Goal: Obtain resource: Download file/media

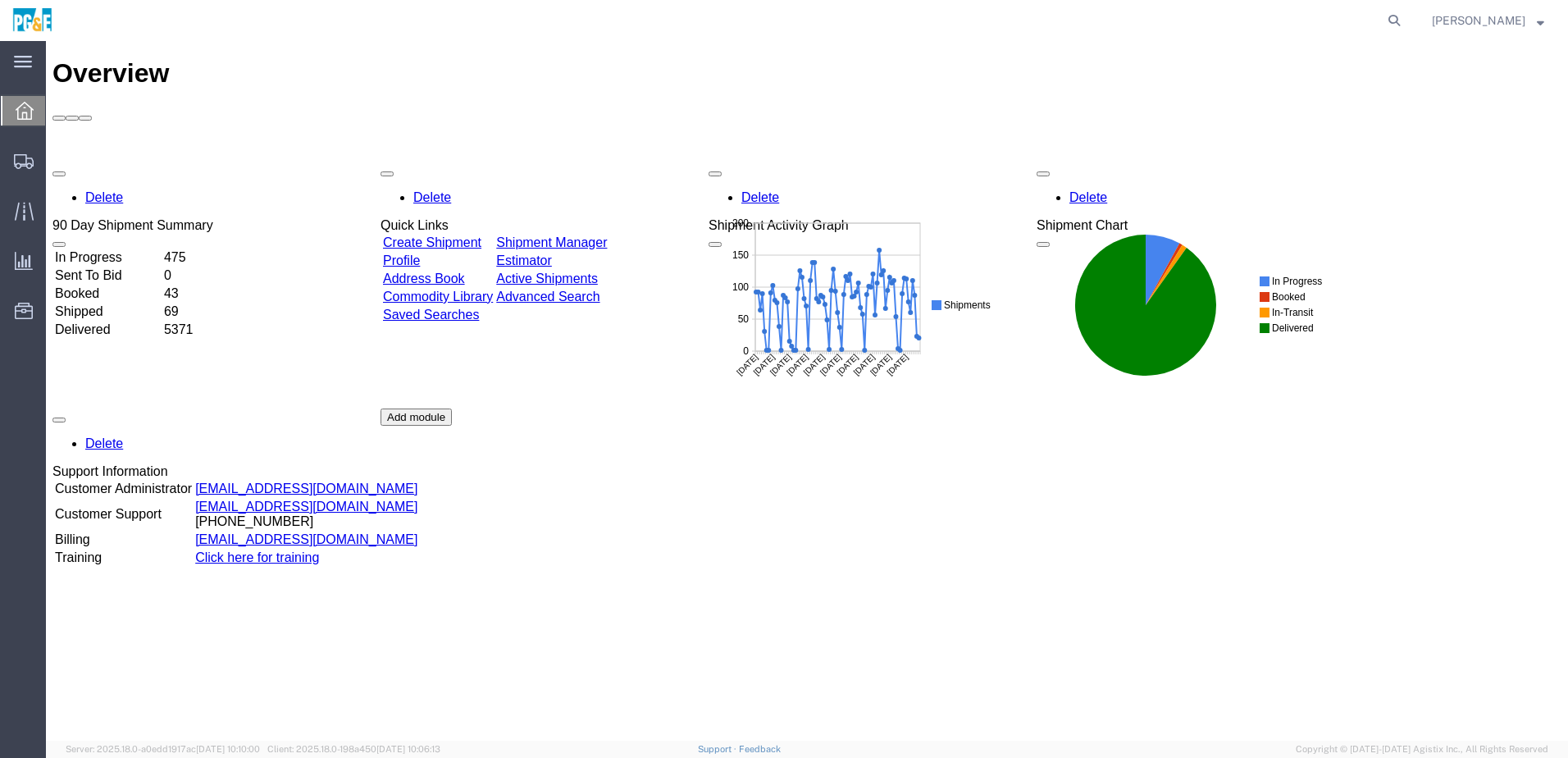
click at [884, 480] on div "Delete 90 Day Shipment Summary In Progress 475 Sent To Bid 0 Booked 43 Shipped …" at bounding box center [807, 409] width 1509 height 492
click at [853, 439] on div "Delete 90 Day Shipment Summary In Progress 475 Sent To Bid 0 Booked 43 Shipped …" at bounding box center [807, 409] width 1509 height 492
drag, startPoint x: 847, startPoint y: 447, endPoint x: 836, endPoint y: 454, distance: 13.0
click at [846, 447] on div "Delete 90 Day Shipment Summary In Progress 475 Sent To Bid 0 Booked 43 Shipped …" at bounding box center [807, 409] width 1509 height 492
drag, startPoint x: 789, startPoint y: 433, endPoint x: 811, endPoint y: 420, distance: 25.6
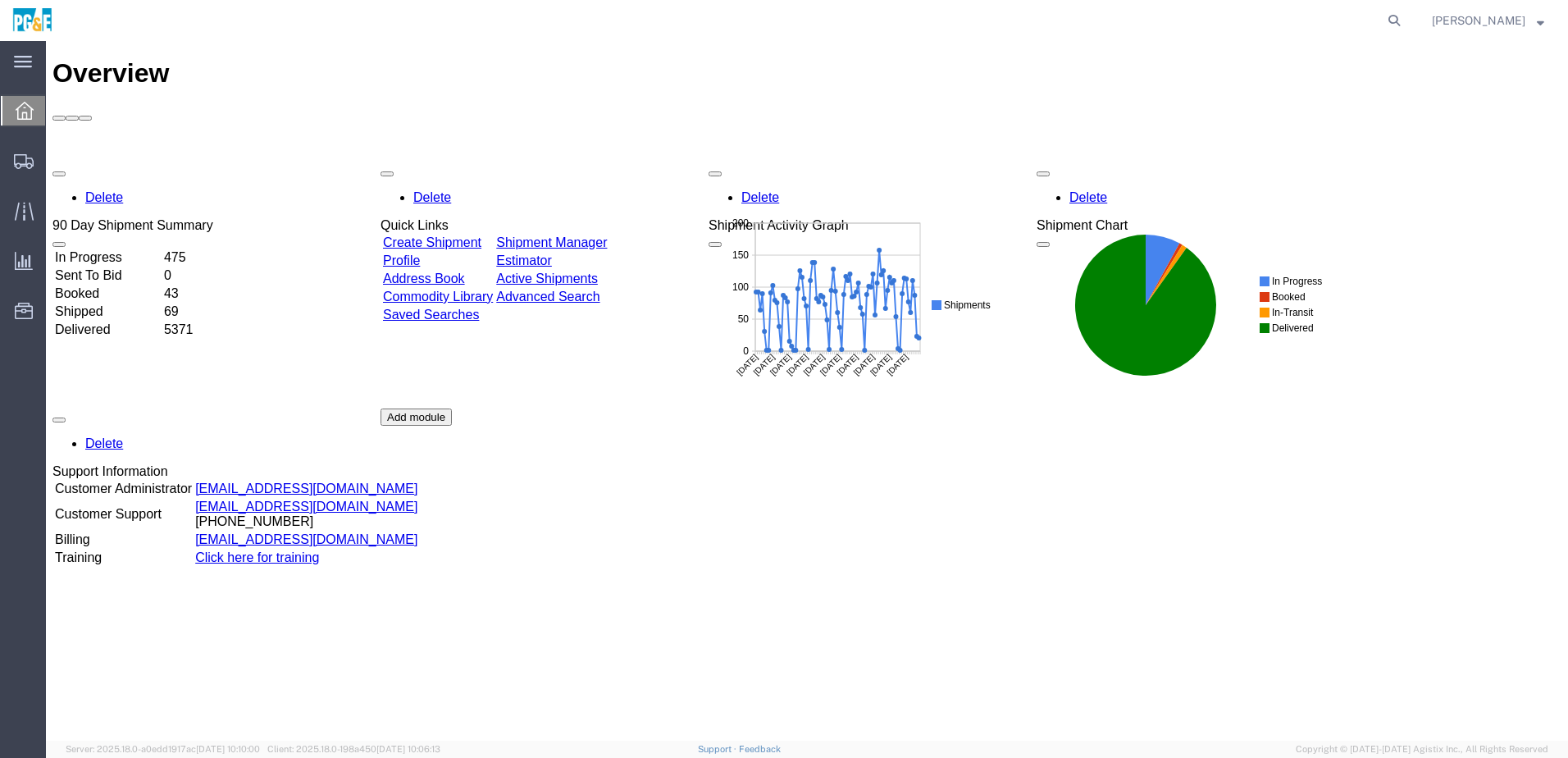
click at [794, 433] on div "Delete 90 Day Shipment Summary In Progress 475 Sent To Bid 0 Booked 43 Shipped …" at bounding box center [807, 409] width 1509 height 492
click at [838, 457] on div "Delete 90 Day Shipment Summary In Progress 475 Sent To Bid 0 Booked 43 Shipped …" at bounding box center [807, 409] width 1509 height 492
click at [783, 573] on div "Delete 90 Day Shipment Summary In Progress 475 Sent To Bid 0 Booked 43 Shipped …" at bounding box center [807, 409] width 1509 height 492
click at [839, 496] on div "Delete 90 Day Shipment Summary In Progress 475 Sent To Bid 0 Booked 43 Shipped …" at bounding box center [807, 409] width 1509 height 492
click at [1405, 20] on icon at bounding box center [1395, 21] width 23 height 23
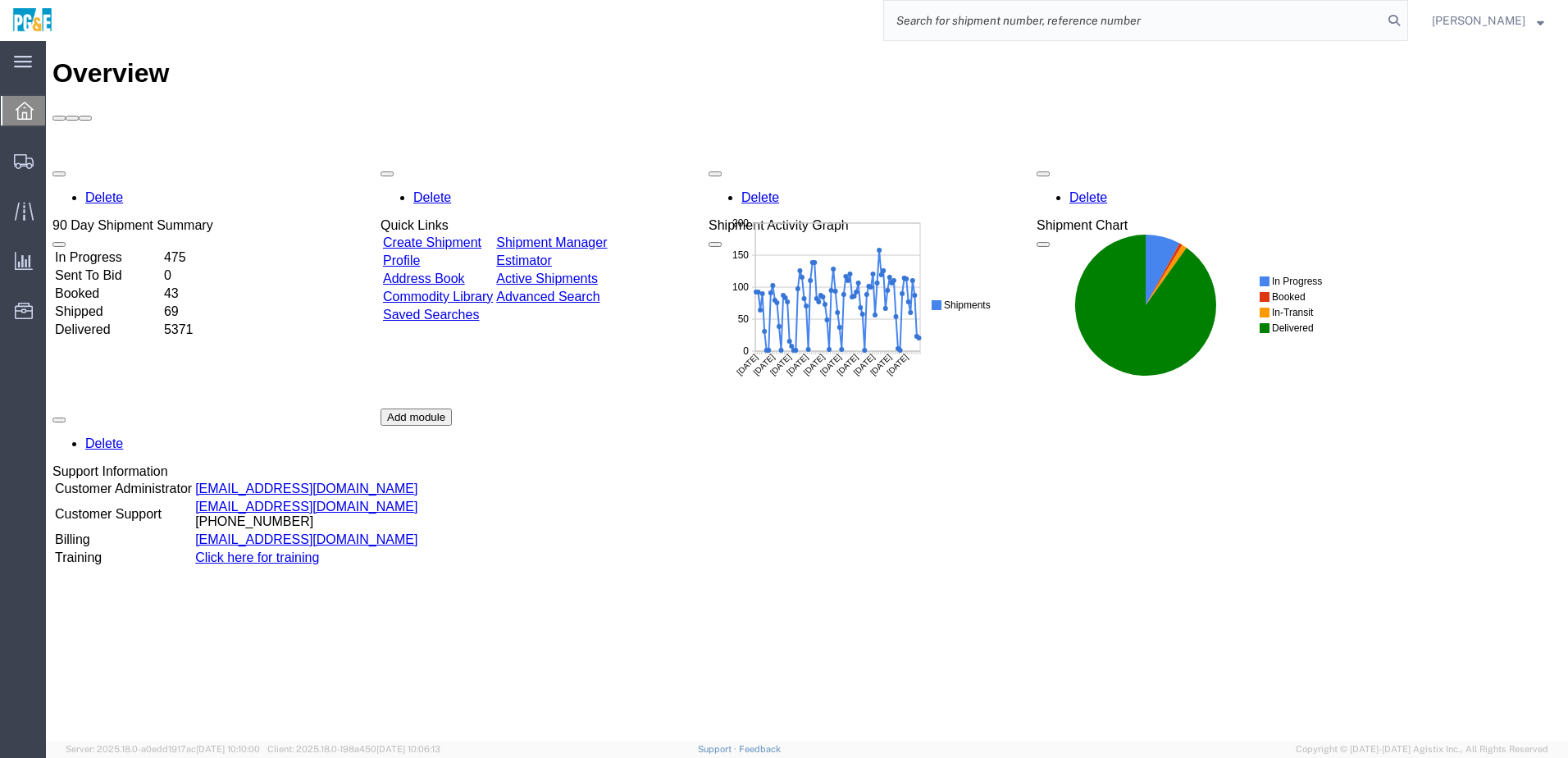
click at [995, 21] on input "search" at bounding box center [1133, 21] width 498 height 40
paste input "56540990"
type input "56540990"
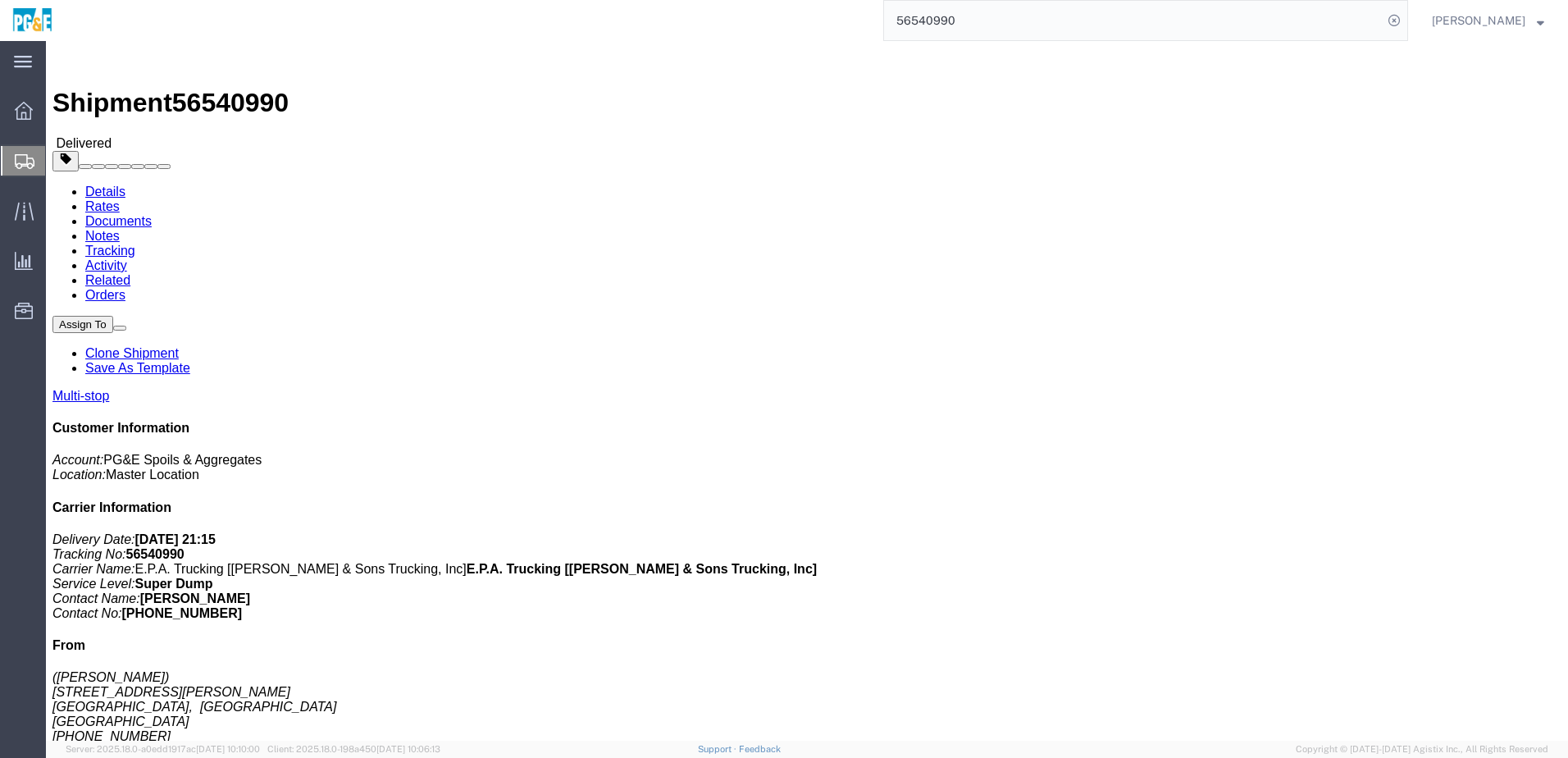
drag, startPoint x: 278, startPoint y: 415, endPoint x: 516, endPoint y: 409, distance: 238.1
click td "[STREET_ADDRESS][PERSON_NAME]"
copy div "[STREET_ADDRESS][PERSON_NAME]"
drag, startPoint x: 280, startPoint y: 451, endPoint x: 522, endPoint y: 462, distance: 242.2
click td "[STREET_ADDRESS]"
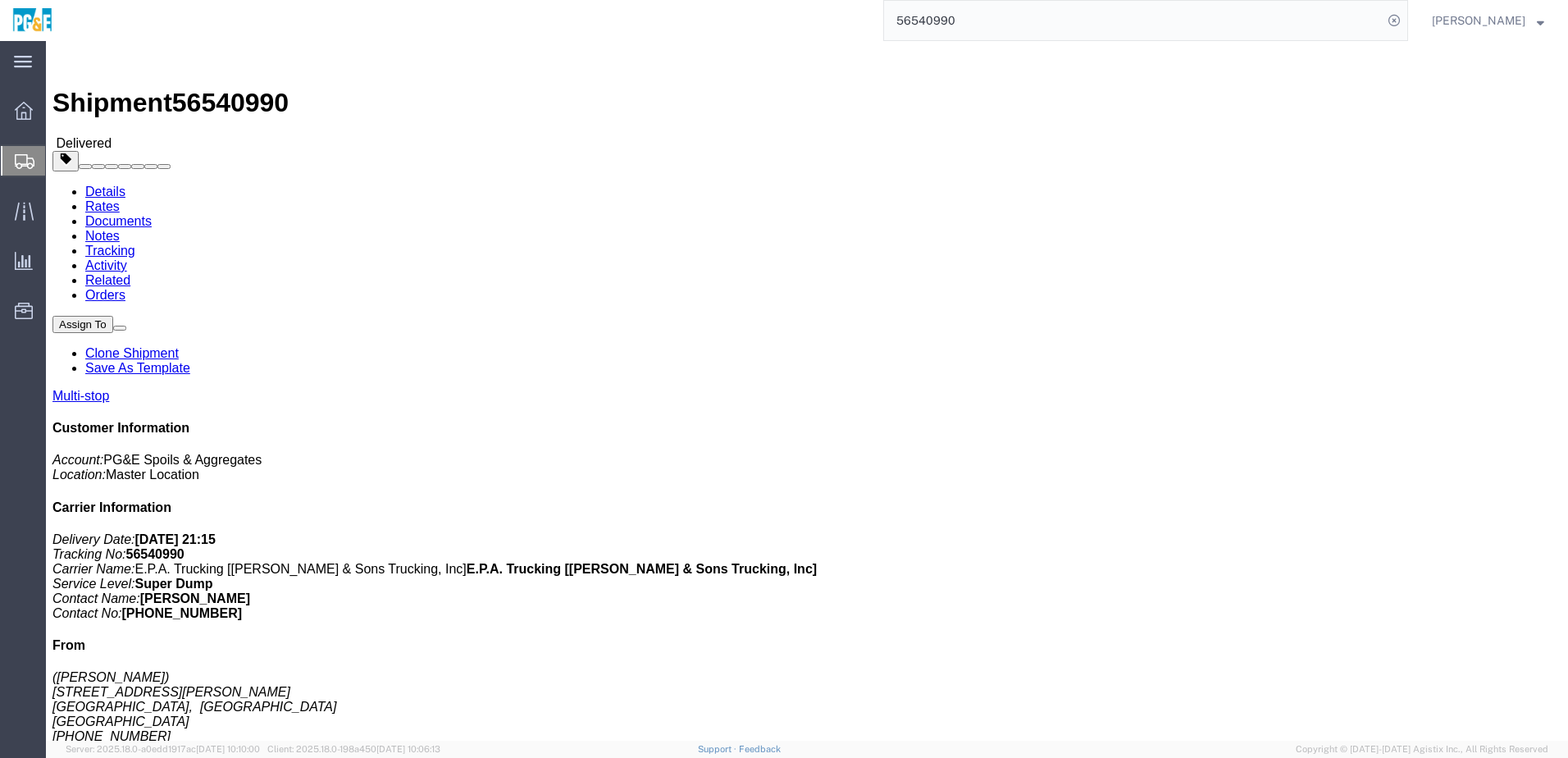
copy div "[STREET_ADDRESS]"
click div "Leg 1 - Truckload Vehicle 1: Super Dump Number of trucks: 1"
click link "Documents"
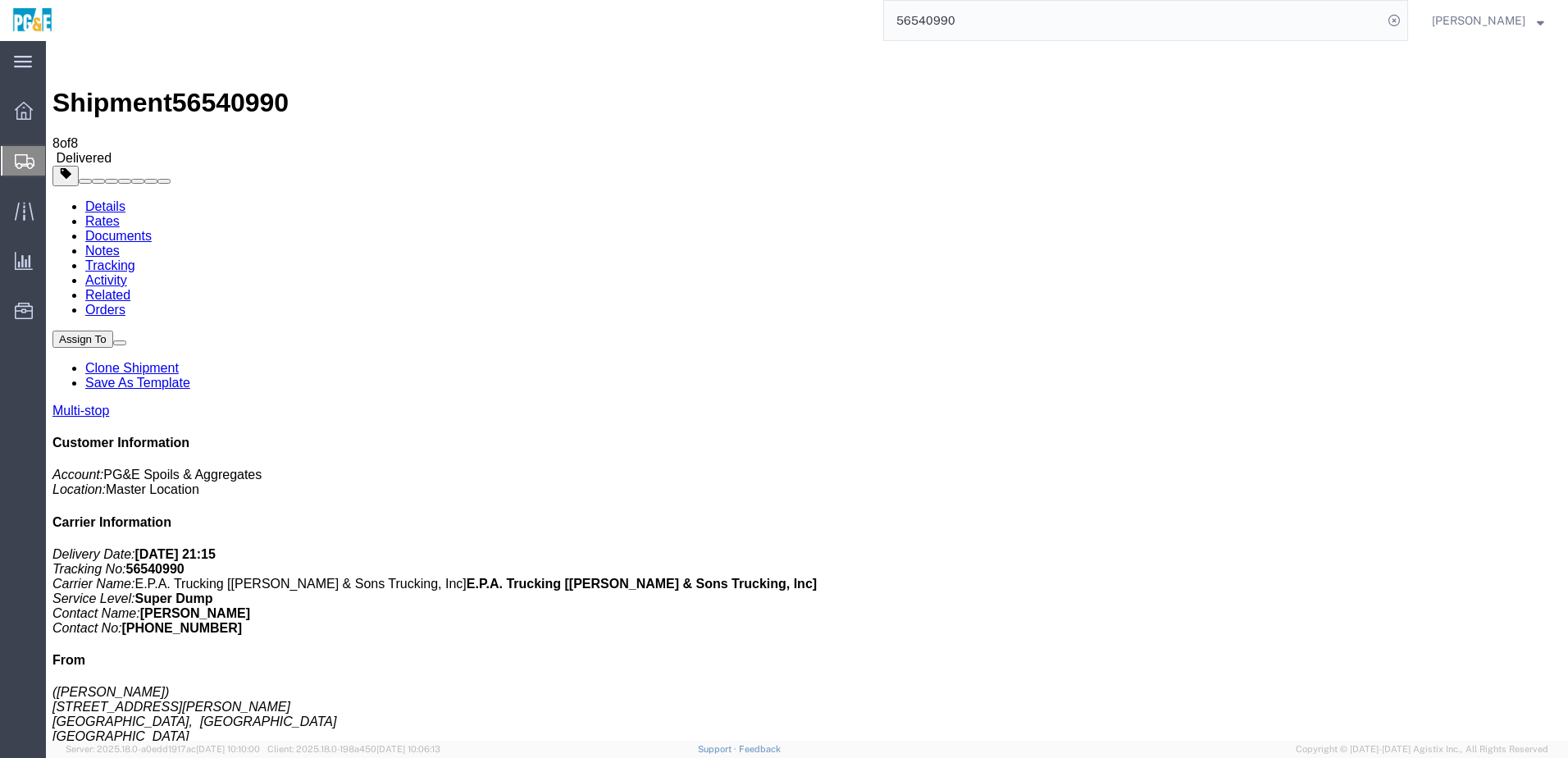
drag, startPoint x: 68, startPoint y: 385, endPoint x: 67, endPoint y: 375, distance: 10.0
checkbox input "true"
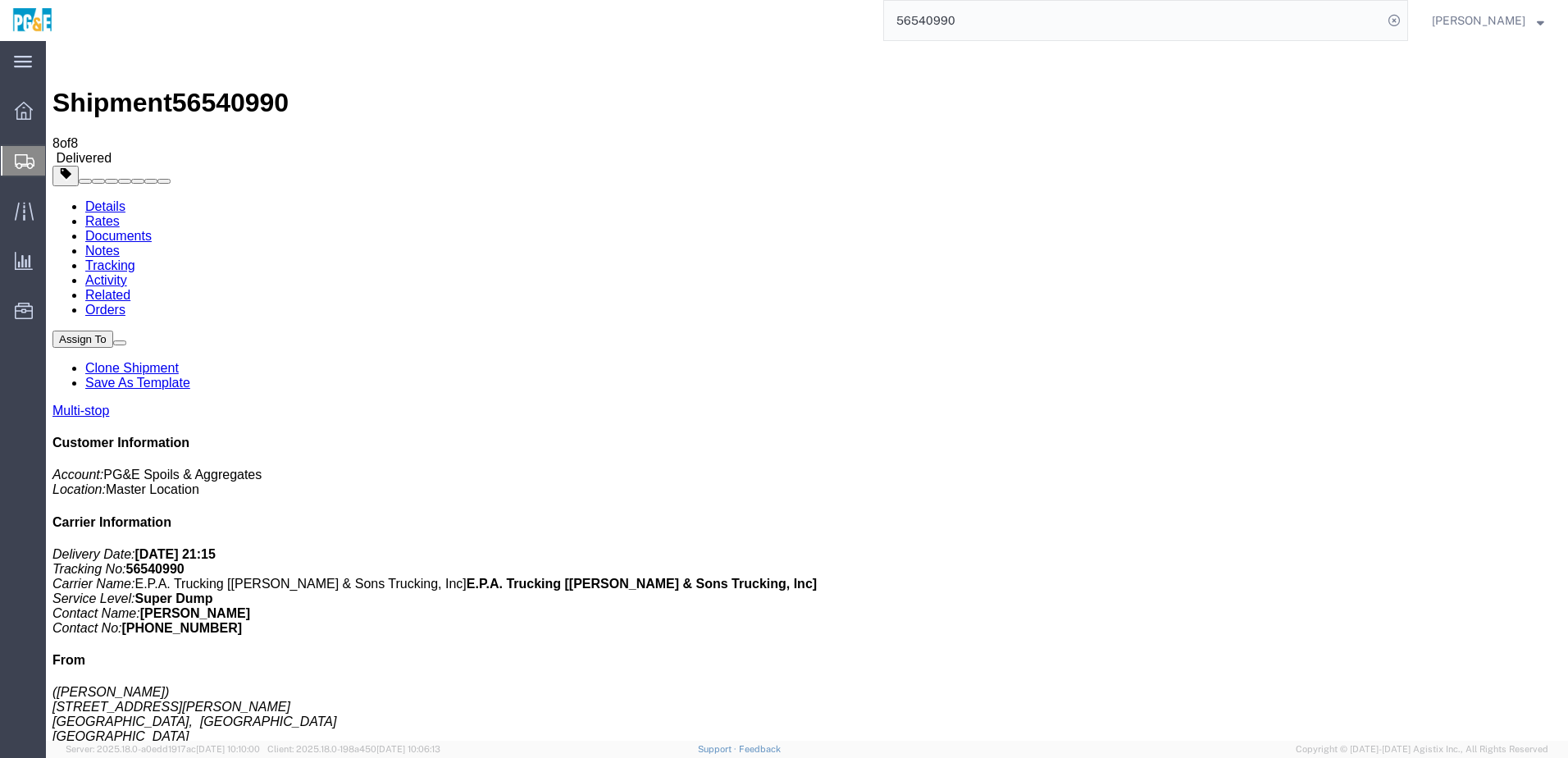
checkbox input "true"
drag, startPoint x: 68, startPoint y: 263, endPoint x: 69, endPoint y: 253, distance: 10.0
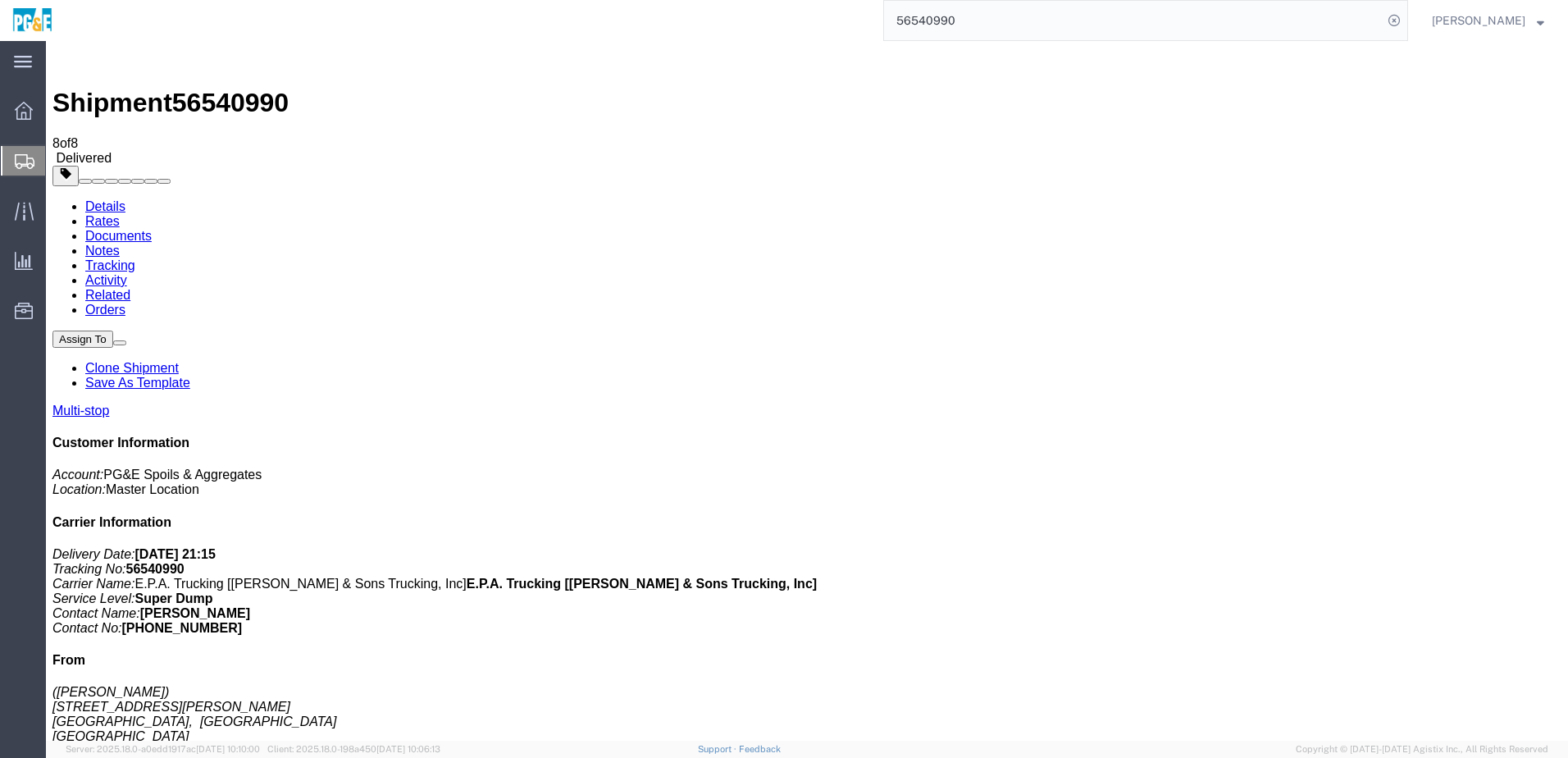
checkbox input "true"
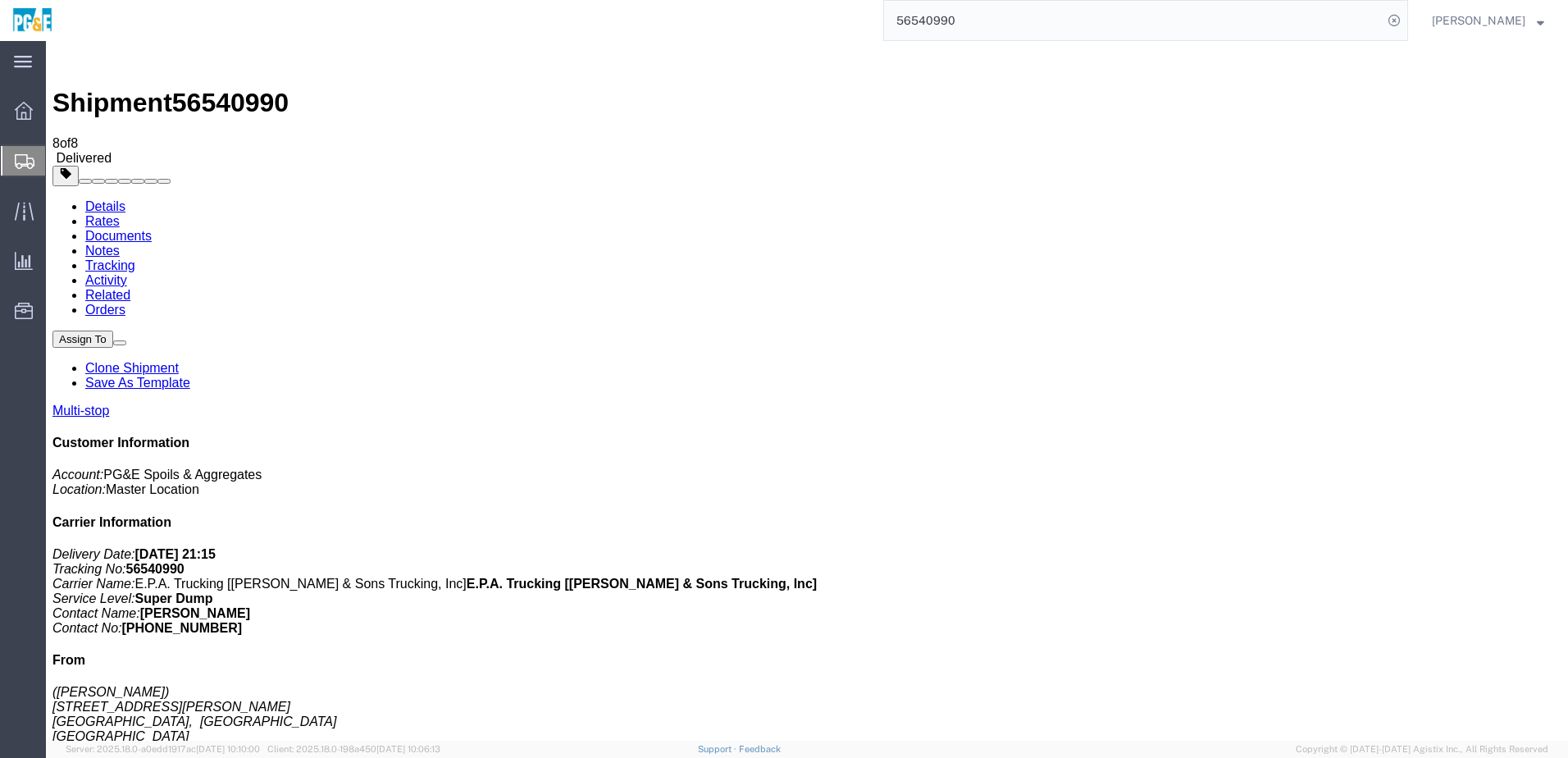
click at [135, 258] on link "Tracking" at bounding box center [110, 265] width 50 height 14
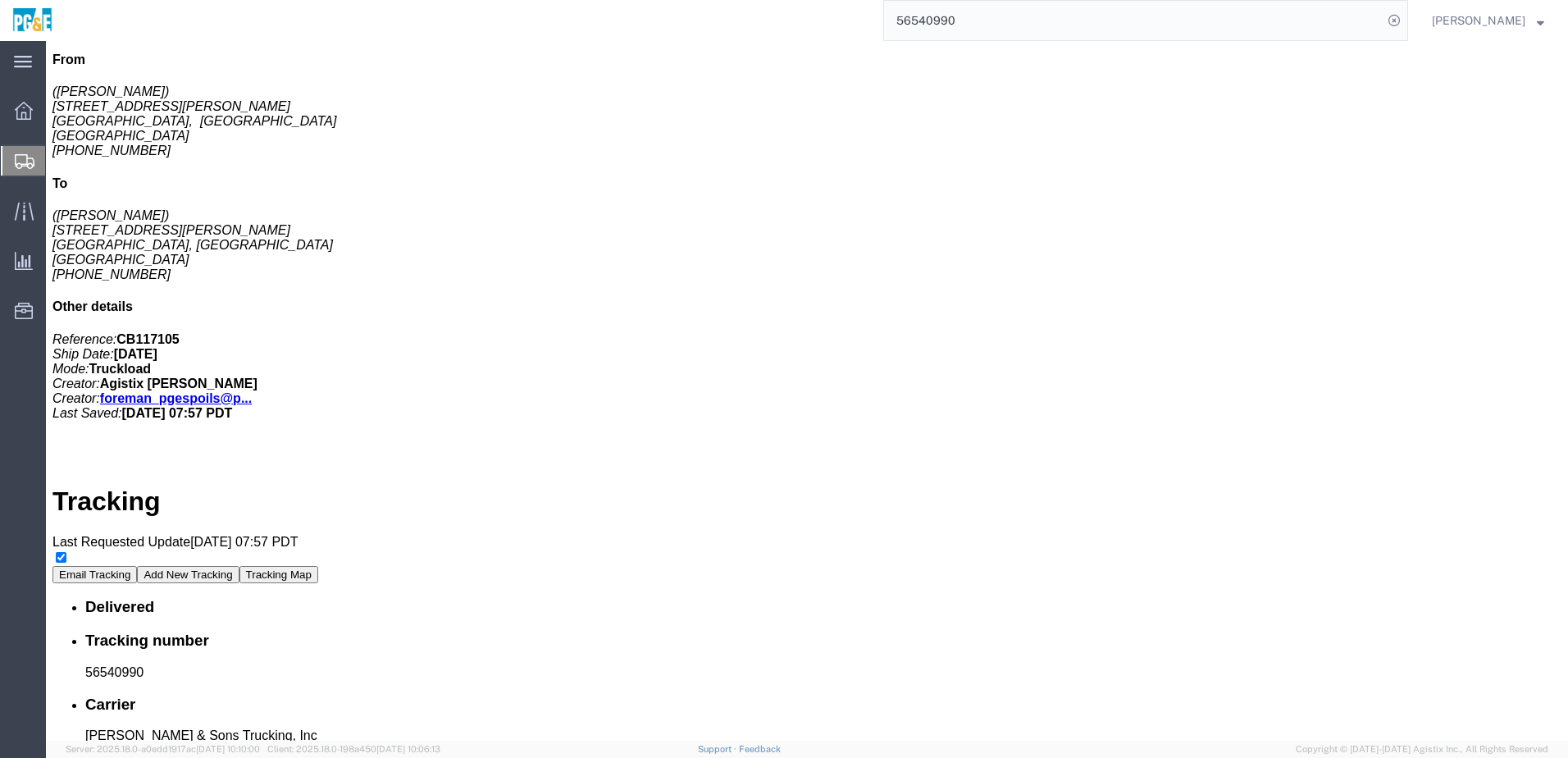
scroll to position [573, 0]
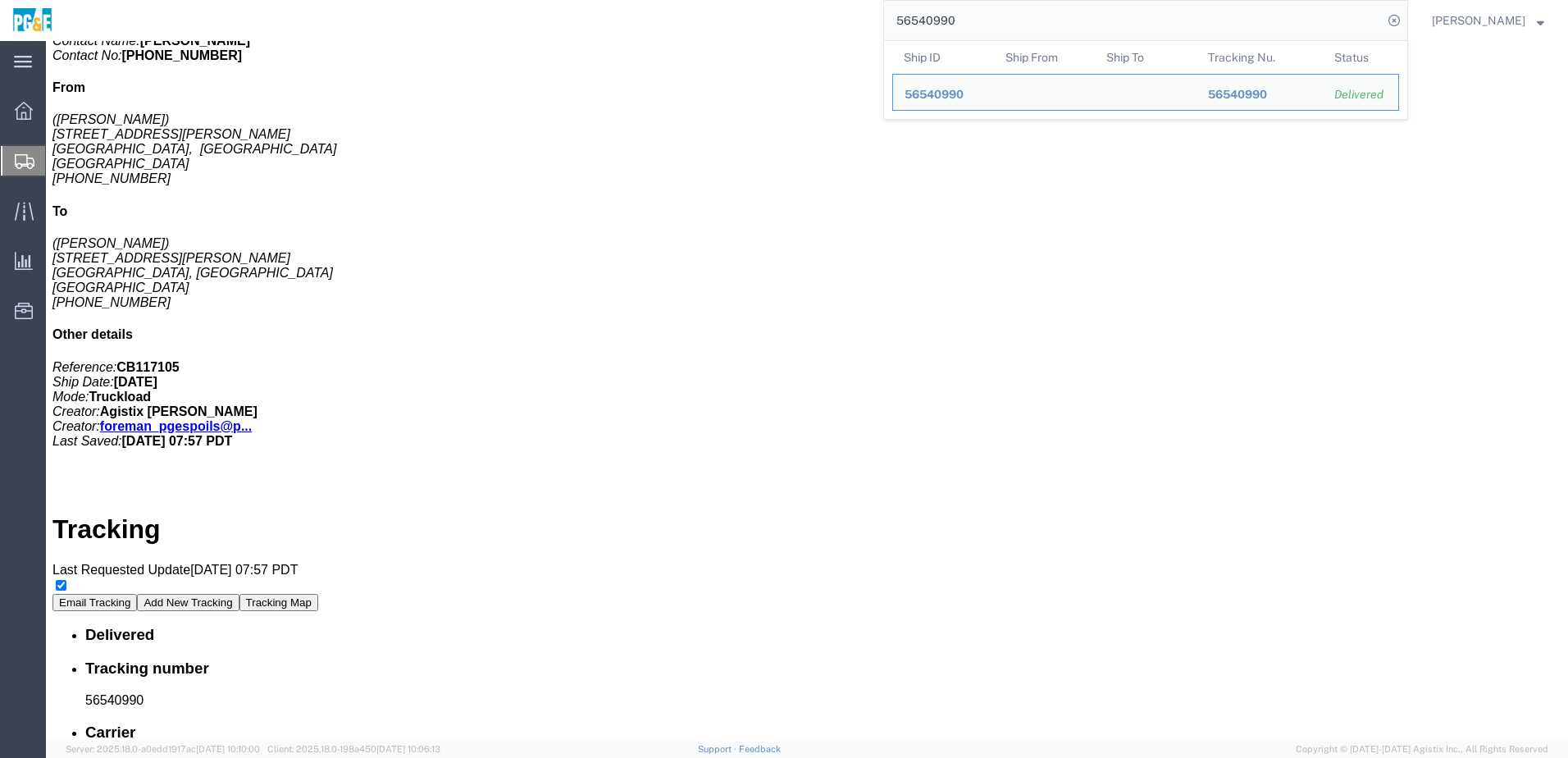
click at [935, 25] on input "56540990" at bounding box center [1133, 21] width 498 height 40
paste input "1001"
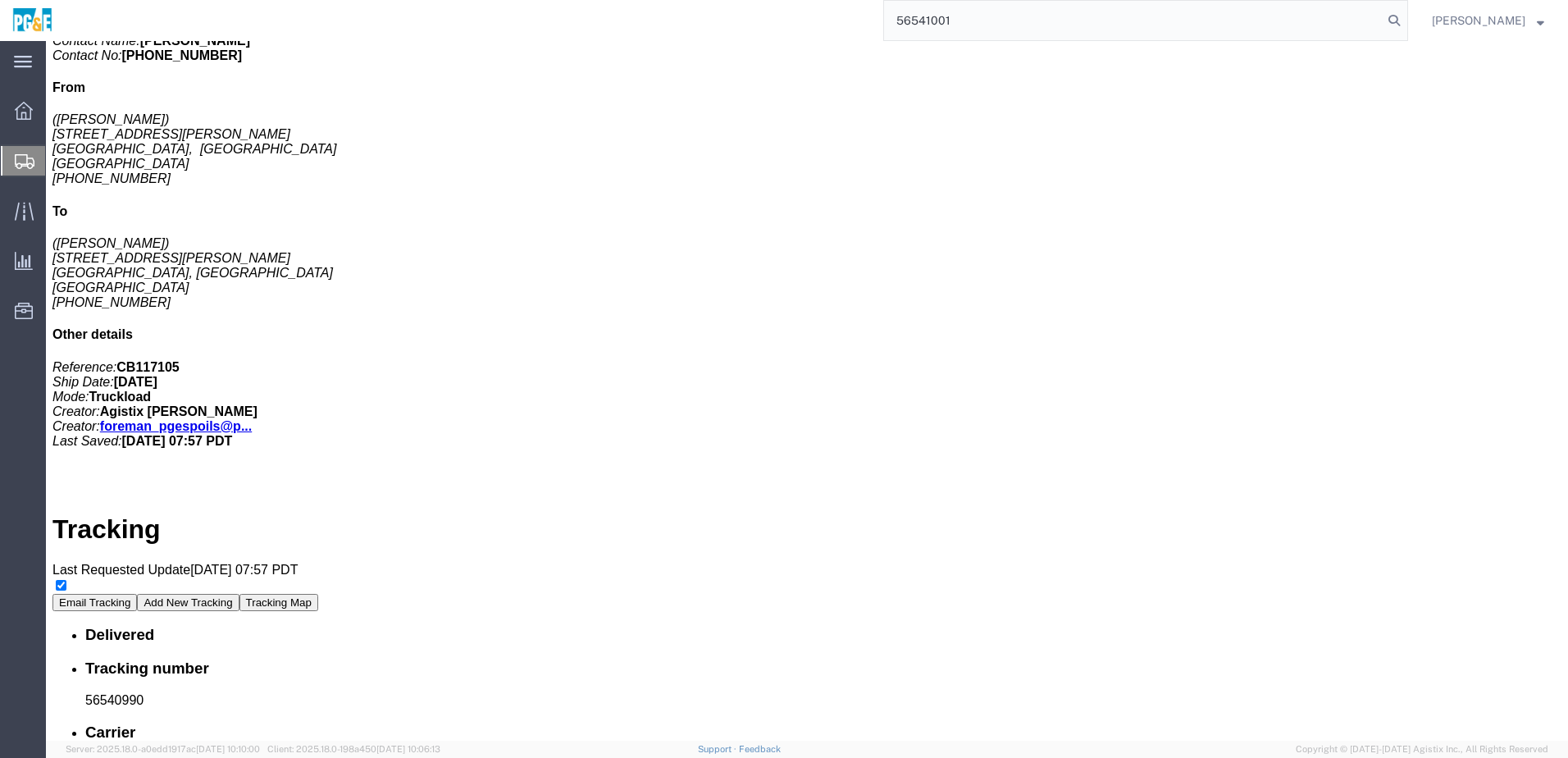
type input "56541001"
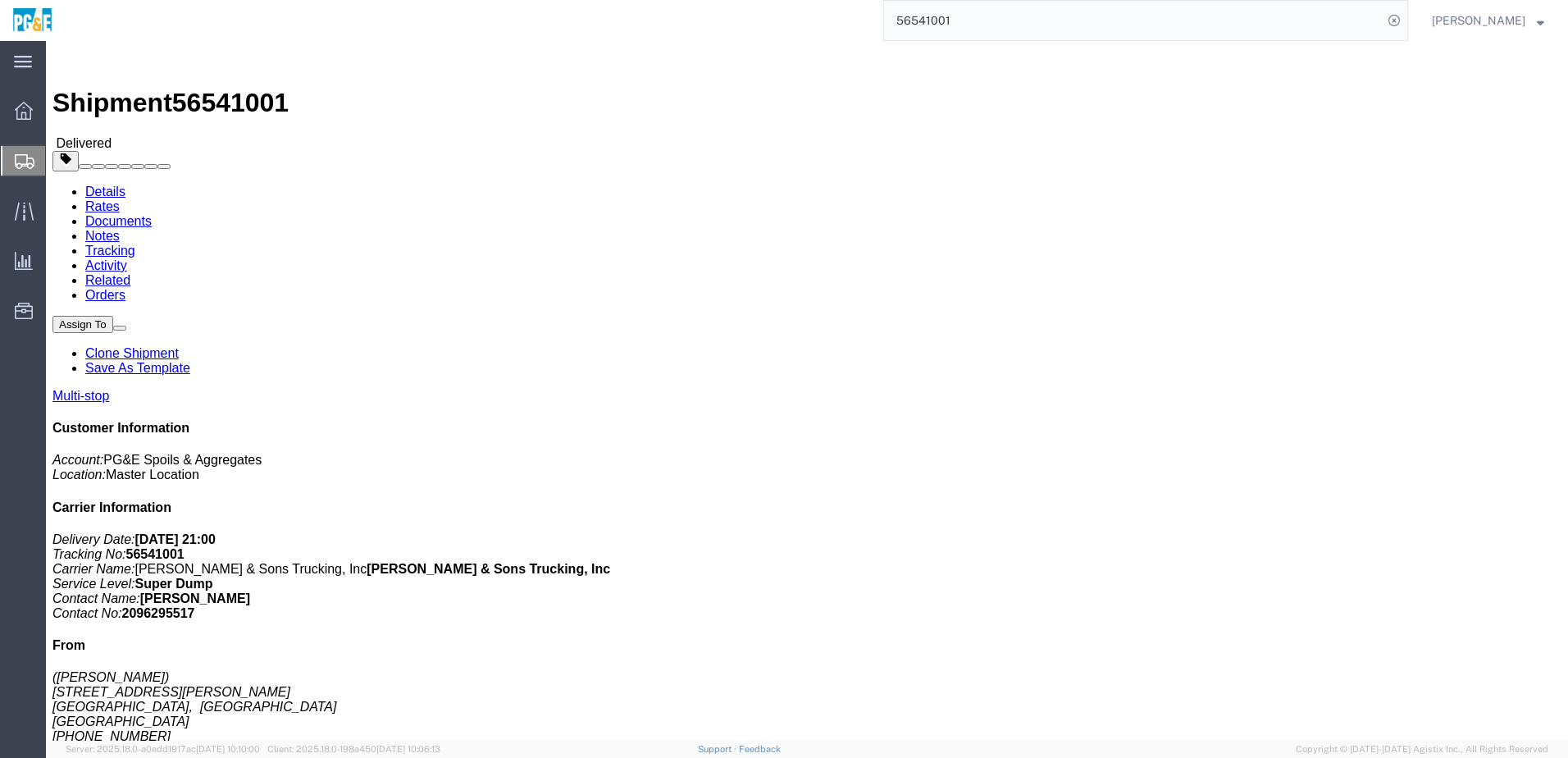
click link "Documents"
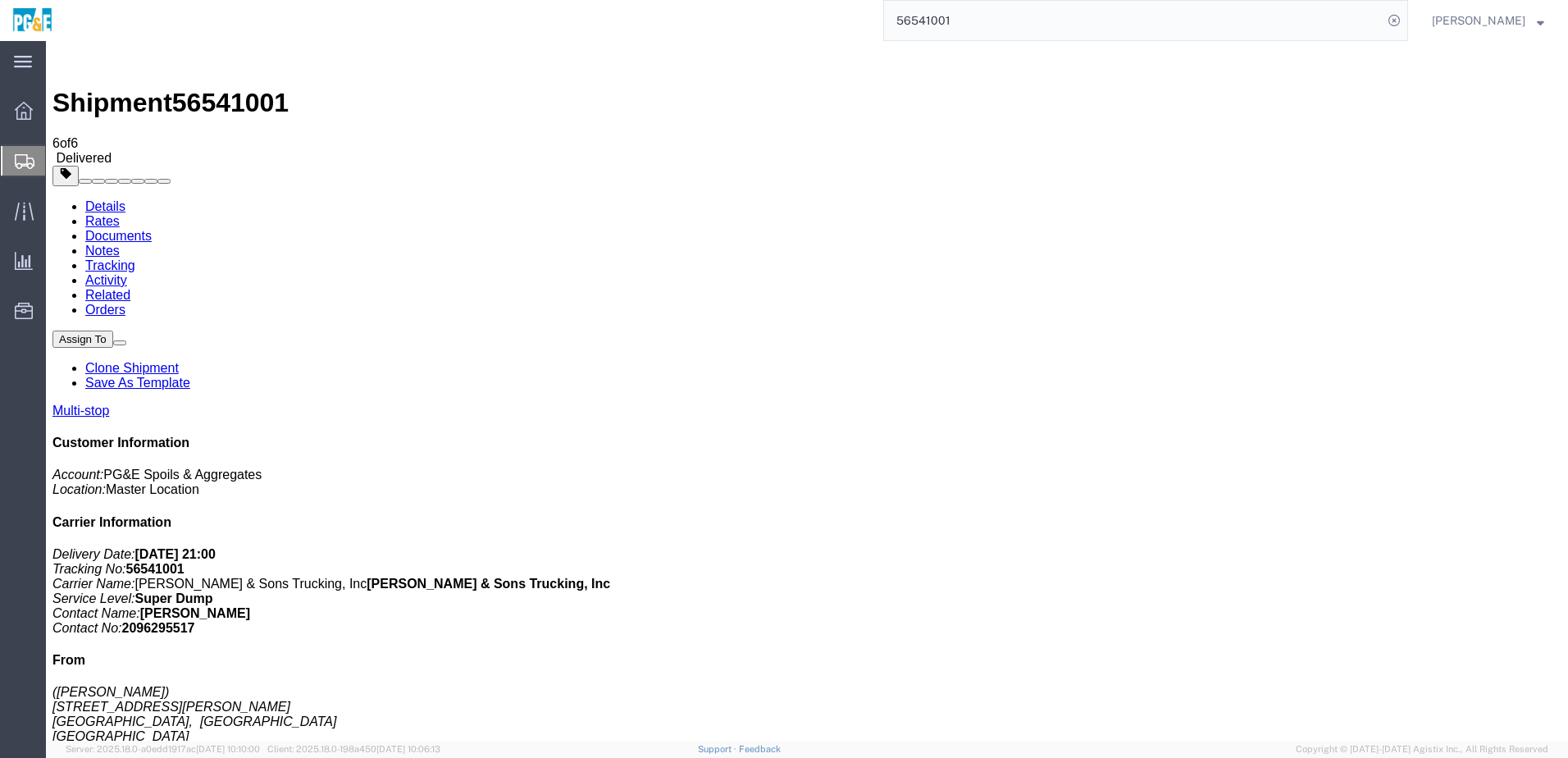
checkbox input "true"
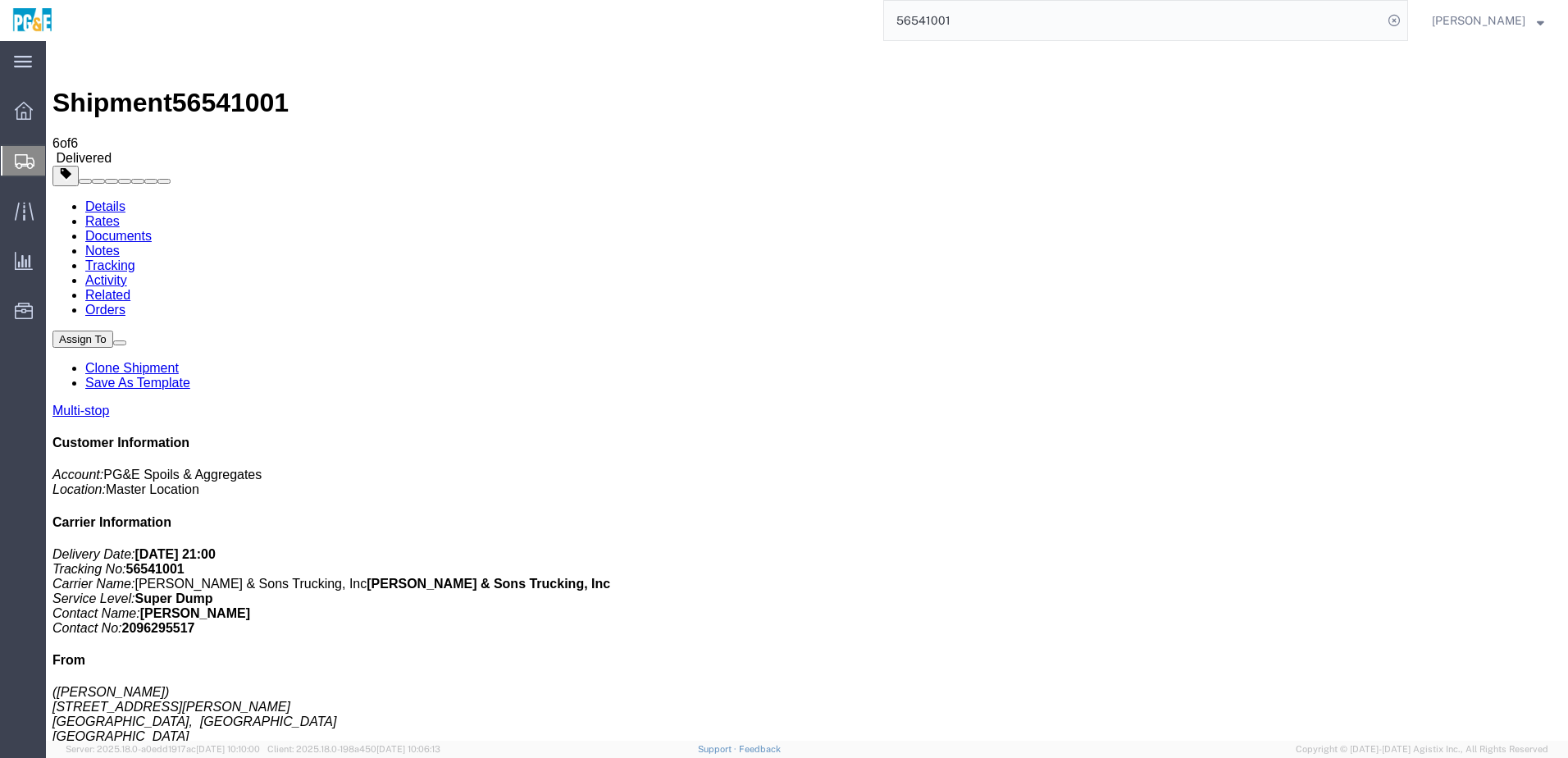
checkbox input "true"
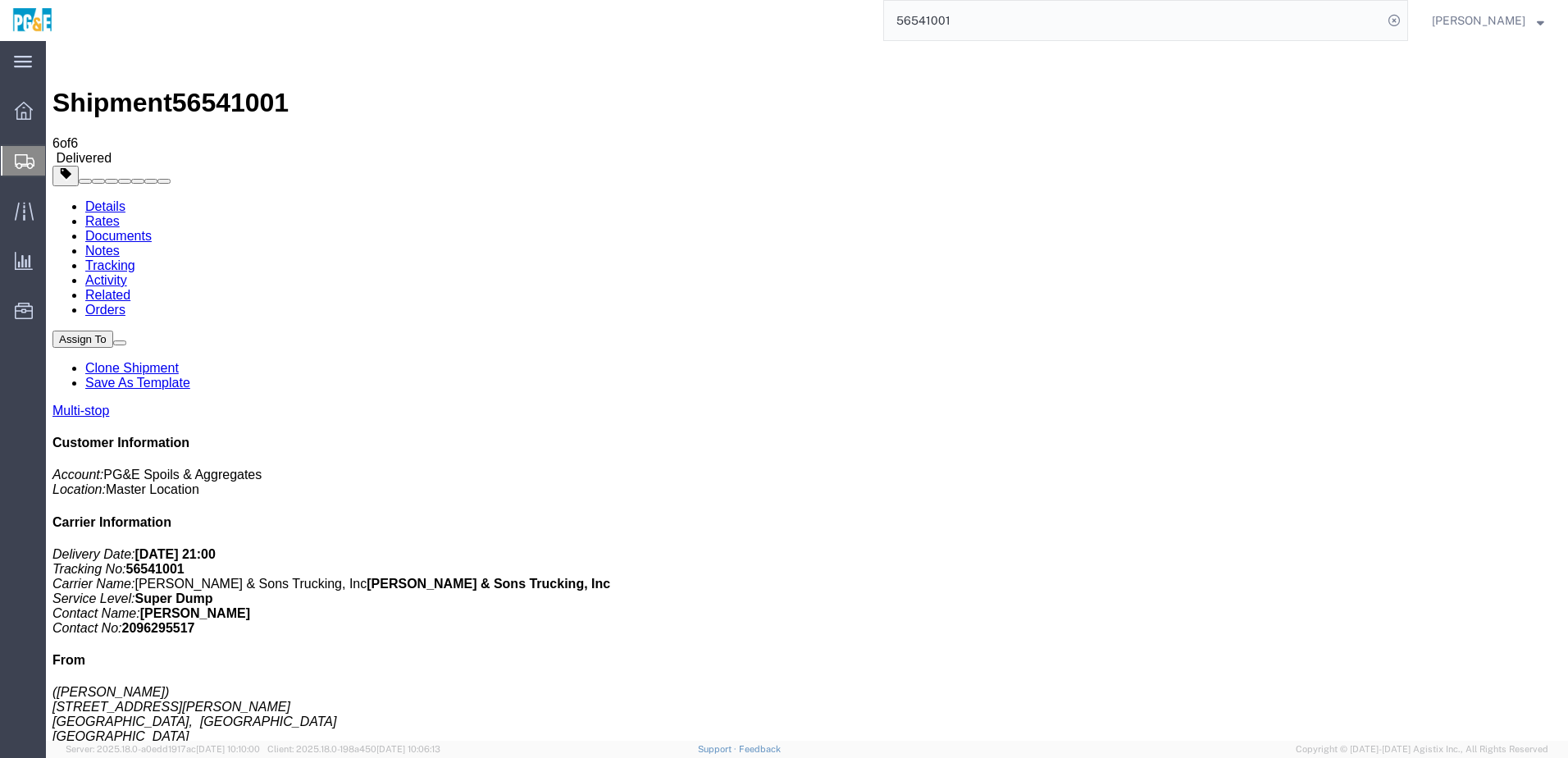
click at [135, 258] on link "Tracking" at bounding box center [110, 265] width 50 height 14
click at [928, 17] on input "56541001" at bounding box center [1133, 21] width 498 height 40
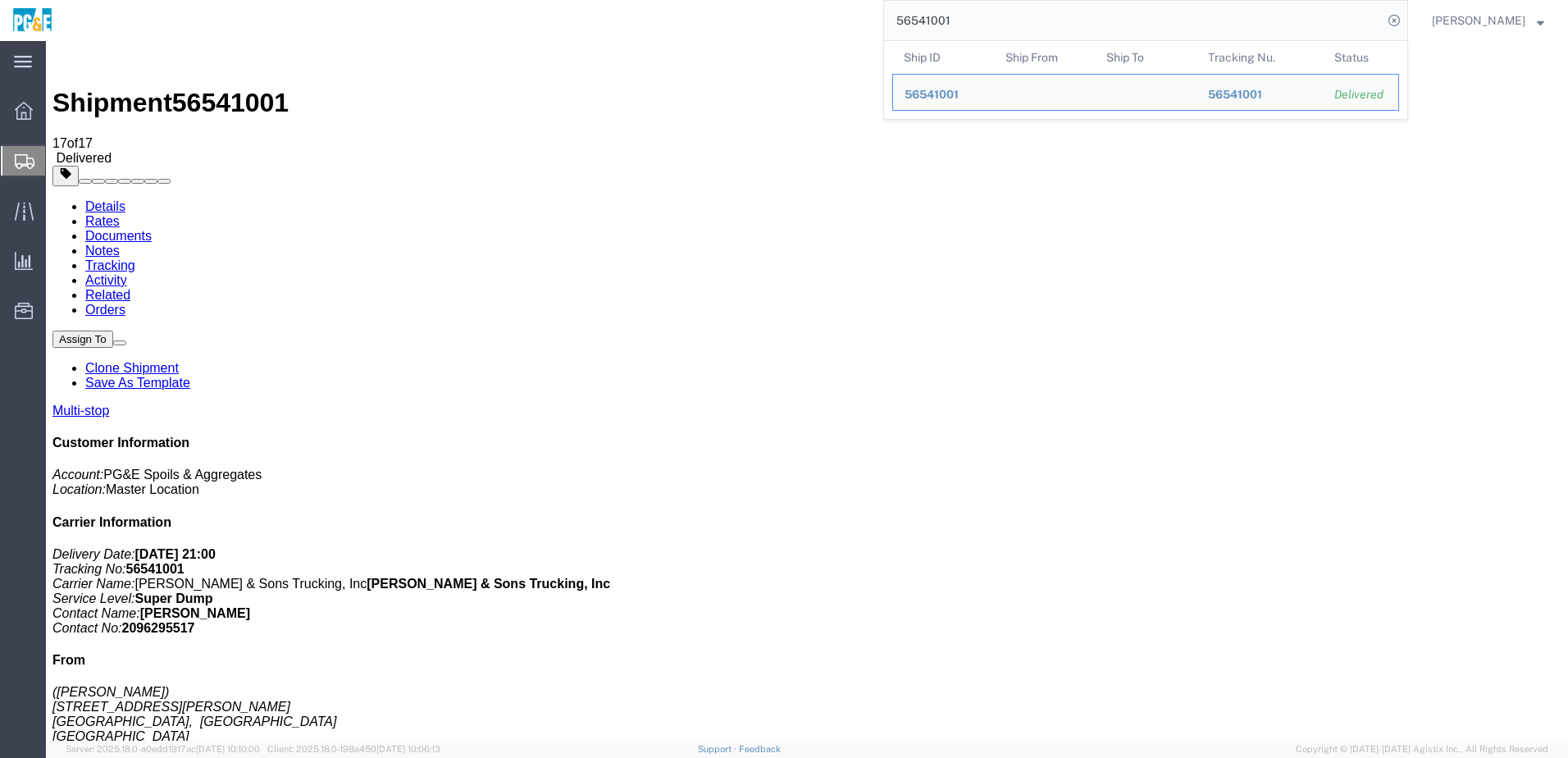
click at [928, 17] on input "56541001" at bounding box center [1133, 21] width 498 height 40
paste input "4"
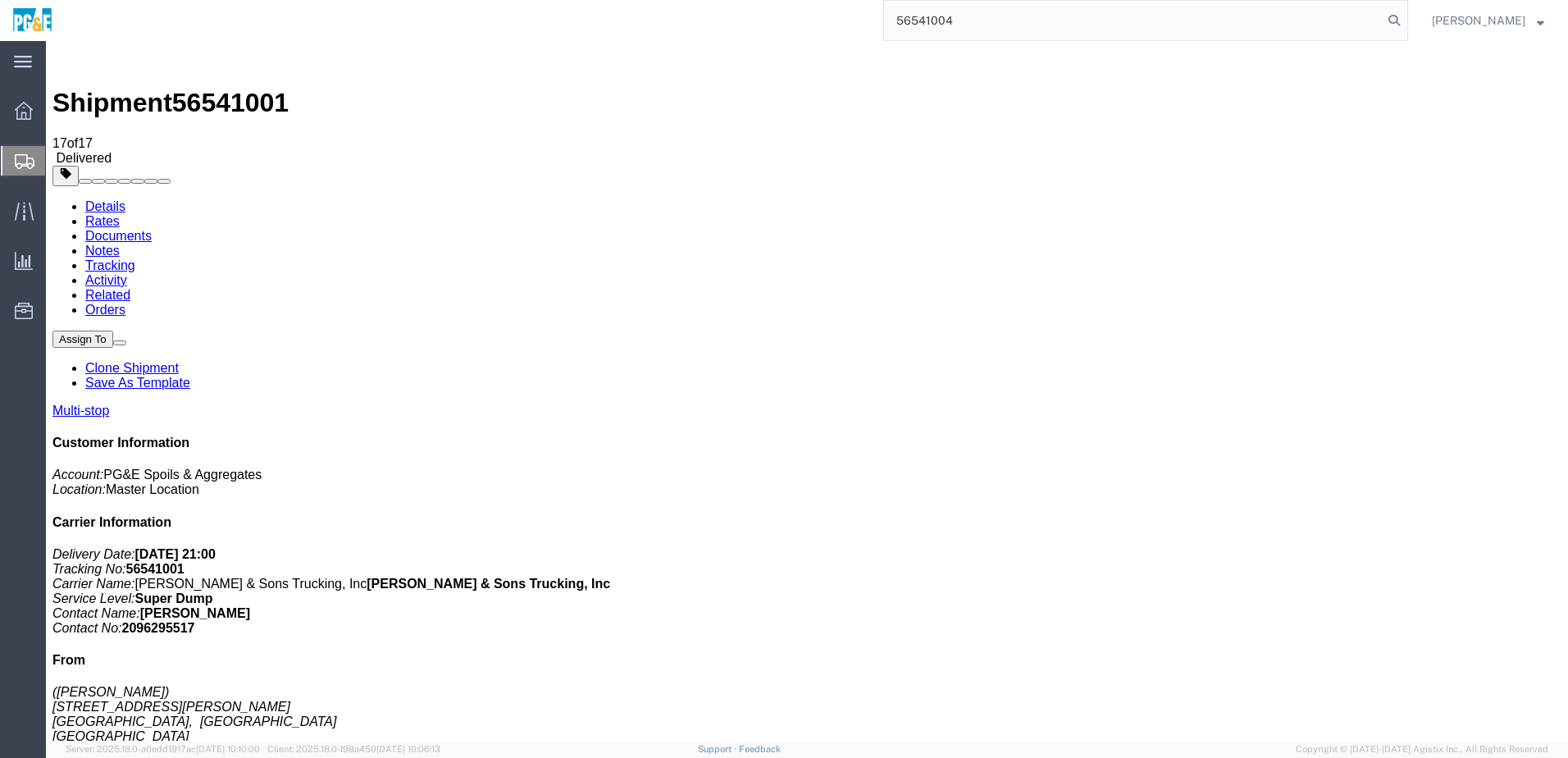
type input "56541004"
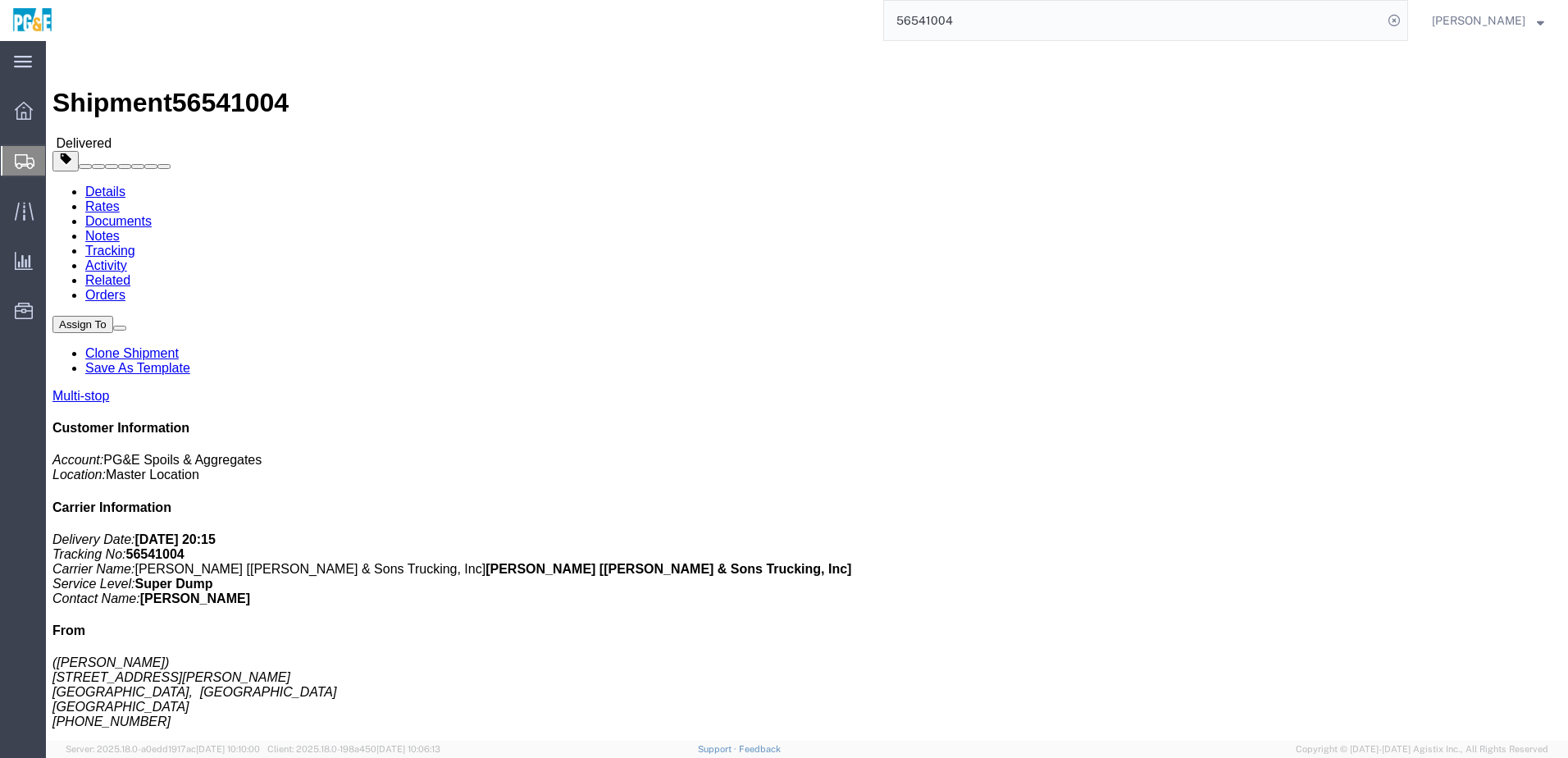
click div "Leg 1 - Truckload Vehicle 1: Super Dump Number of trucks: 1"
click link "Documents"
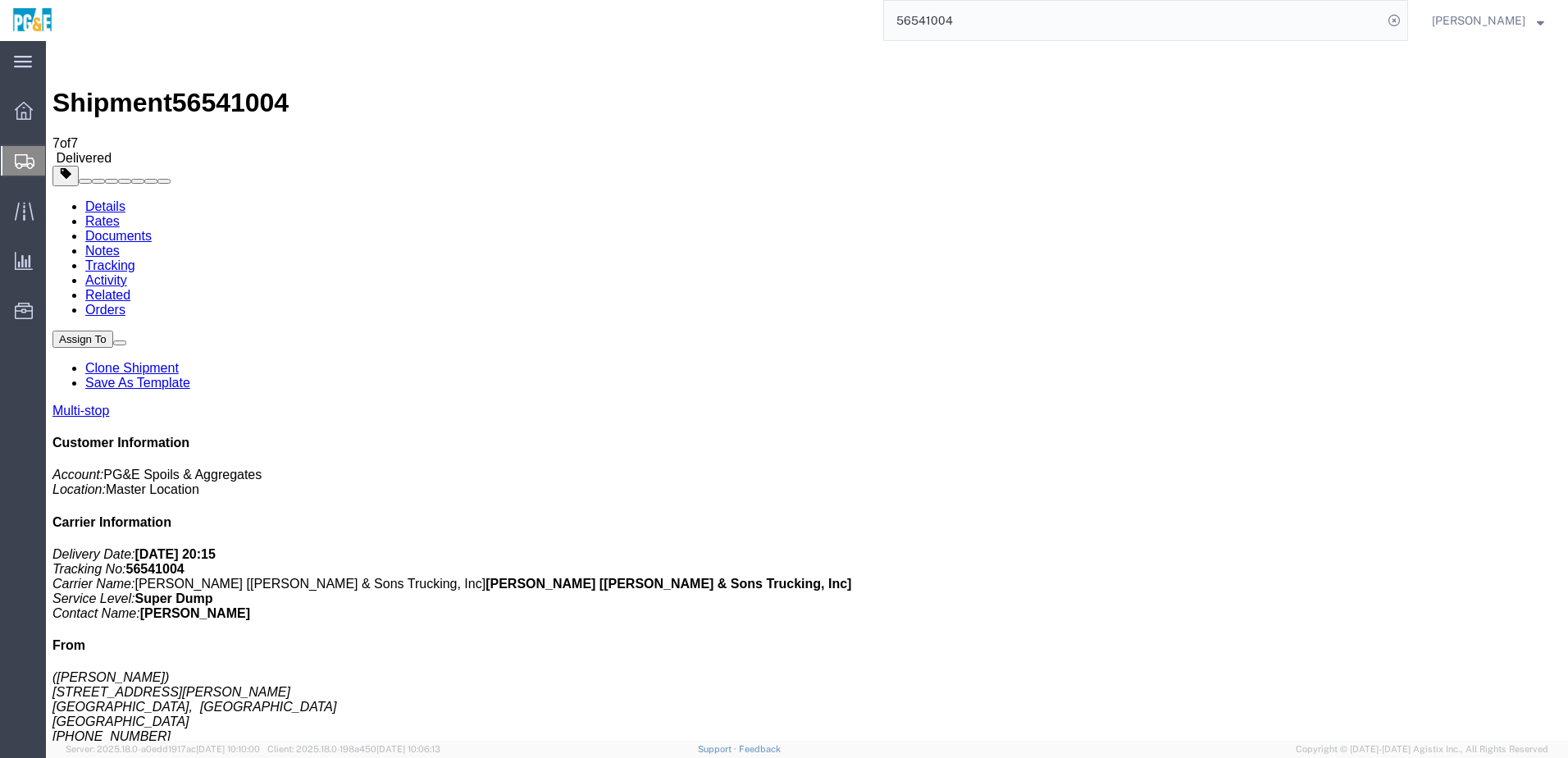
checkbox input "true"
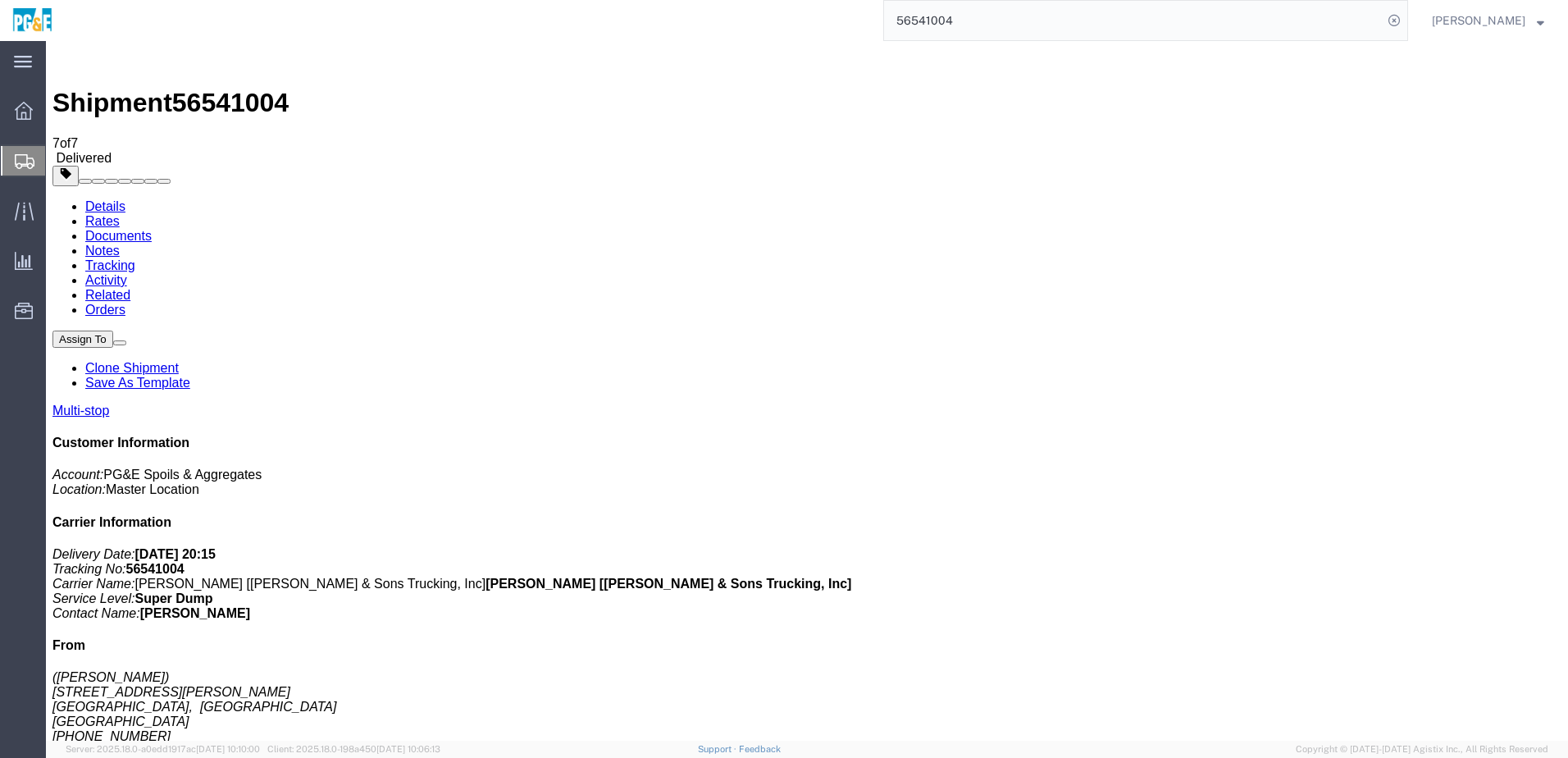
checkbox input "true"
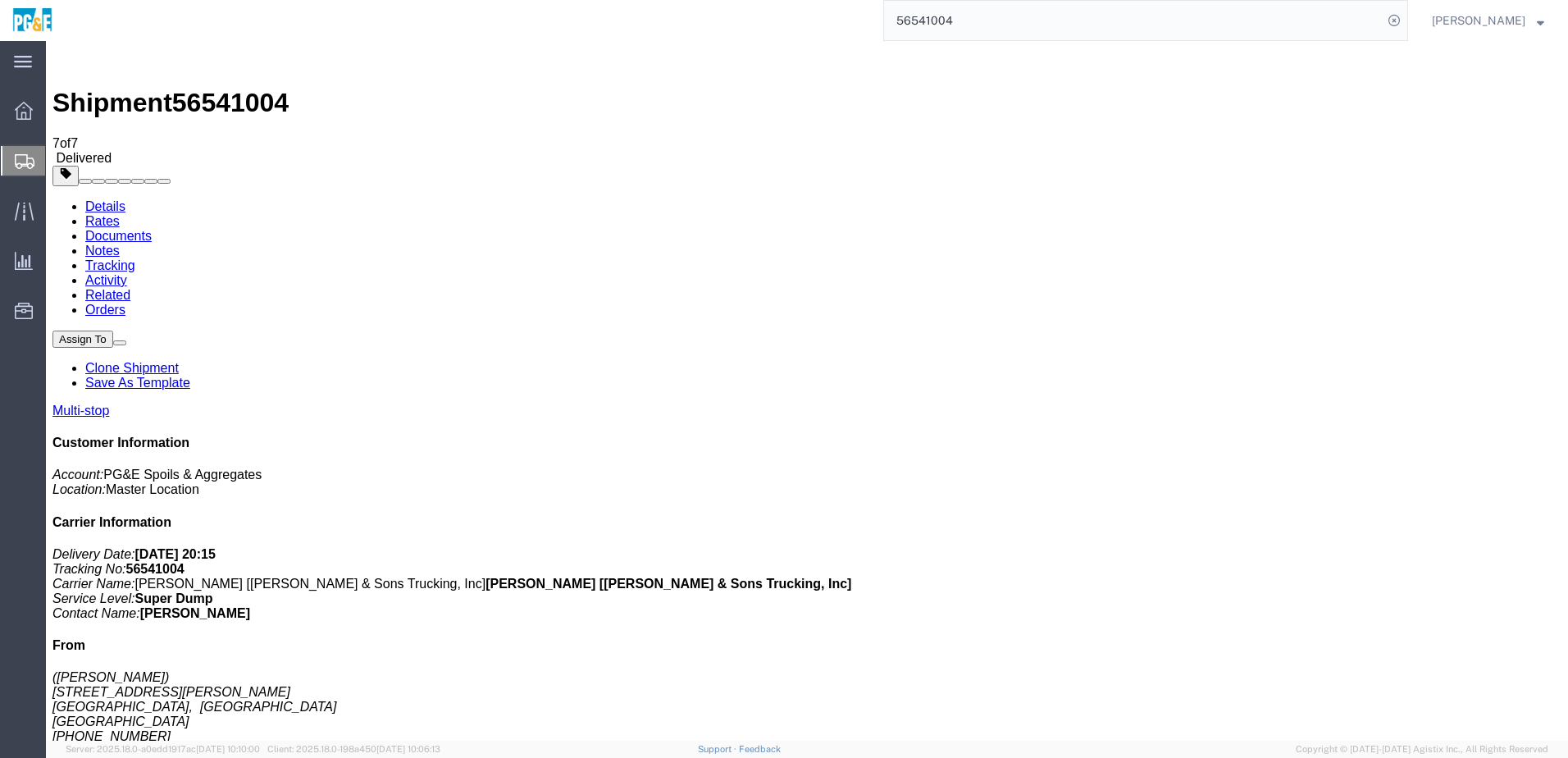
checkbox input "true"
click at [135, 258] on link "Tracking" at bounding box center [110, 265] width 50 height 14
click at [930, 17] on input "56541004" at bounding box center [1133, 21] width 498 height 40
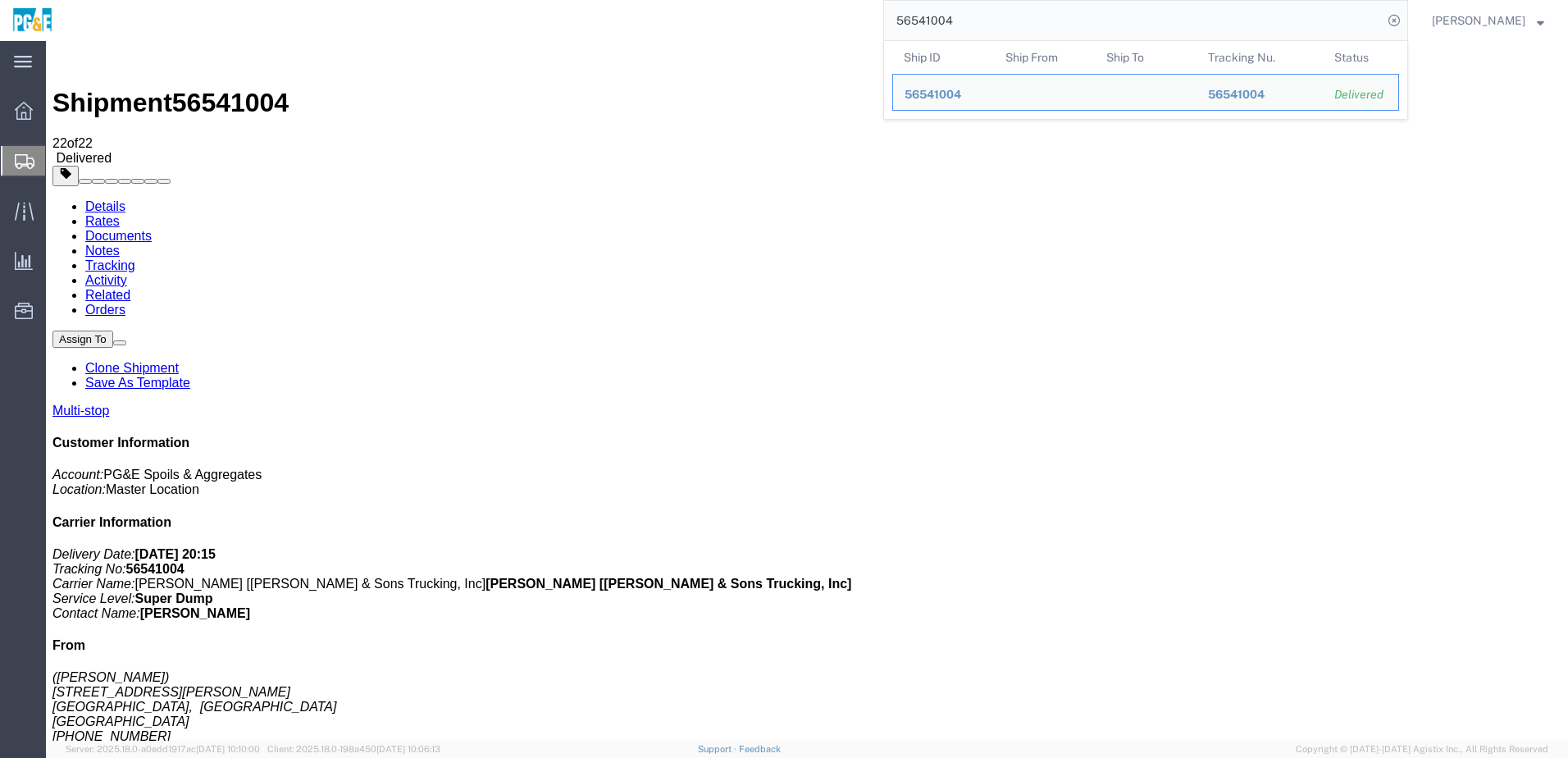
click at [930, 17] on input "56541004" at bounding box center [1133, 21] width 498 height 40
paste input "6"
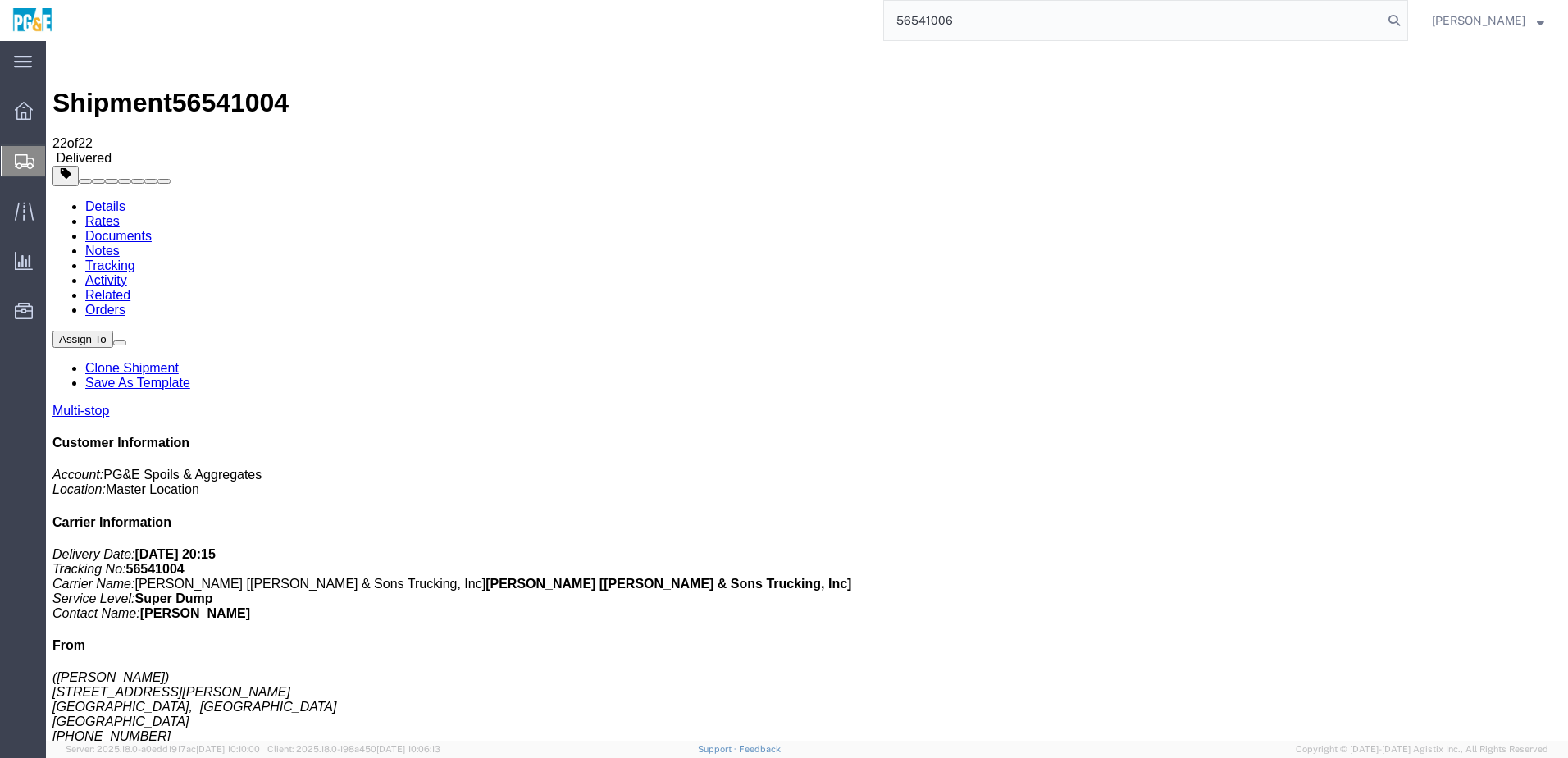
type input "56541006"
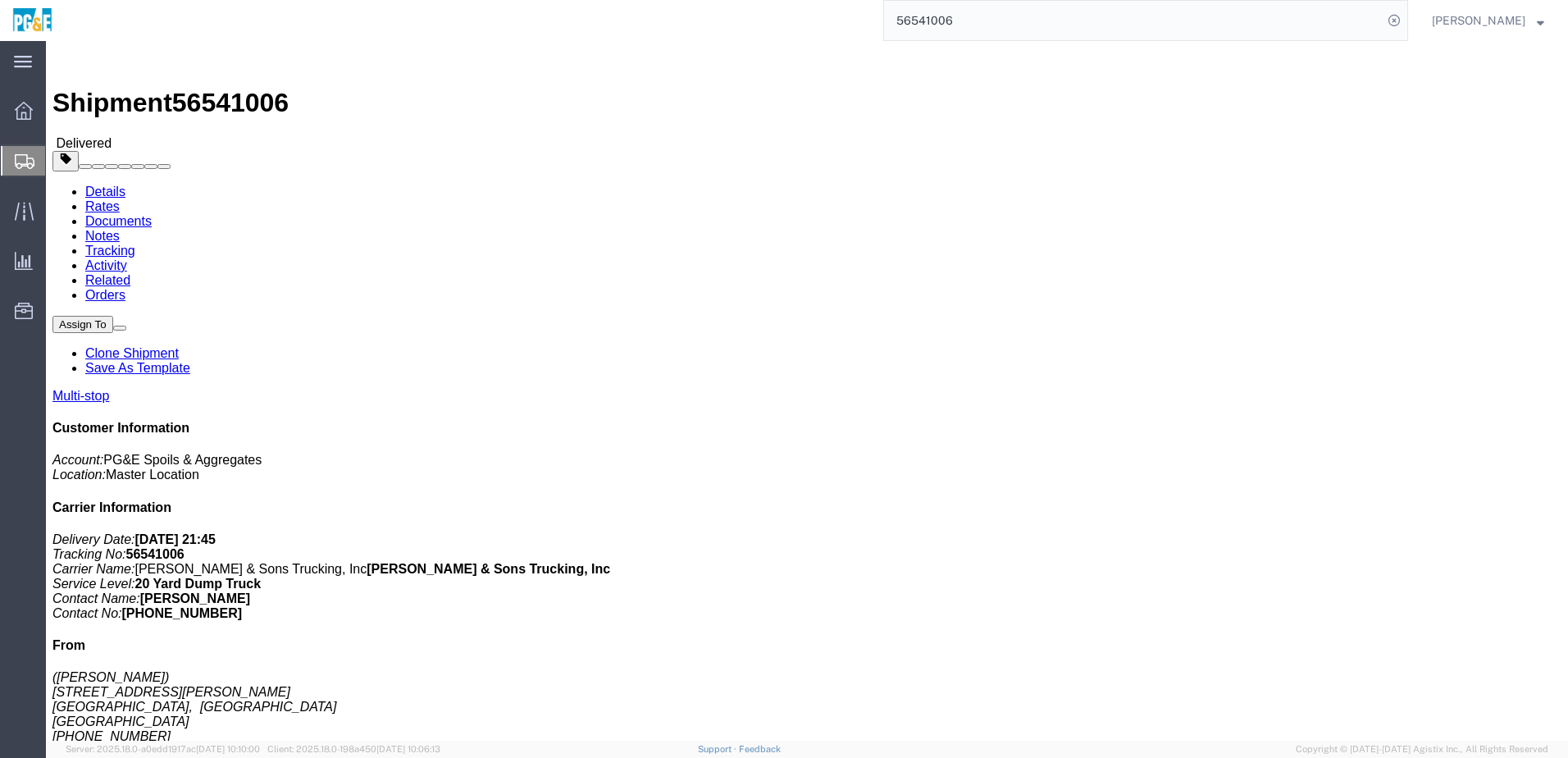
drag, startPoint x: 267, startPoint y: 416, endPoint x: 499, endPoint y: 403, distance: 232.4
click td "[STREET_ADDRESS][PERSON_NAME]"
copy div "[STREET_ADDRESS][PERSON_NAME]"
click td "[STREET_ADDRESS][PERSON_NAME]"
drag, startPoint x: 267, startPoint y: 418, endPoint x: 484, endPoint y: 415, distance: 217.0
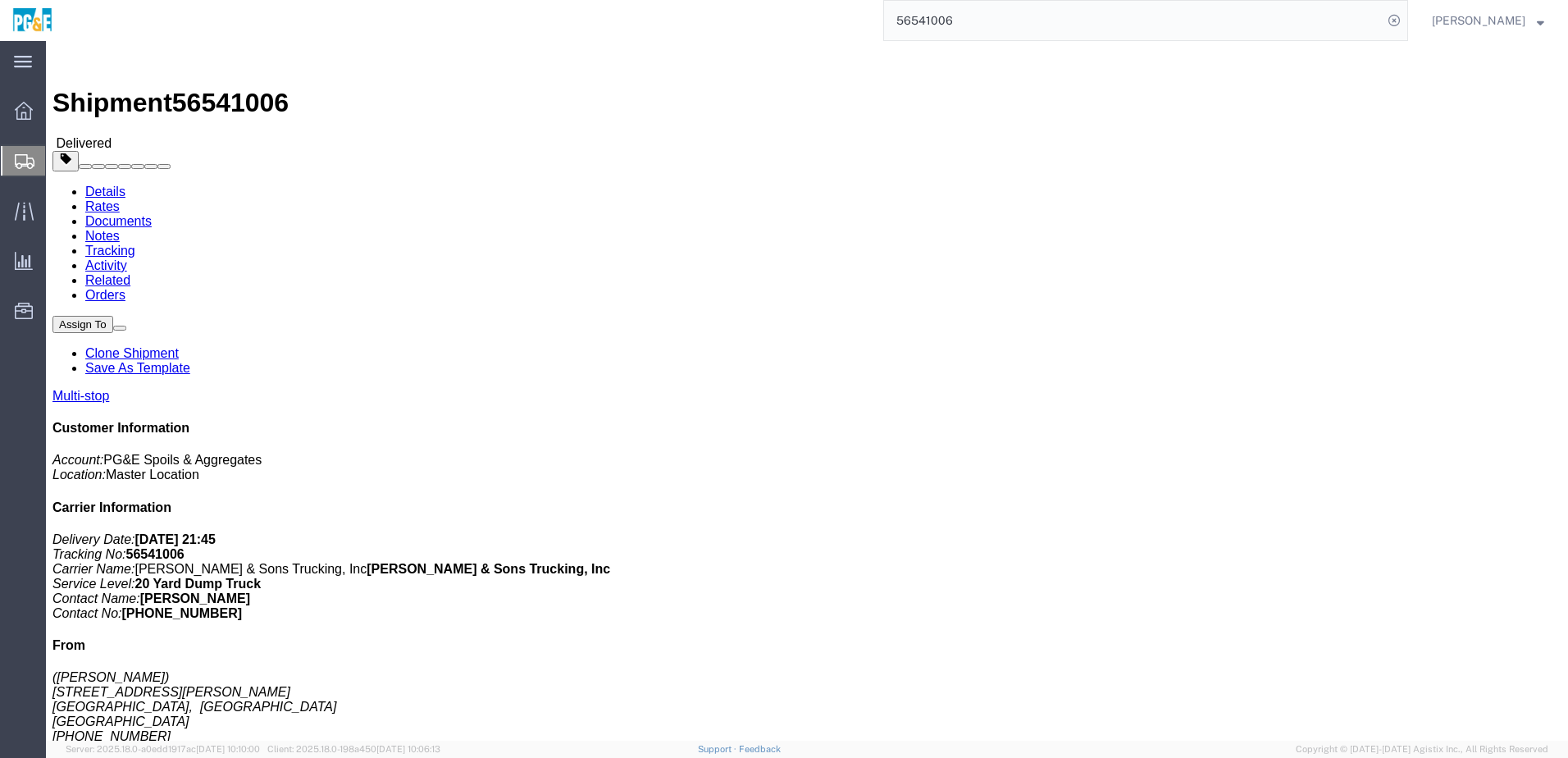
click div "[STREET_ADDRESS][PERSON_NAME]"
copy div "[STREET_ADDRESS][PERSON_NAME]"
click link "Documents"
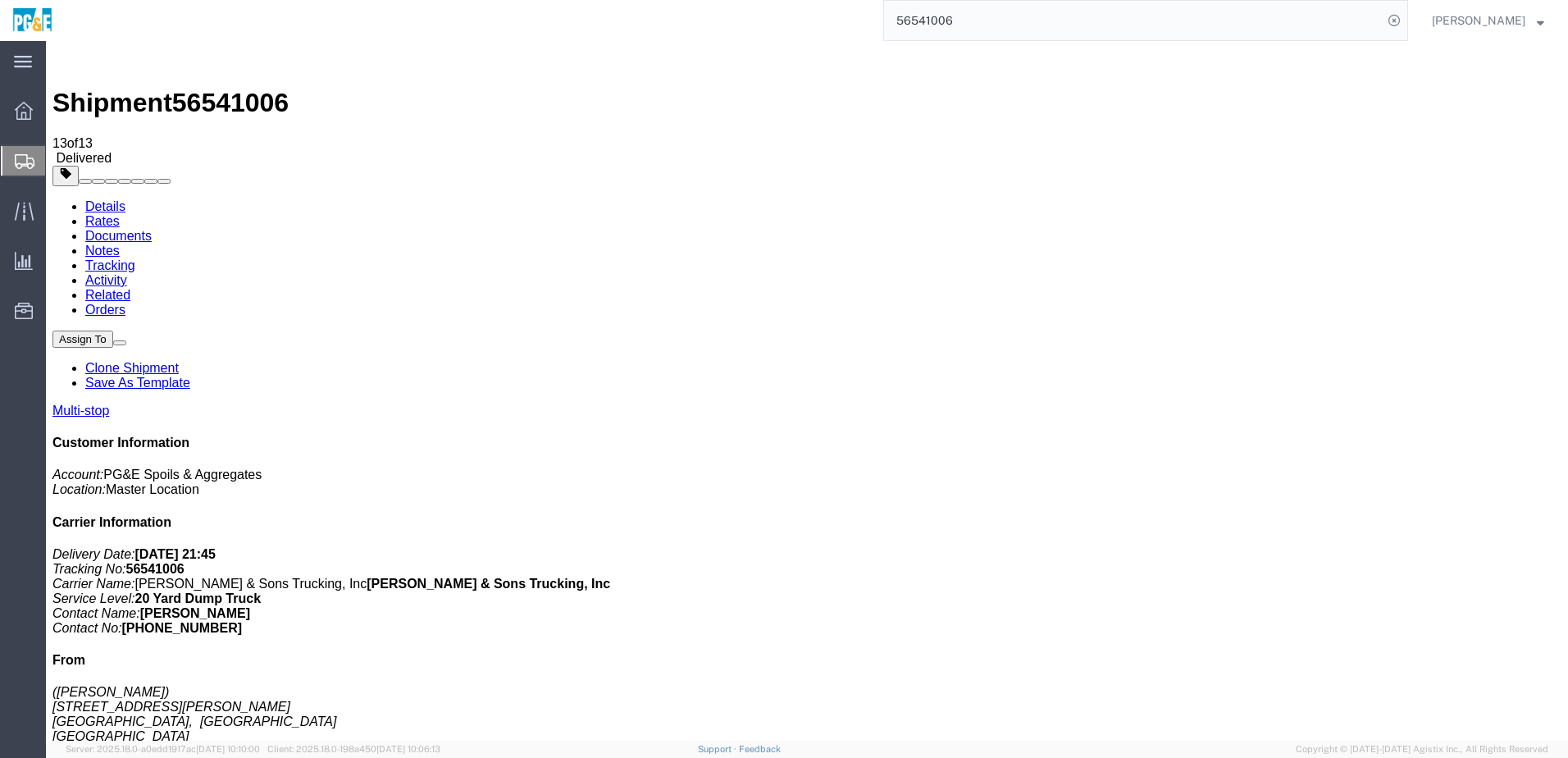
checkbox input "true"
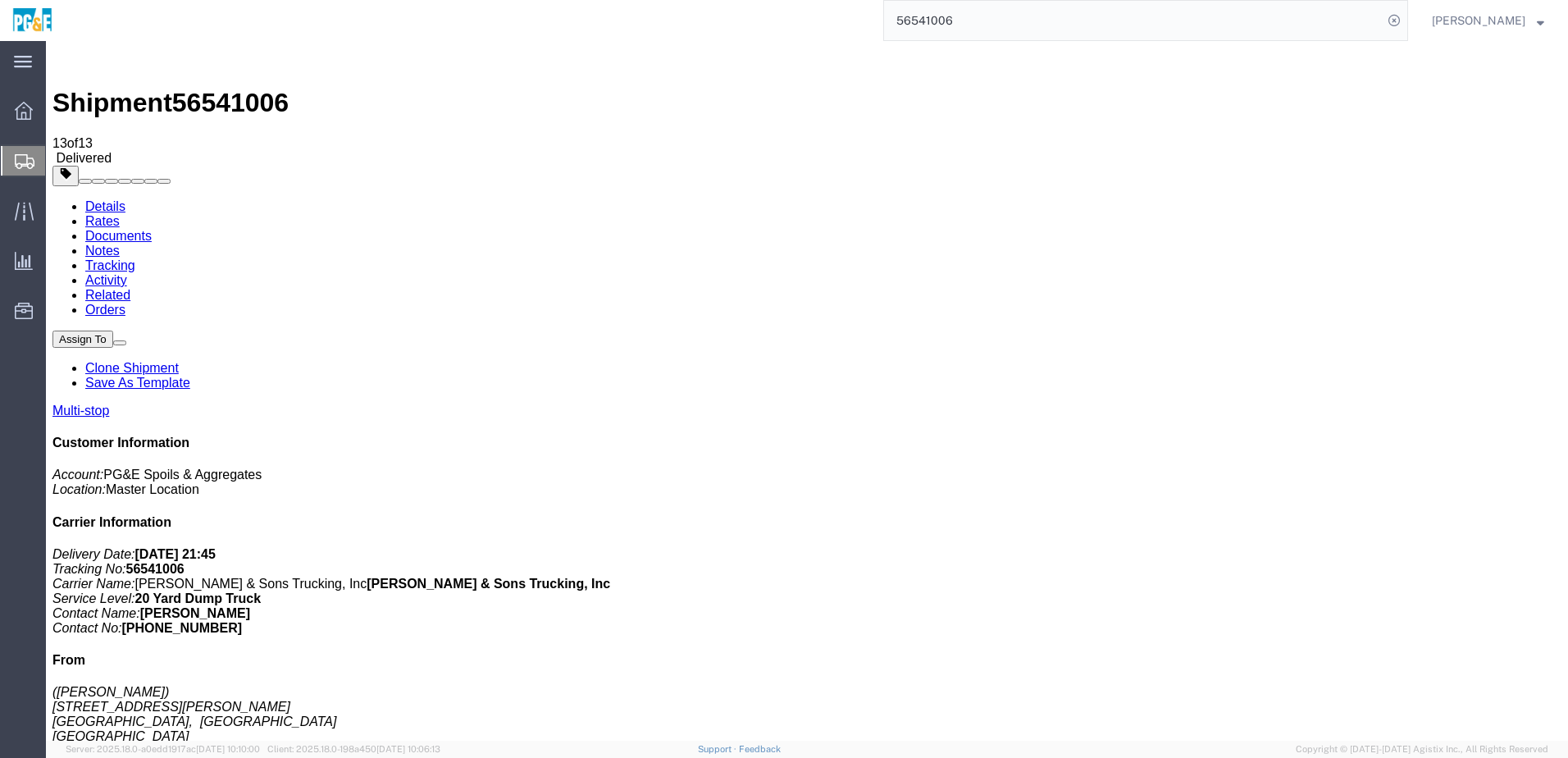
checkbox input "true"
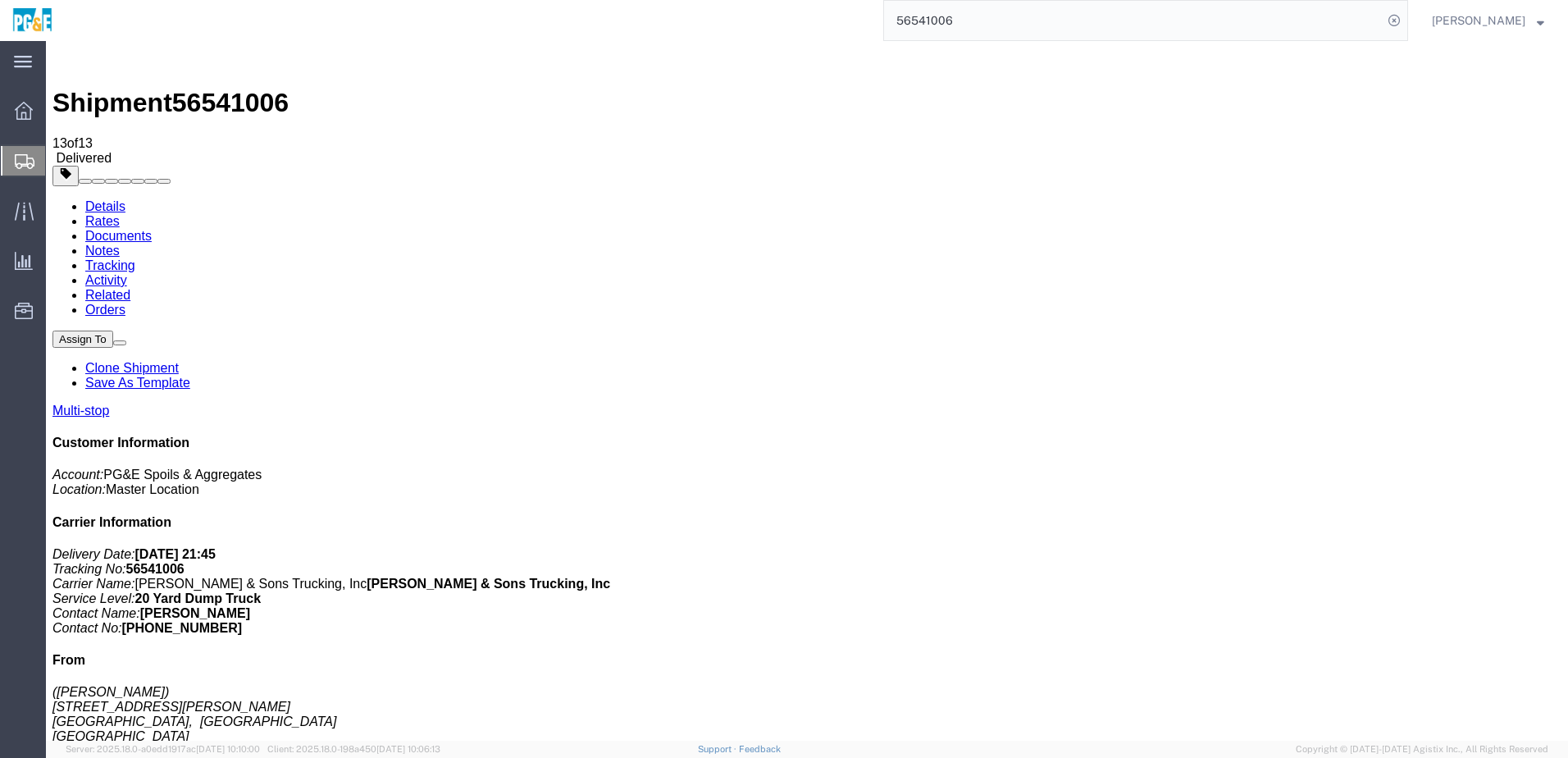
checkbox input "true"
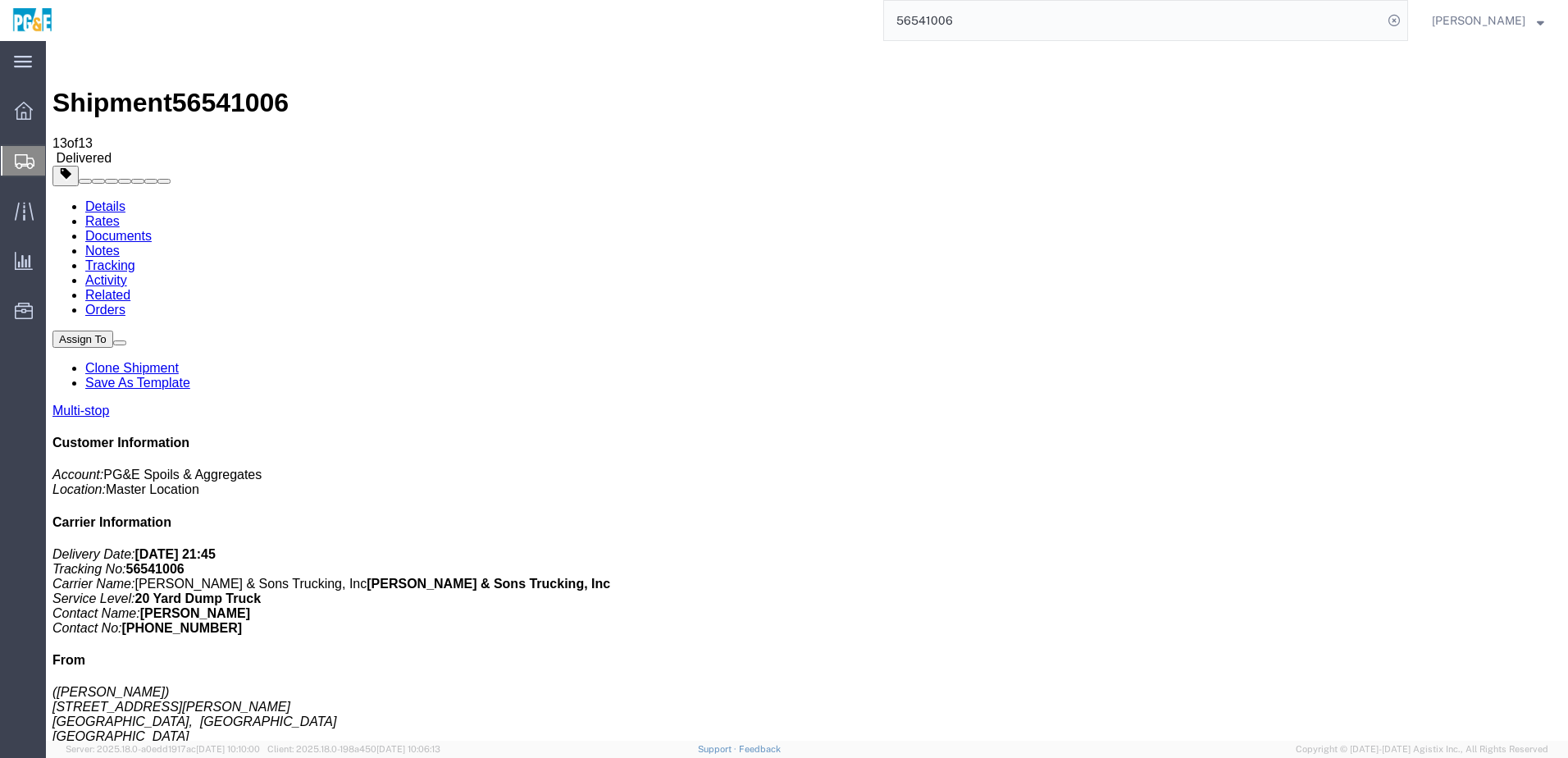
checkbox input "true"
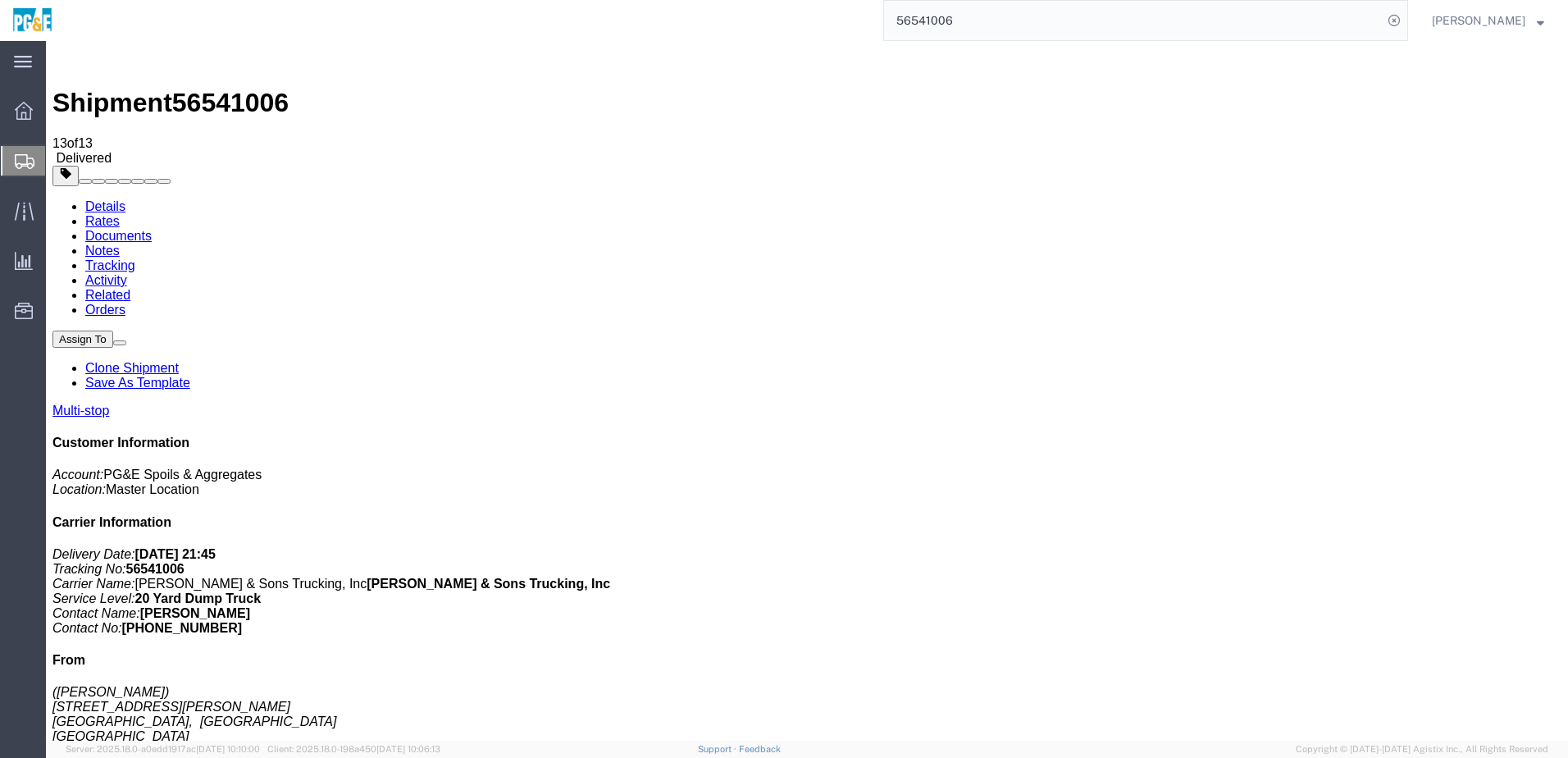
checkbox input "true"
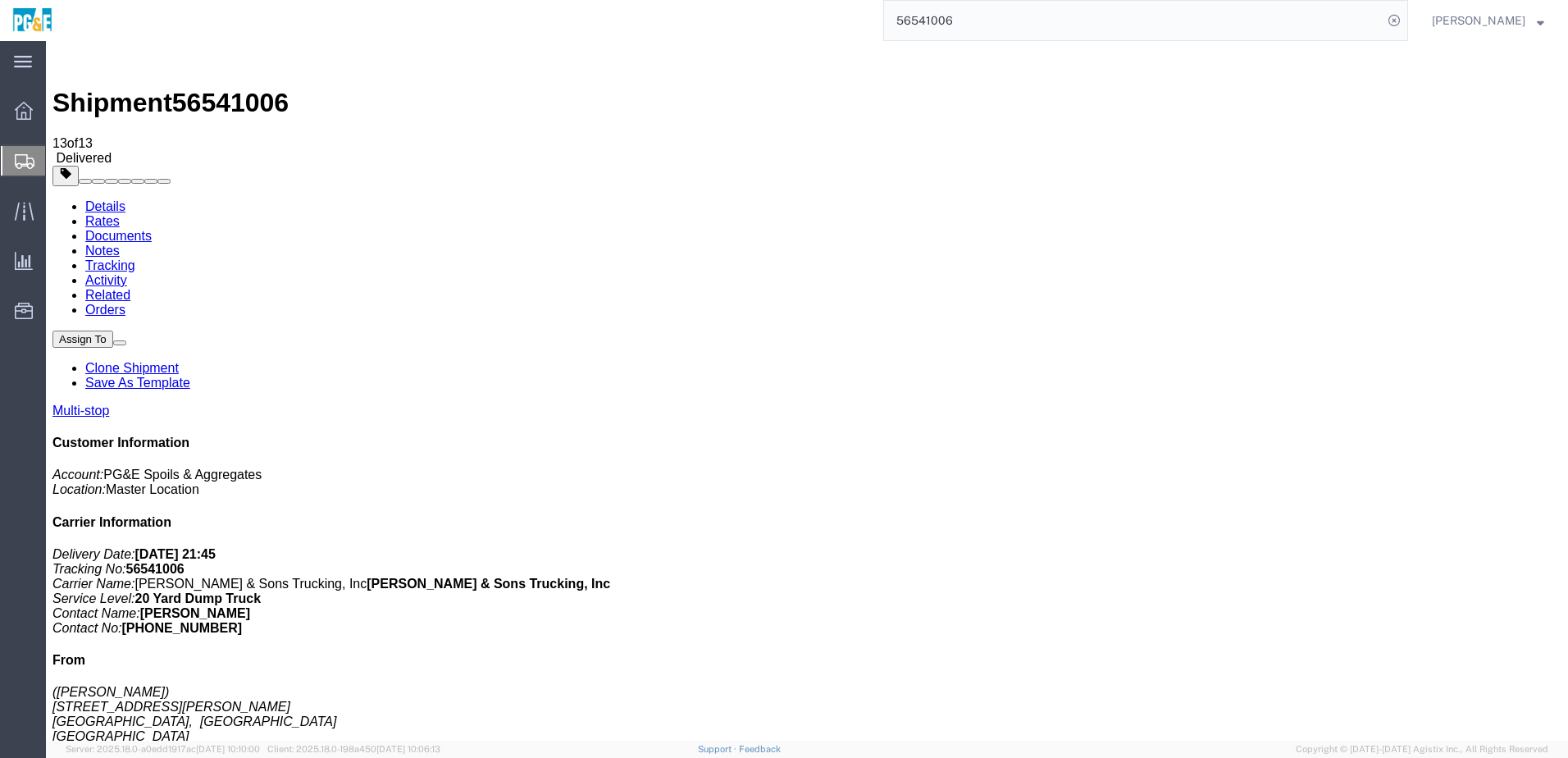
click at [135, 258] on link "Tracking" at bounding box center [110, 265] width 50 height 14
click at [923, 19] on input "56541006" at bounding box center [1133, 21] width 498 height 40
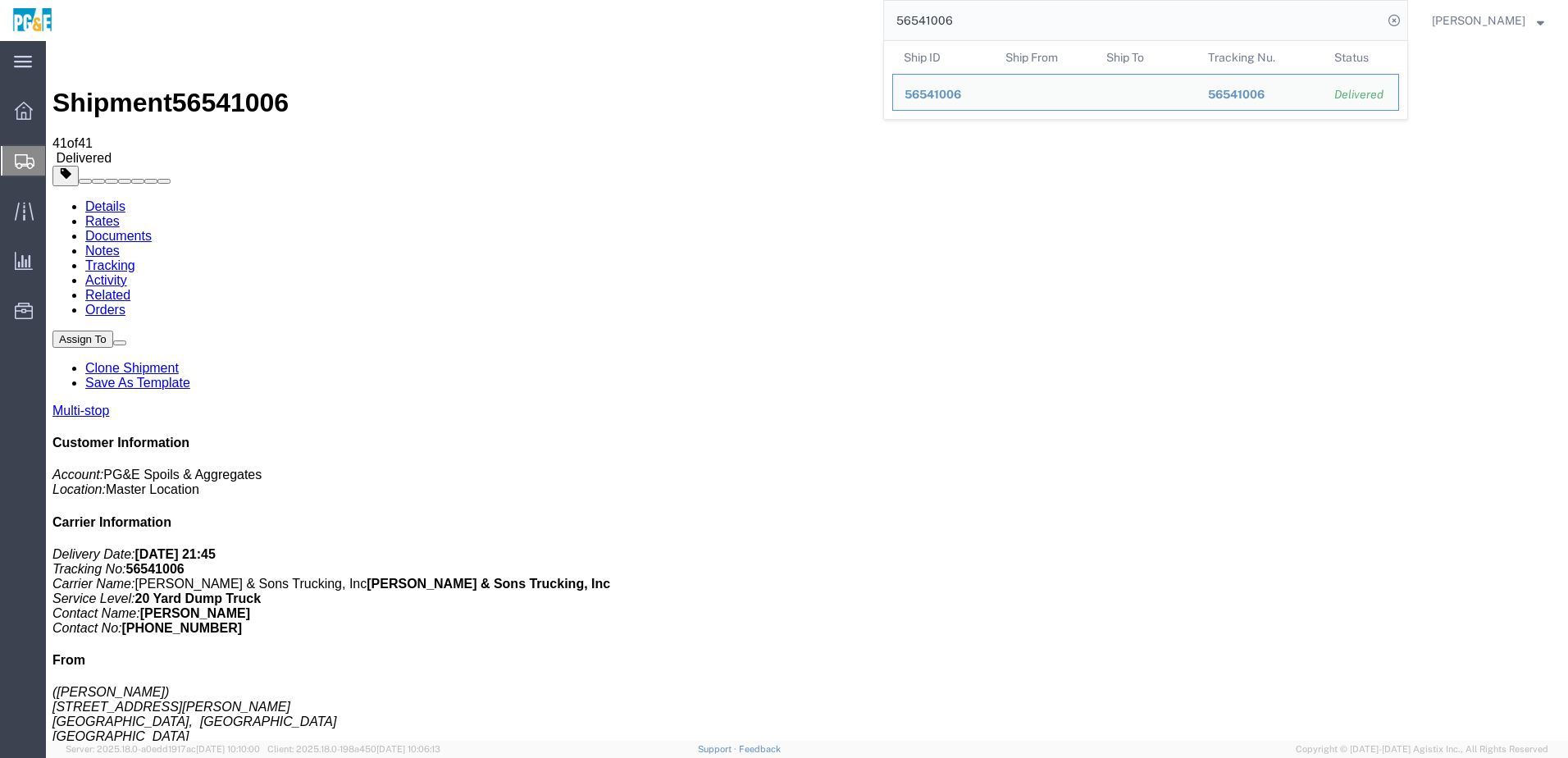
click at [923, 19] on input "56541006" at bounding box center [1133, 21] width 498 height 40
paste input "162"
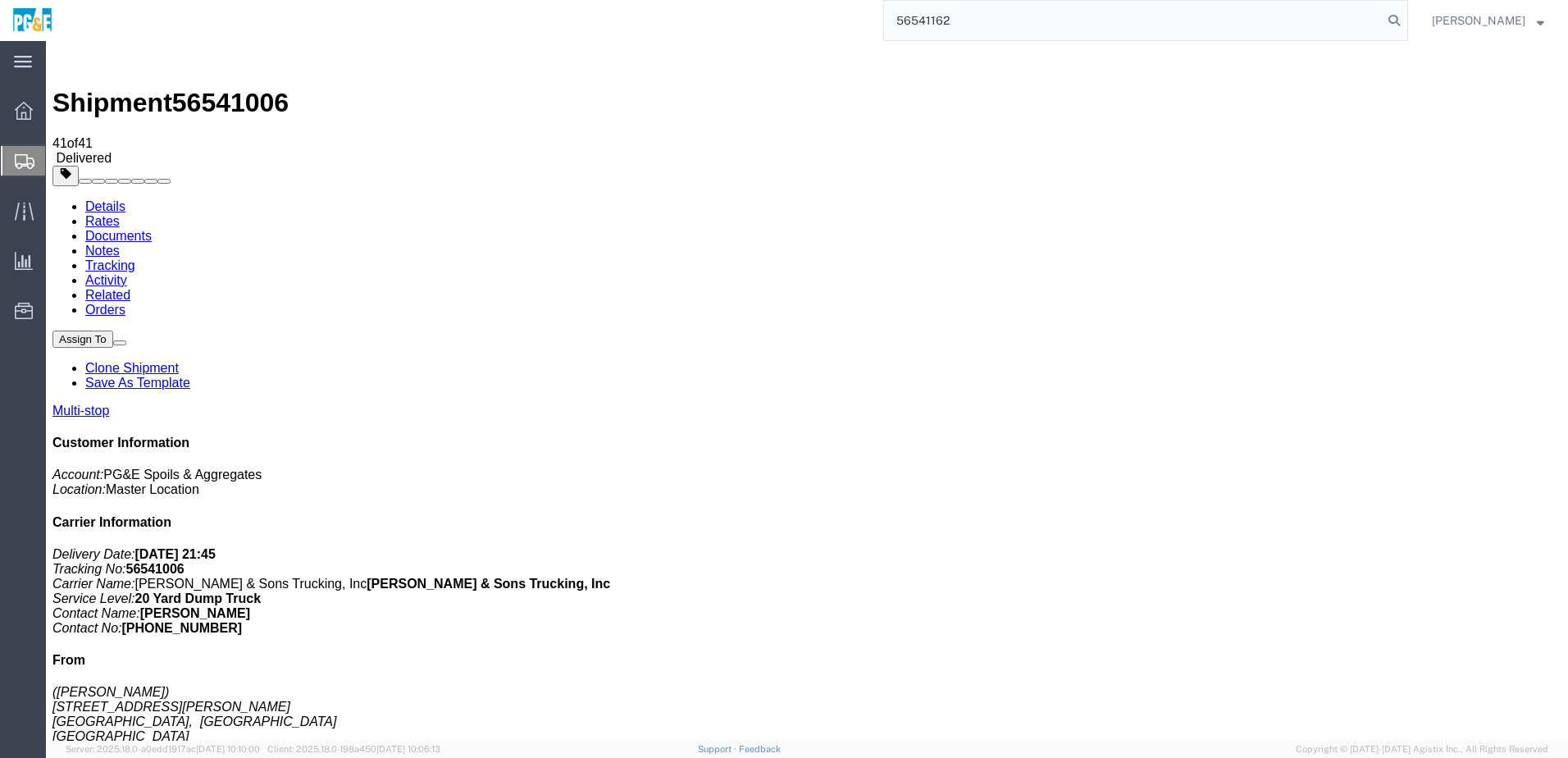
type input "56541162"
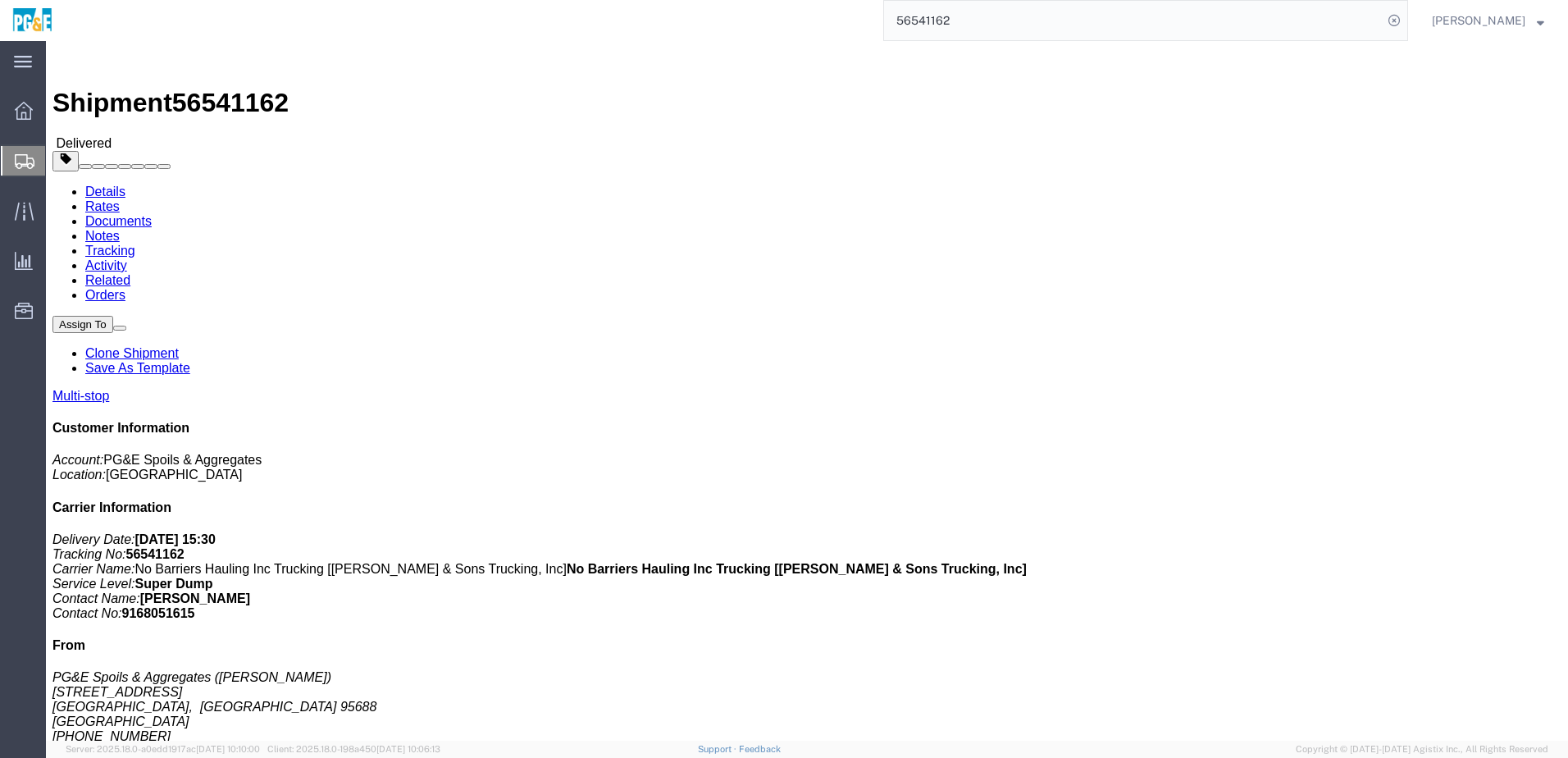
click div "Leg 1 - Truckload Vehicle 1: Super Dump Number of trucks: 1"
drag, startPoint x: 161, startPoint y: 62, endPoint x: 248, endPoint y: 17, distance: 97.9
click link "Documents"
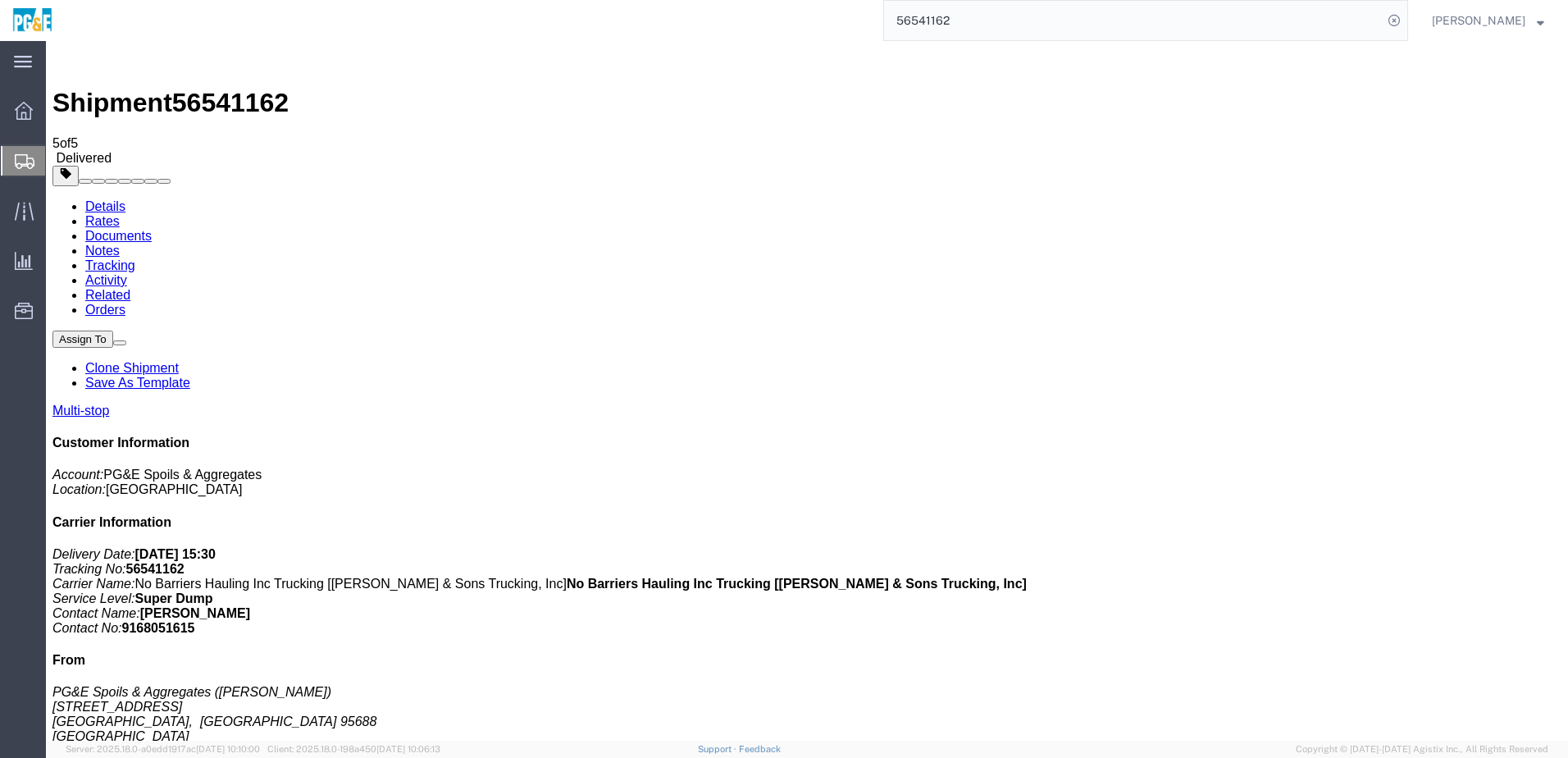
checkbox input "true"
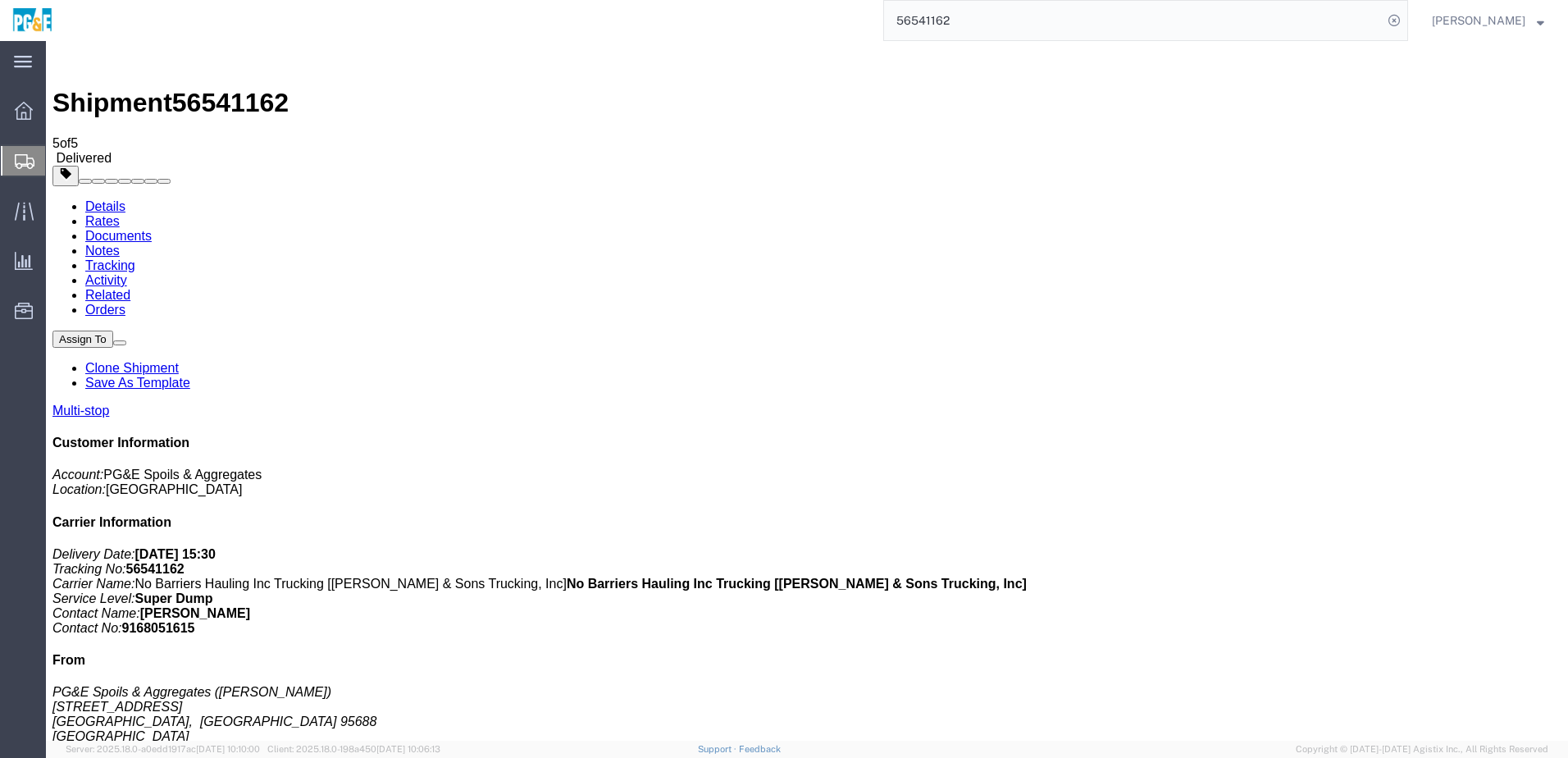
checkbox input "true"
click at [135, 258] on link "Tracking" at bounding box center [110, 265] width 50 height 14
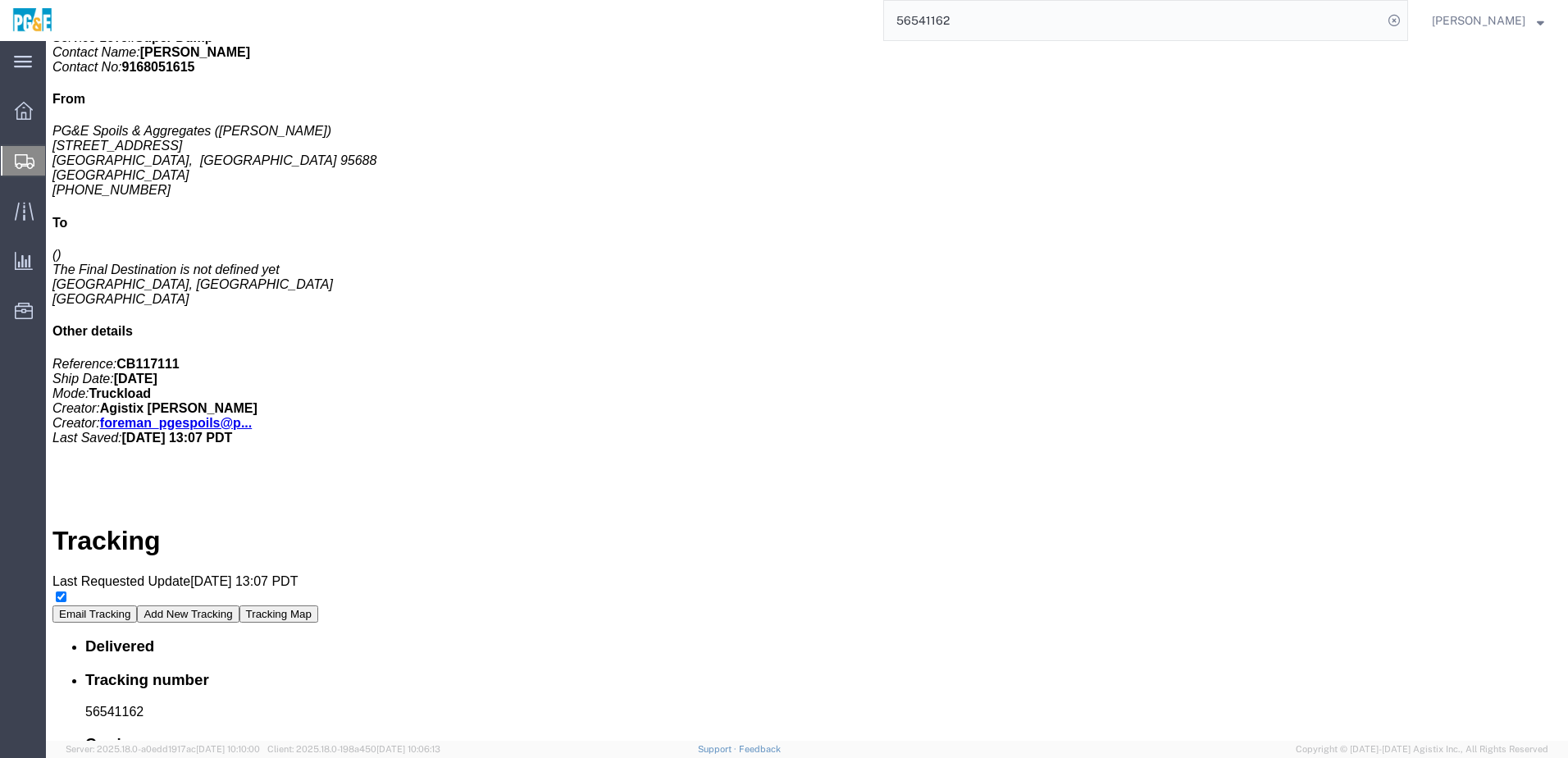
scroll to position [613, 0]
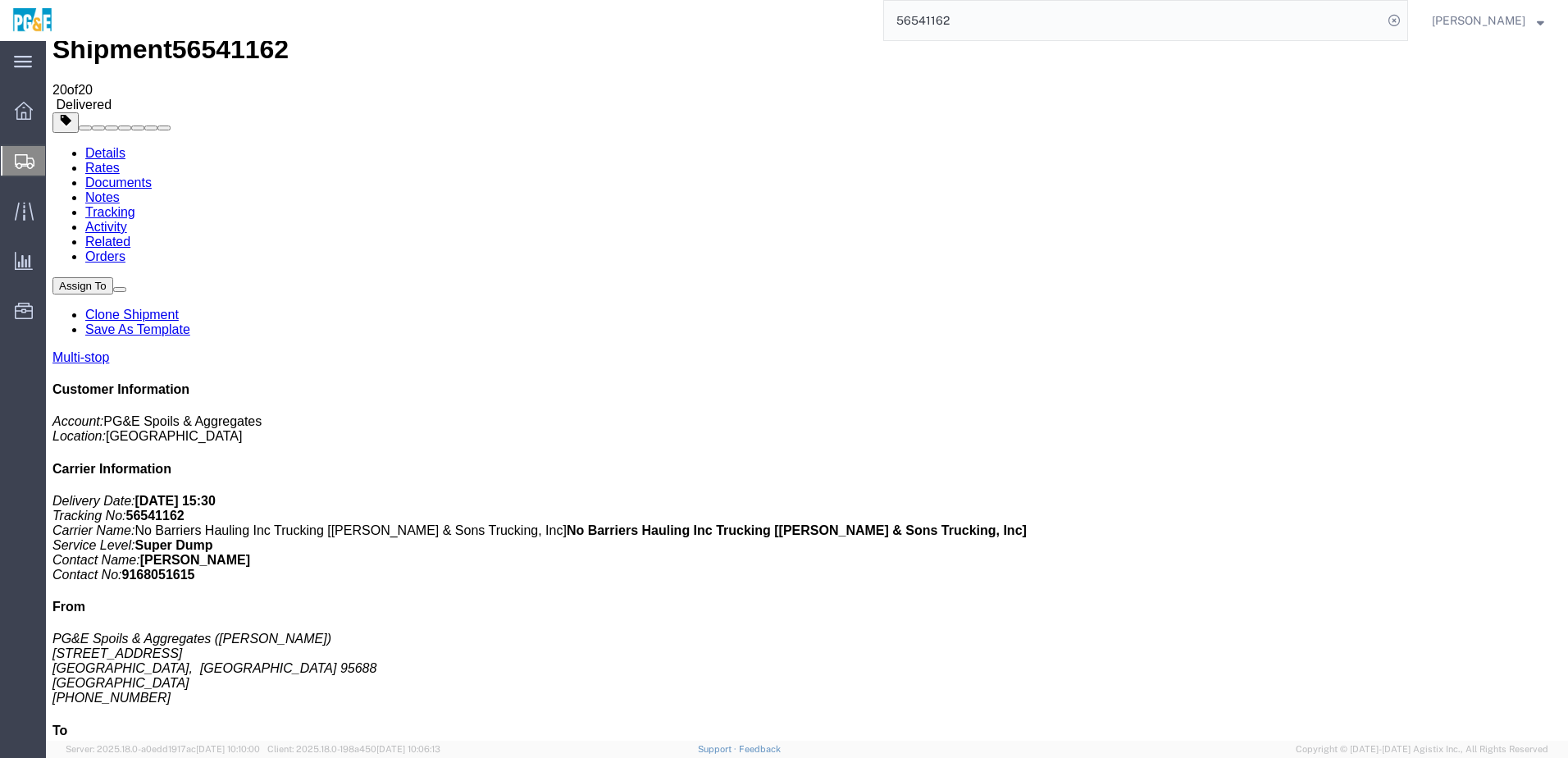
scroll to position [82, 0]
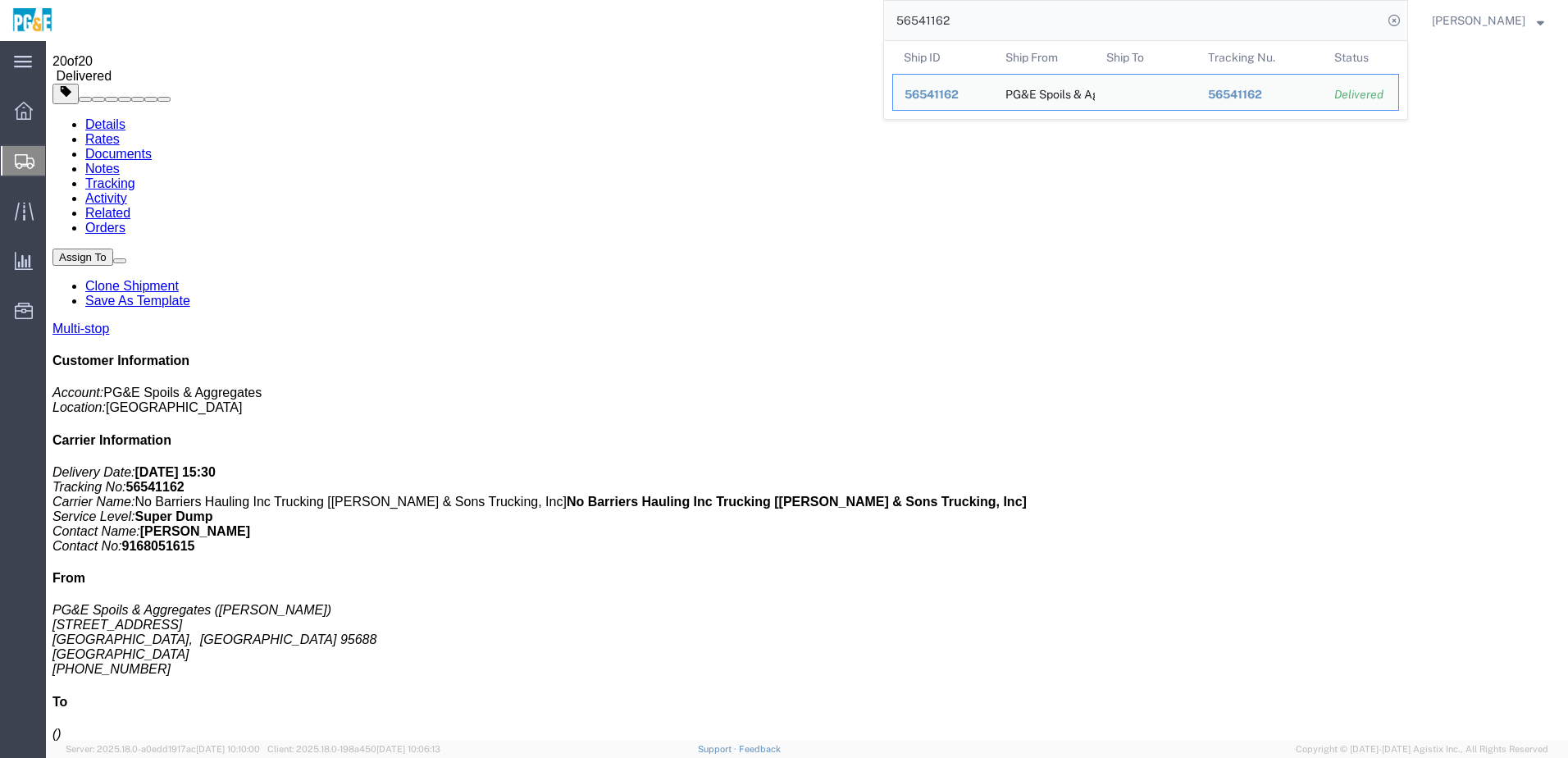
click at [927, 27] on input "56541162" at bounding box center [1133, 21] width 498 height 40
paste input "3558"
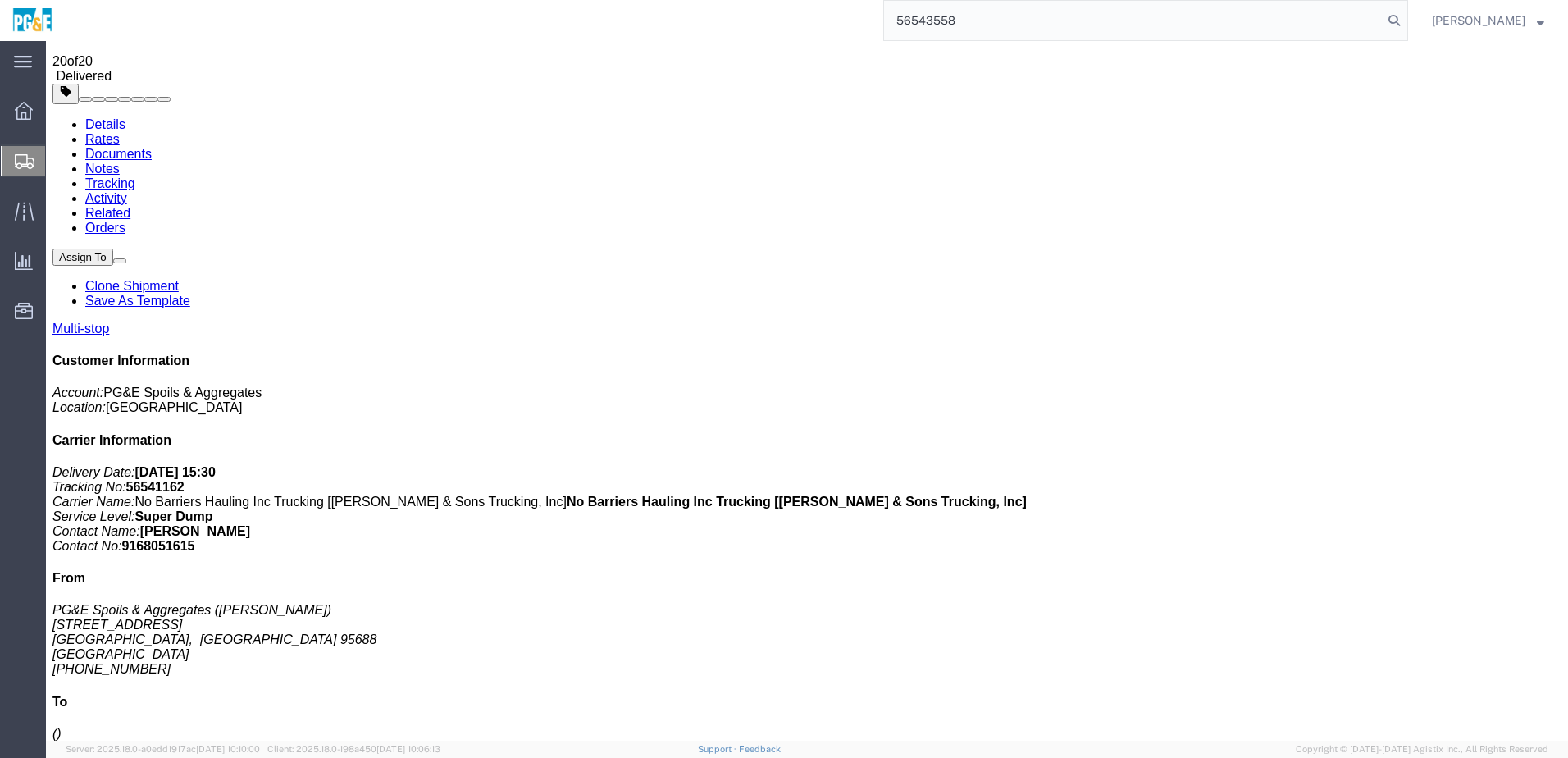
type input "56543558"
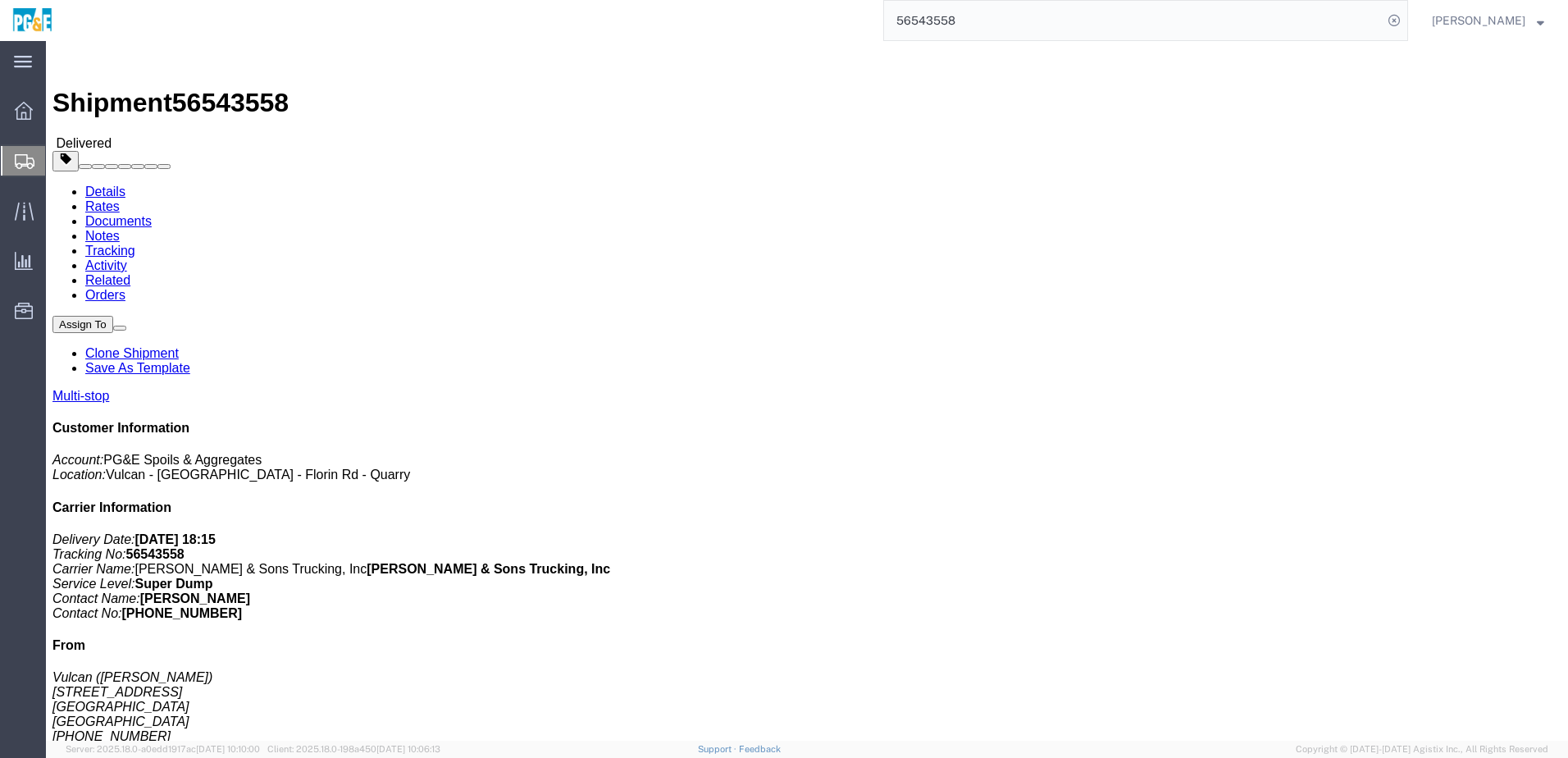
click div "Leg 1 - Truckload Vehicle 1: Super Dump Number of trucks: 1"
click link "Documents"
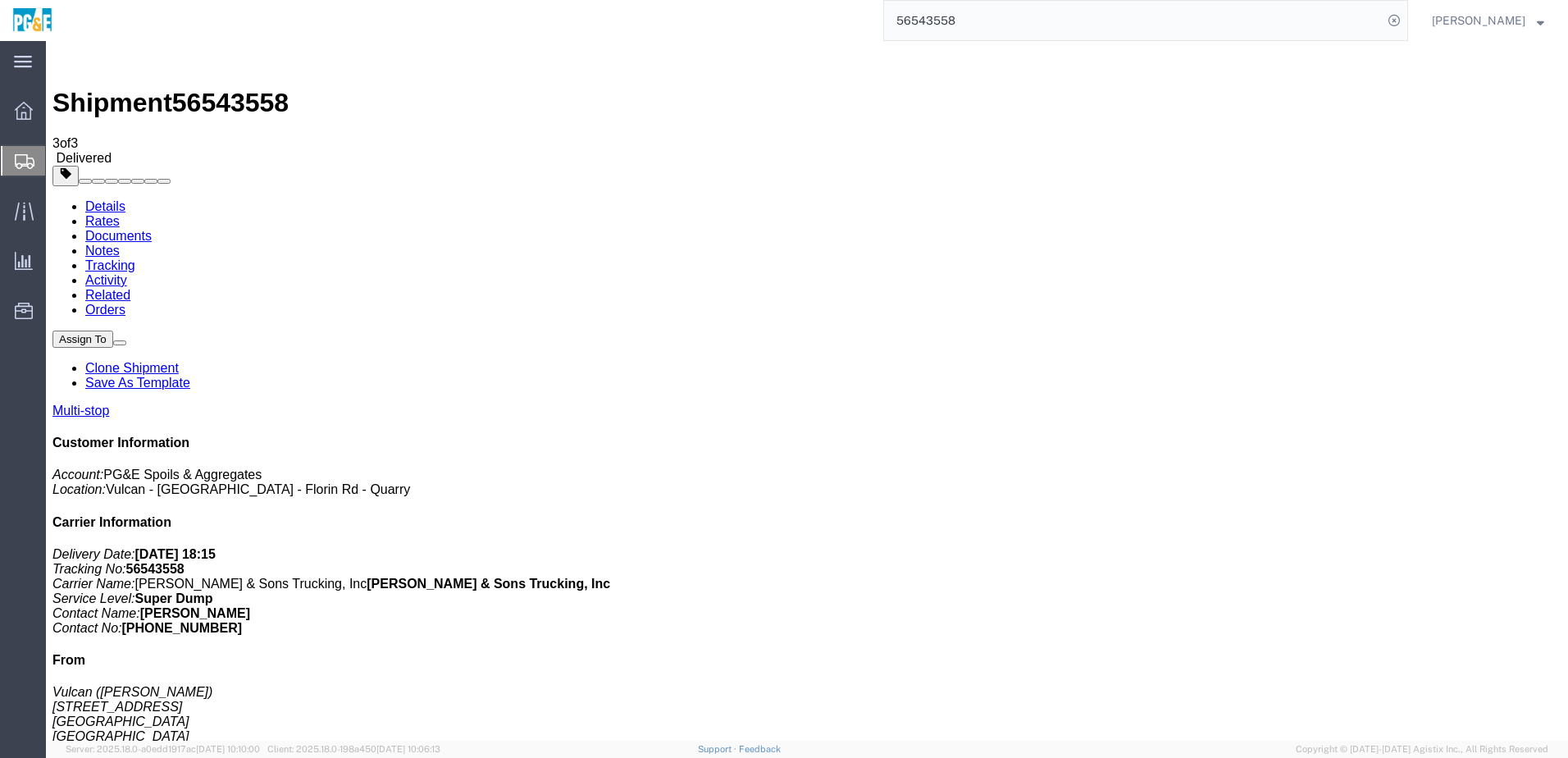
checkbox input "true"
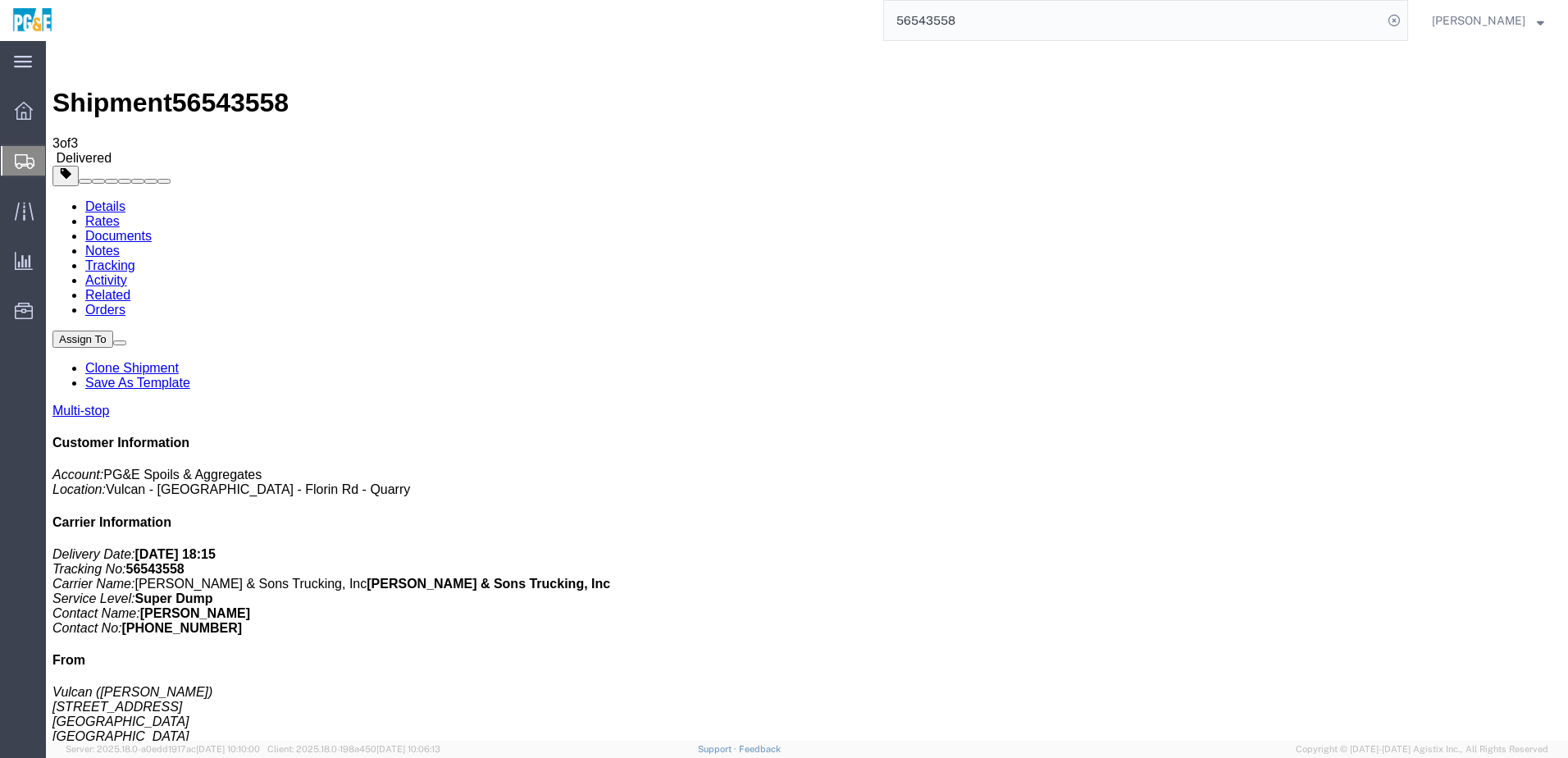
click at [135, 258] on link "Tracking" at bounding box center [110, 265] width 50 height 14
click at [114, 199] on link "Details" at bounding box center [105, 206] width 40 height 14
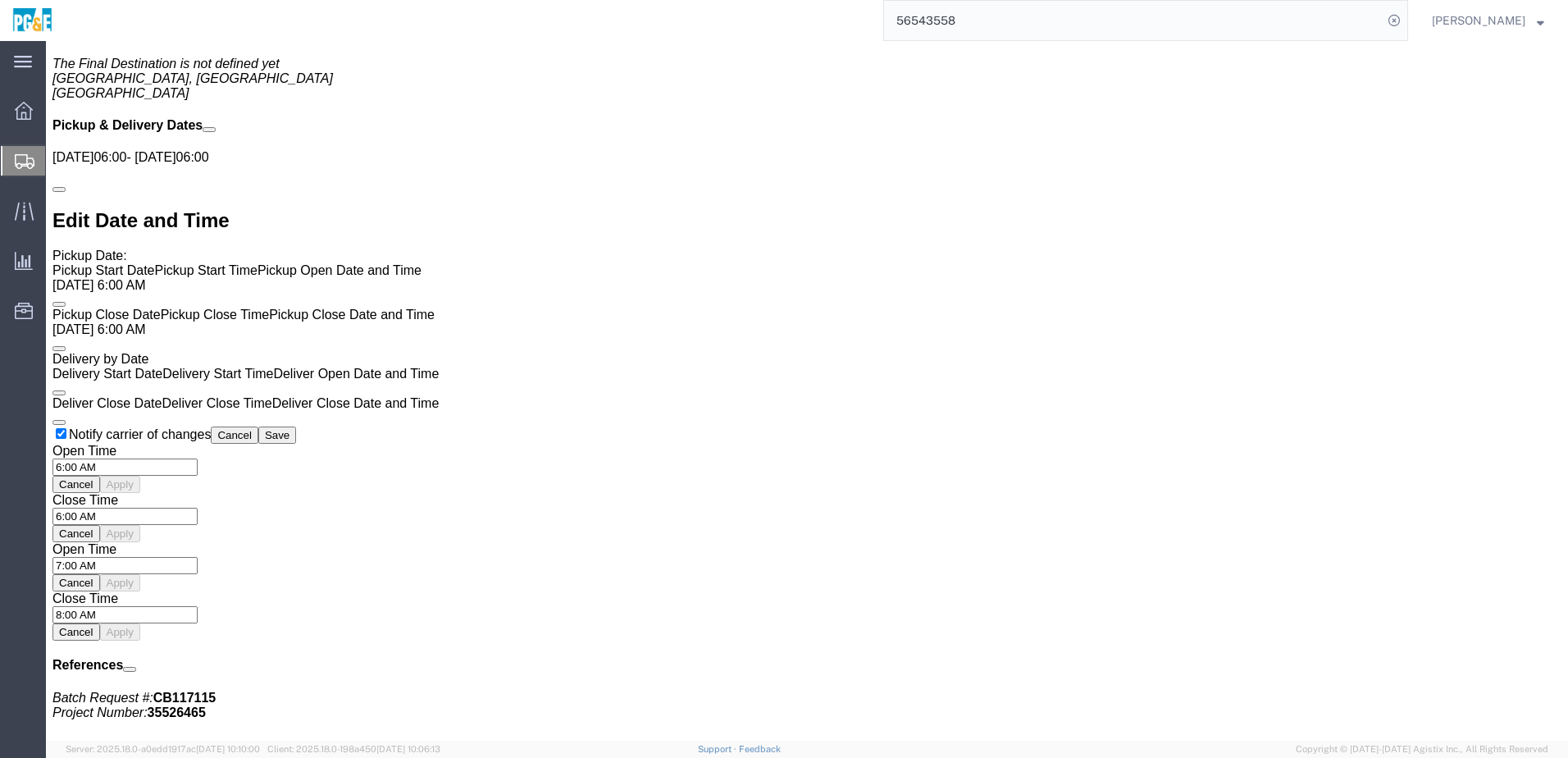
scroll to position [831, 0]
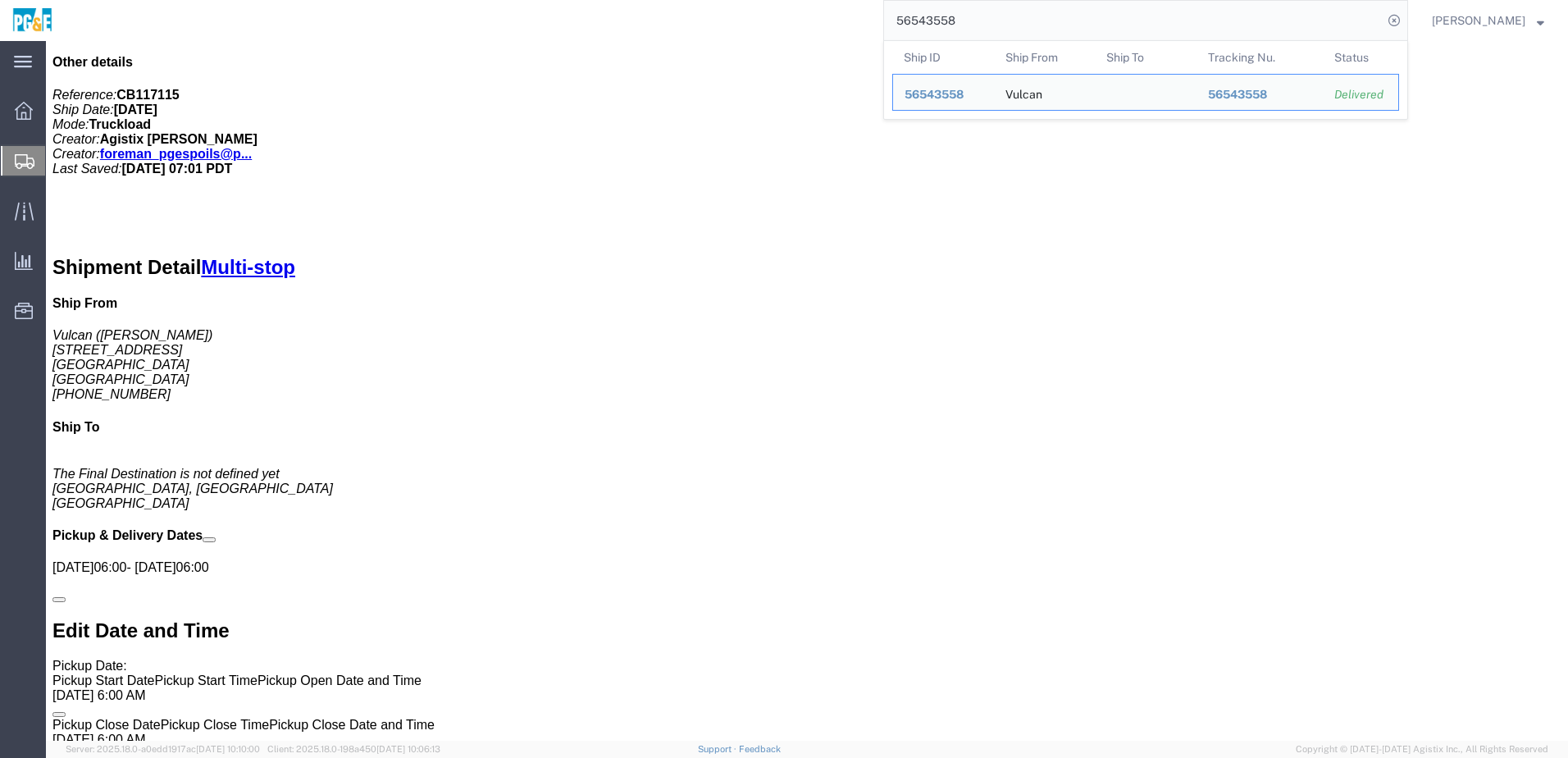
click at [948, 21] on input "56543558" at bounding box center [1133, 21] width 498 height 40
paste input "61"
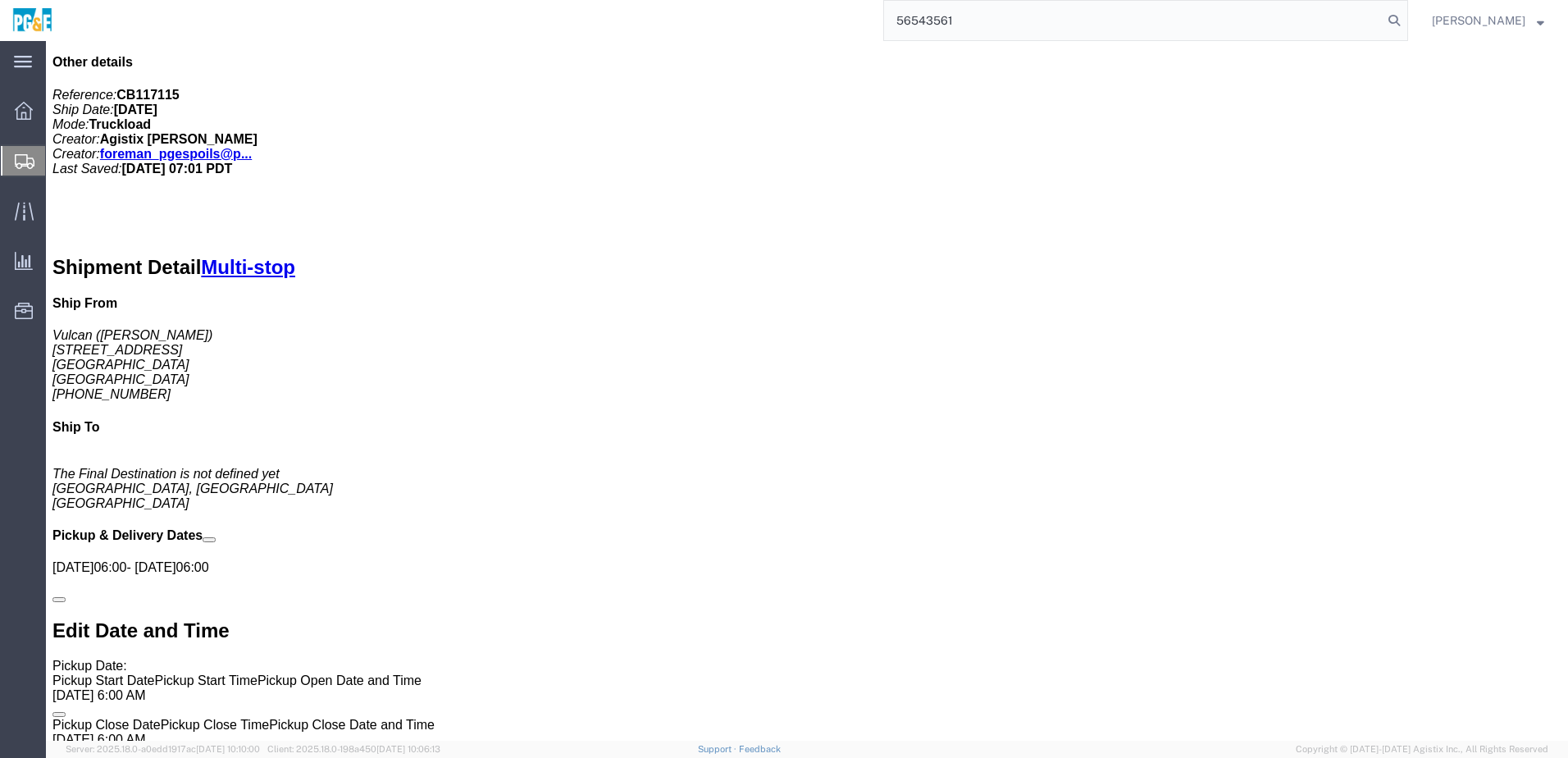
type input "56543561"
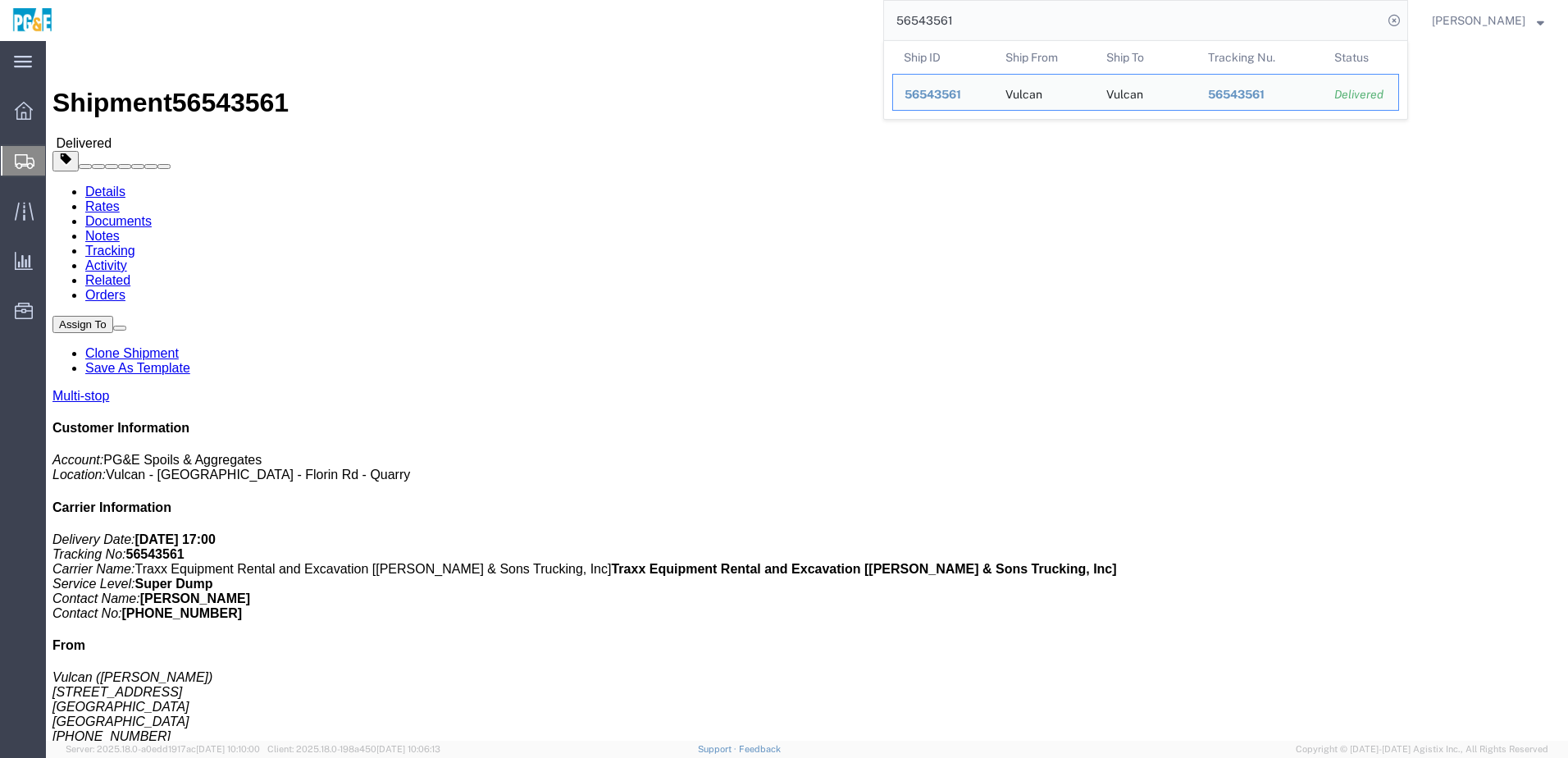
drag, startPoint x: 478, startPoint y: 363, endPoint x: 483, endPoint y: 374, distance: 12.1
click div "Leg 1 - Truckload Vehicle 1: Super Dump Number of trucks: 1"
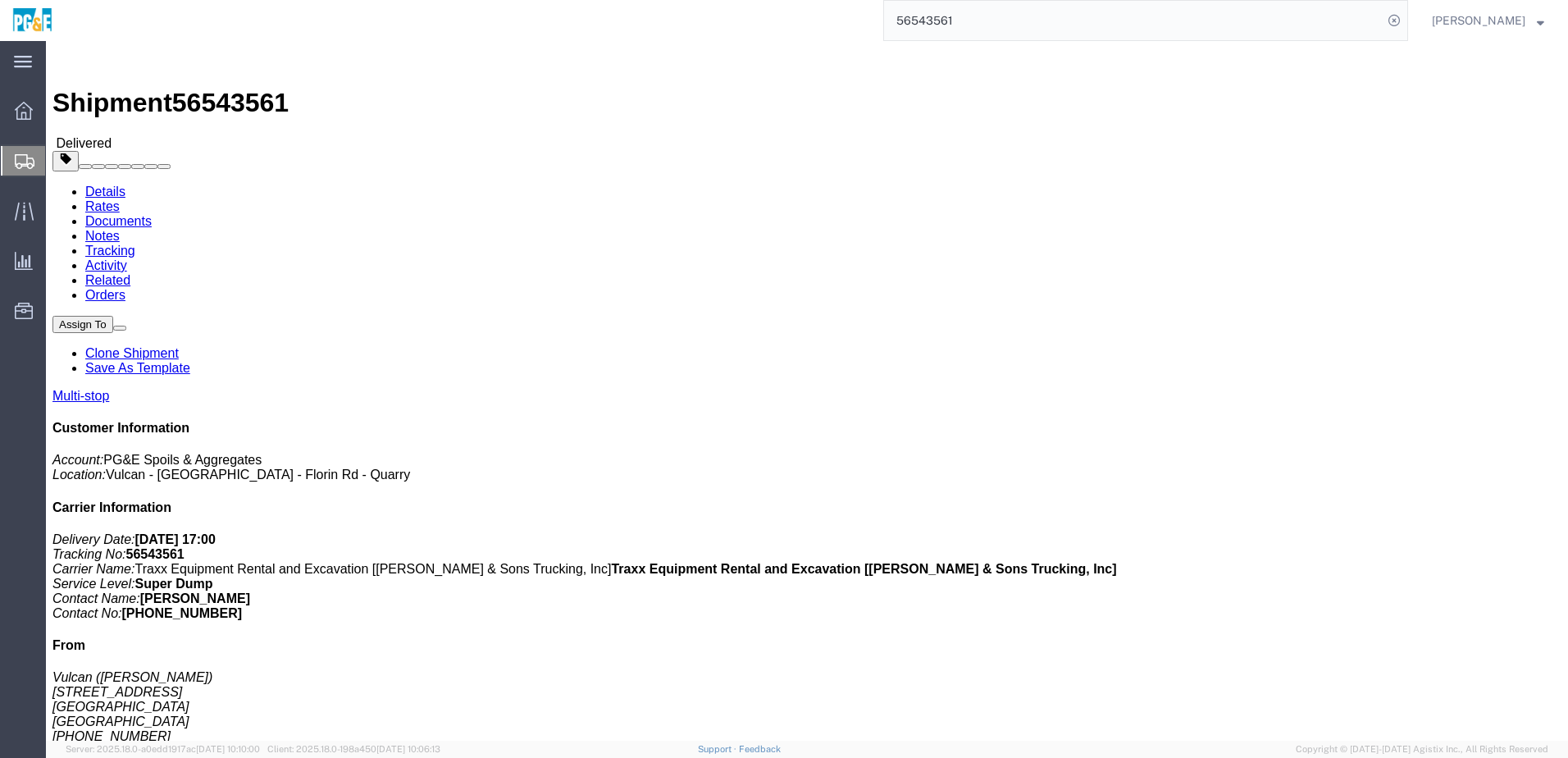
click link "Documents"
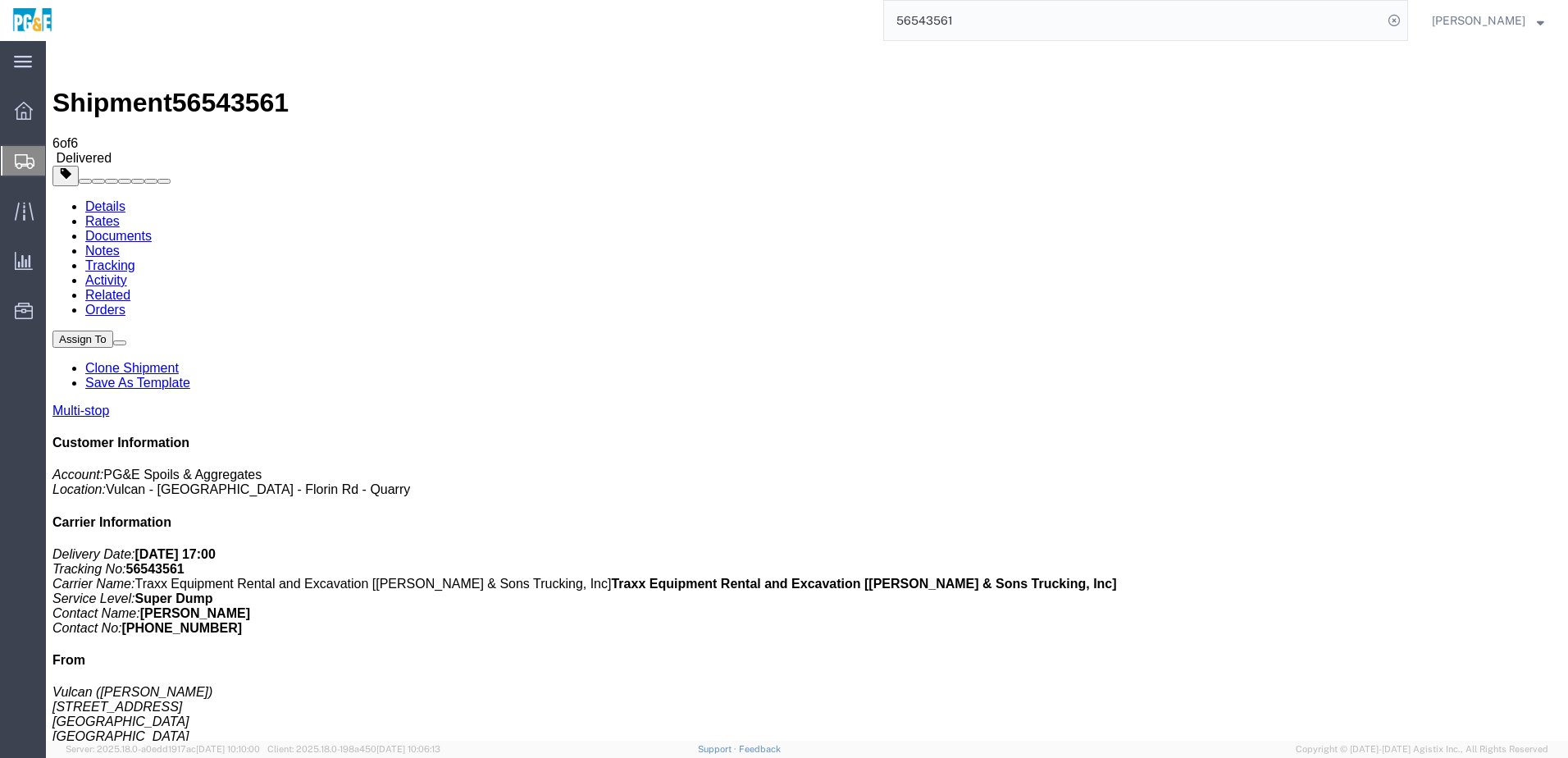
checkbox input "true"
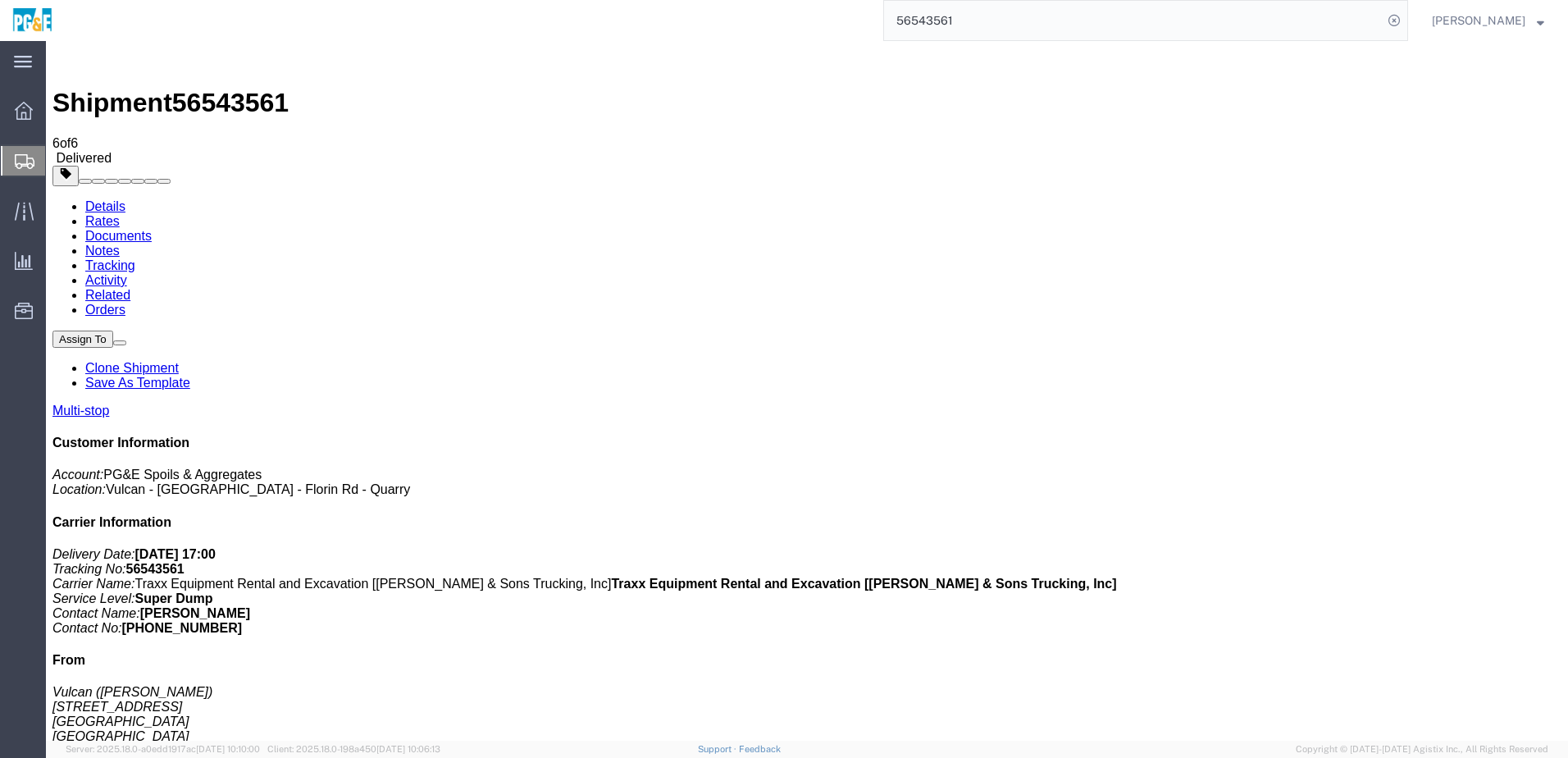
checkbox input "true"
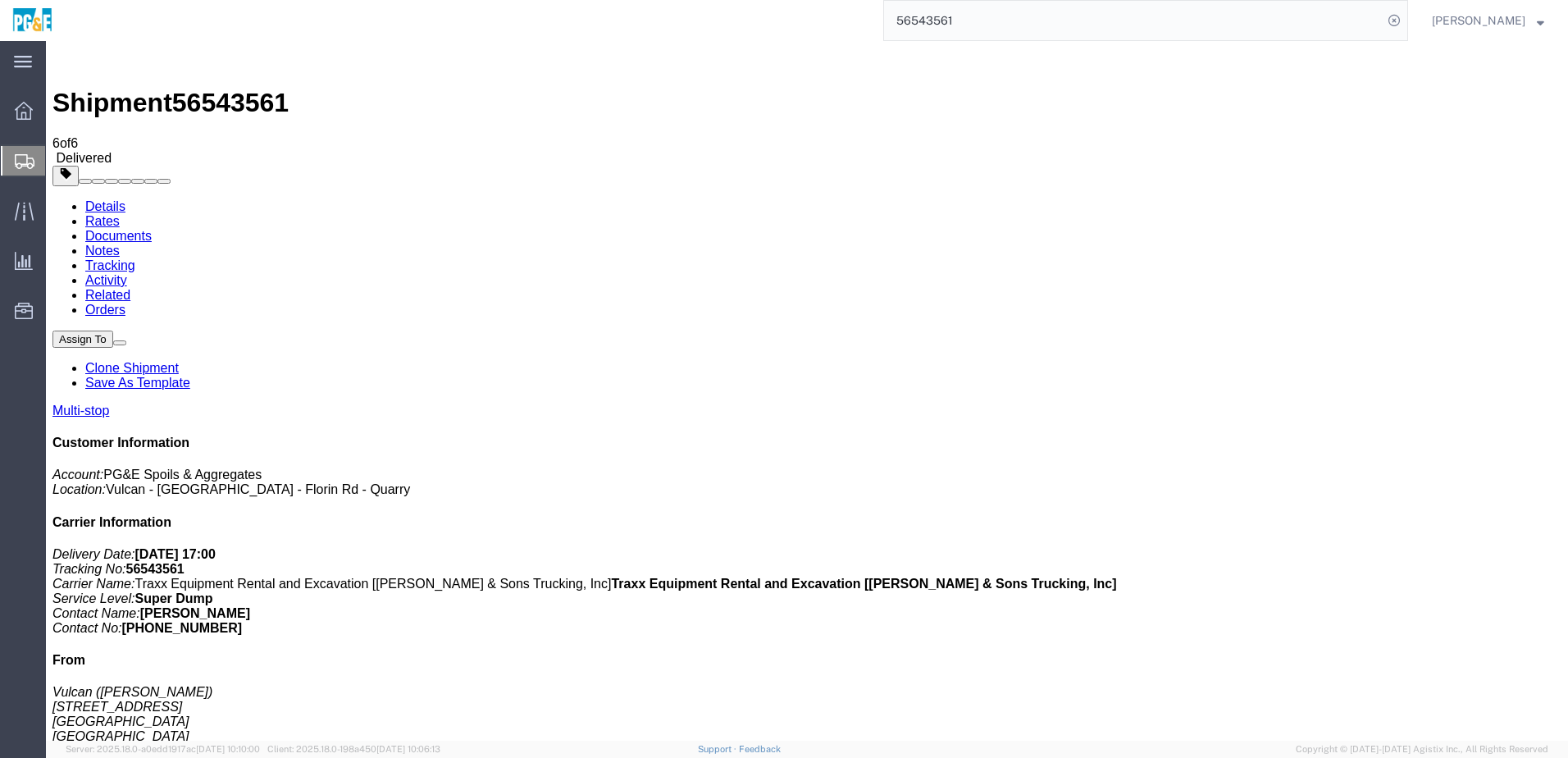
click at [135, 258] on link "Tracking" at bounding box center [110, 265] width 50 height 14
click at [948, 20] on input "56543561" at bounding box center [1133, 21] width 498 height 40
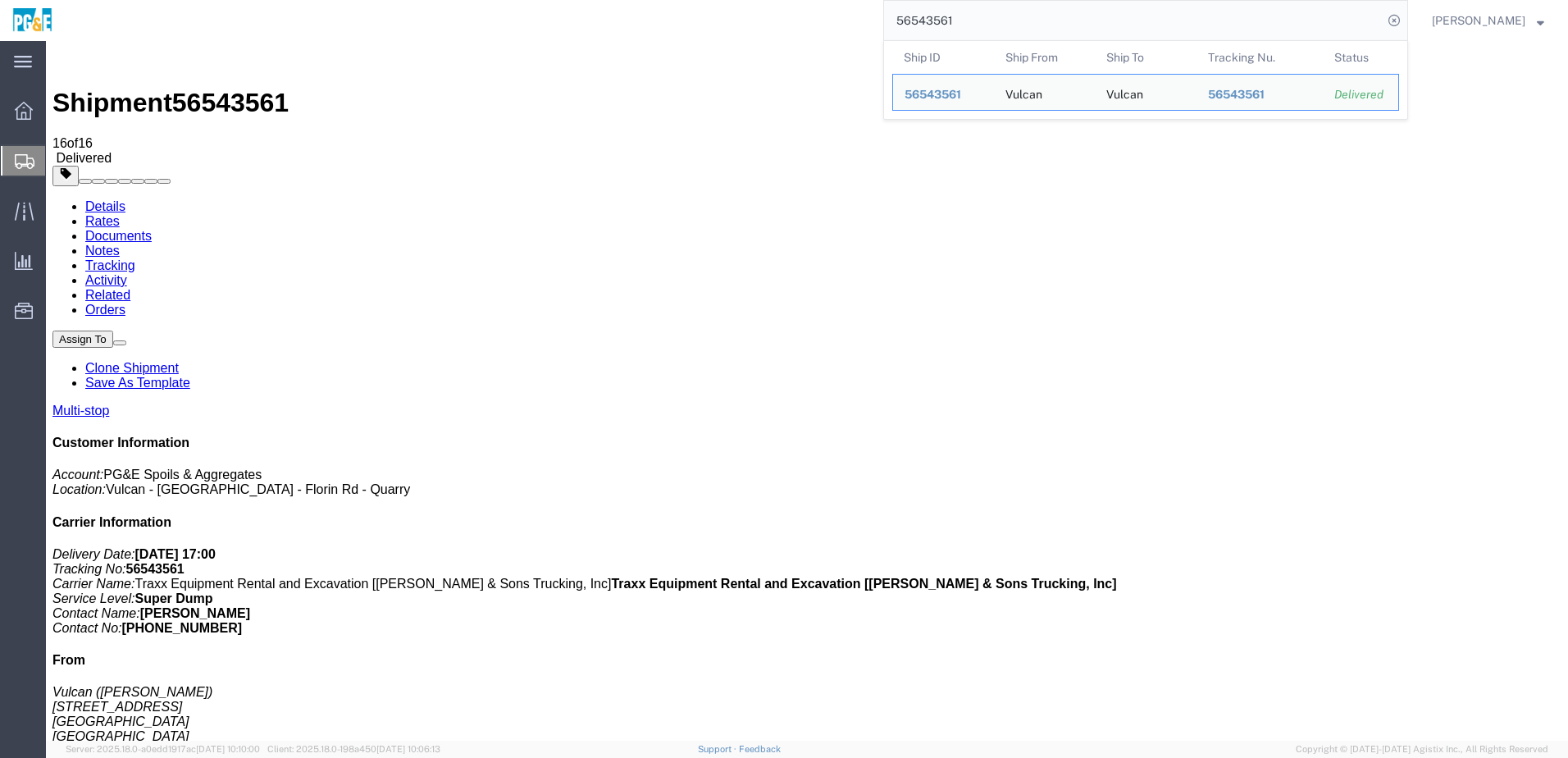
click at [948, 20] on input "56543561" at bounding box center [1133, 21] width 498 height 40
paste input "77"
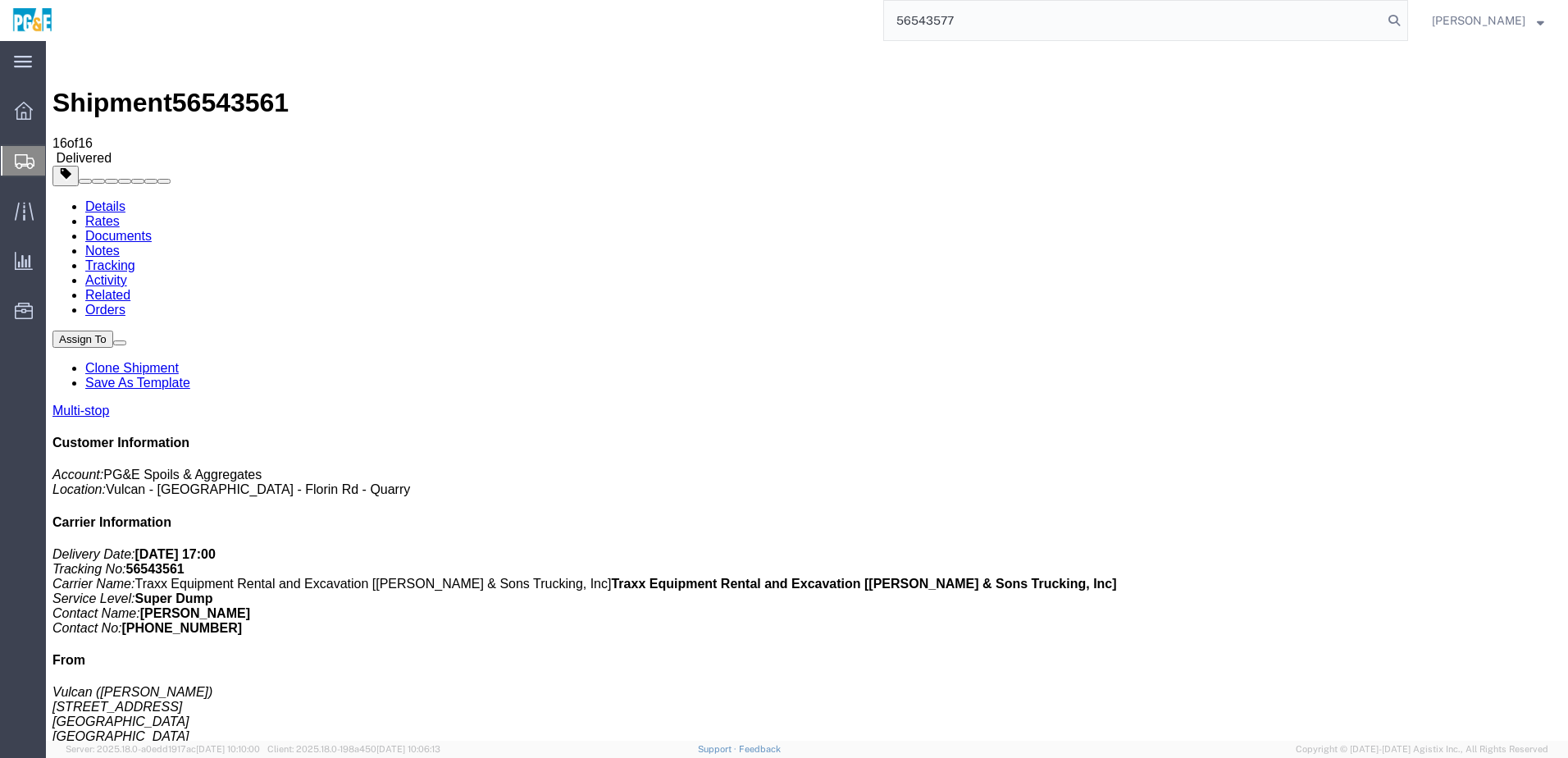
type input "56543577"
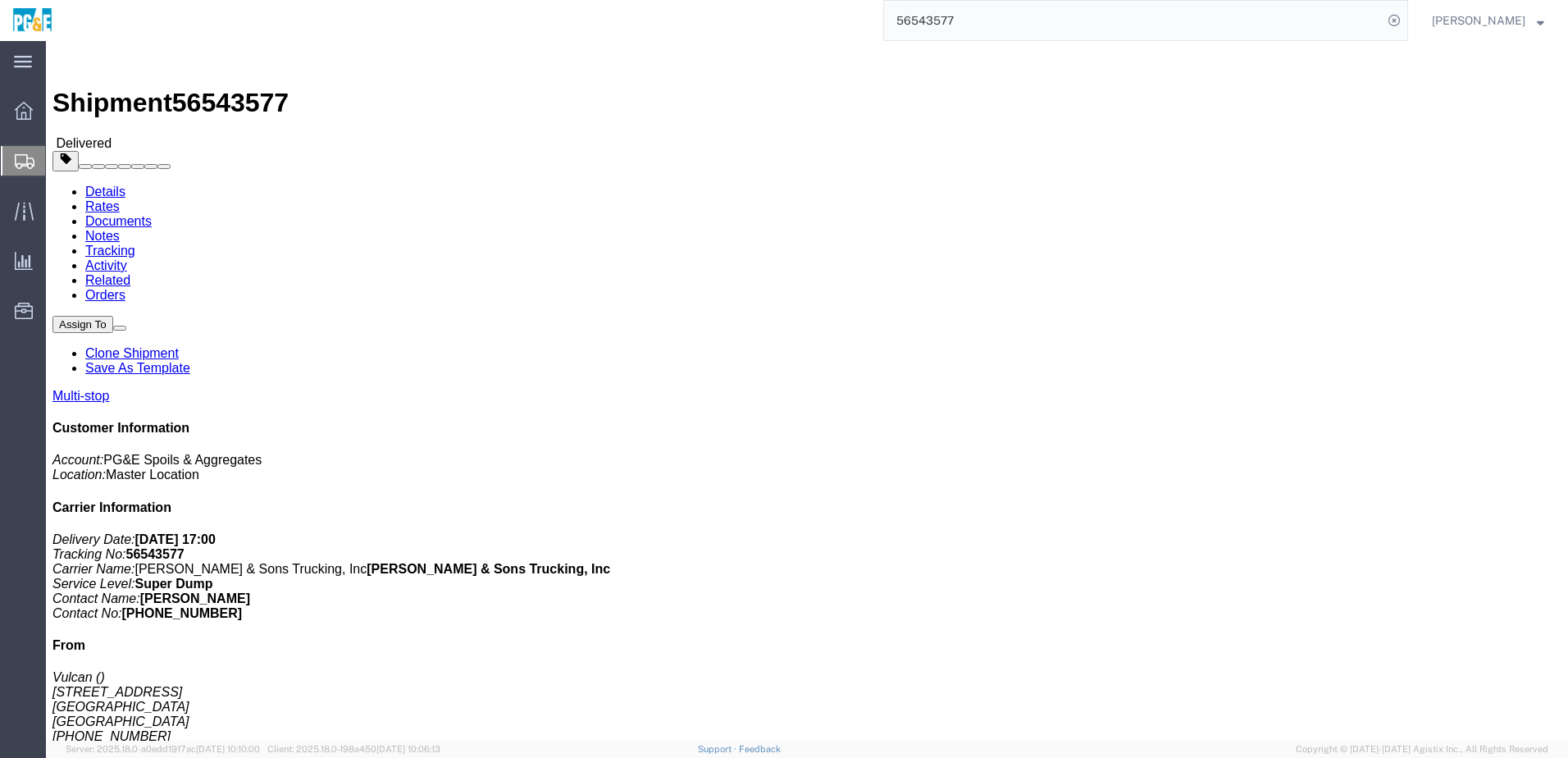
click link "Documents"
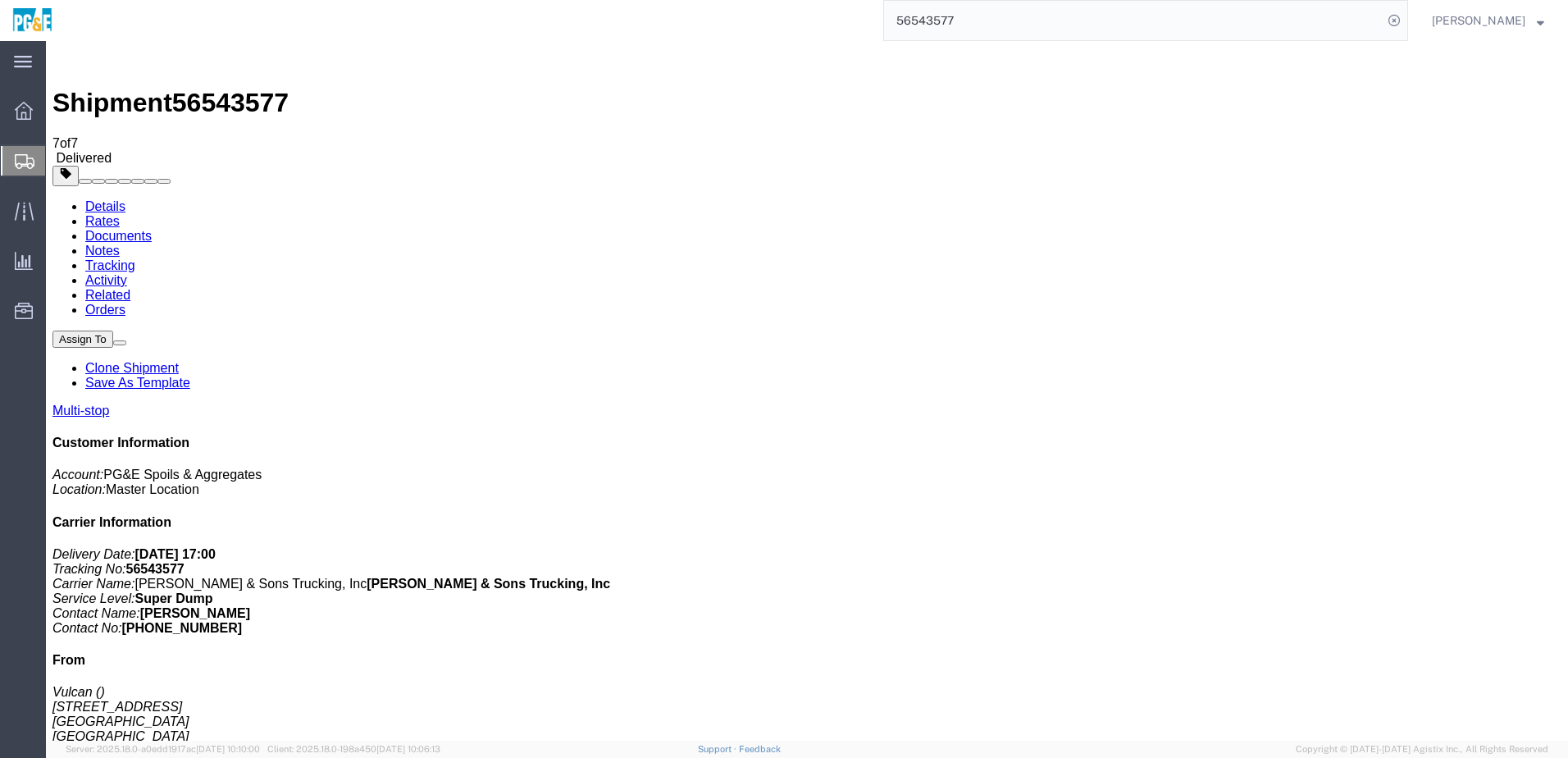
checkbox input "true"
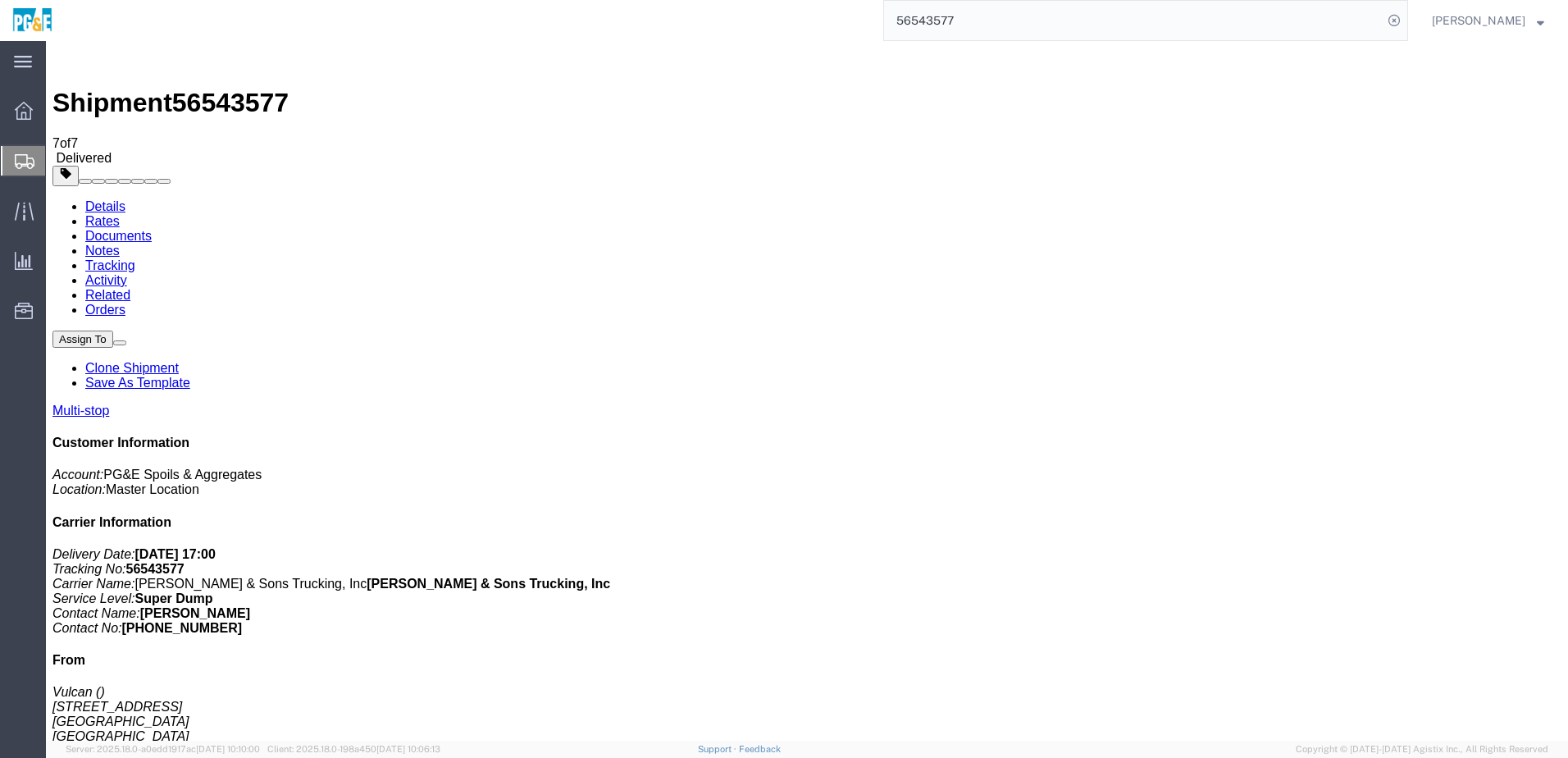
checkbox input "true"
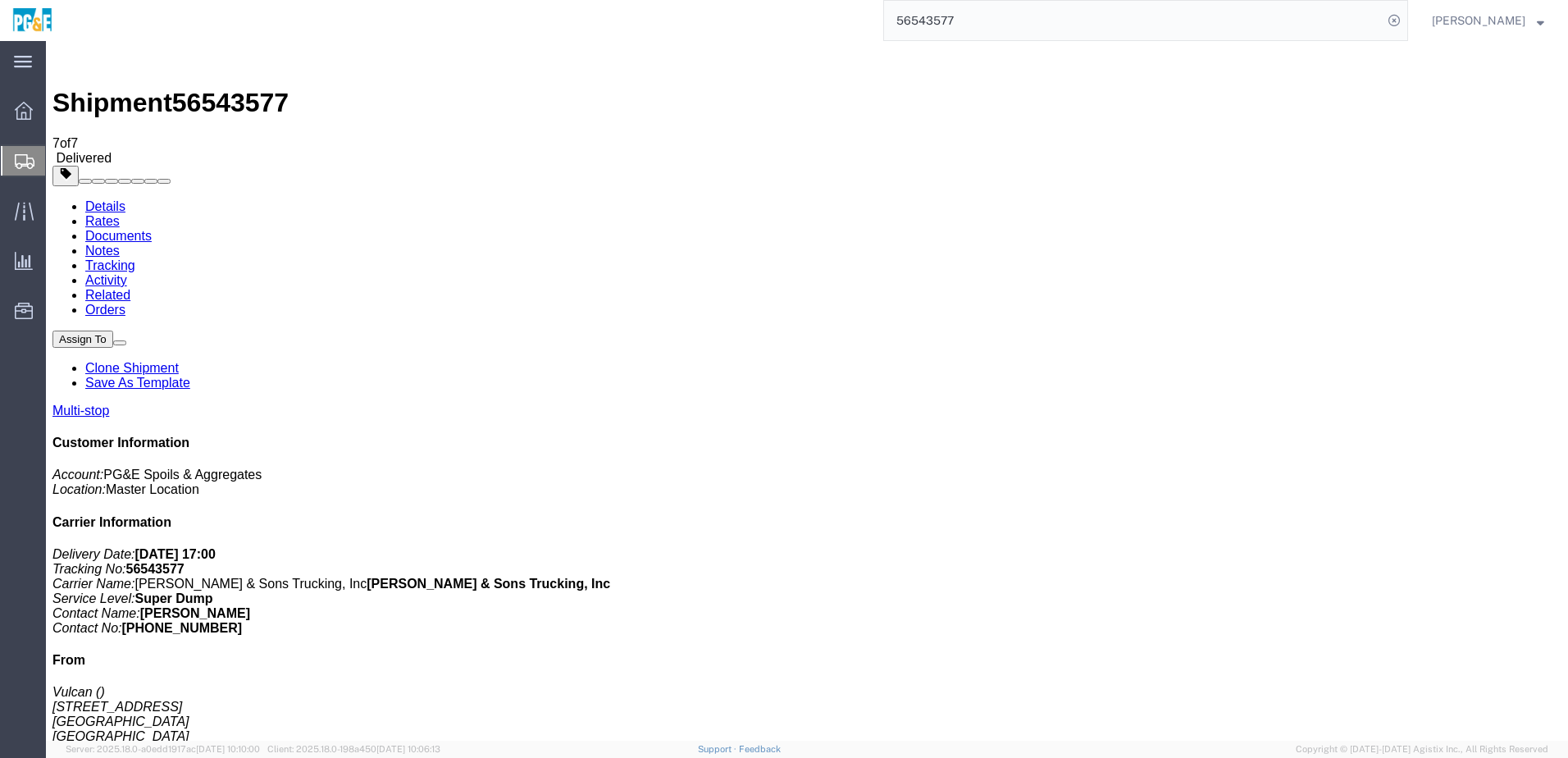
checkbox input "false"
checkbox input "true"
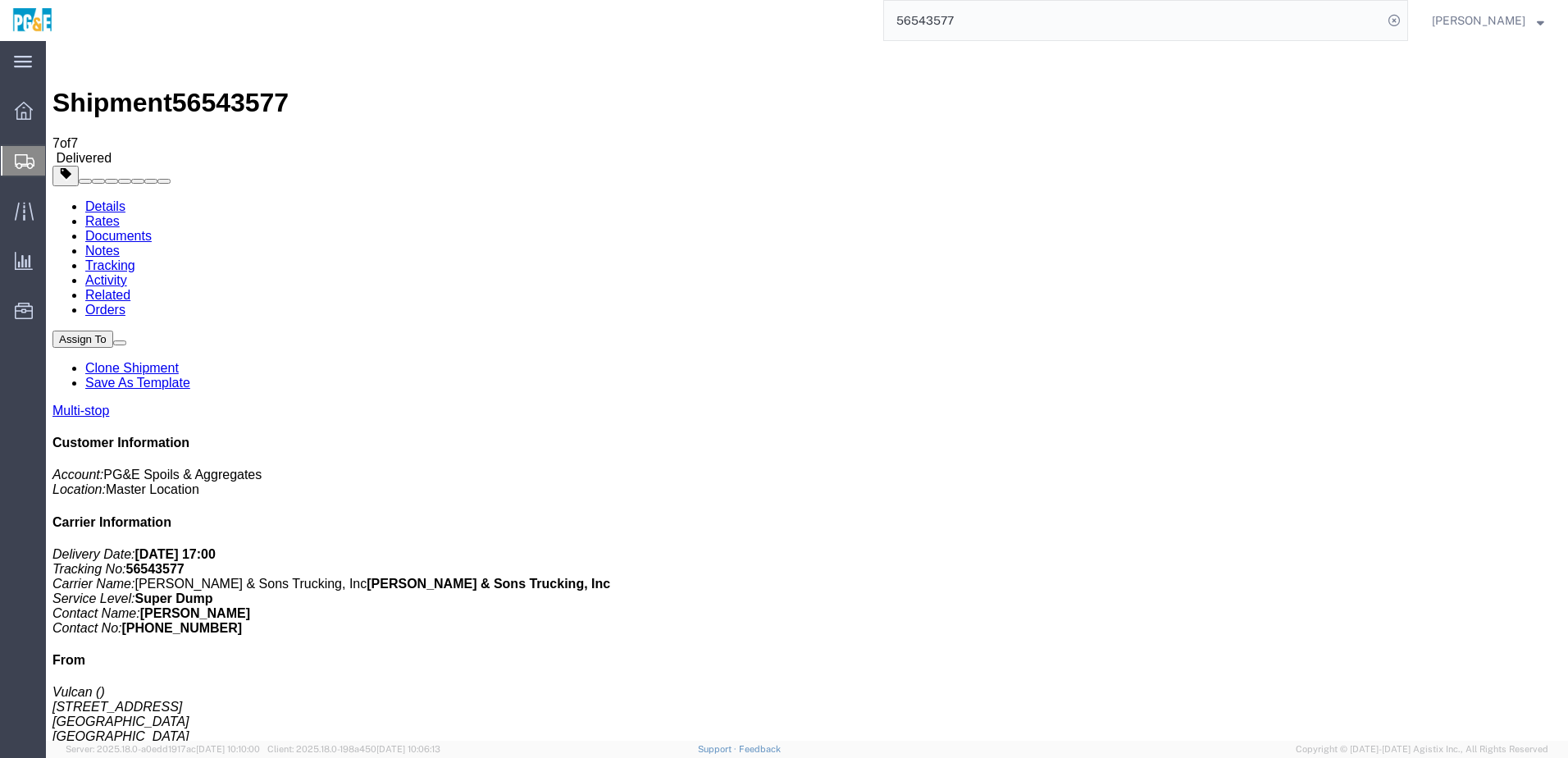
click at [135, 258] on link "Tracking" at bounding box center [110, 265] width 50 height 14
click at [957, 13] on input "56543577" at bounding box center [1133, 21] width 498 height 40
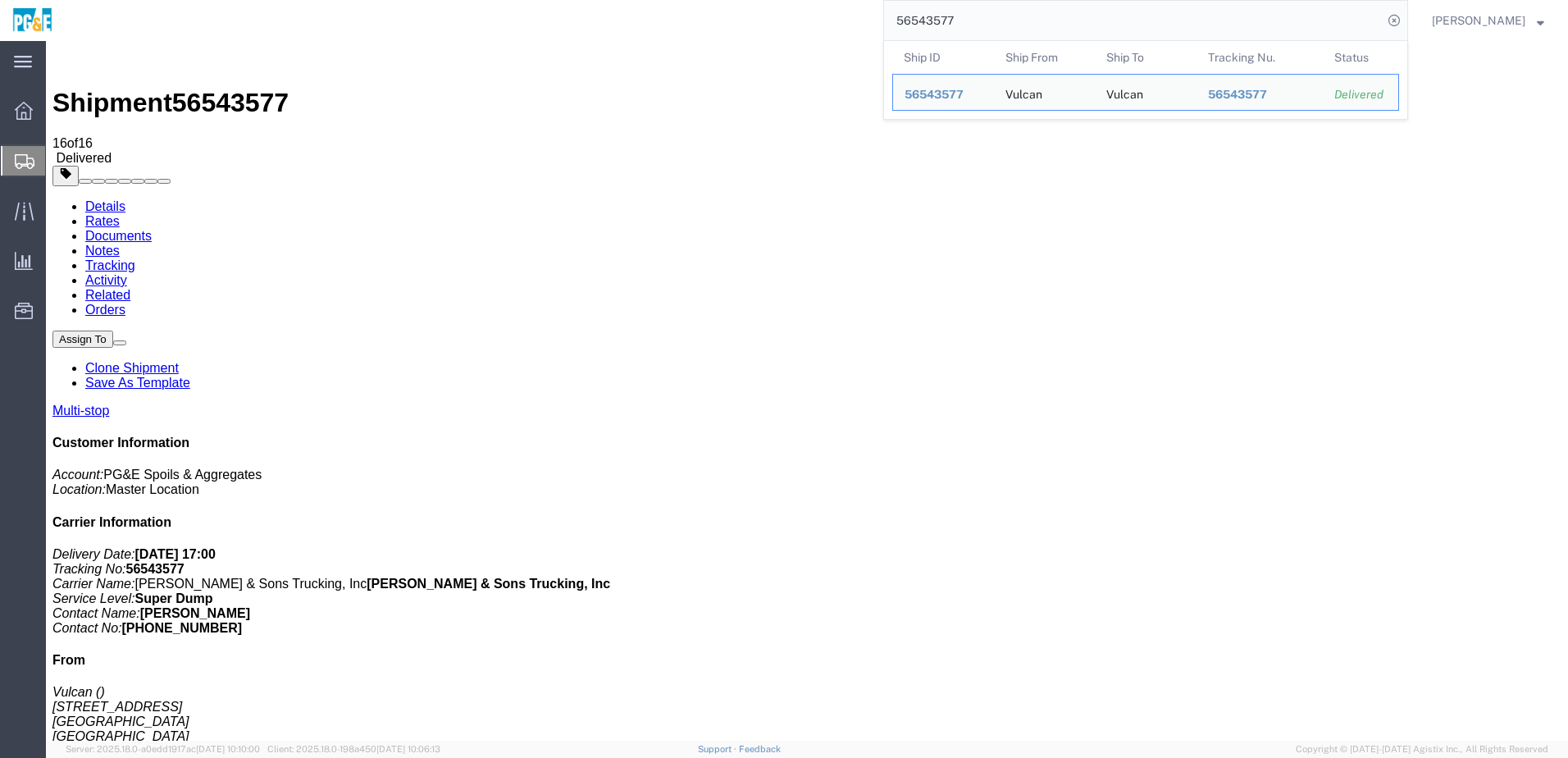
click at [957, 13] on input "56543577" at bounding box center [1133, 21] width 498 height 40
paste input "80"
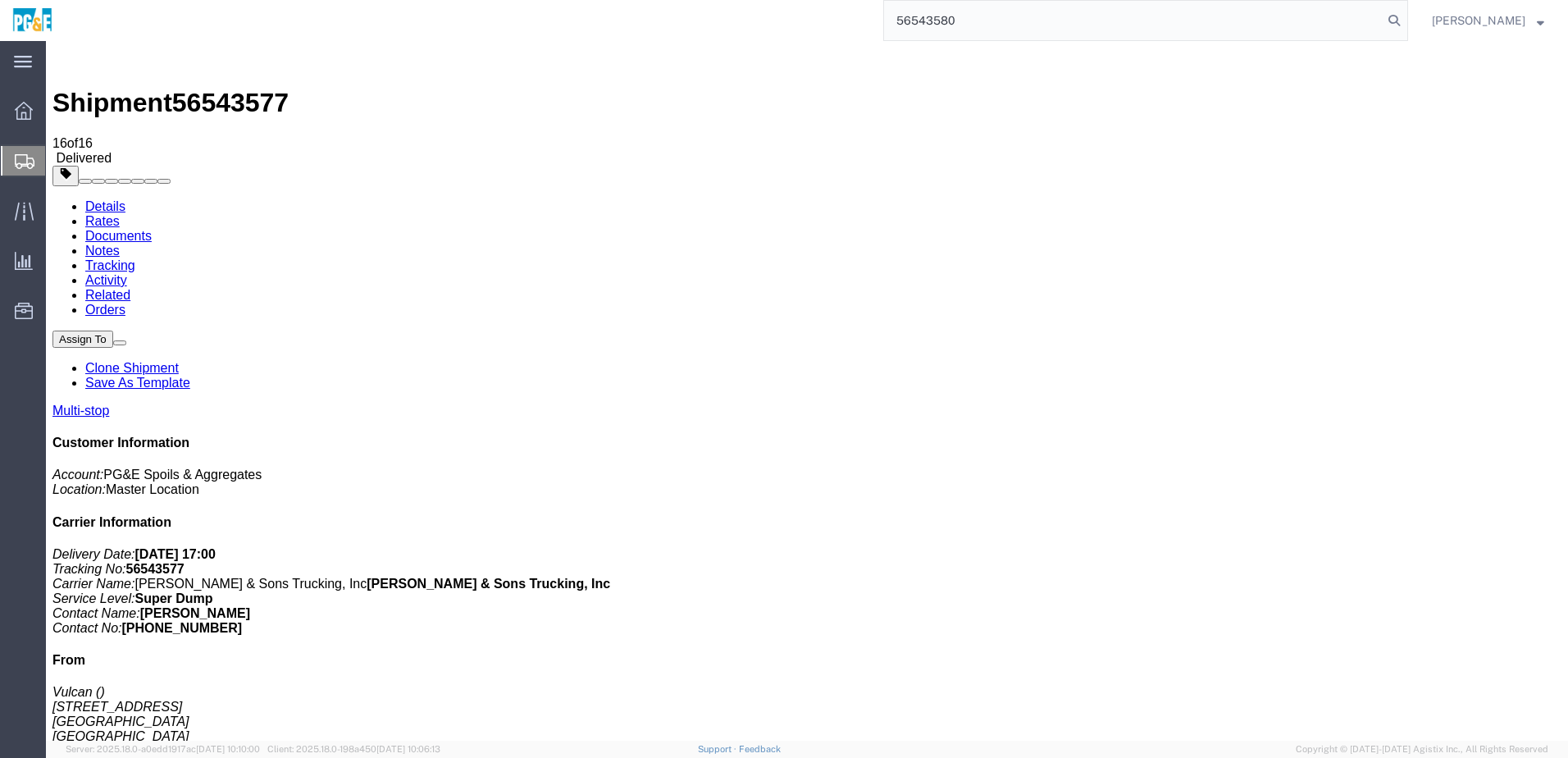
type input "56543580"
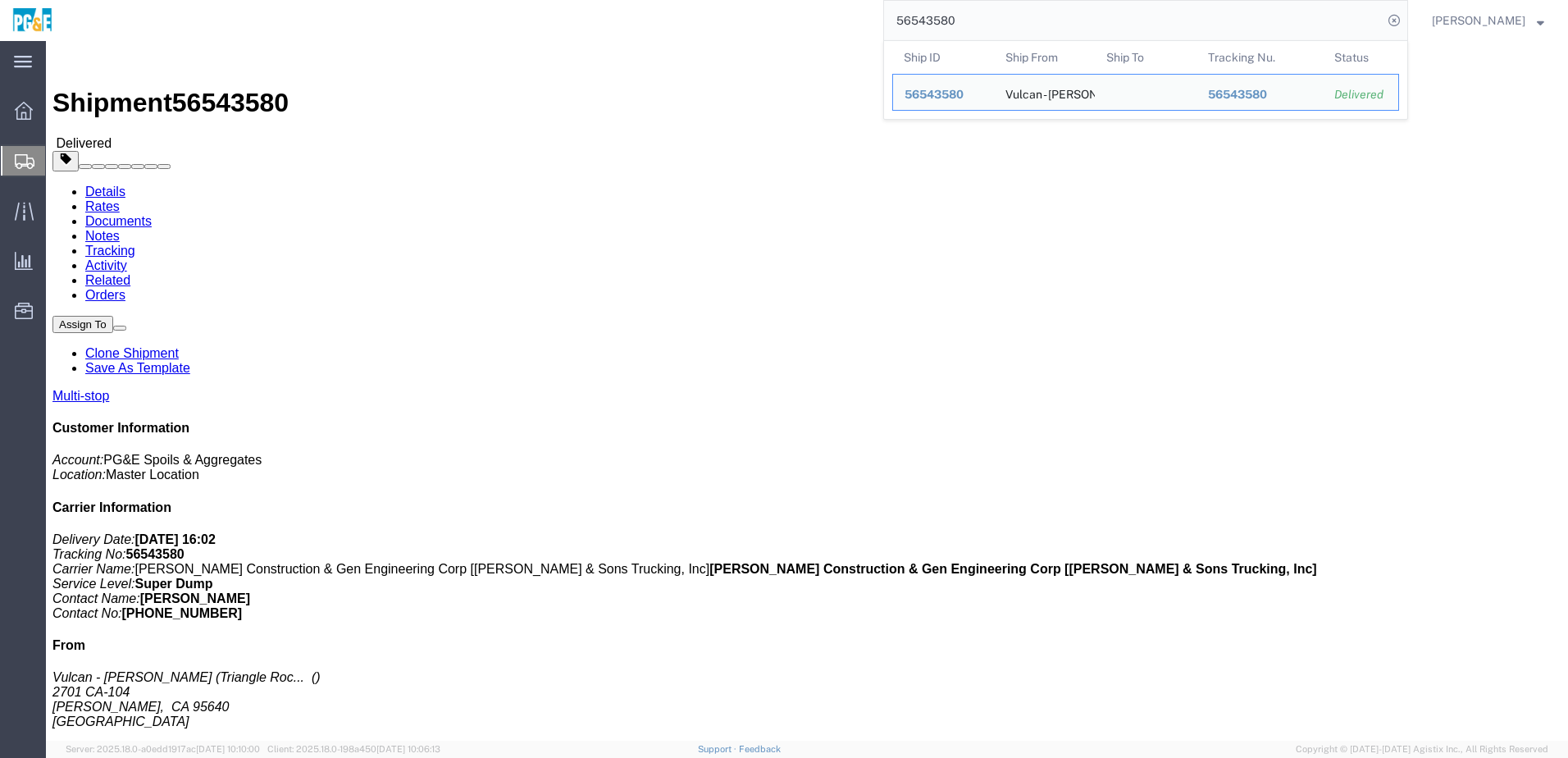
click link "Documents"
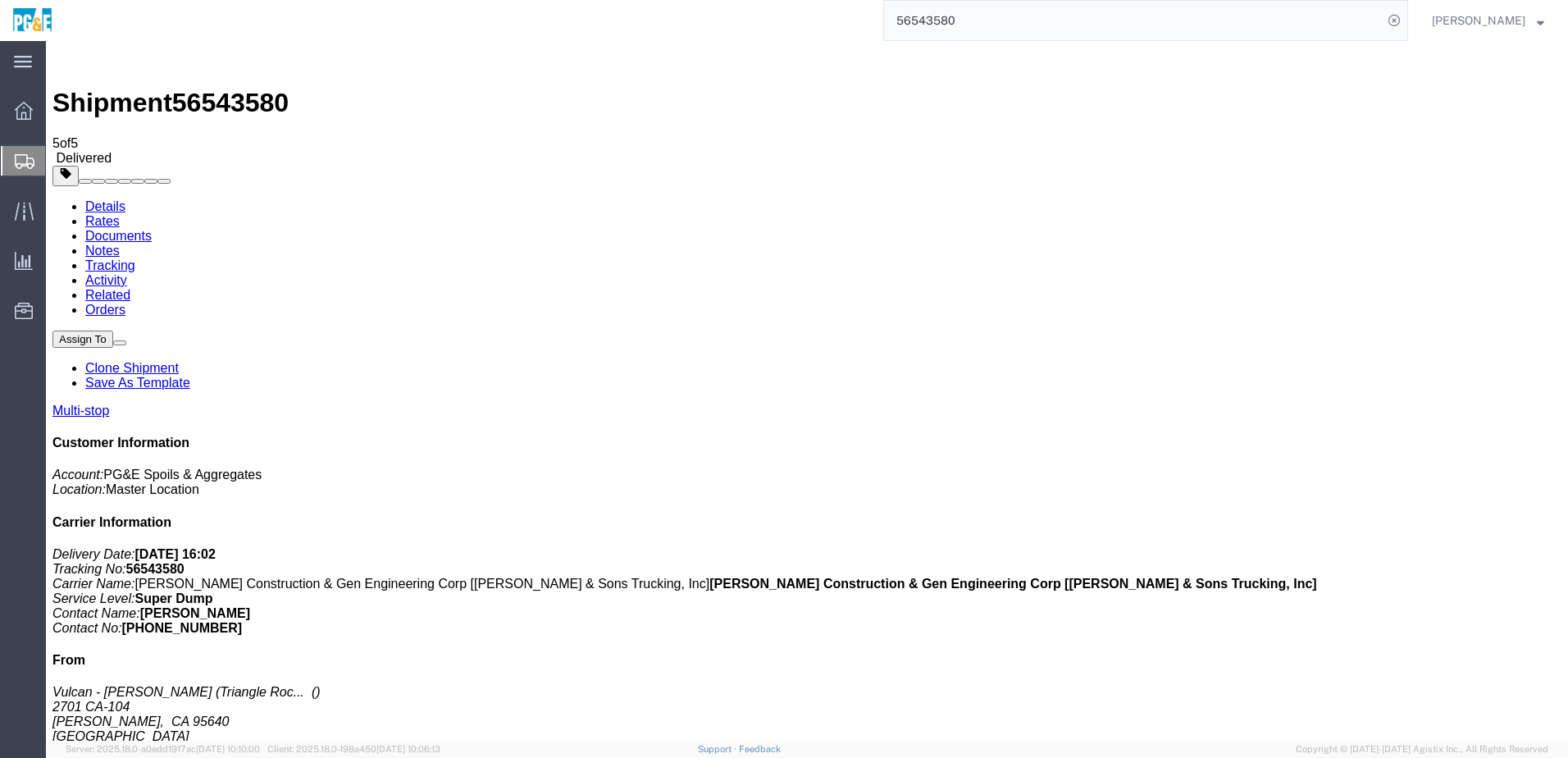
checkbox input "true"
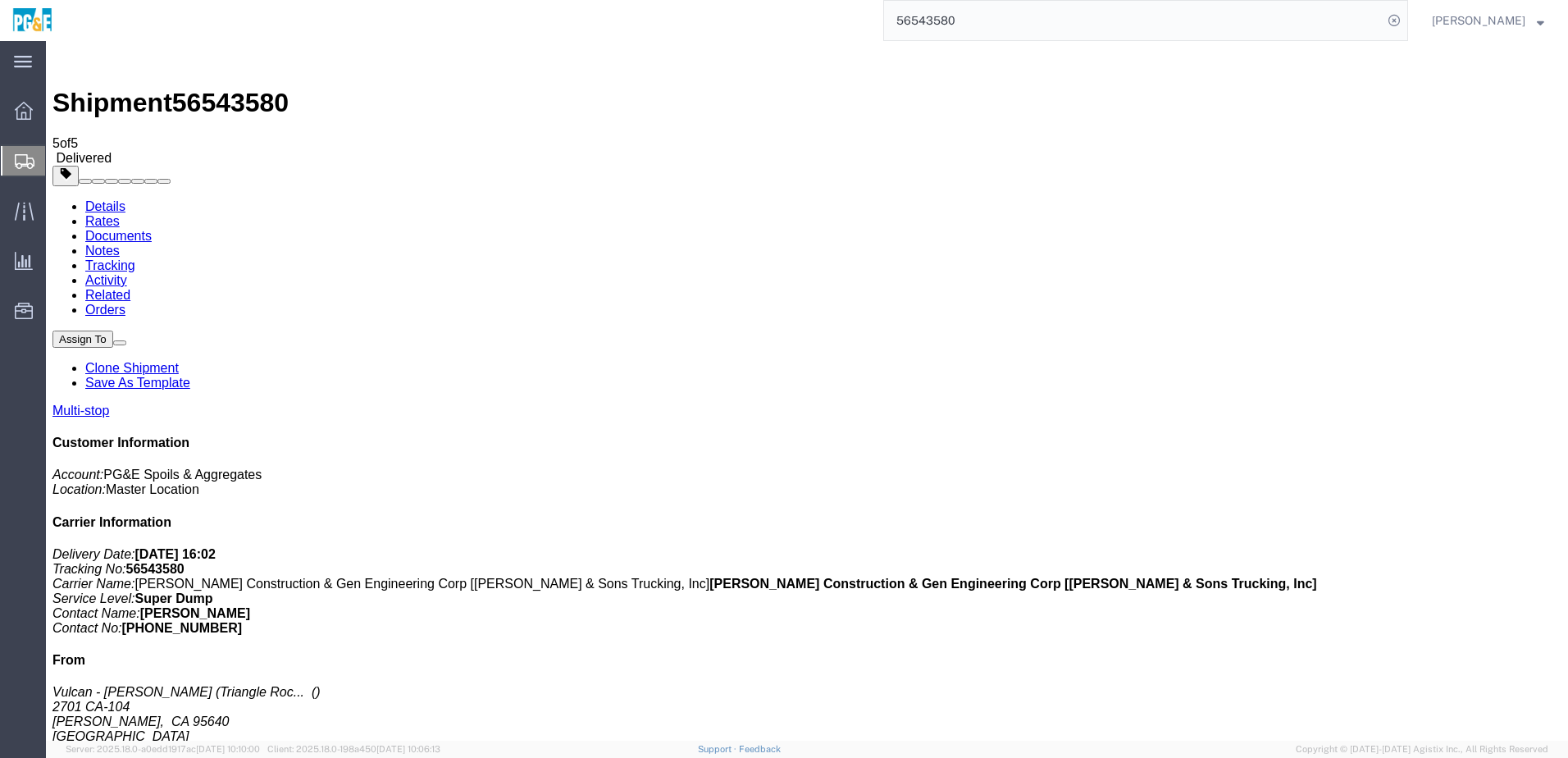
checkbox input "true"
click at [135, 258] on link "Tracking" at bounding box center [110, 265] width 50 height 14
click at [937, 13] on input "56543580" at bounding box center [1133, 21] width 498 height 40
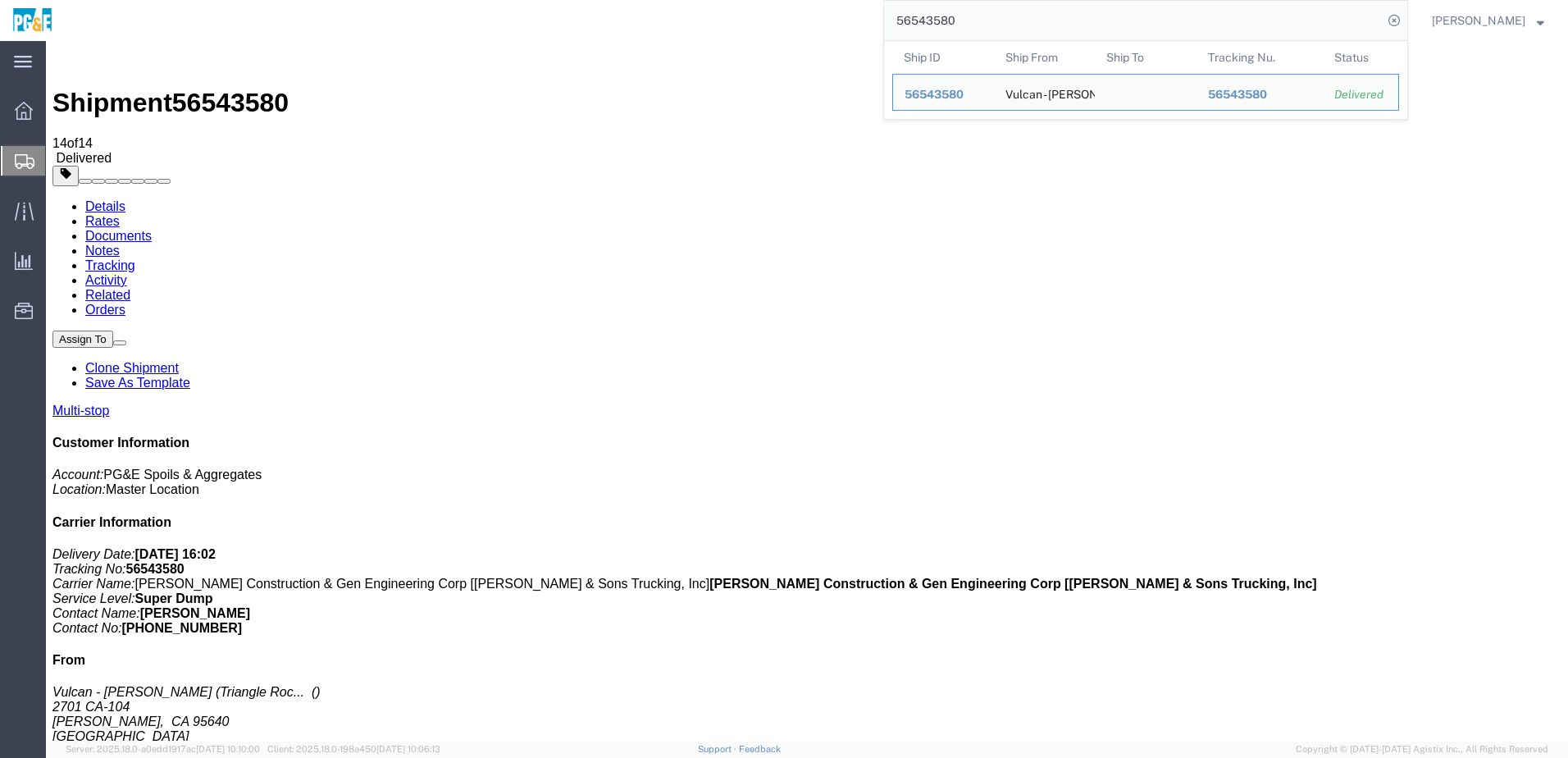
click at [937, 13] on input "56543580" at bounding box center [1133, 21] width 498 height 40
paste input "3"
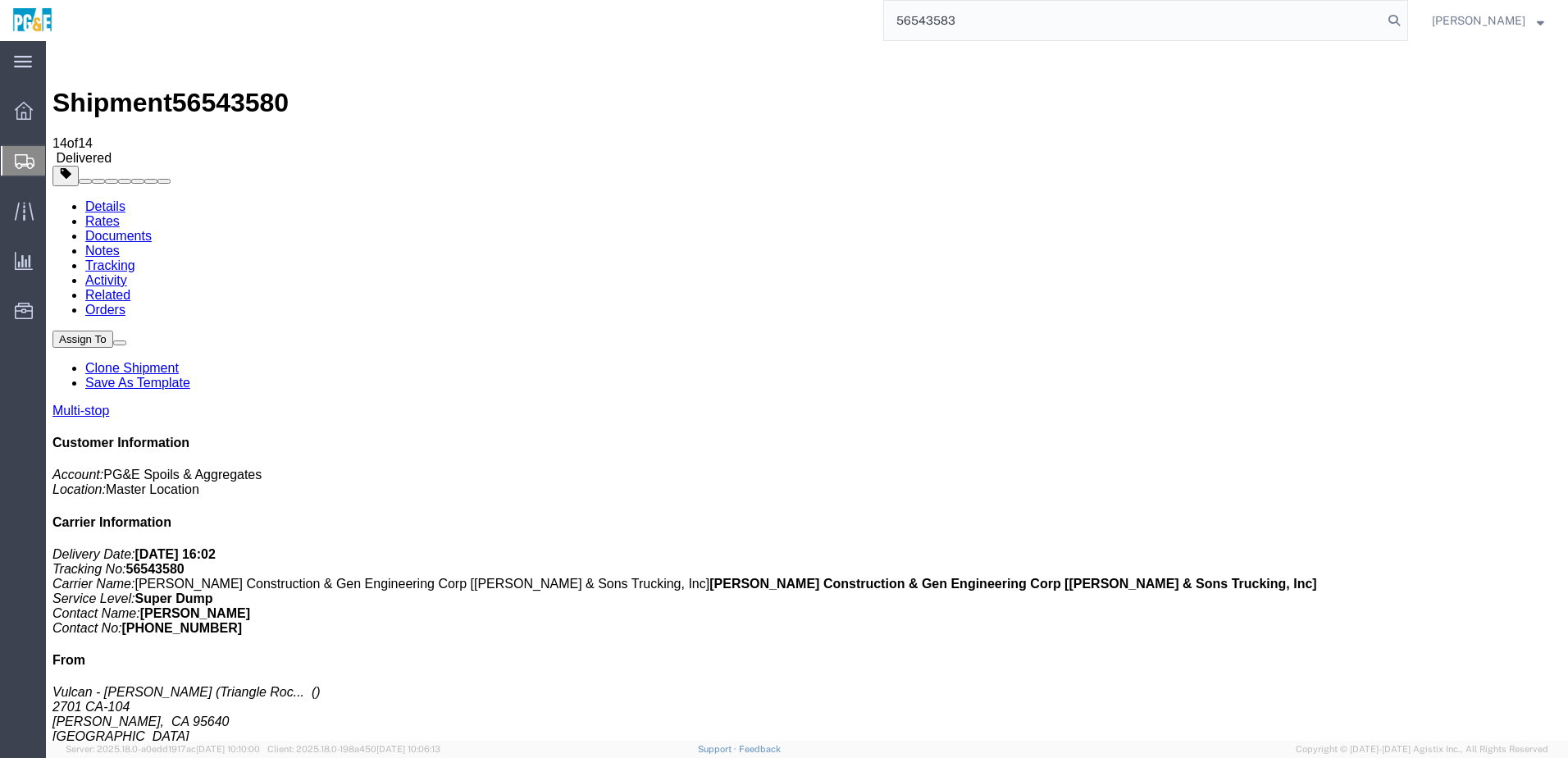
type input "56543583"
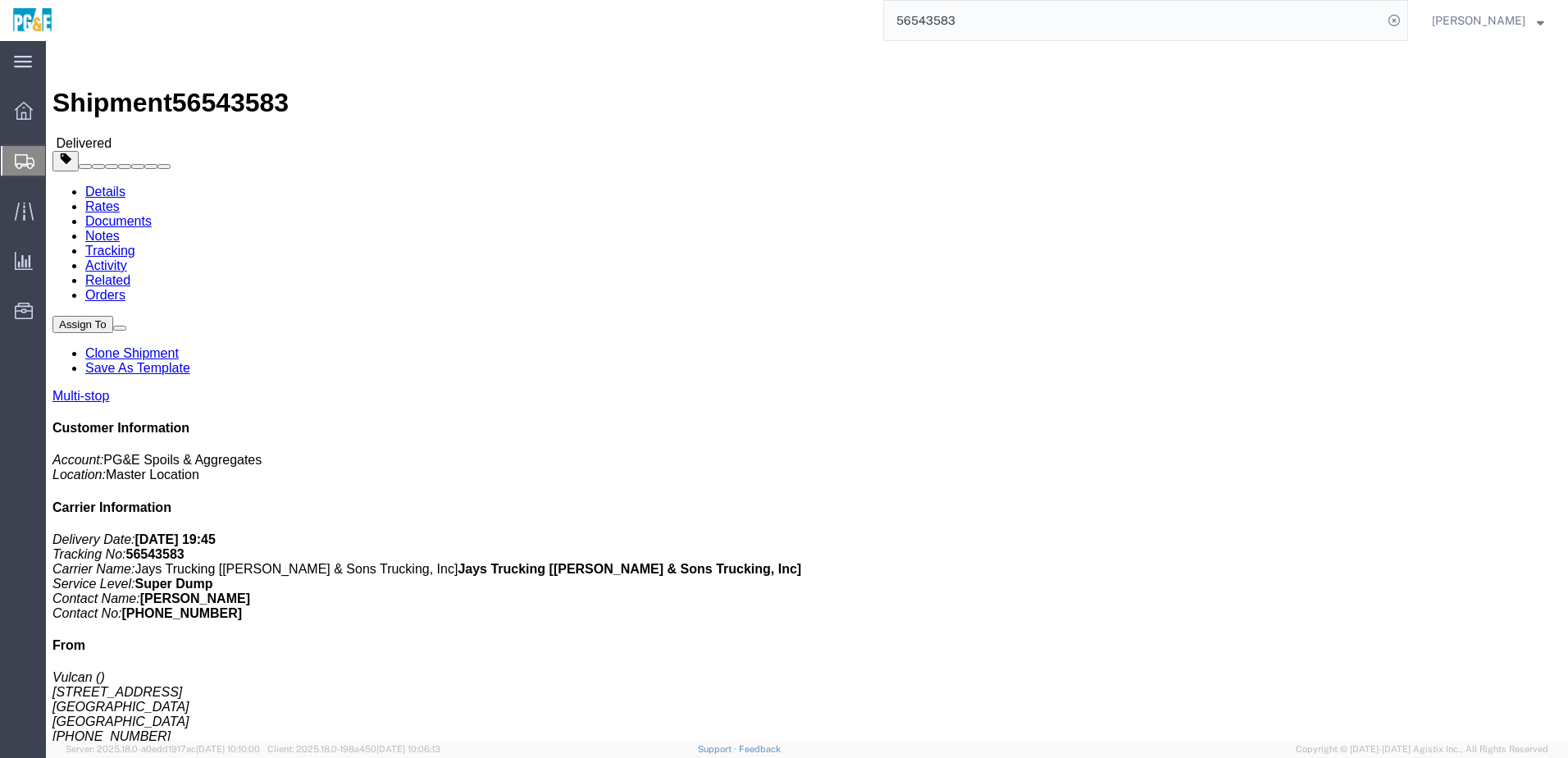
click div "Leg 1 - Truckload Vehicle 1: Super Dump Number of trucks: 1"
click h4 "Routing & Vehicle Information"
click div "Leg 1 - Truckload Vehicle 1: Super Dump Number of trucks: 1"
click link "Documents"
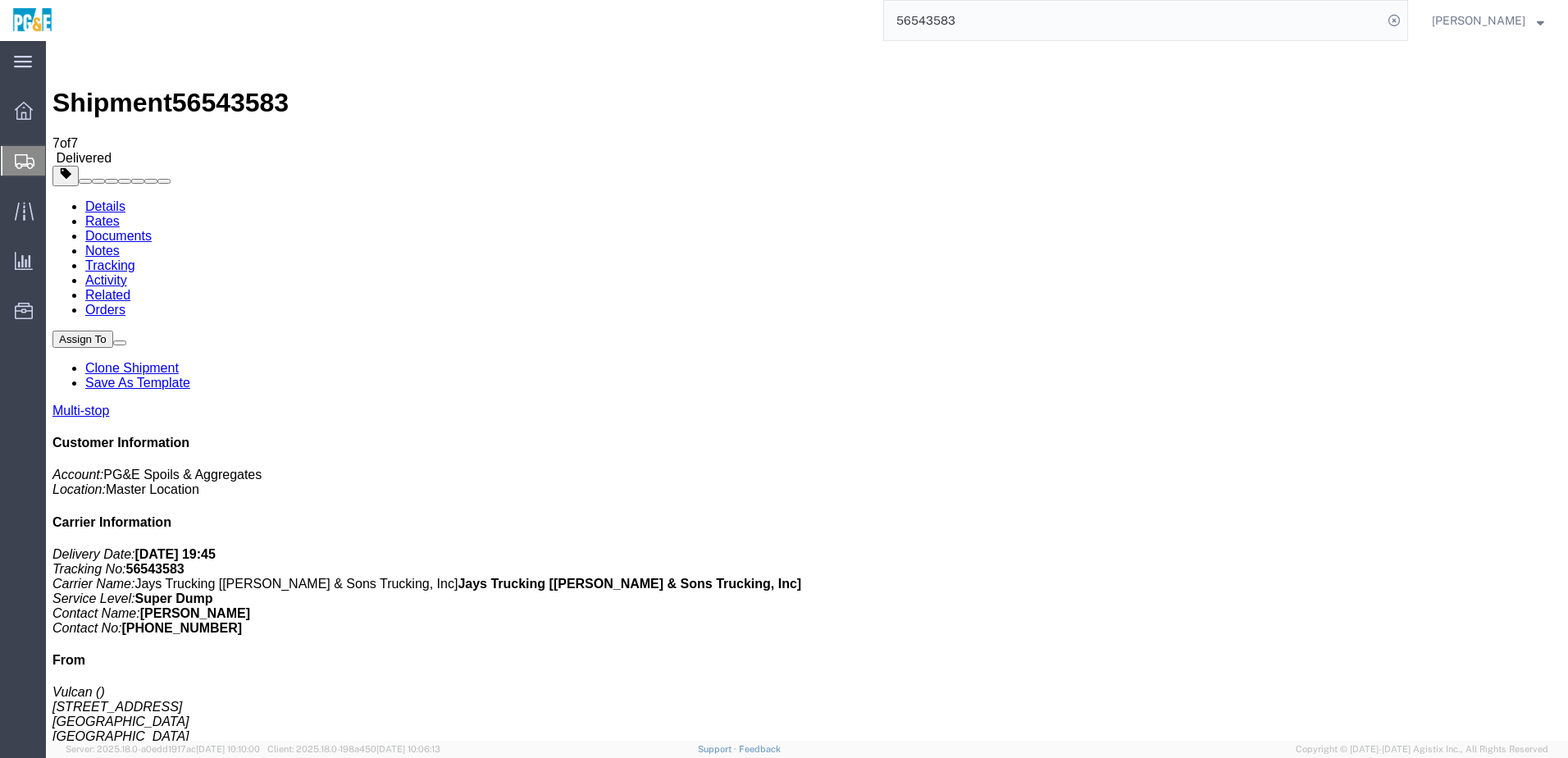
drag, startPoint x: 66, startPoint y: 388, endPoint x: 69, endPoint y: 367, distance: 21.2
checkbox input "true"
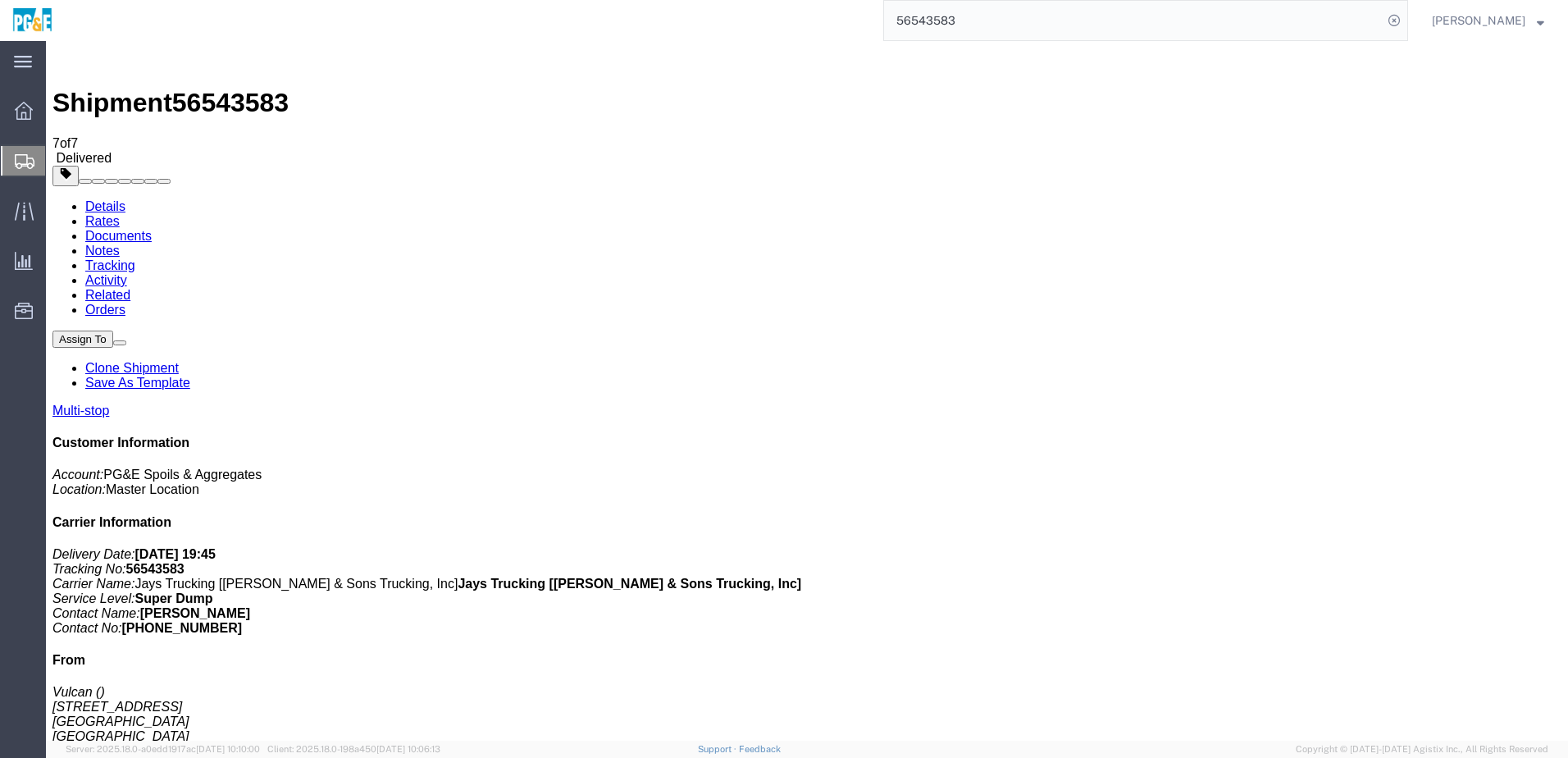
checkbox input "true"
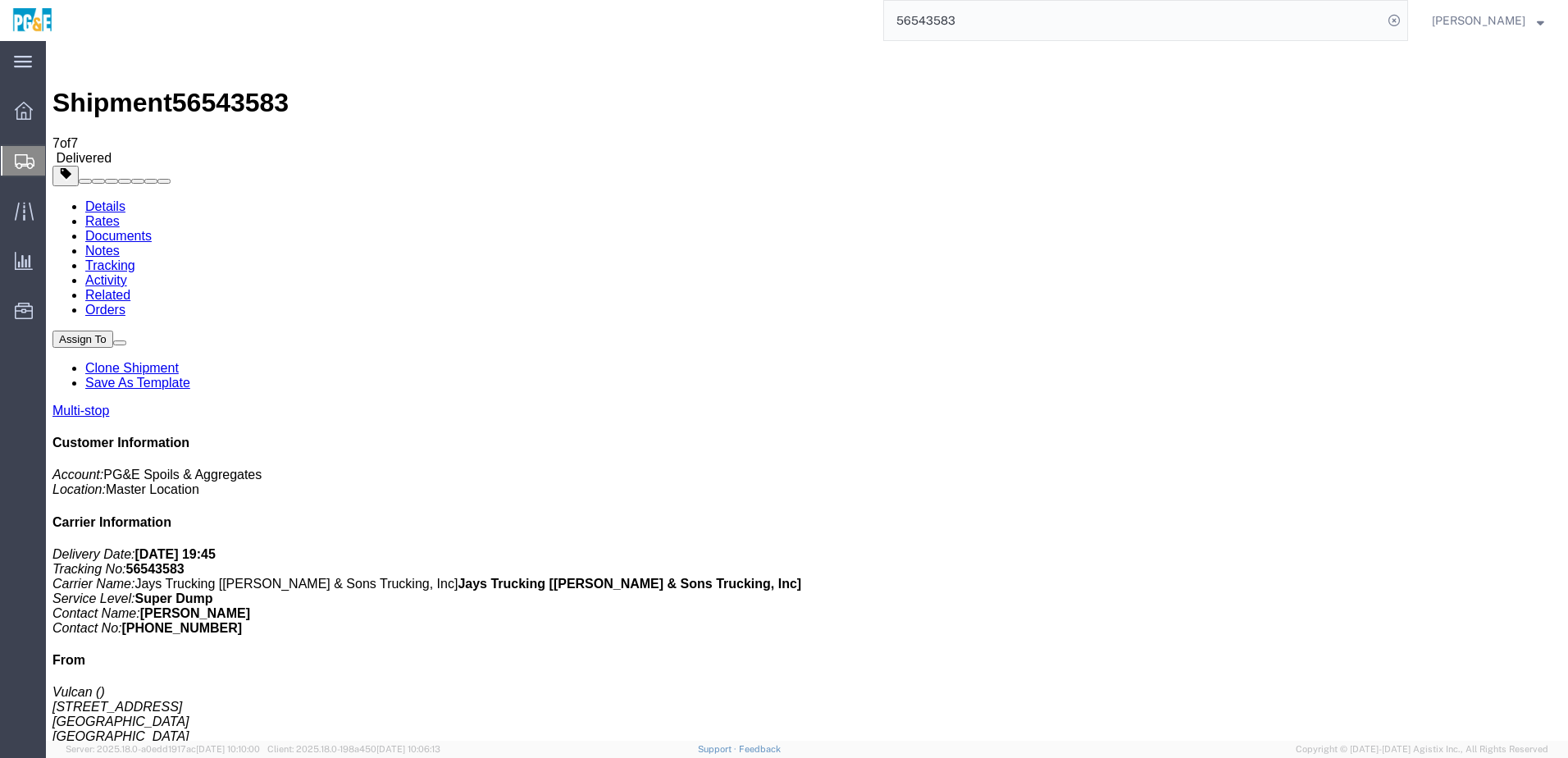
checkbox input "true"
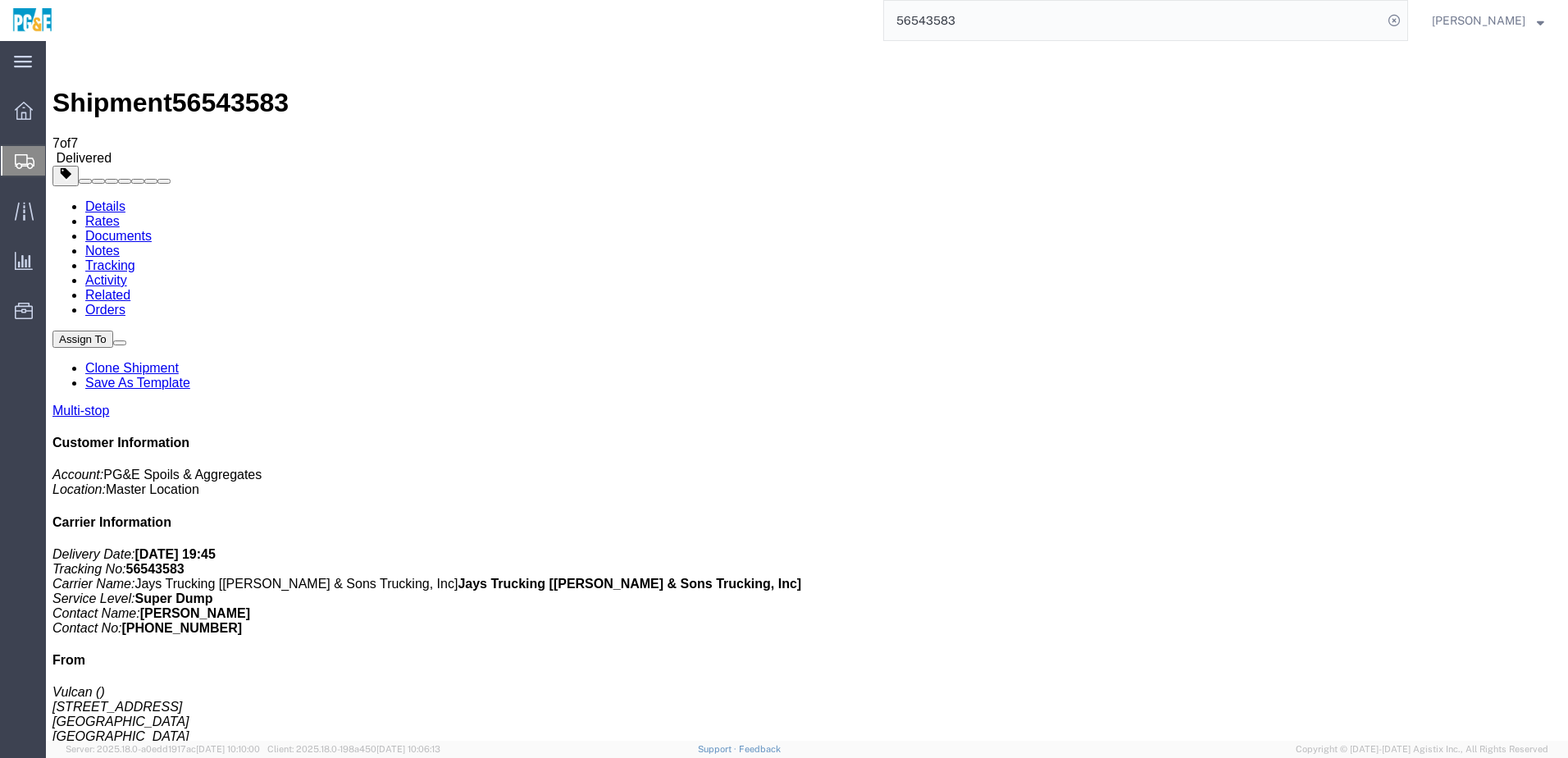
click at [135, 258] on link "Tracking" at bounding box center [110, 265] width 50 height 14
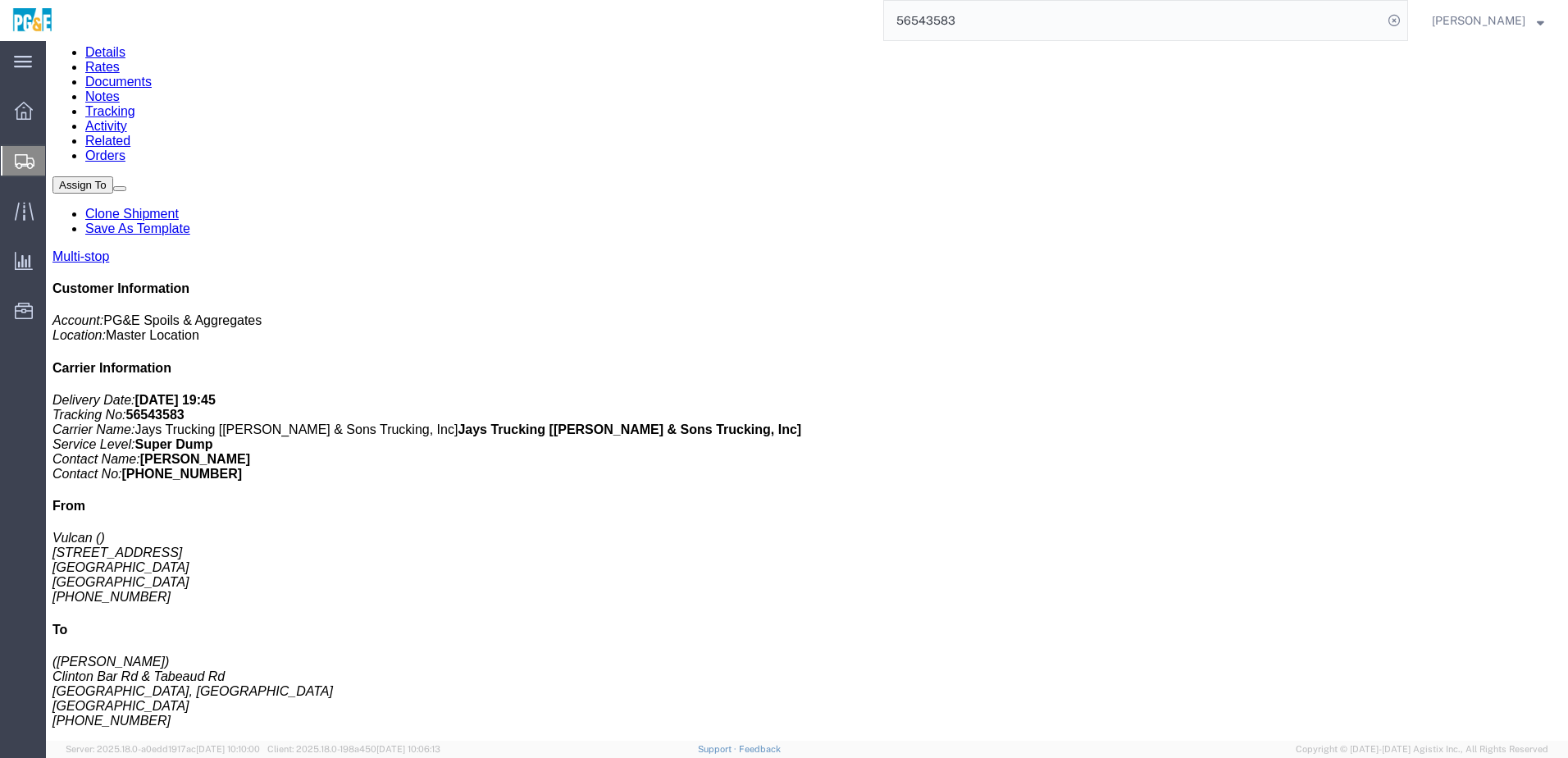
scroll to position [380, 0]
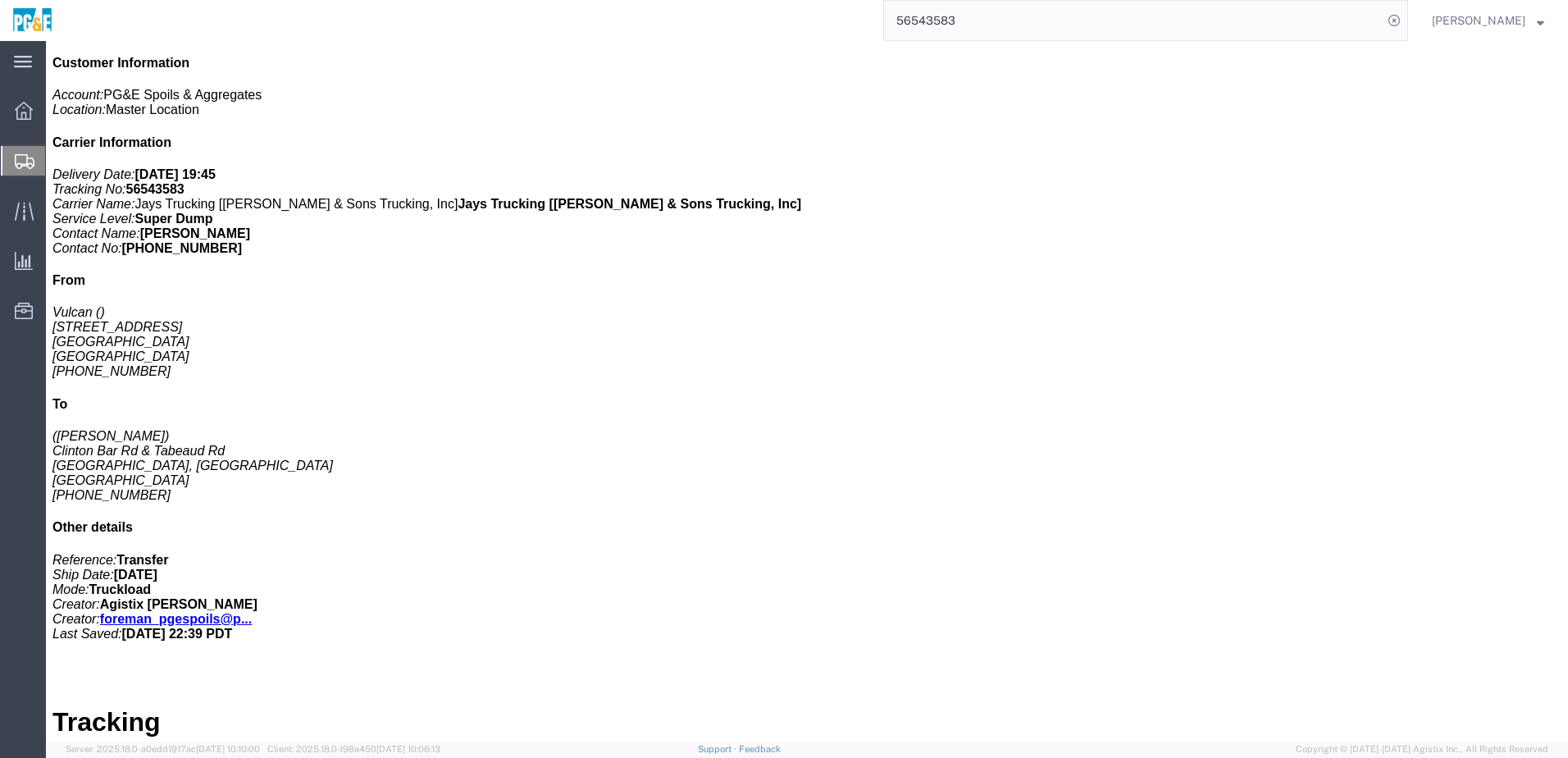
click at [936, 24] on input "56543583" at bounding box center [1133, 21] width 498 height 40
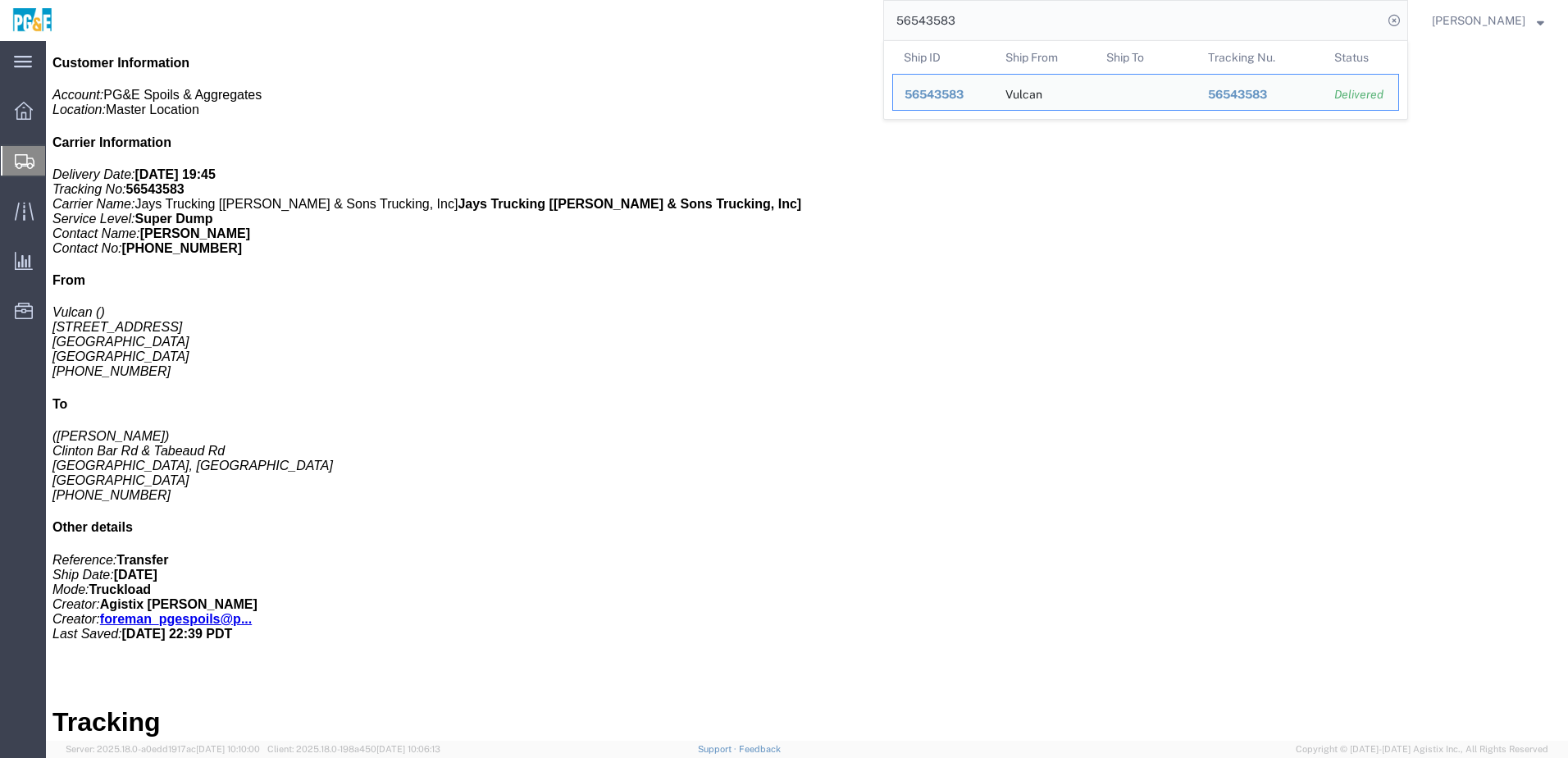
click at [936, 24] on input "56543583" at bounding box center [1133, 21] width 498 height 40
paste input "607"
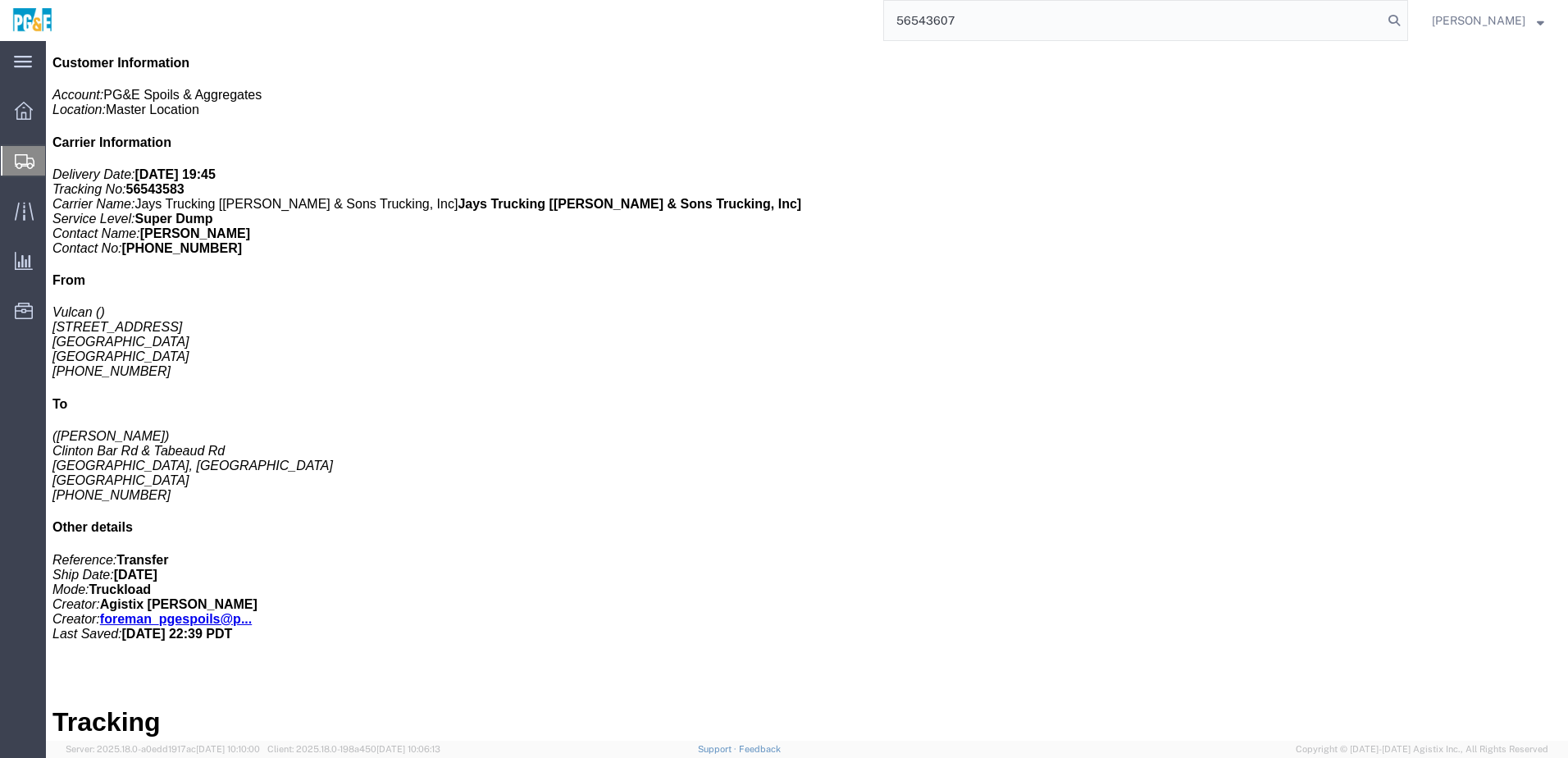
type input "56543607"
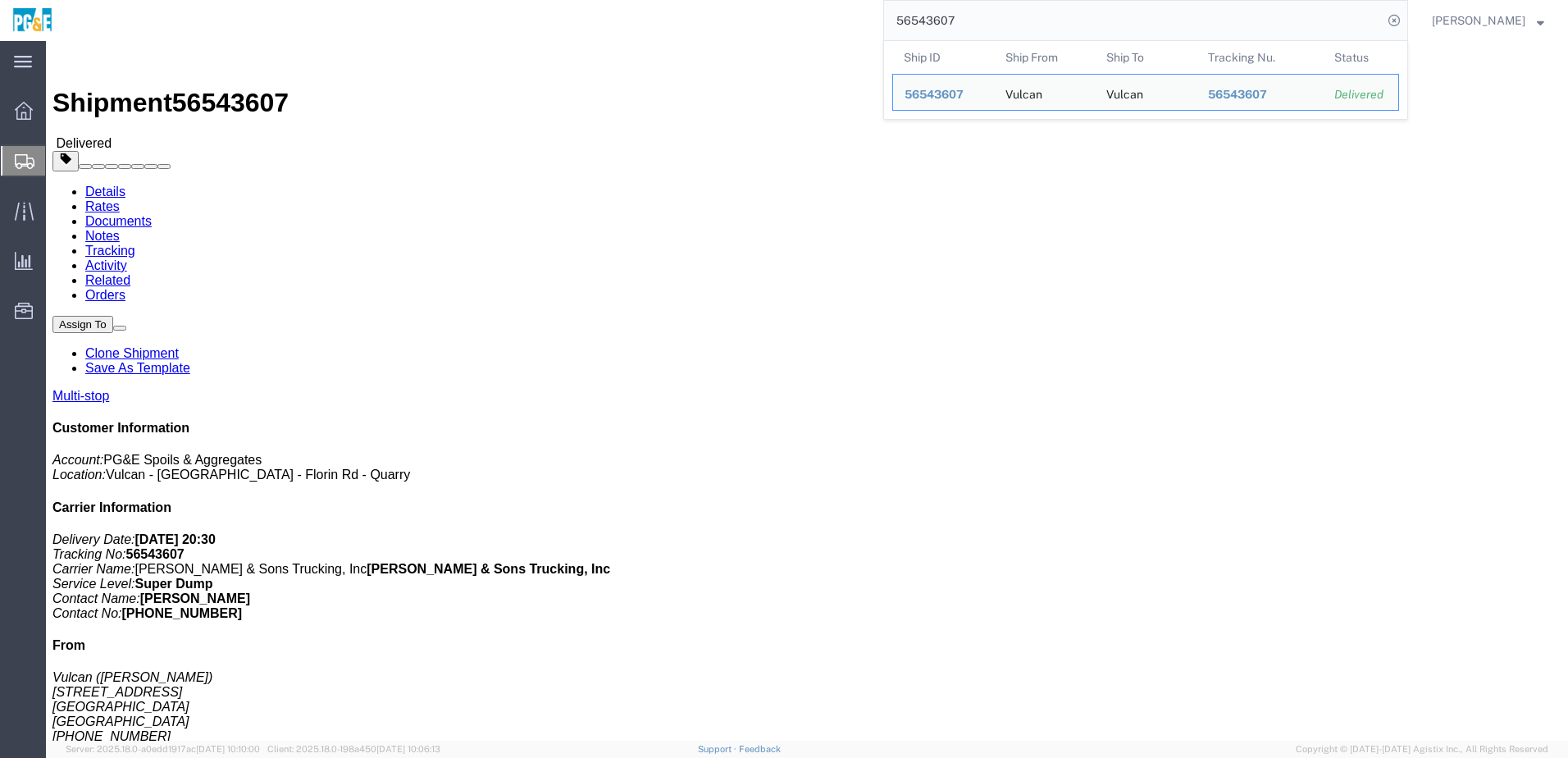
click div "Leg 1 - Truckload Vehicle 1: Super Dump Number of trucks: 1"
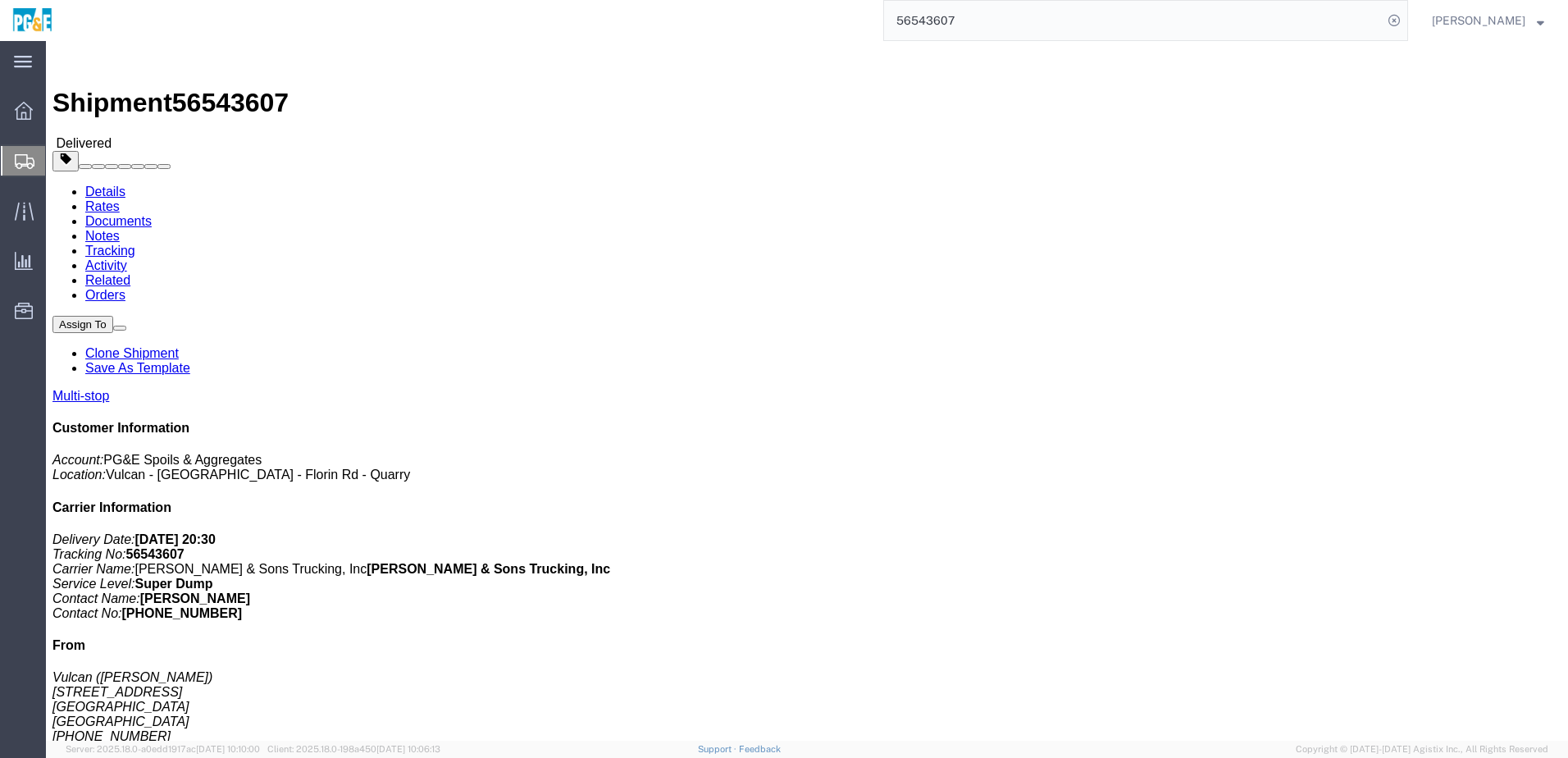
click link "Documents"
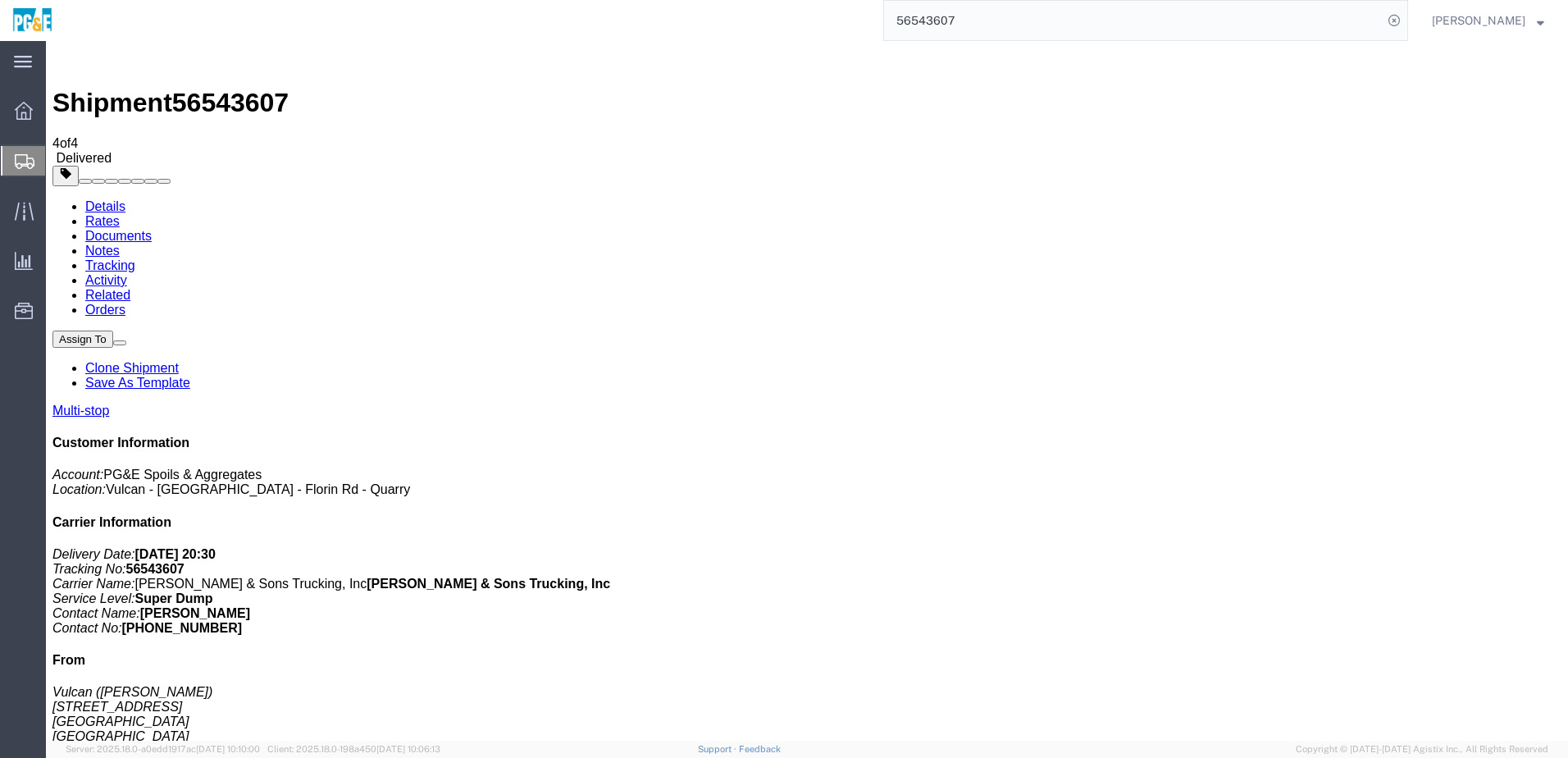
checkbox input "true"
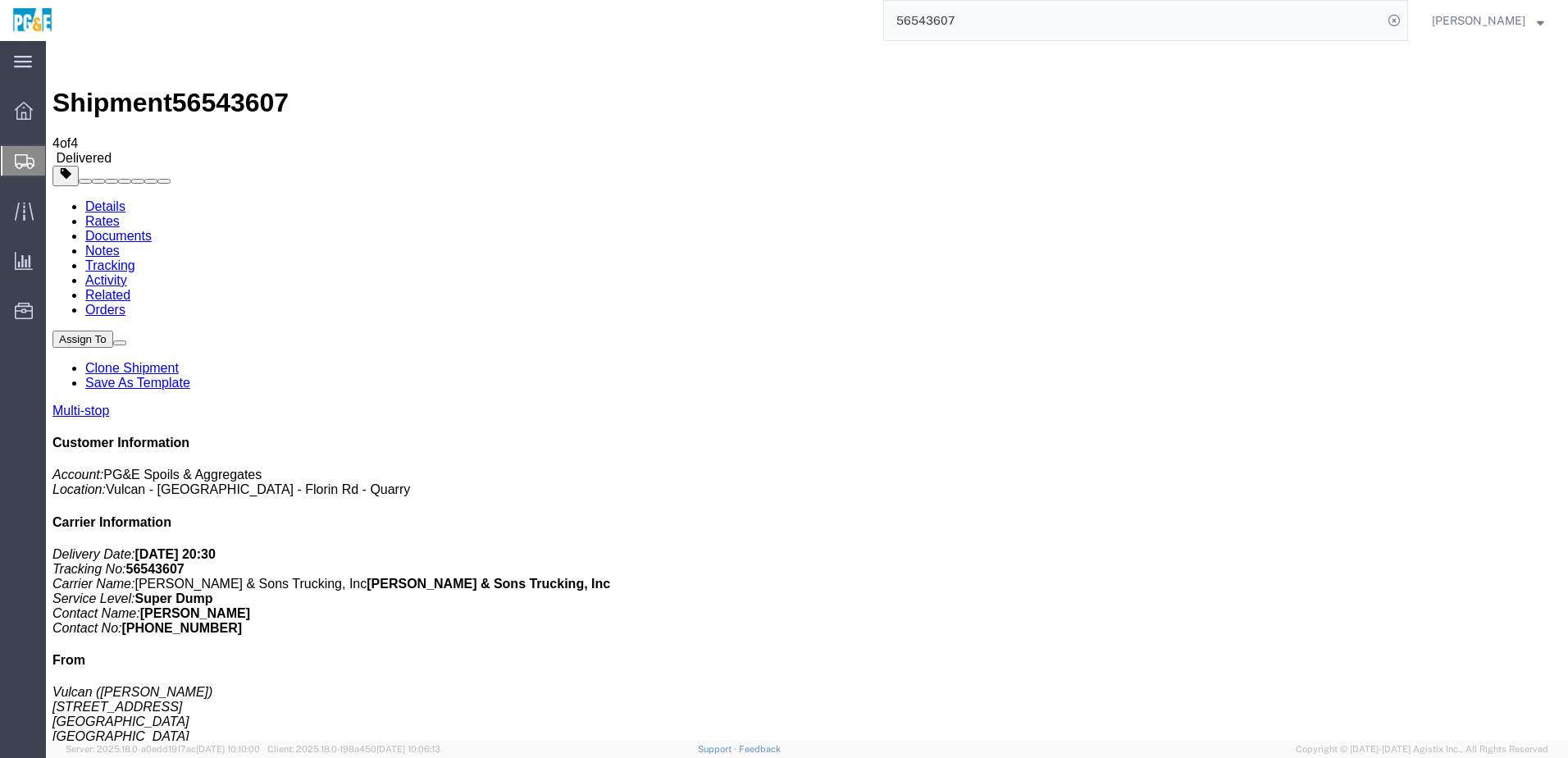
checkbox input "true"
click at [135, 258] on link "Tracking" at bounding box center [110, 265] width 50 height 14
click at [938, 1] on input "56543607" at bounding box center [1133, 21] width 498 height 40
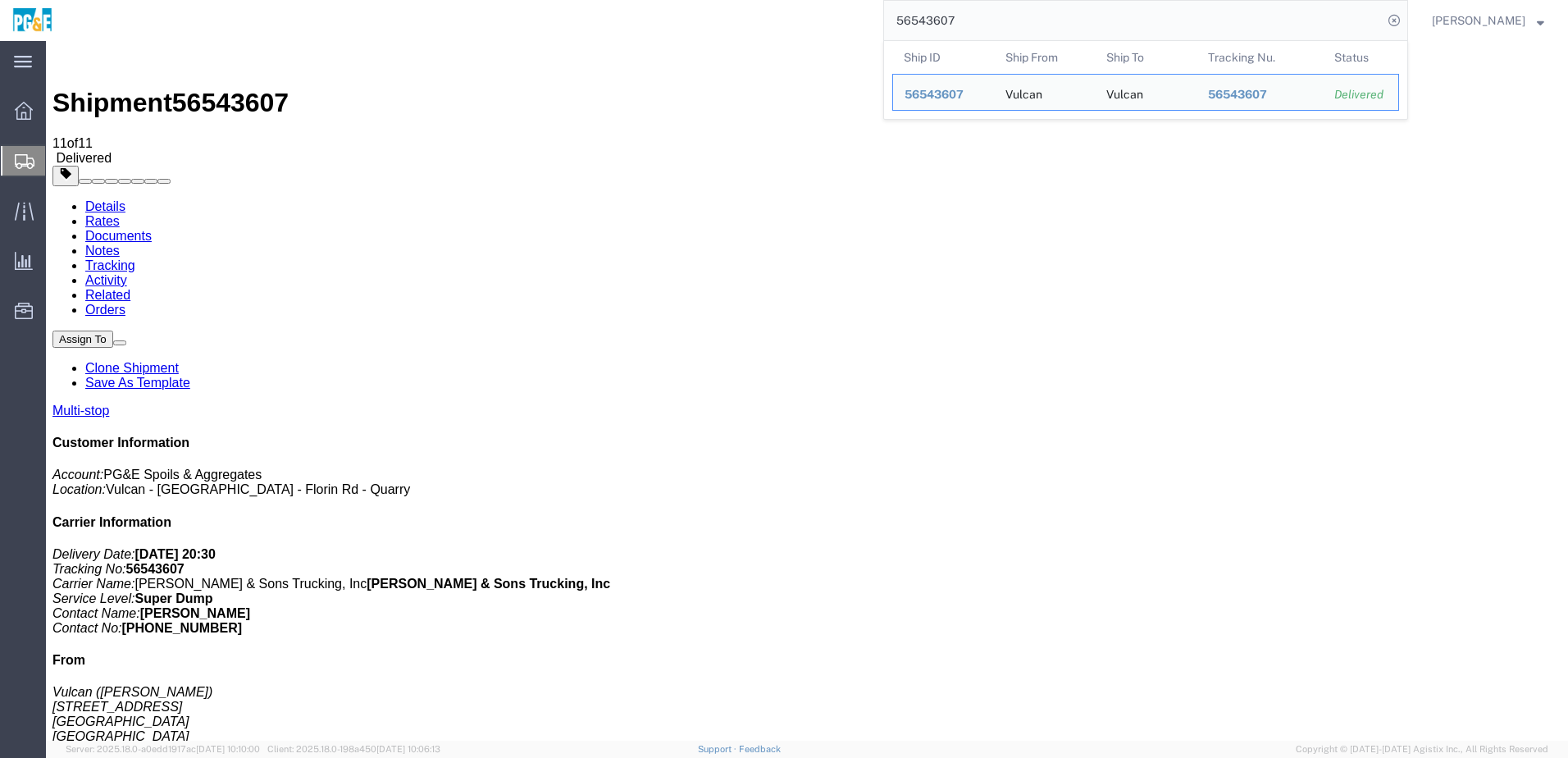
click at [940, 15] on input "56543607" at bounding box center [1133, 21] width 498 height 40
paste input "22"
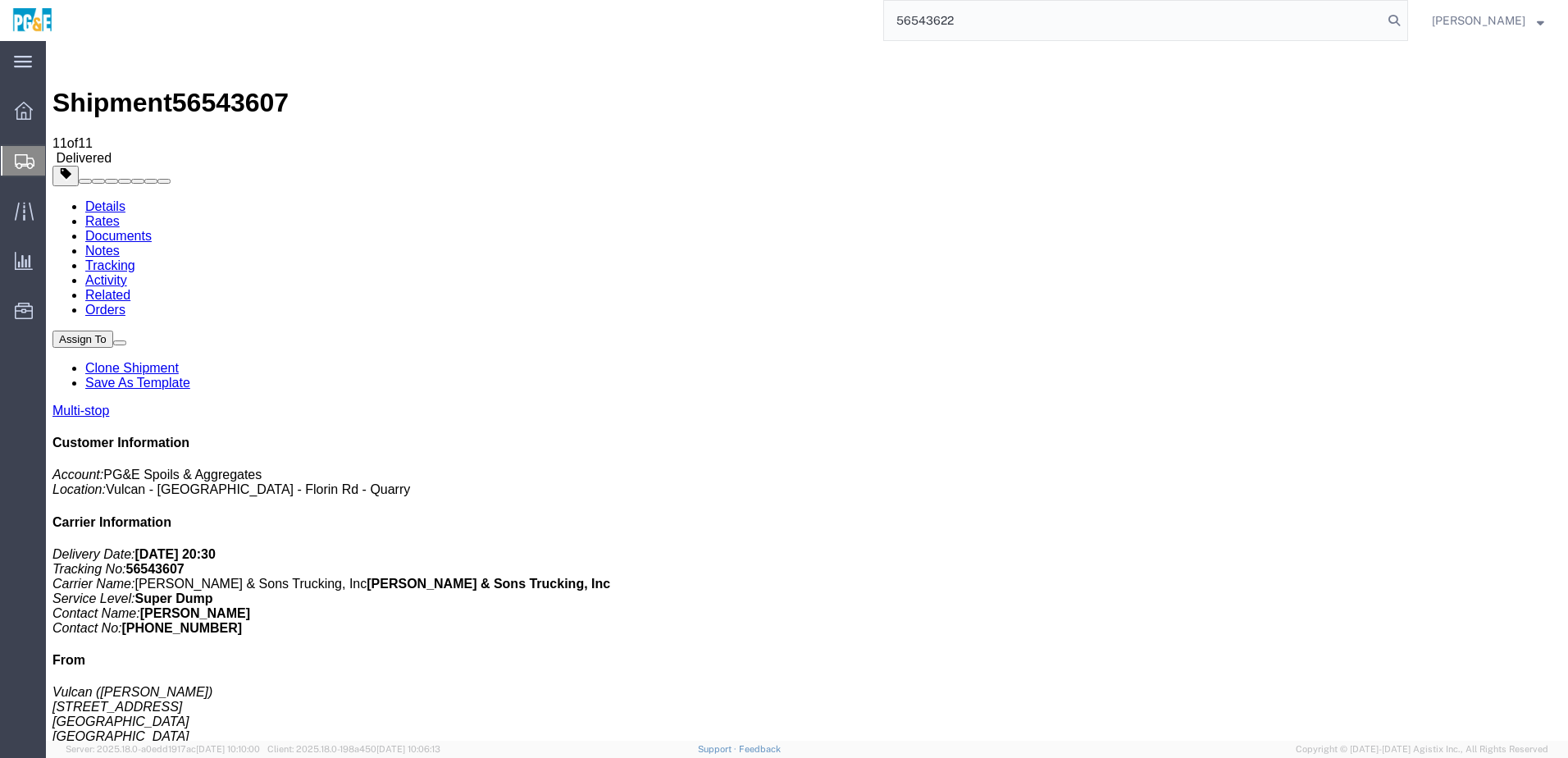
type input "56543622"
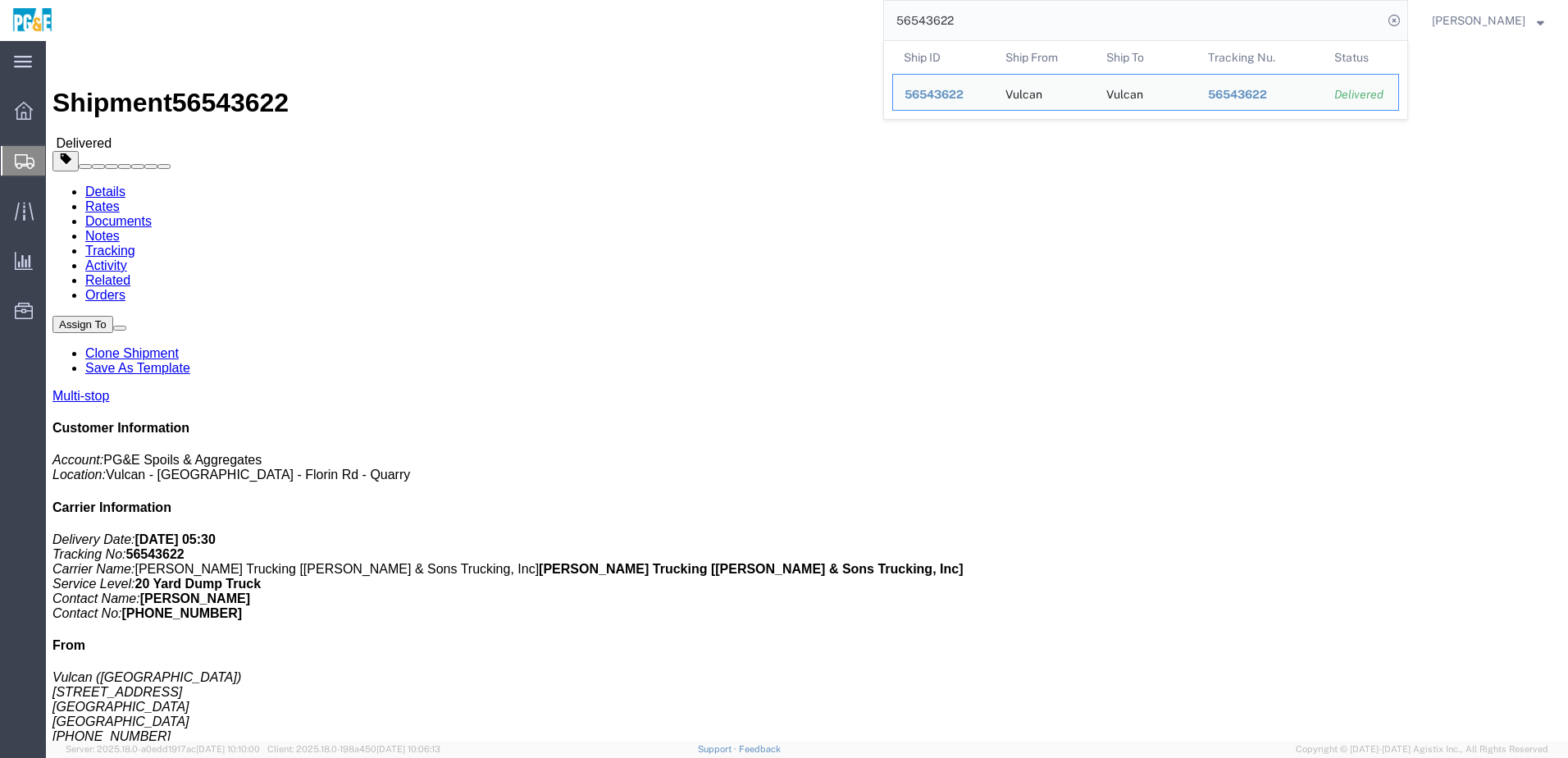
drag, startPoint x: 527, startPoint y: 237, endPoint x: 541, endPoint y: 240, distance: 14.3
click address "Vulcan [STREET_ADDRESS] [PHONE_NUMBER] [GEOGRAPHIC_DATA]"
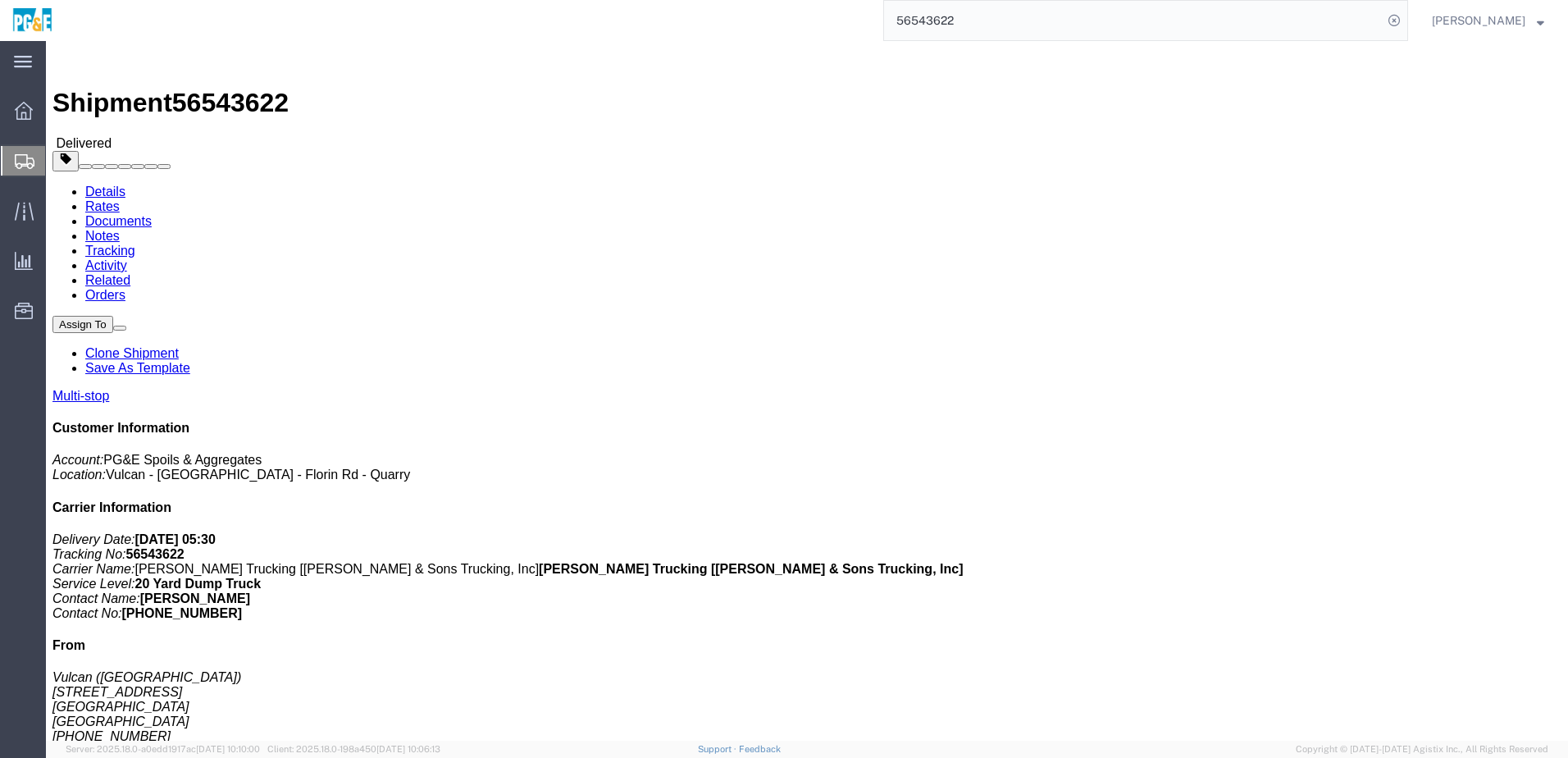
click div "Leg 1 - Truckload Vehicle 1: 20 Yard Dump Truck Number of trucks: 1"
click link "Documents"
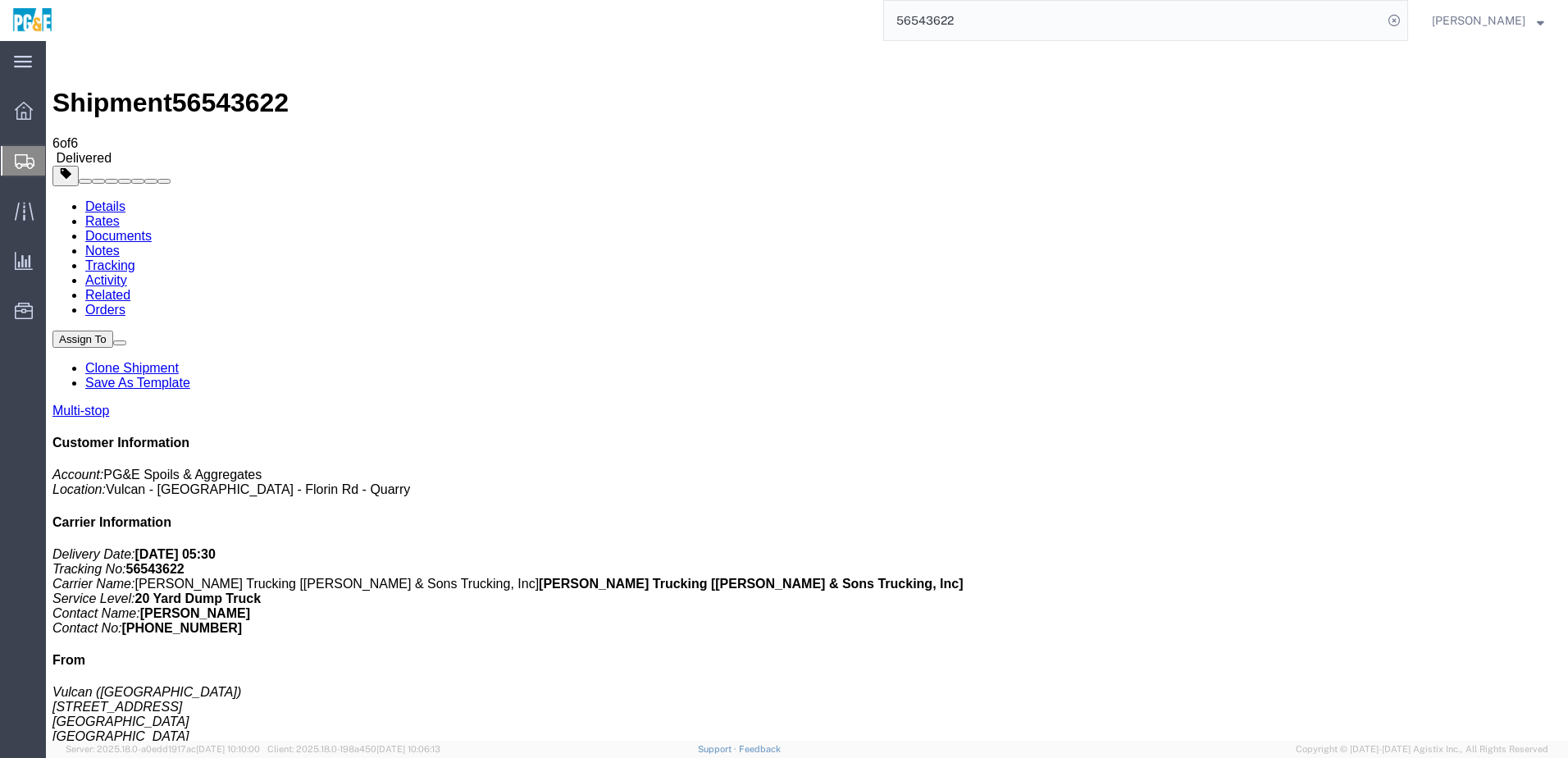
checkbox input "true"
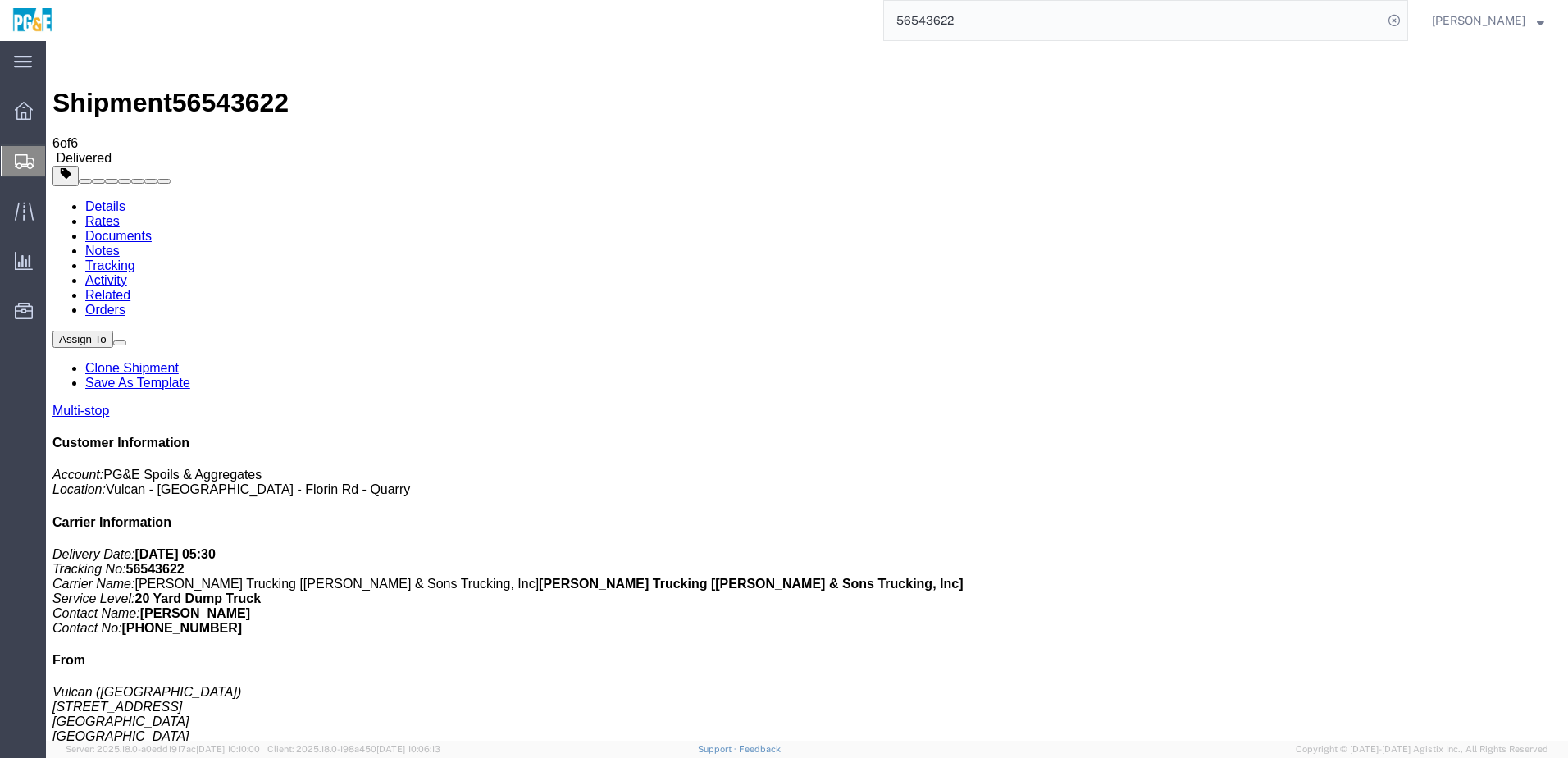
checkbox input "true"
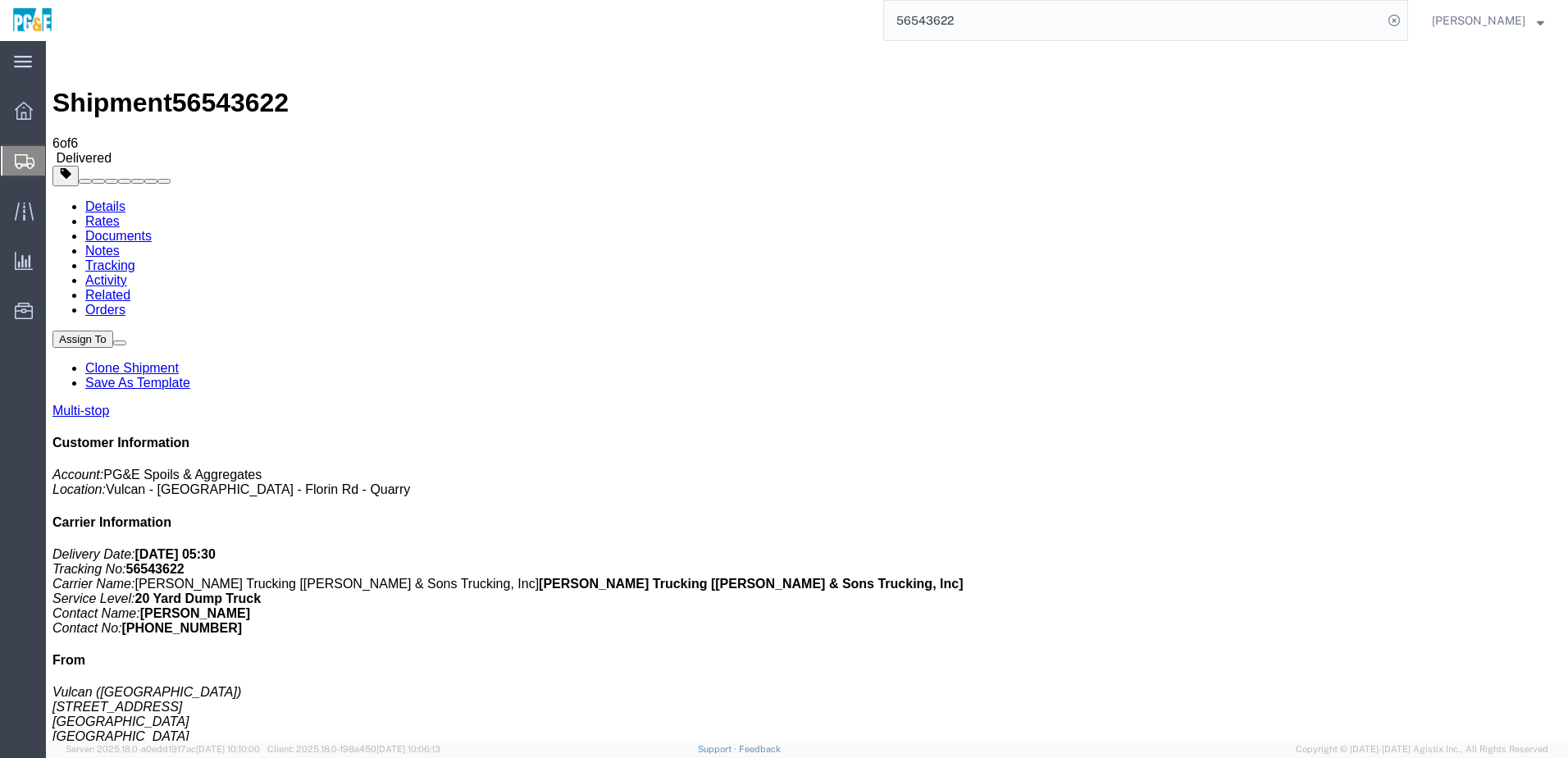
checkbox input "true"
click at [135, 258] on link "Tracking" at bounding box center [110, 265] width 50 height 14
click at [91, 199] on link "Details" at bounding box center [105, 206] width 40 height 14
click at [947, 20] on input "56543622" at bounding box center [1133, 21] width 498 height 40
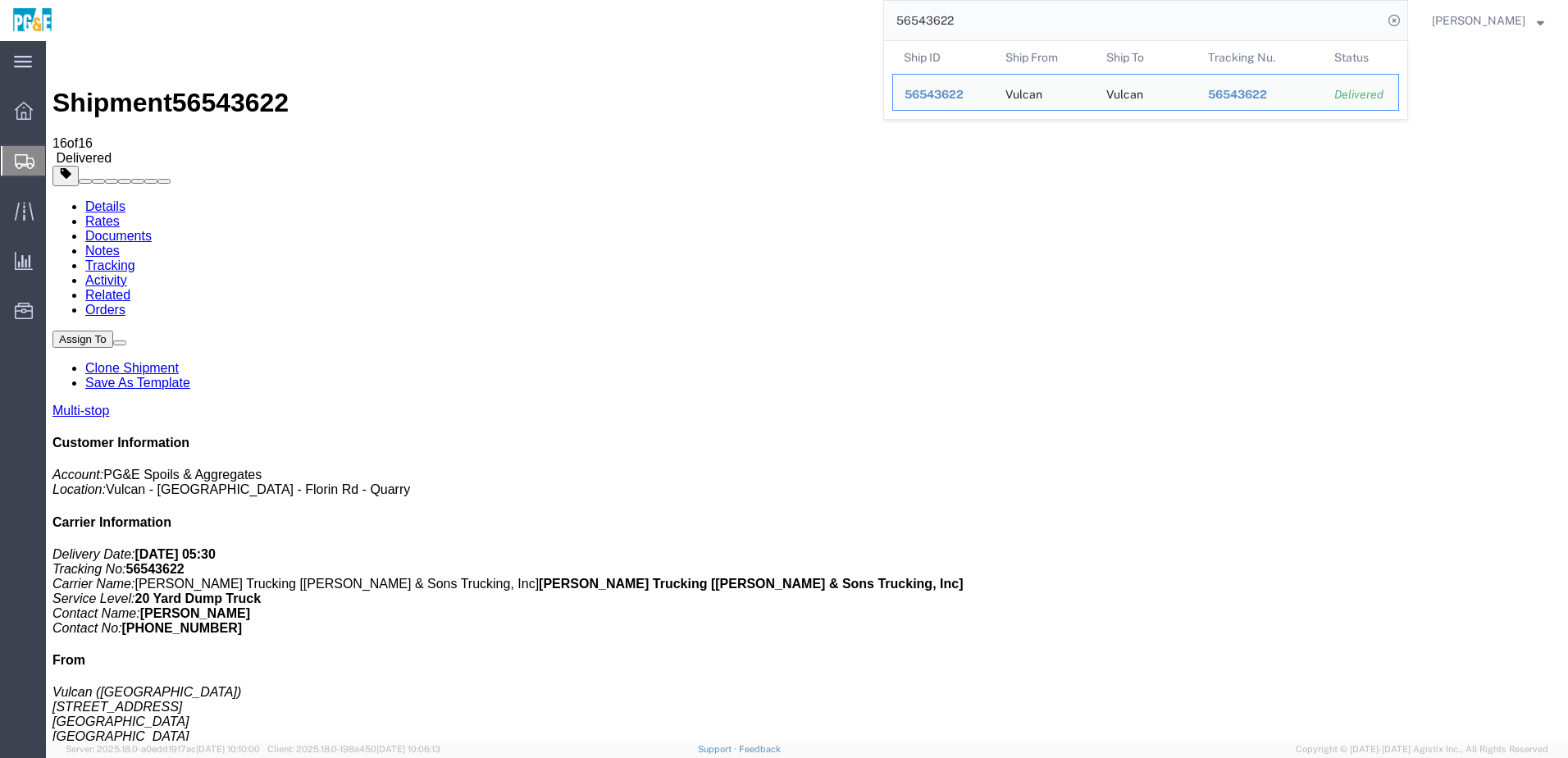
click at [947, 20] on input "56543622" at bounding box center [1133, 21] width 498 height 40
paste input "5"
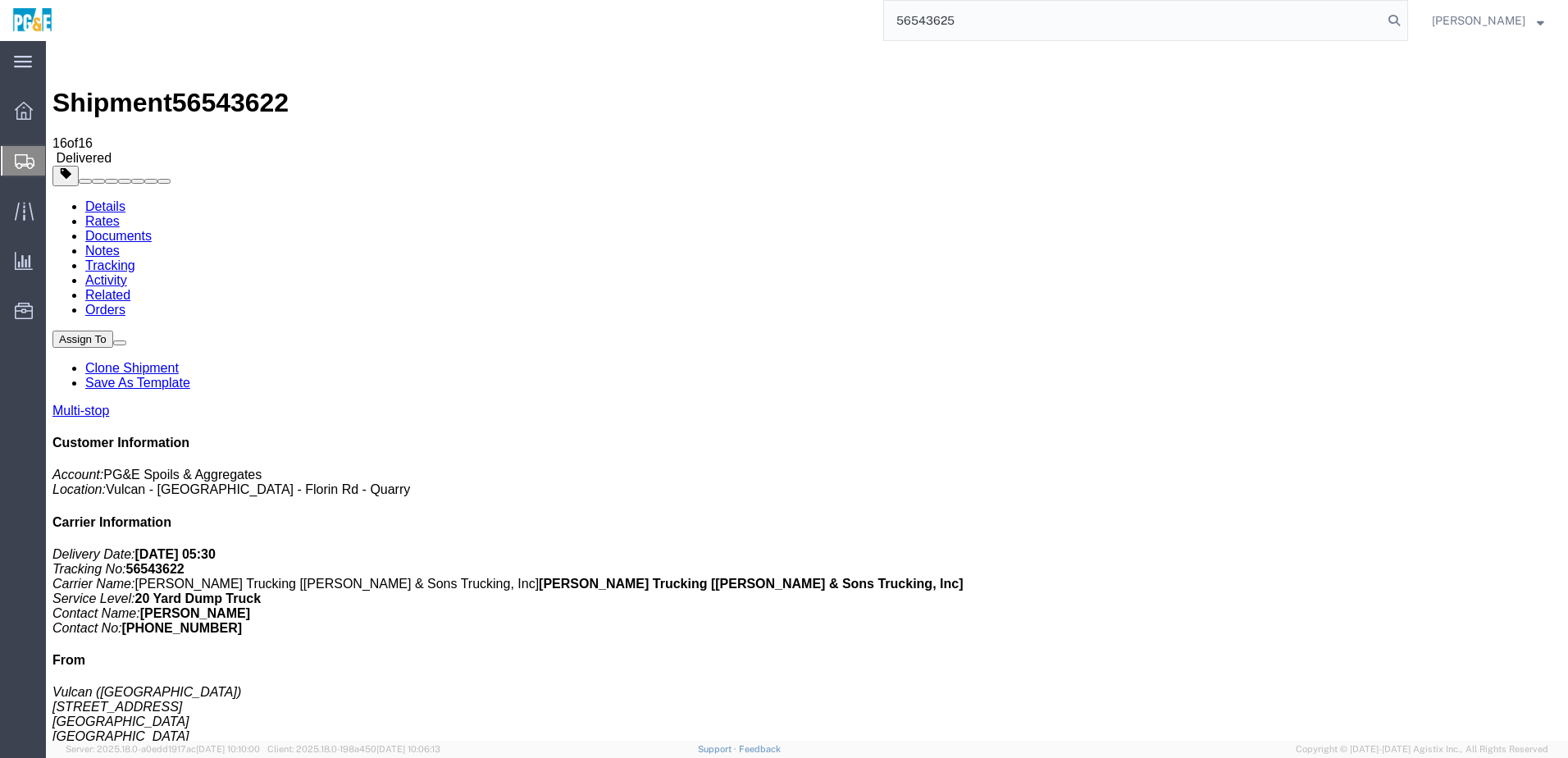
type input "56543625"
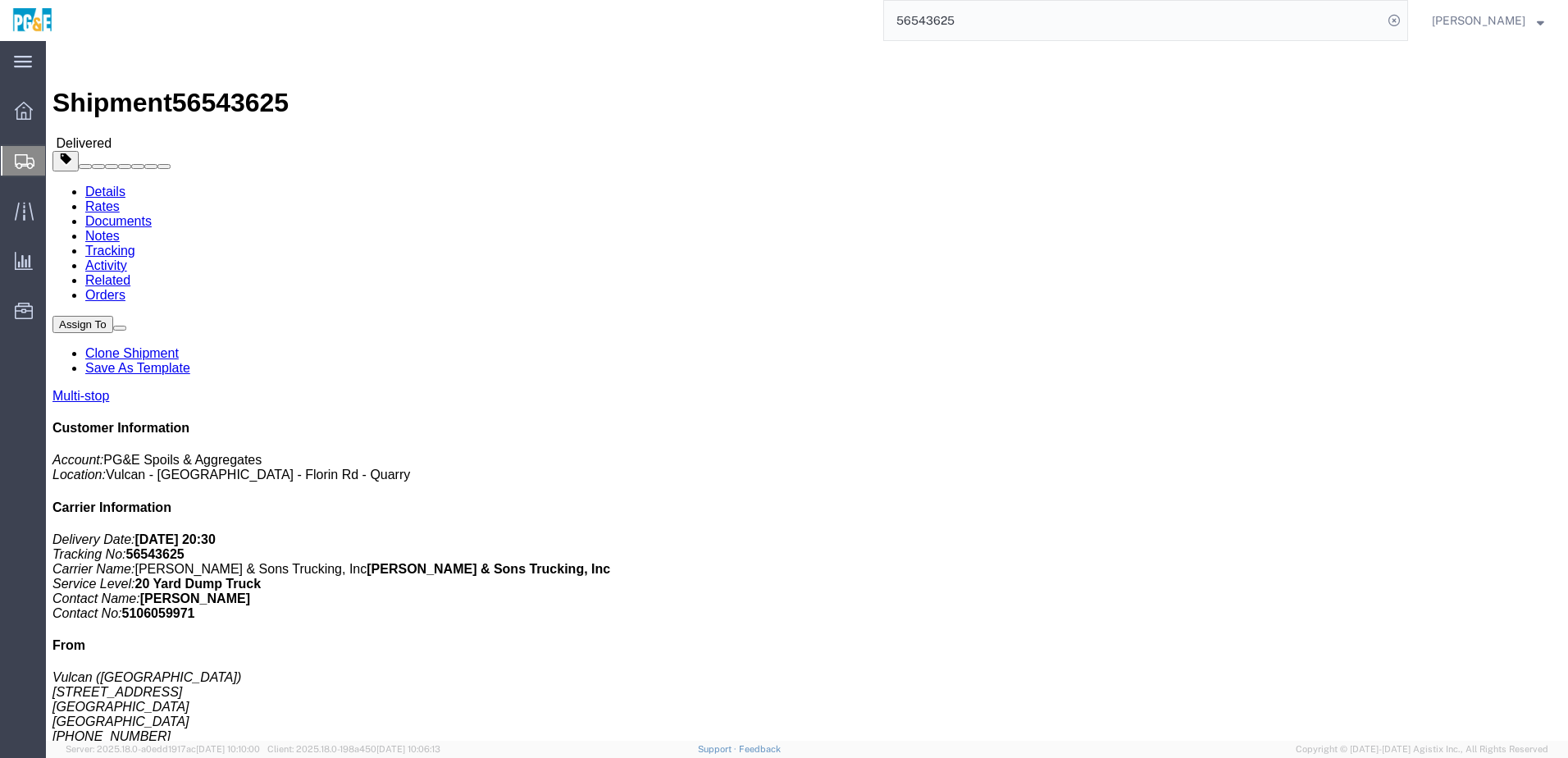
click div "Leg 1 - Truckload Vehicle 1: 20 Yard Dump Truck Number of trucks: 1"
click link "Documents"
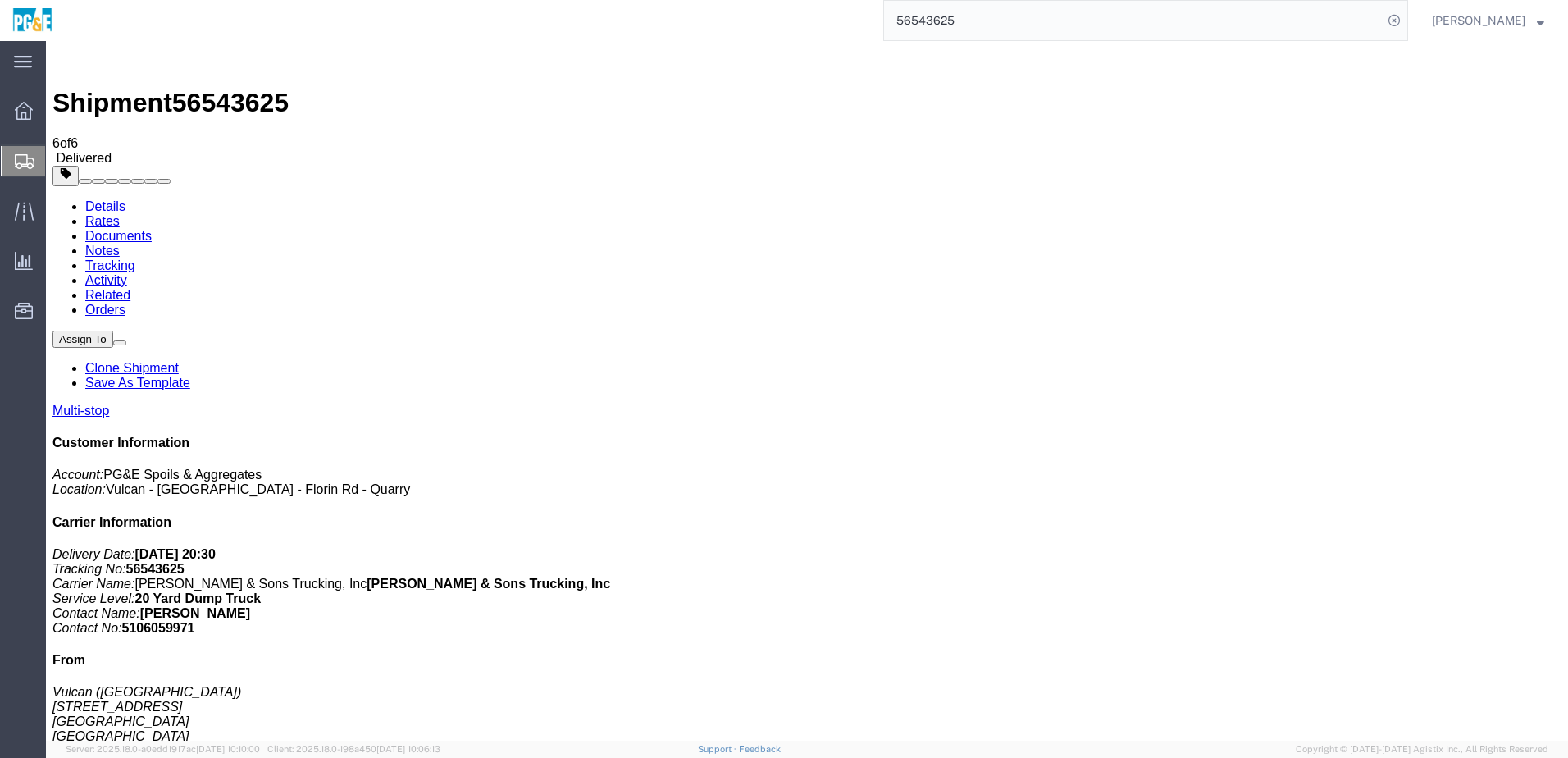
checkbox input "true"
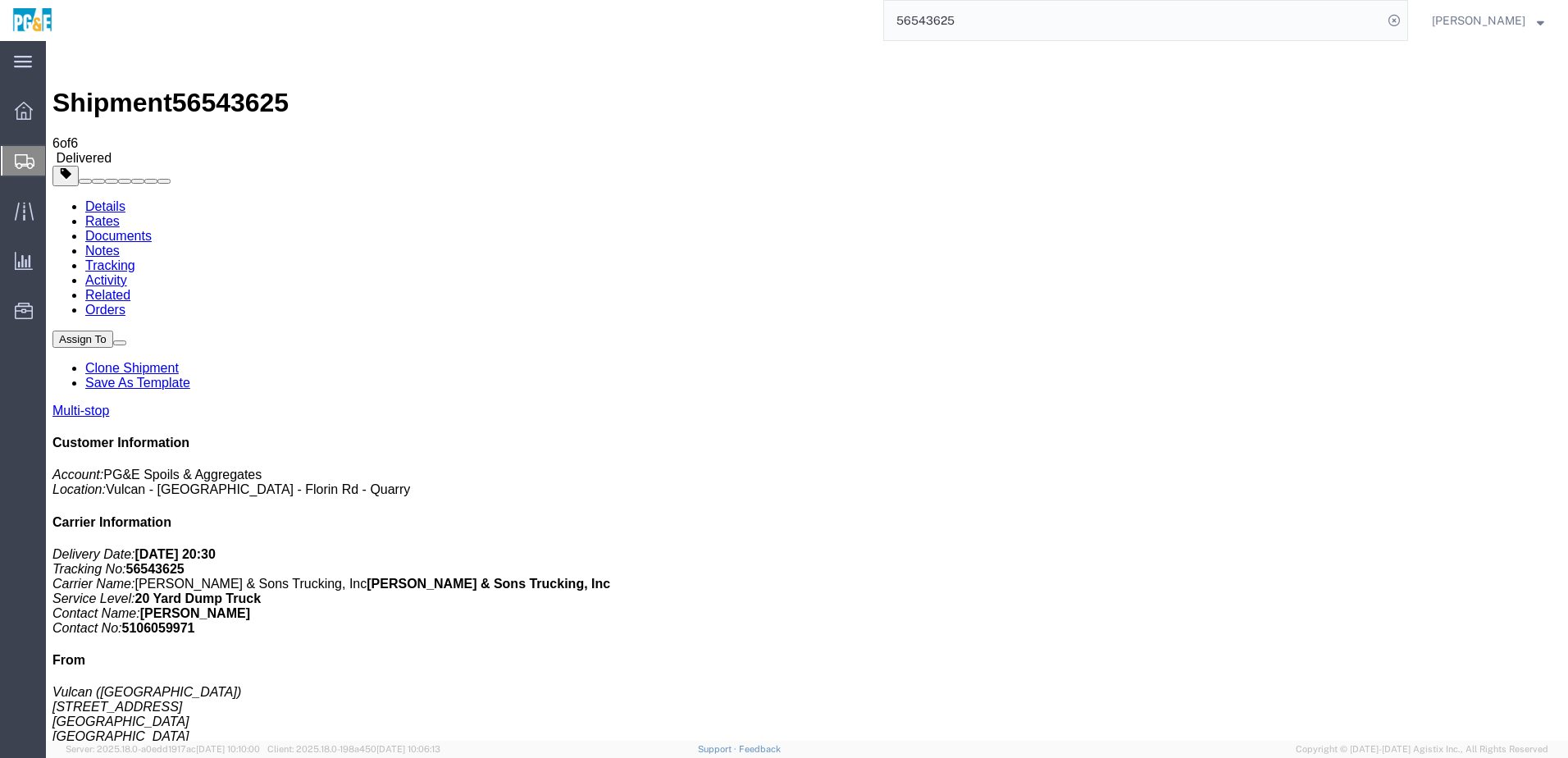
checkbox input "true"
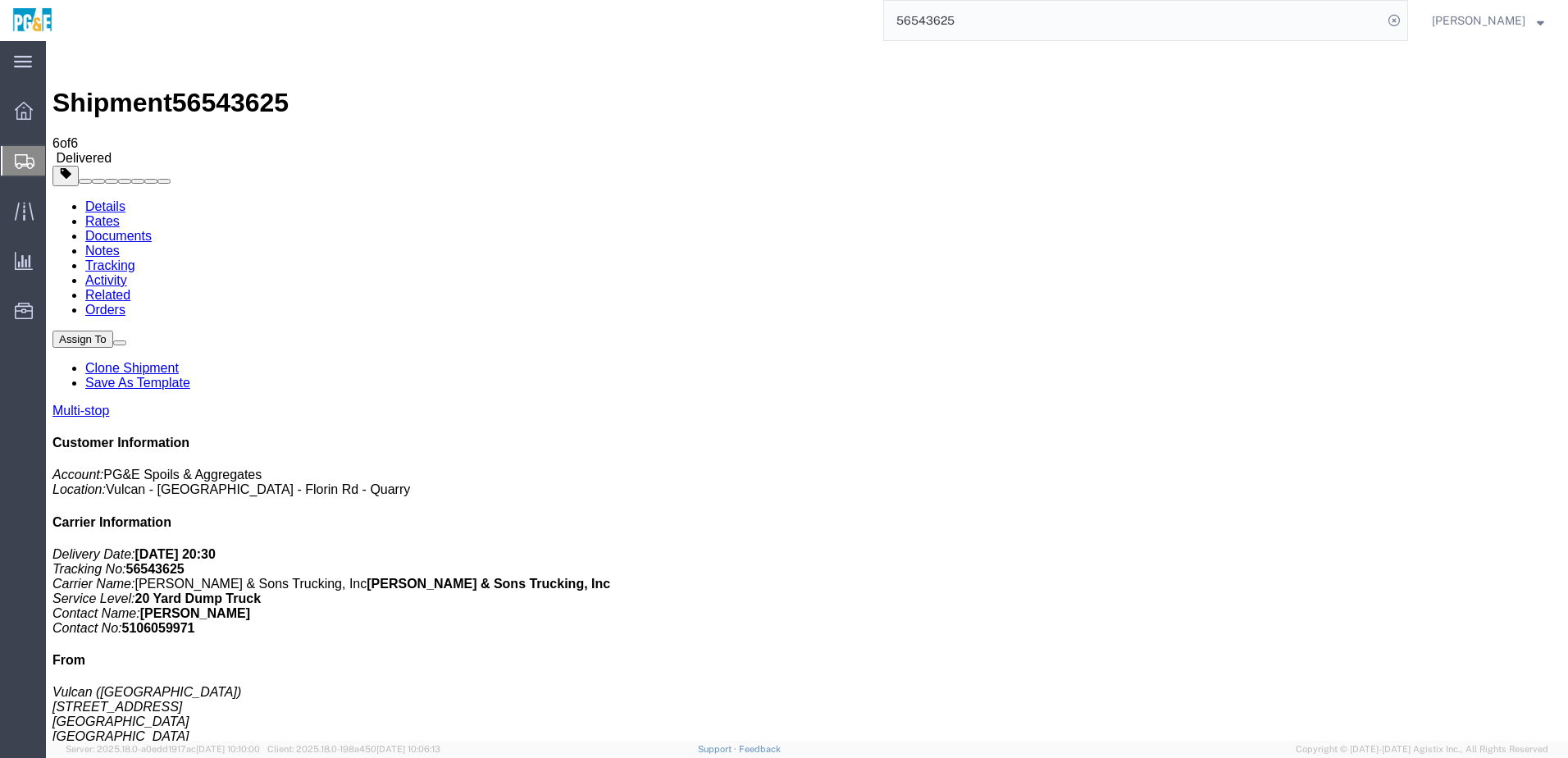
click at [135, 258] on link "Tracking" at bounding box center [110, 265] width 50 height 14
click at [963, 20] on input "56543625" at bounding box center [1133, 21] width 498 height 40
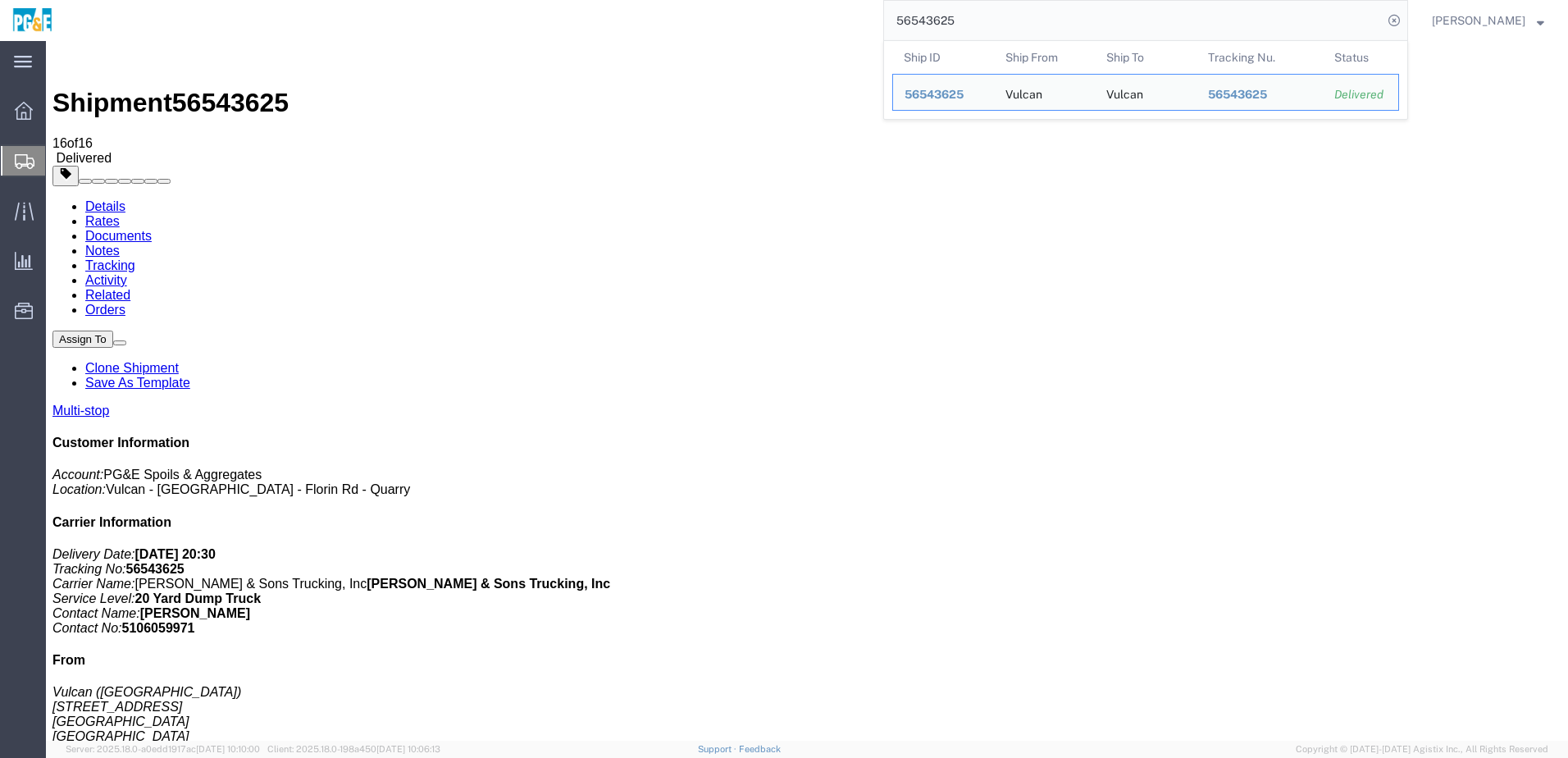
click at [963, 20] on input "56543625" at bounding box center [1133, 21] width 498 height 40
paste input "4798"
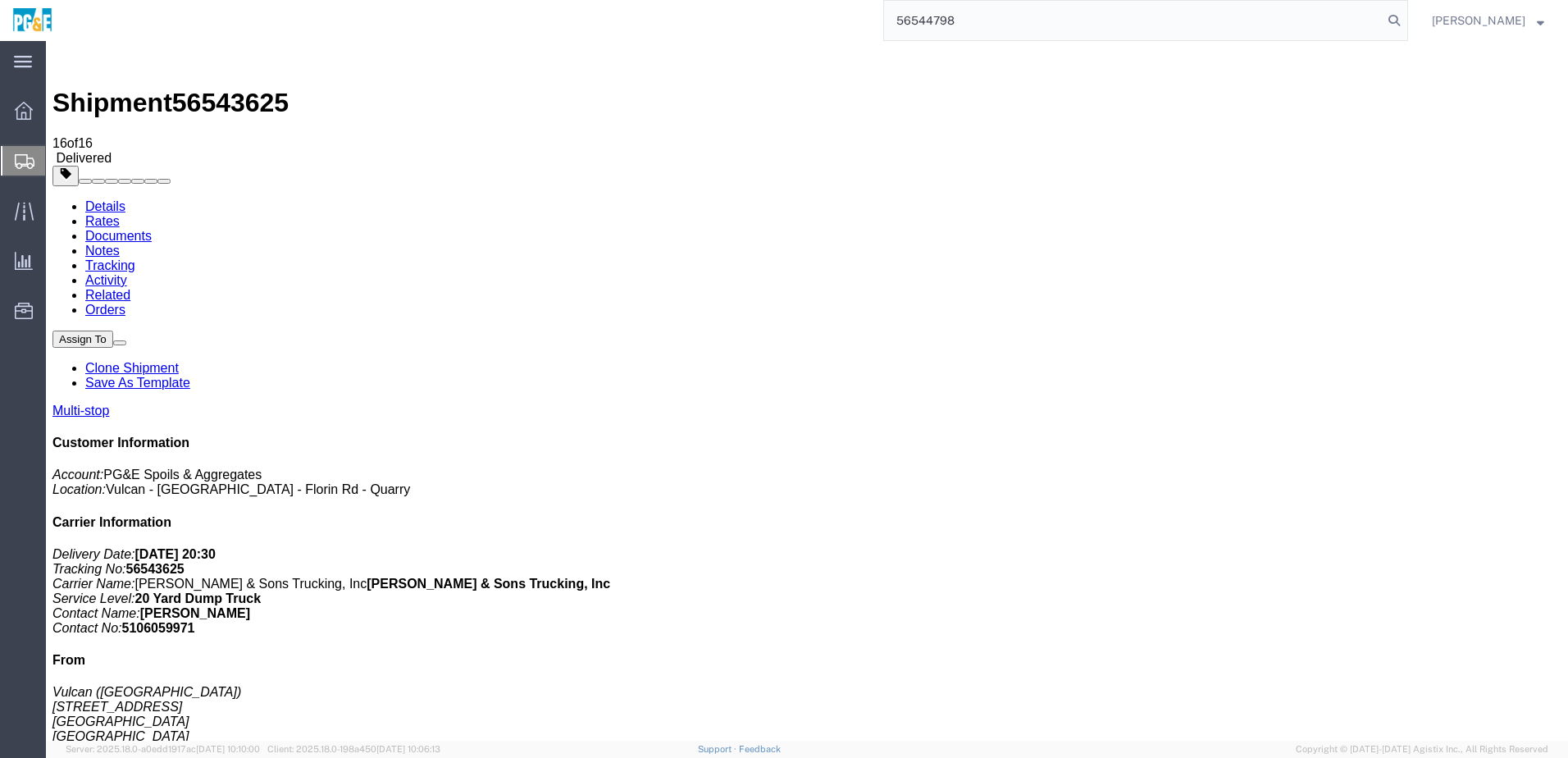
type input "56544798"
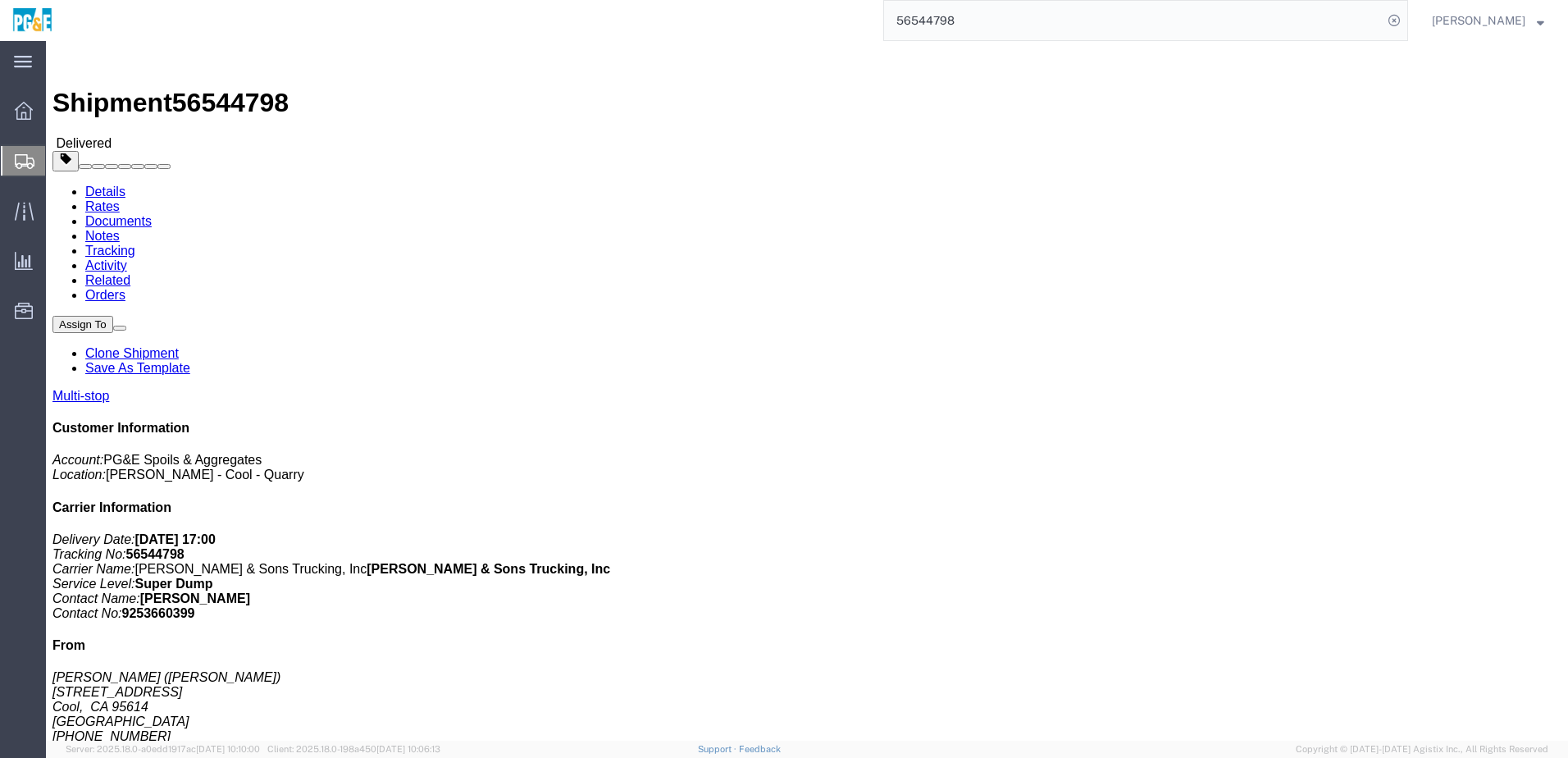
click div "Shipment Detail Multi-stop Ship From [GEOGRAPHIC_DATA] ([PERSON_NAME]) [STREET_…"
click address "[PERSON_NAME] [STREET_ADDRESS] [PHONE_NUMBER] [GEOGRAPHIC_DATA]"
click div "Leg 1 - Truckload Vehicle 1: Super Dump Number of trucks: 1"
click h4 "Routing & Vehicle Information"
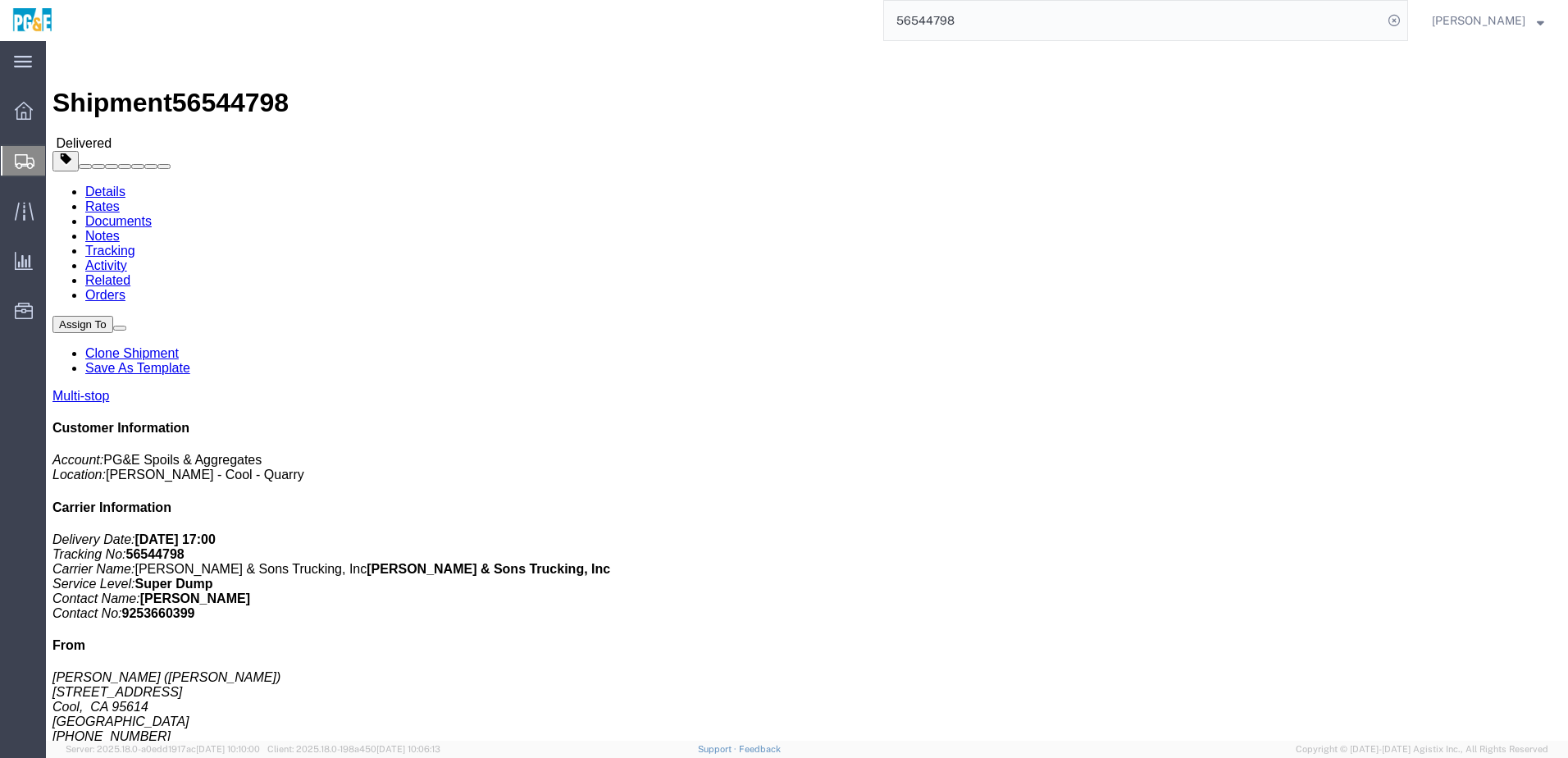
click div "Leg 1 - Truckload Vehicle 1: Super Dump Number of trucks: 1"
click link "Documents"
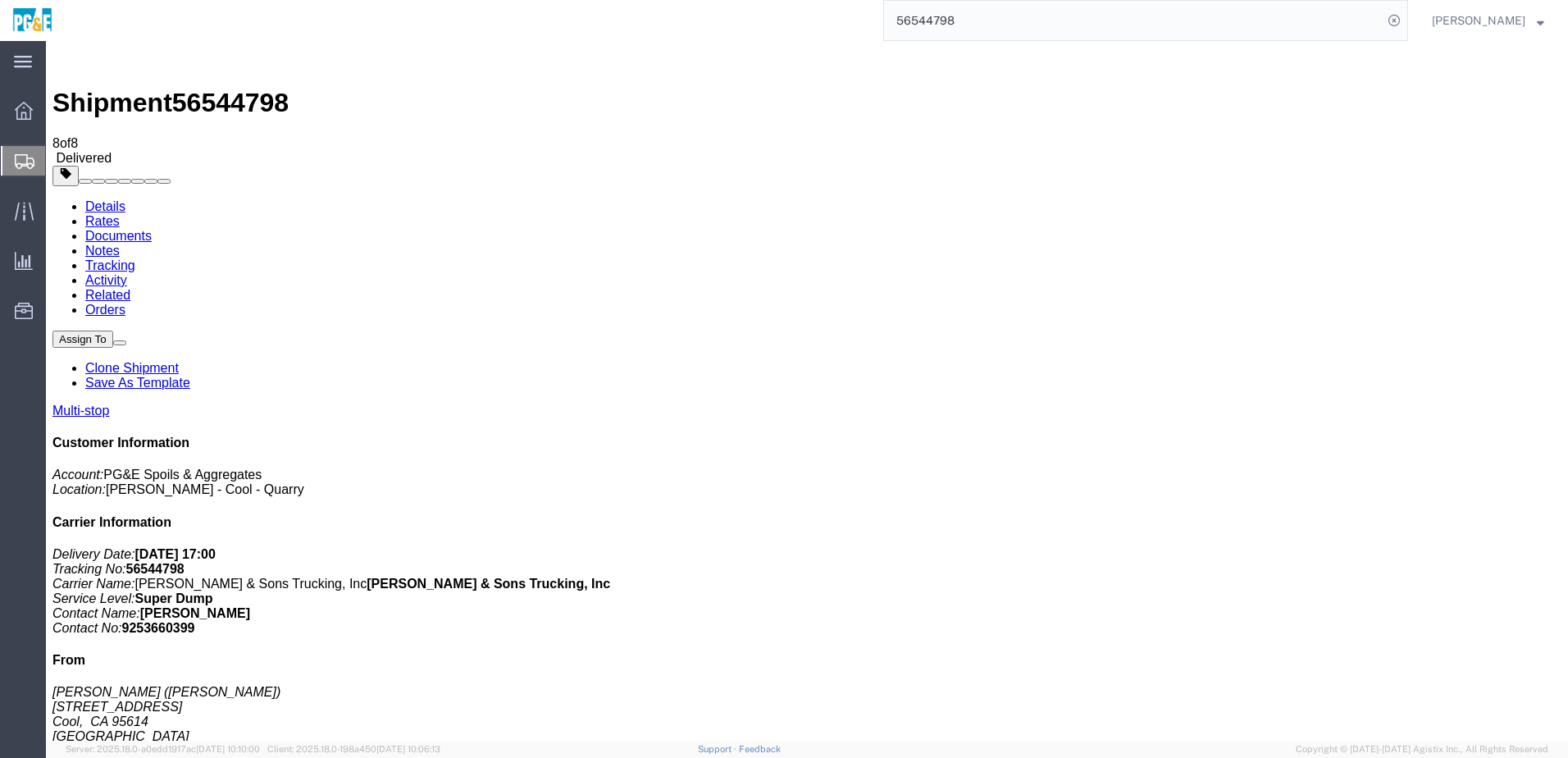
checkbox input "true"
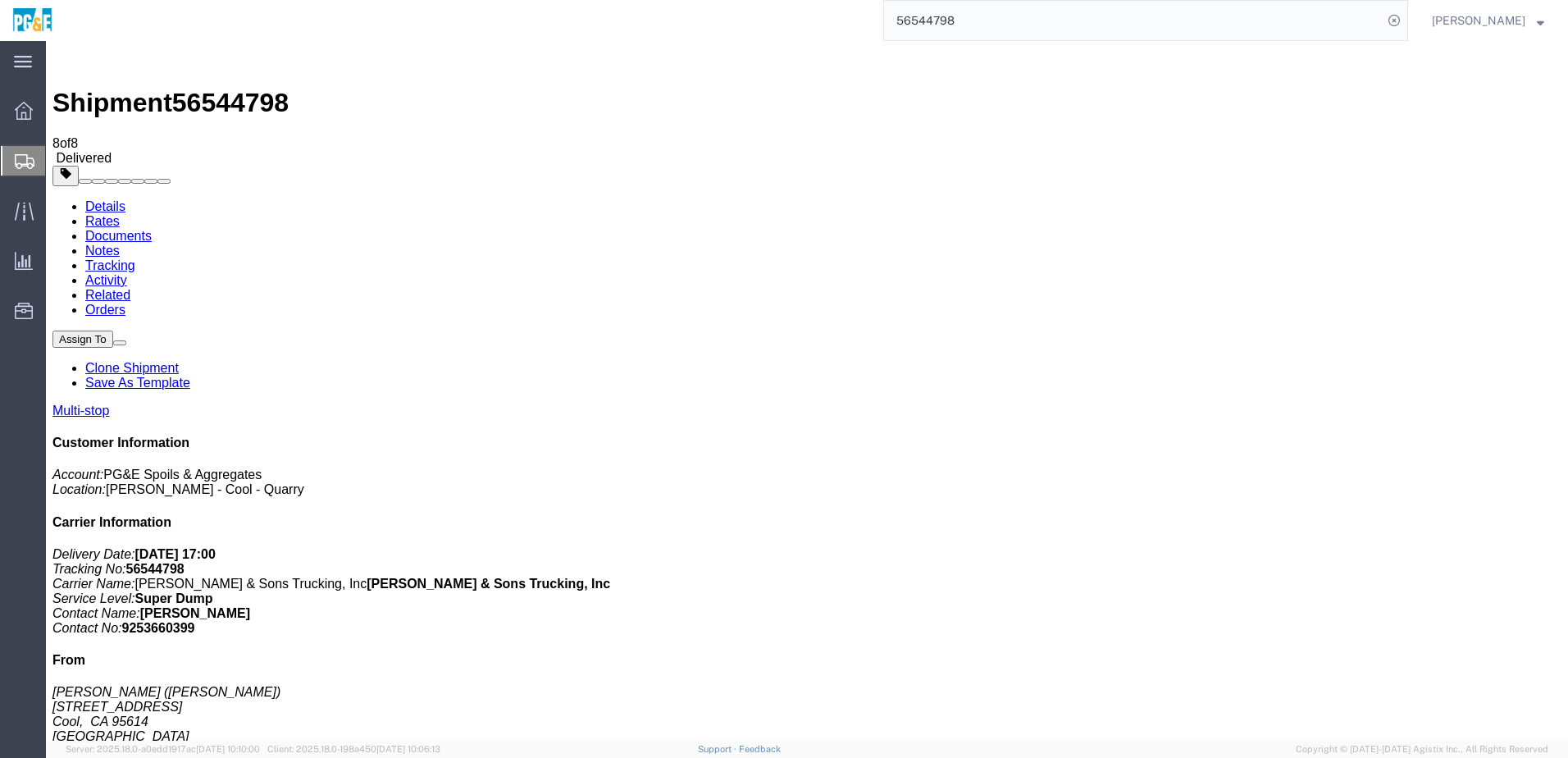
checkbox input "true"
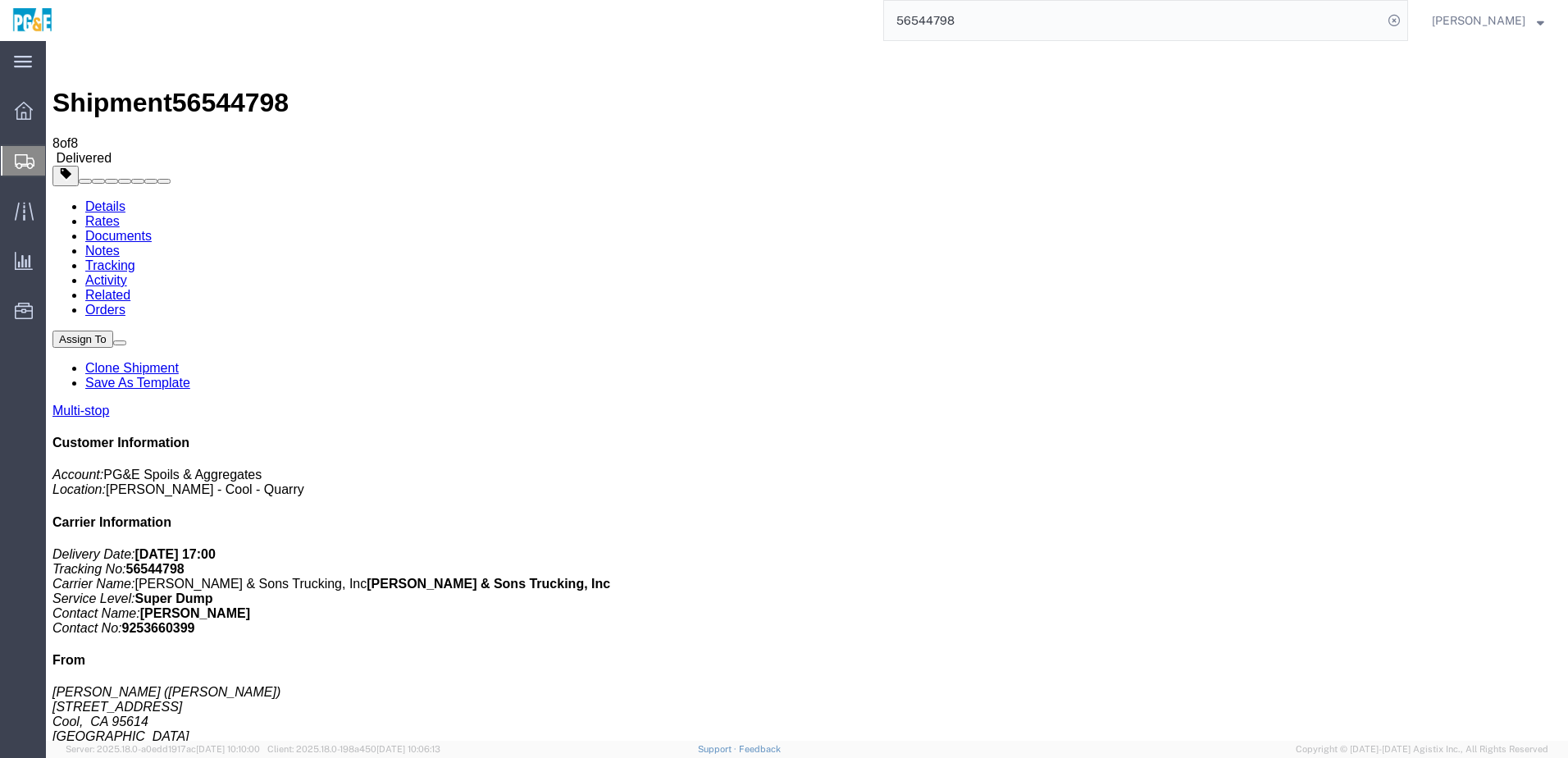
checkbox input "true"
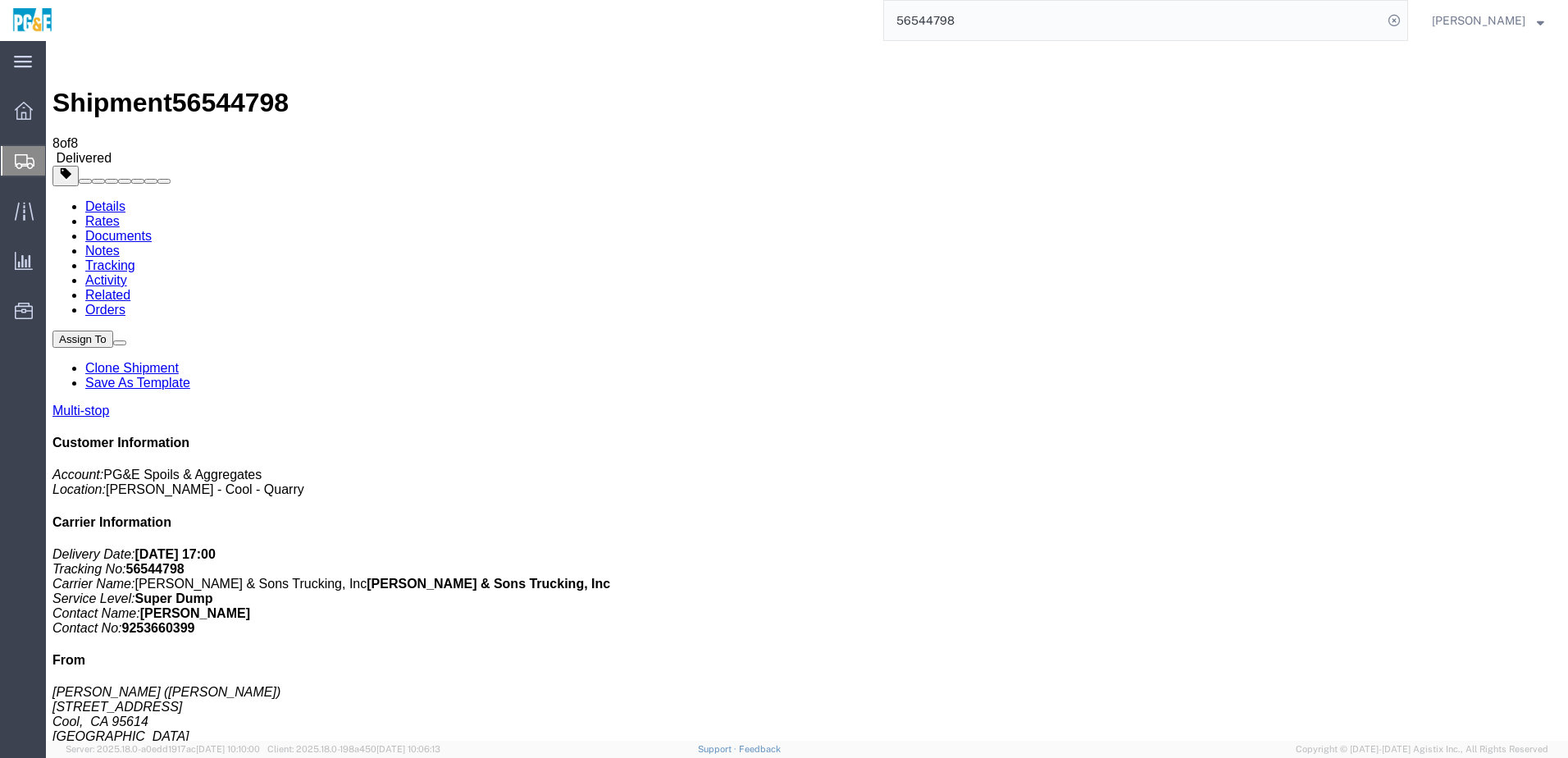
click at [135, 258] on link "Tracking" at bounding box center [110, 265] width 50 height 14
click at [946, 22] on input "56544798" at bounding box center [1133, 21] width 498 height 40
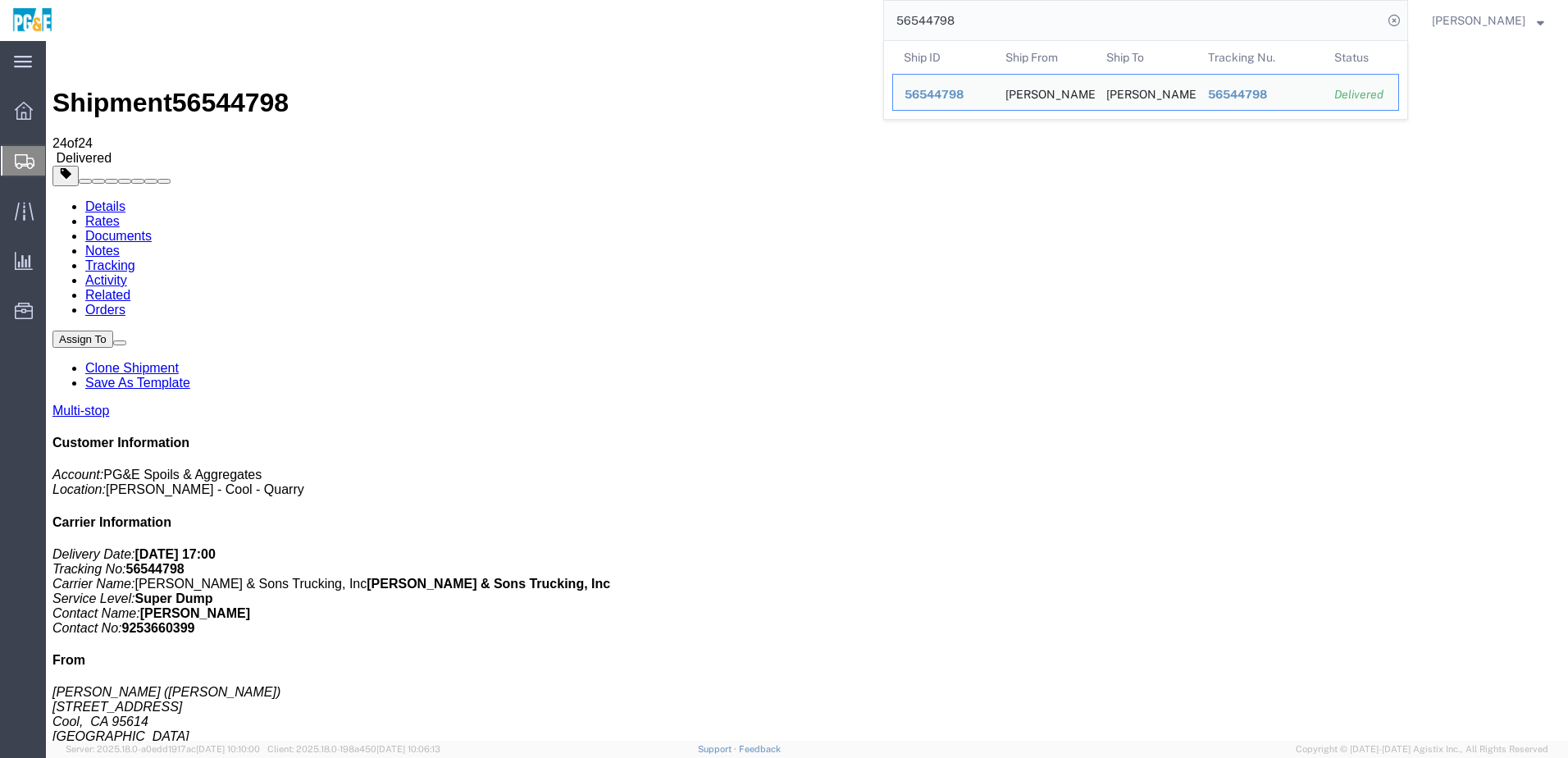
click at [946, 22] on input "56544798" at bounding box center [1133, 21] width 498 height 40
paste input "813"
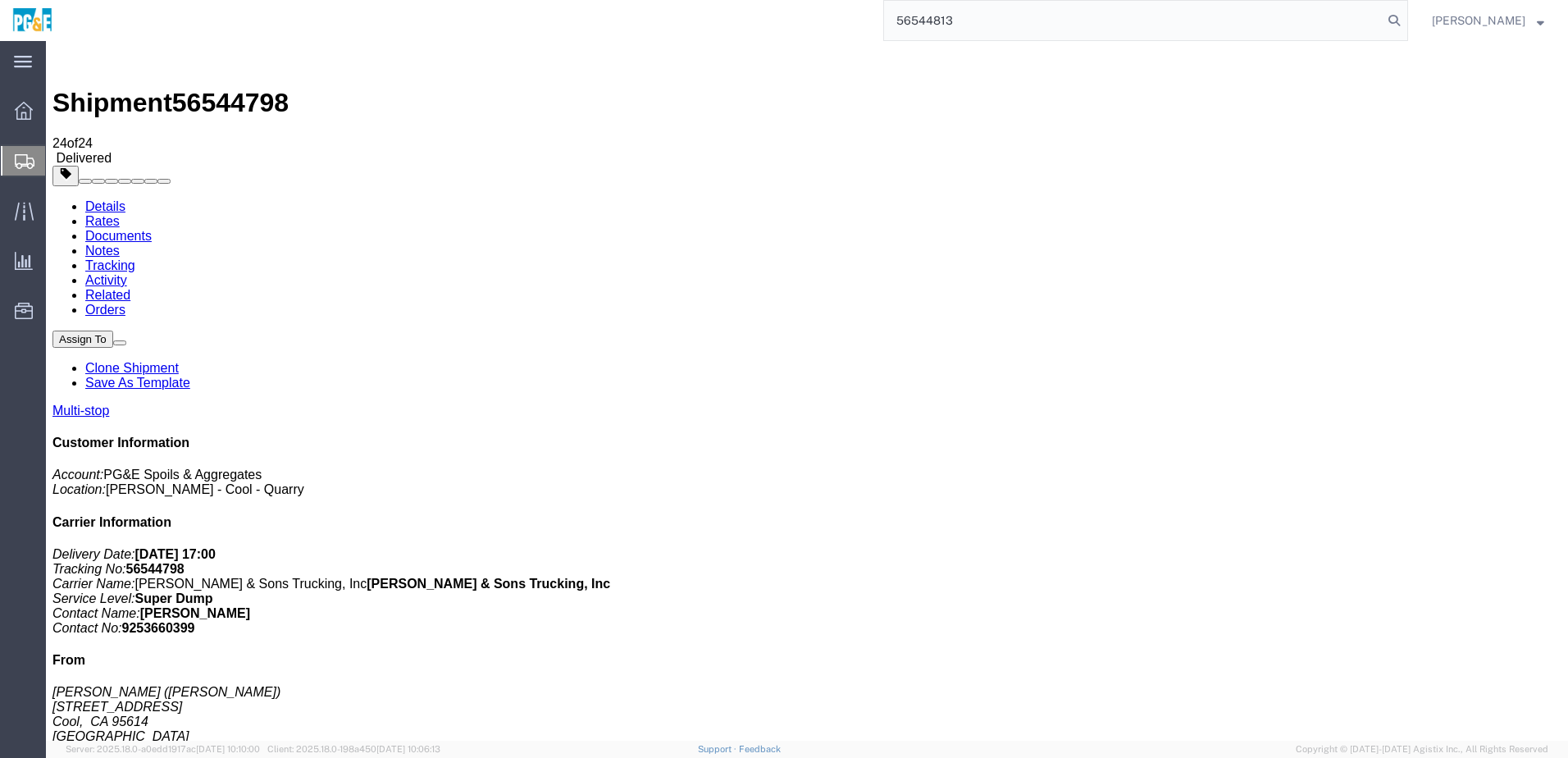
type input "56544813"
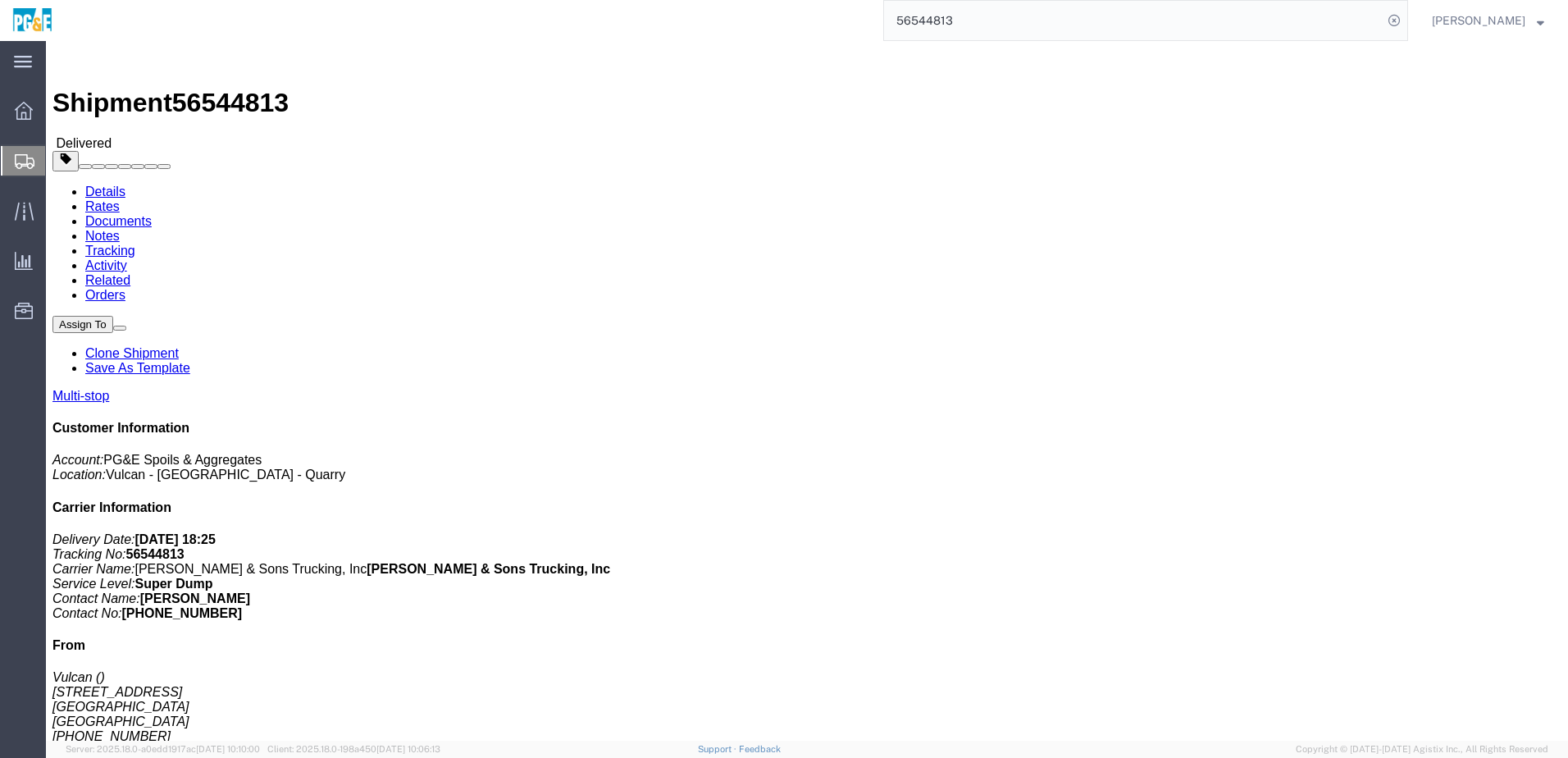
click div "Leg 1 - Truckload Vehicle 1: Super Dump Number of trucks: 1"
drag, startPoint x: 262, startPoint y: 471, endPoint x: 452, endPoint y: 467, distance: 190.0
click td "[STREET_ADDRESS]"
drag, startPoint x: 387, startPoint y: 465, endPoint x: 360, endPoint y: 467, distance: 27.1
copy div "[STREET_ADDRESS]"
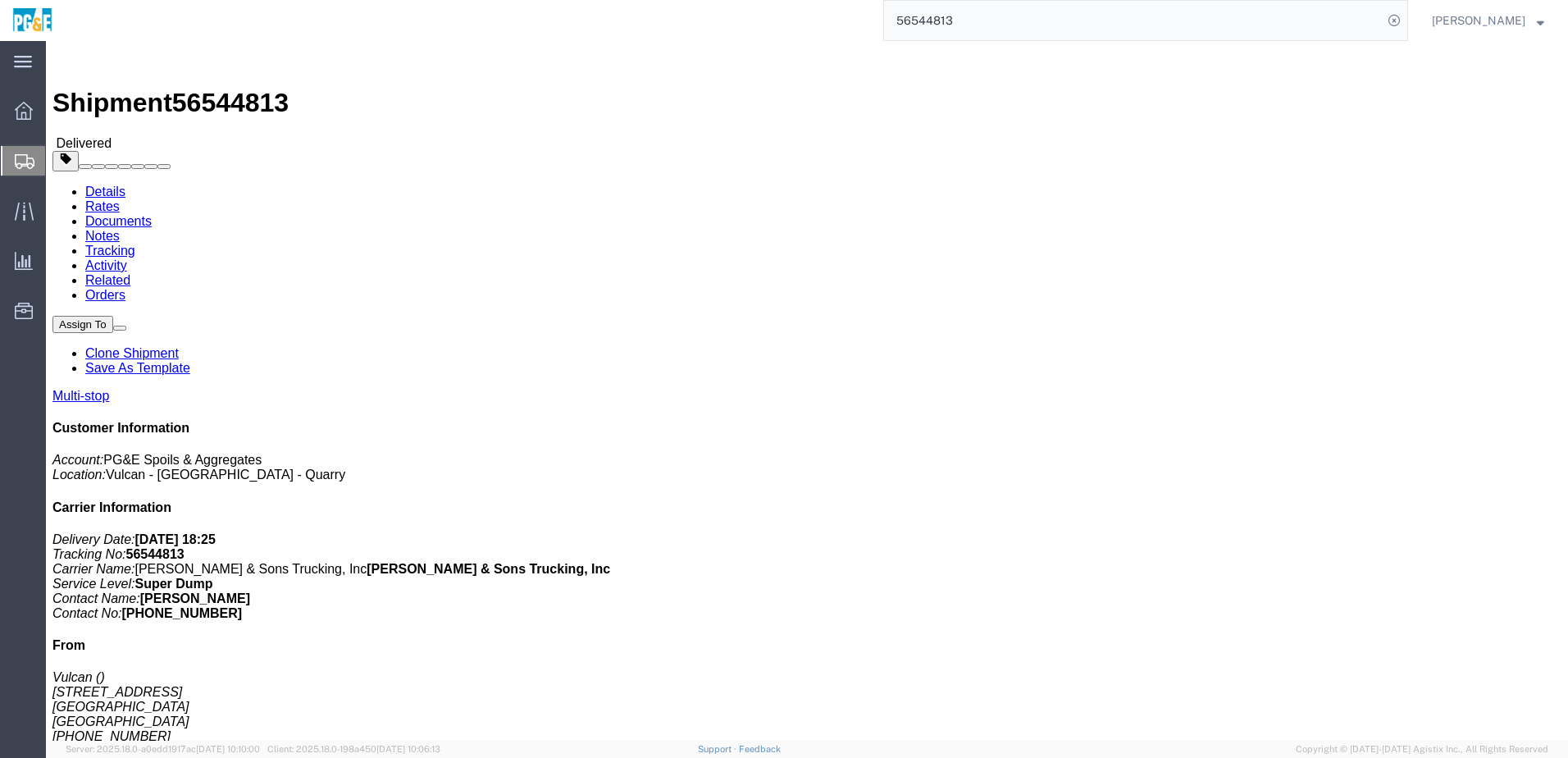
click div "Leg 1 - Truckload Vehicle 1: Super Dump Number of trucks: 1"
click div "Shipment Detail Multi-stop Ship From Vulcan [STREET_ADDRESS] [PHONE_NUMBER] Qua…"
click link "Documents"
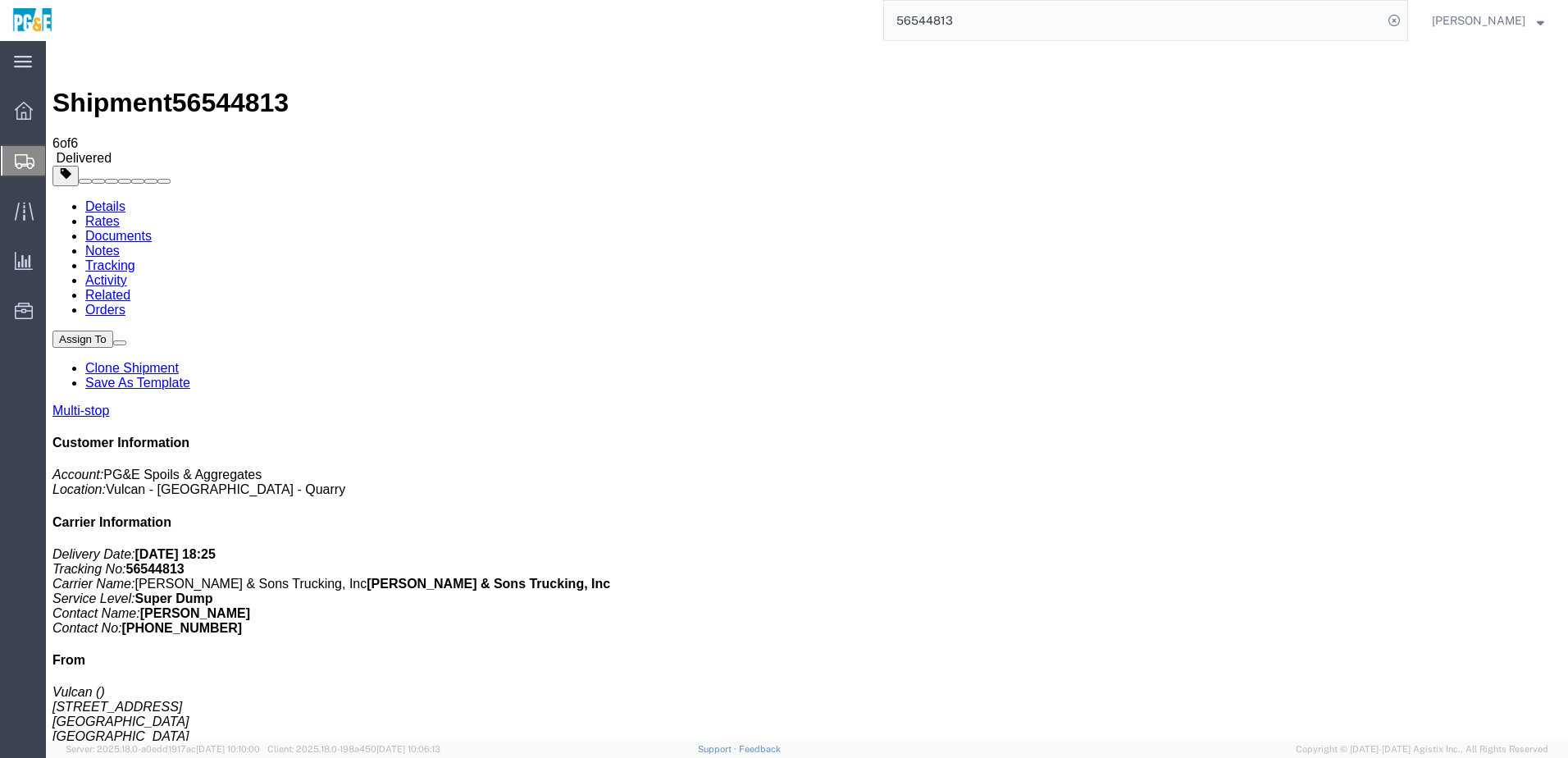
checkbox input "true"
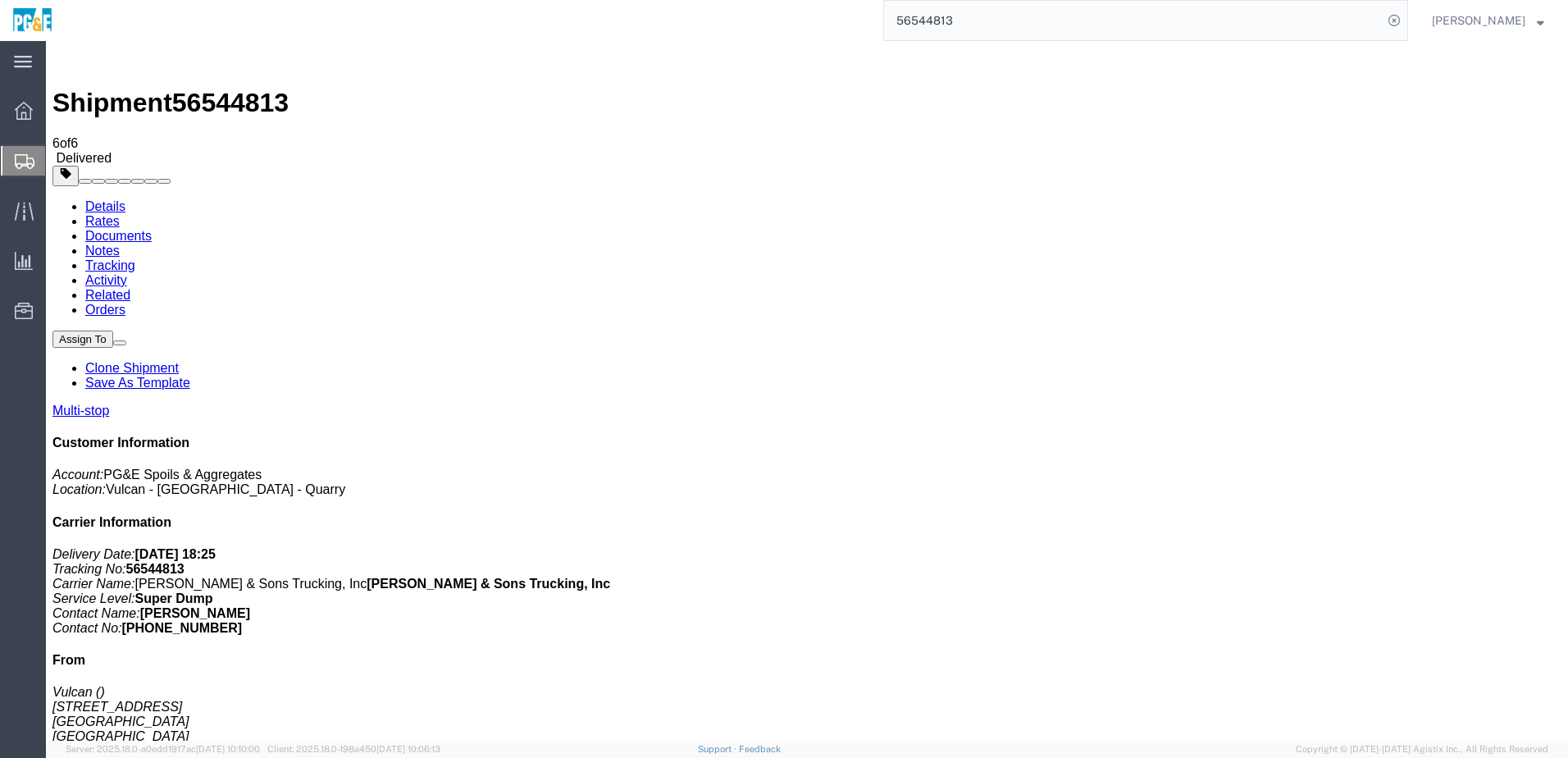
checkbox input "true"
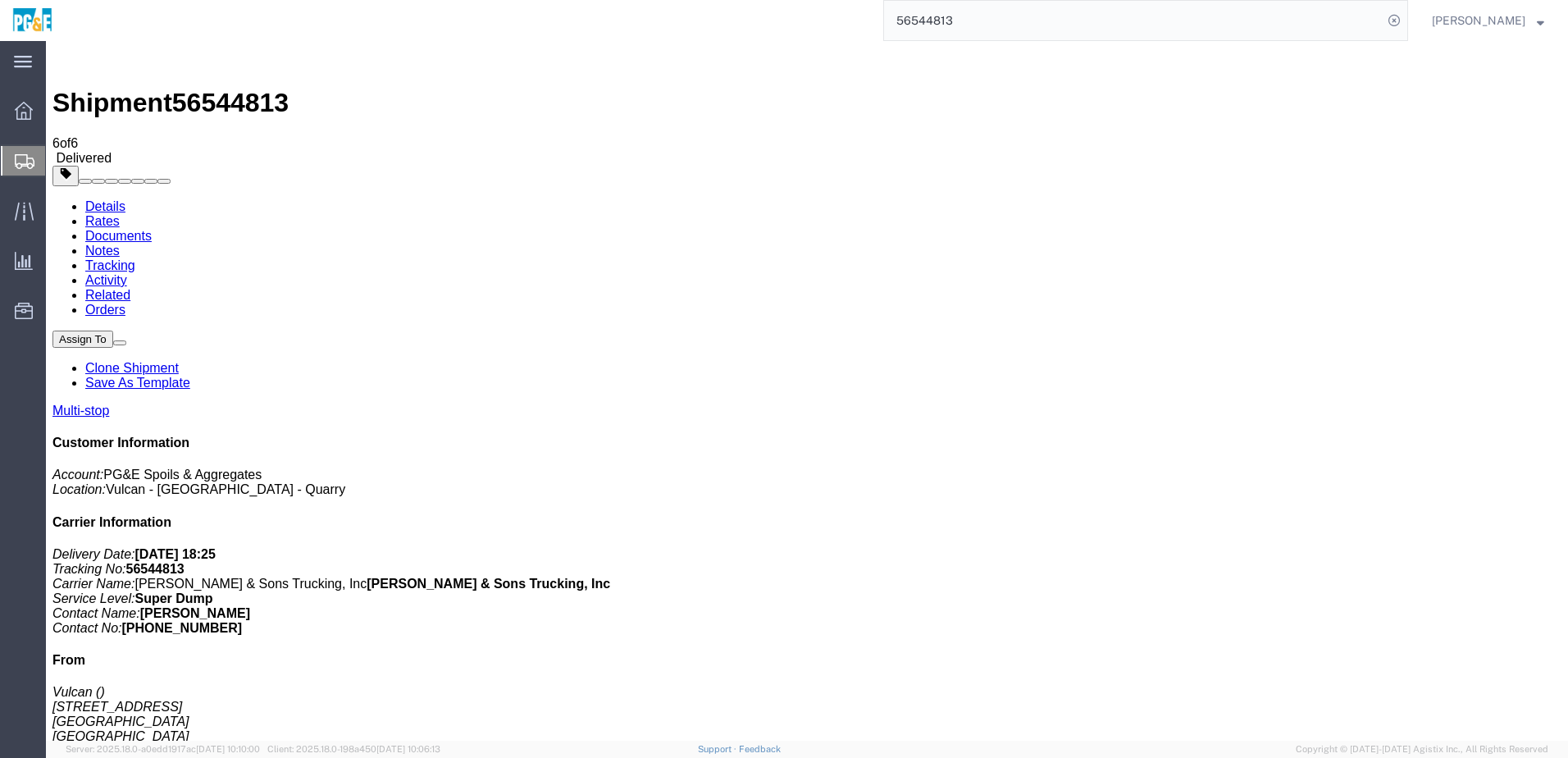
click at [135, 258] on link "Tracking" at bounding box center [110, 265] width 50 height 14
click at [954, 5] on input "56544813" at bounding box center [1133, 21] width 498 height 40
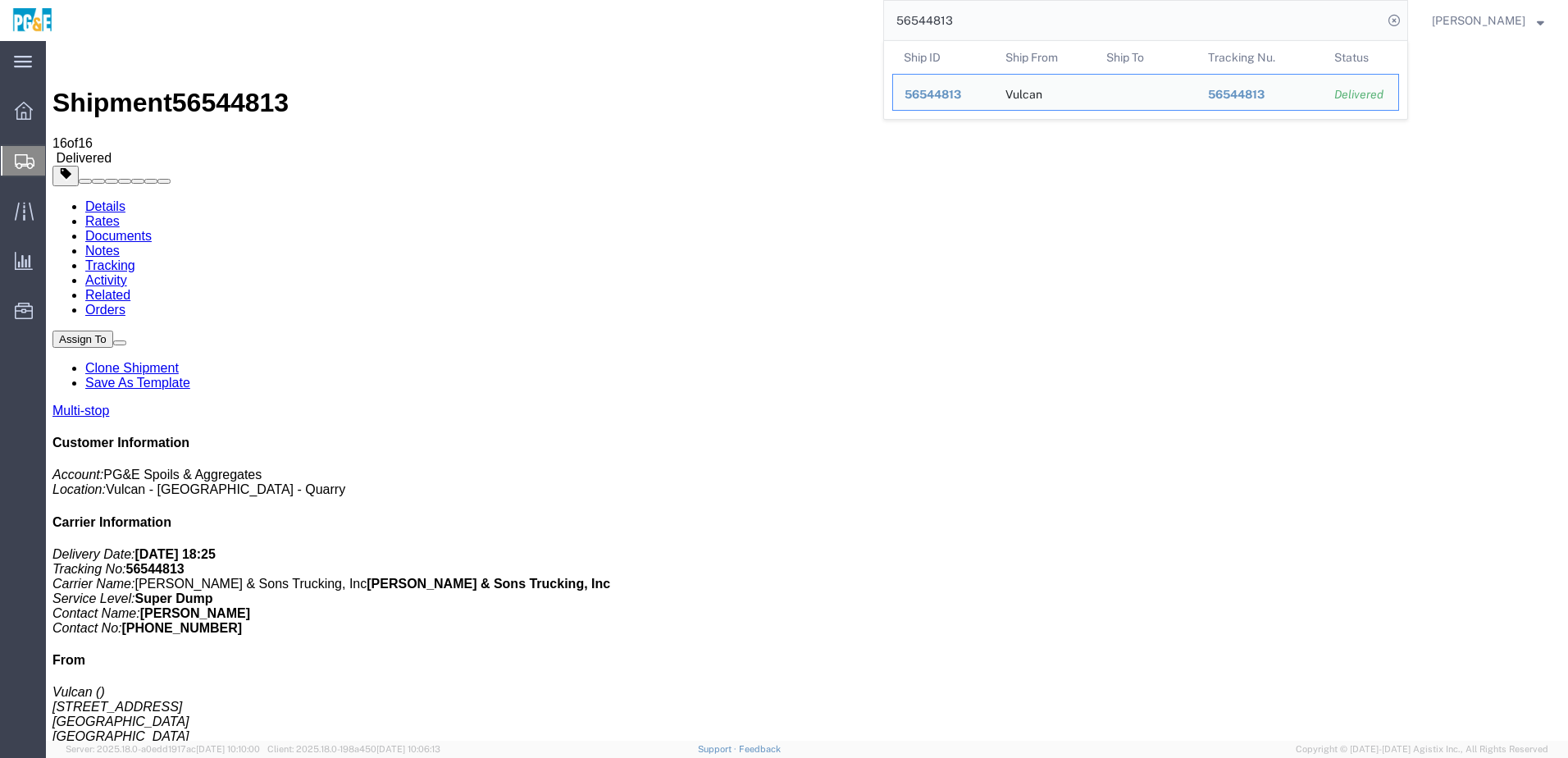
click at [954, 5] on input "56544813" at bounding box center [1133, 21] width 498 height 40
paste input "31"
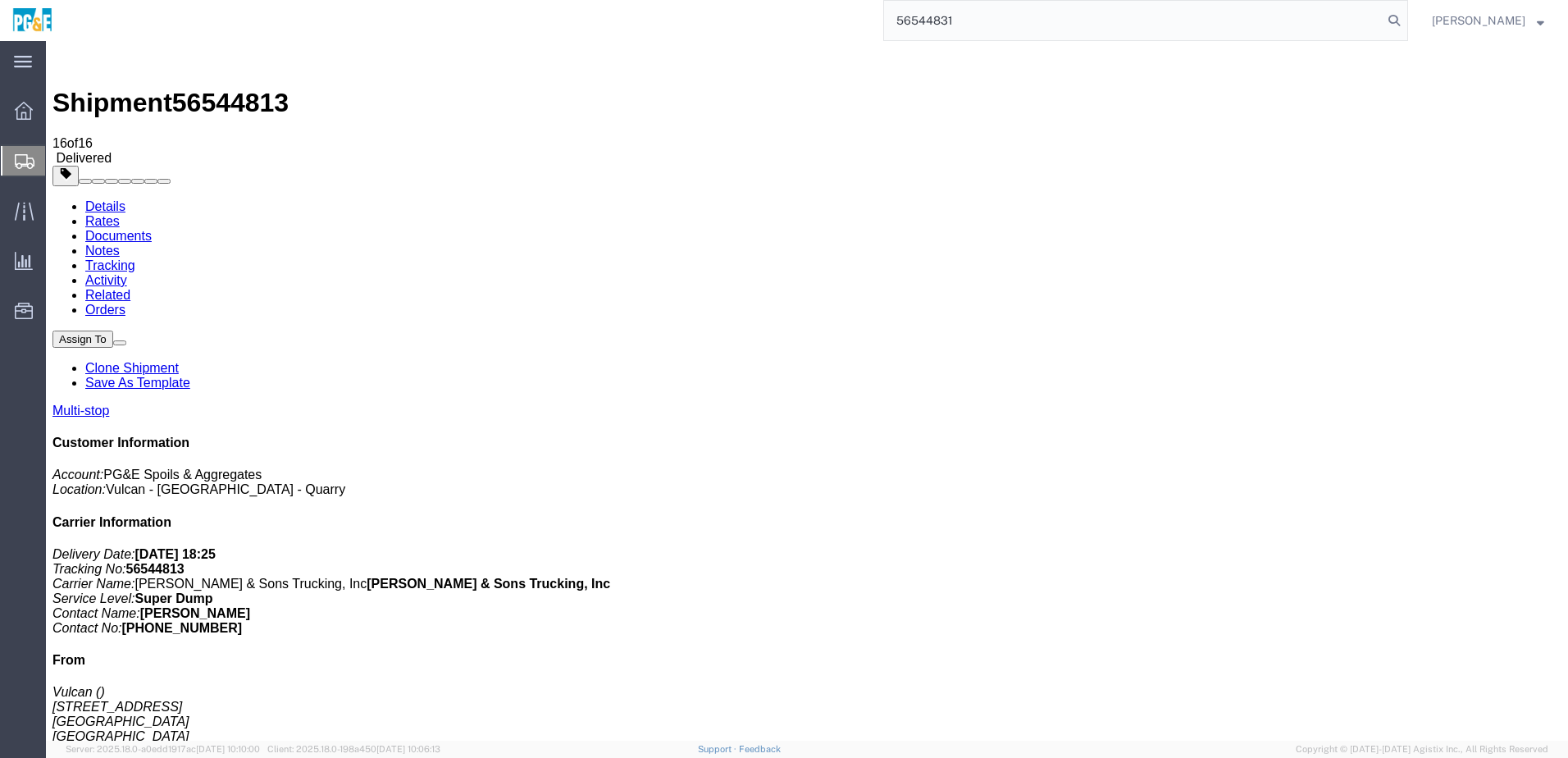
type input "56544831"
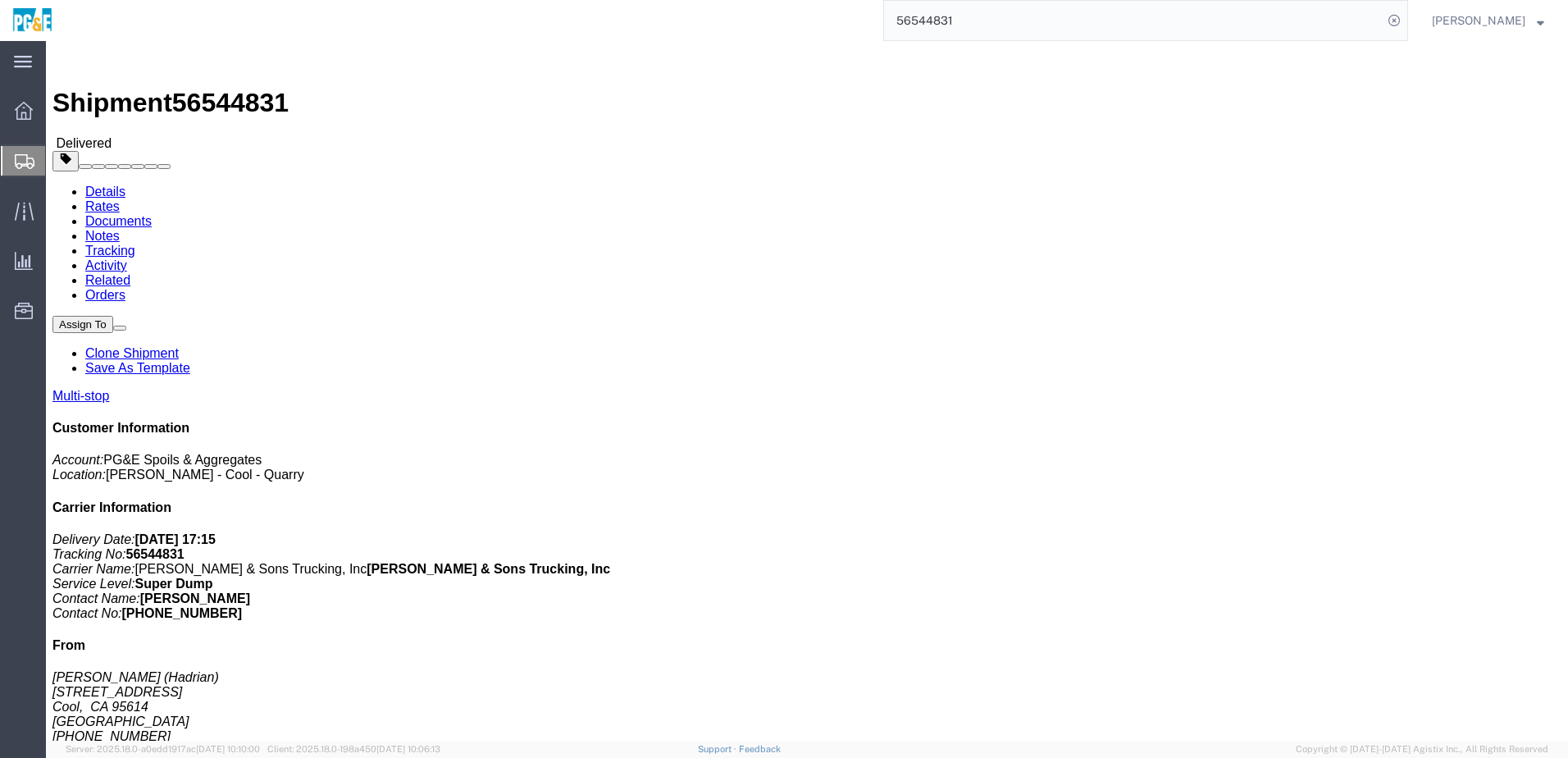
click div "Leg 1 - Truckload Vehicle 1: Super Dump Number of trucks: 1"
click div "Ship From [GEOGRAPHIC_DATA] (Hadrian) [STREET_ADDRESS] [PHONE_NUMBER] [GEOGRAPH…"
click link "Documents"
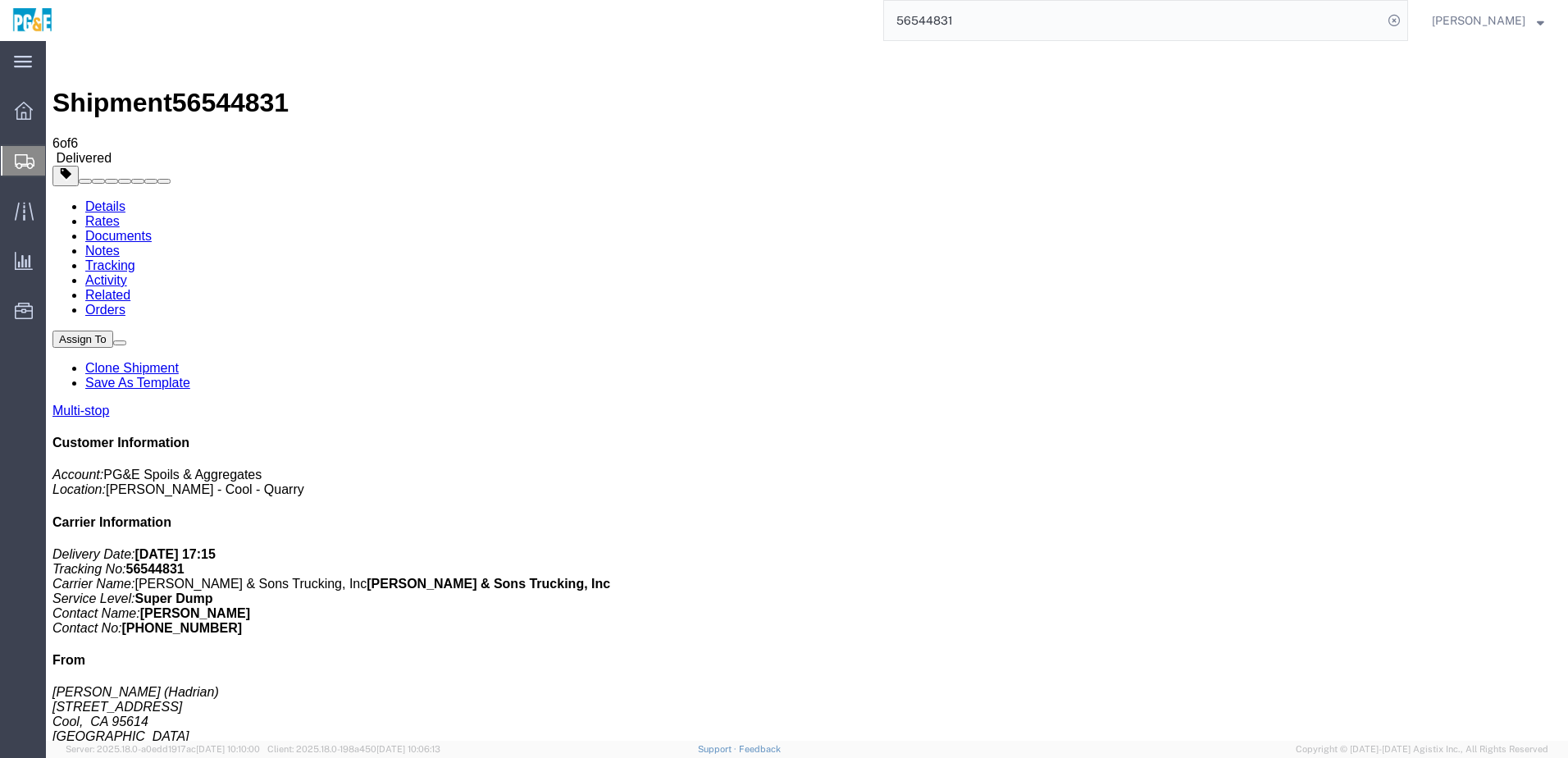
checkbox input "true"
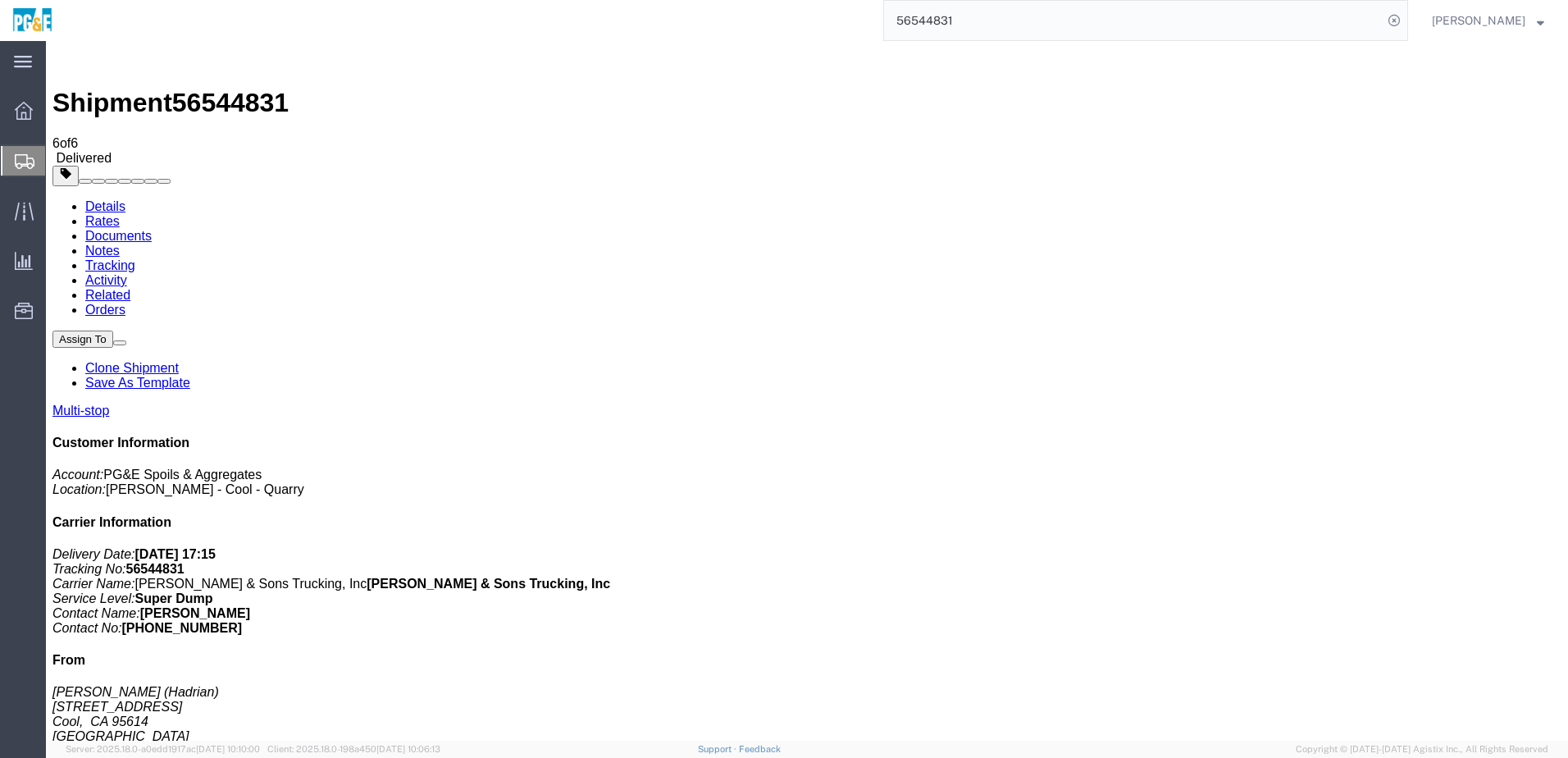
checkbox input "true"
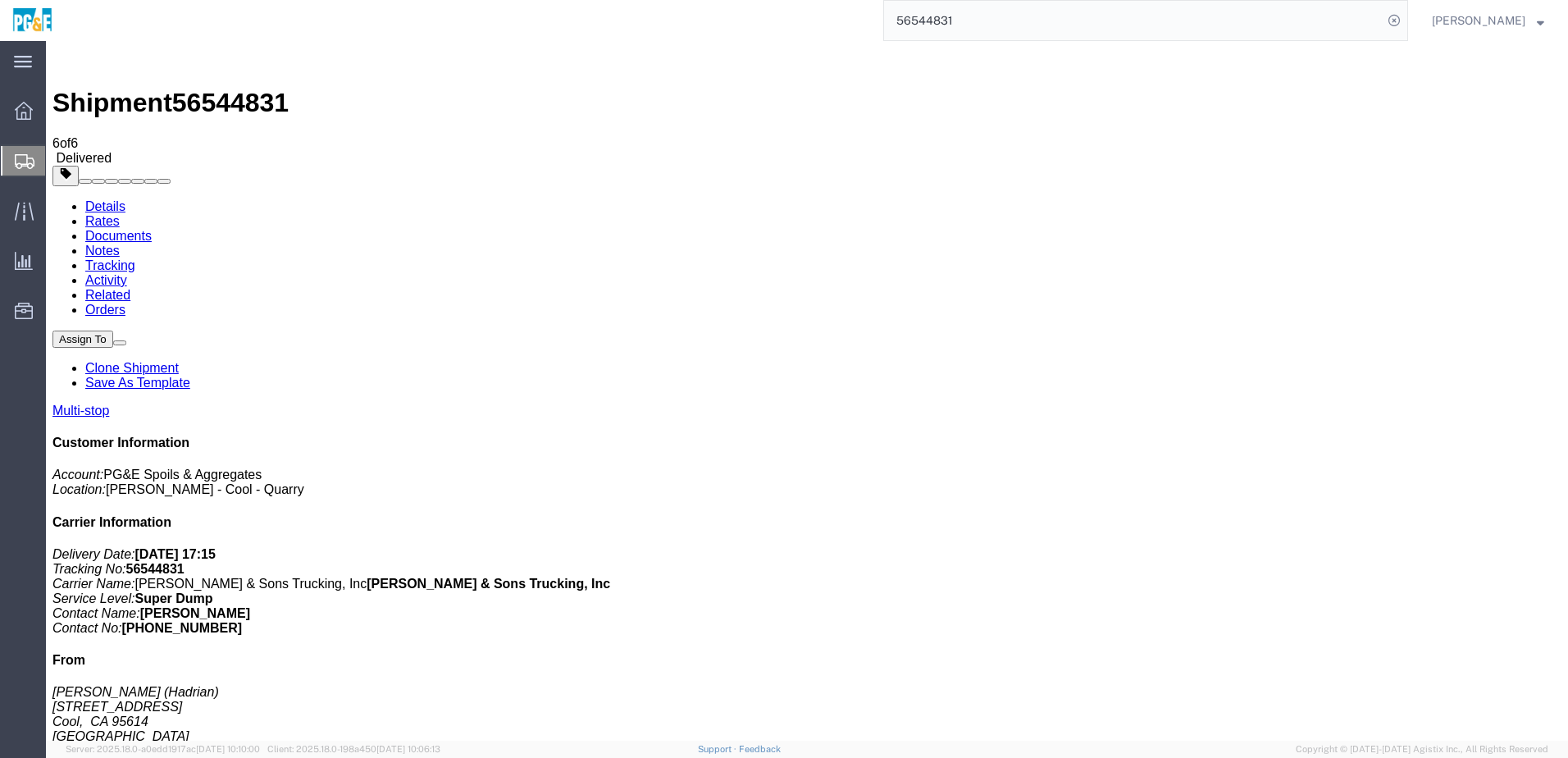
click at [135, 258] on link "Tracking" at bounding box center [110, 265] width 50 height 14
click at [963, 22] on input "56544831" at bounding box center [1133, 21] width 498 height 40
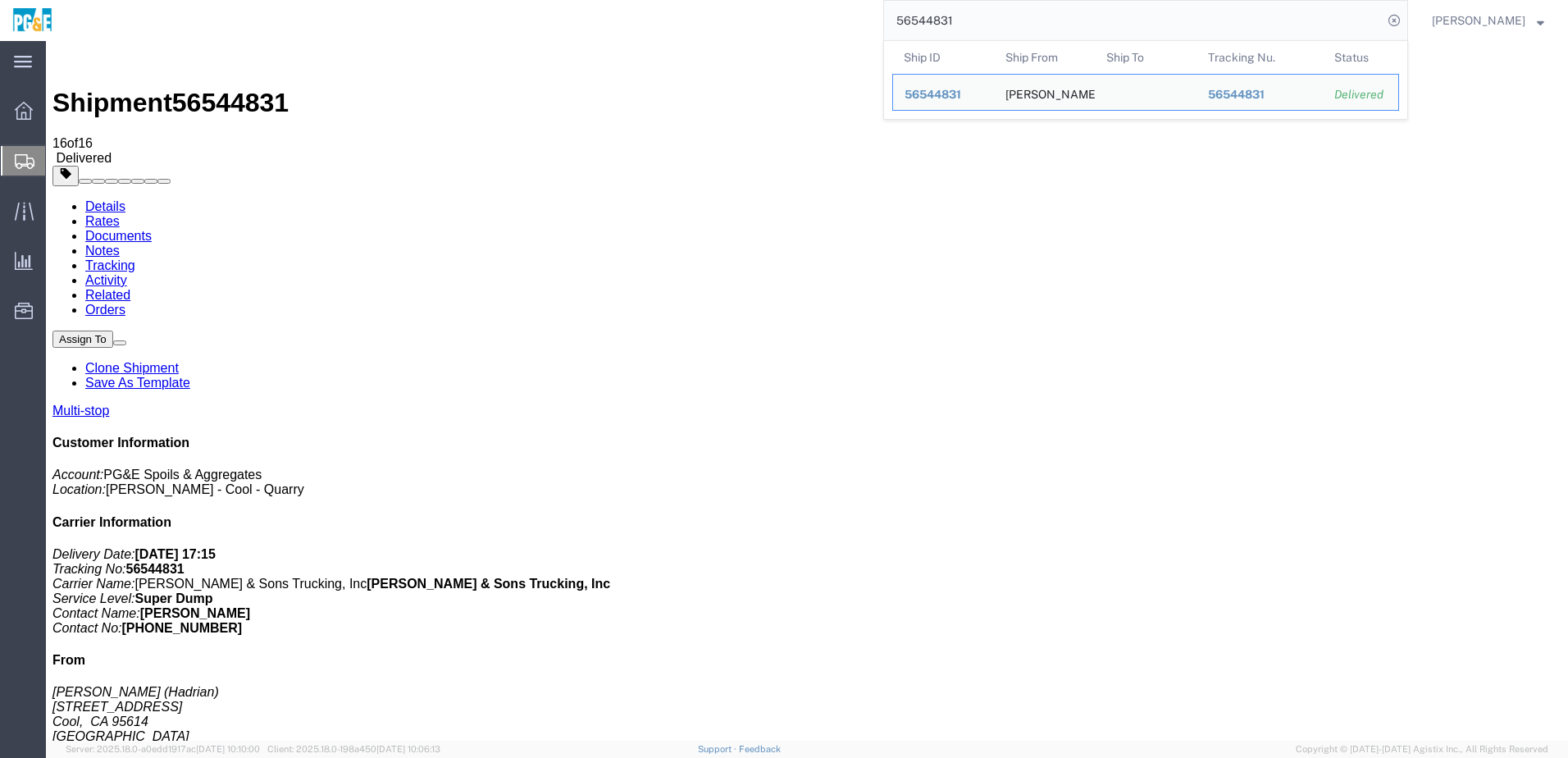
click at [963, 22] on input "56544831" at bounding box center [1133, 21] width 498 height 40
paste input "6661"
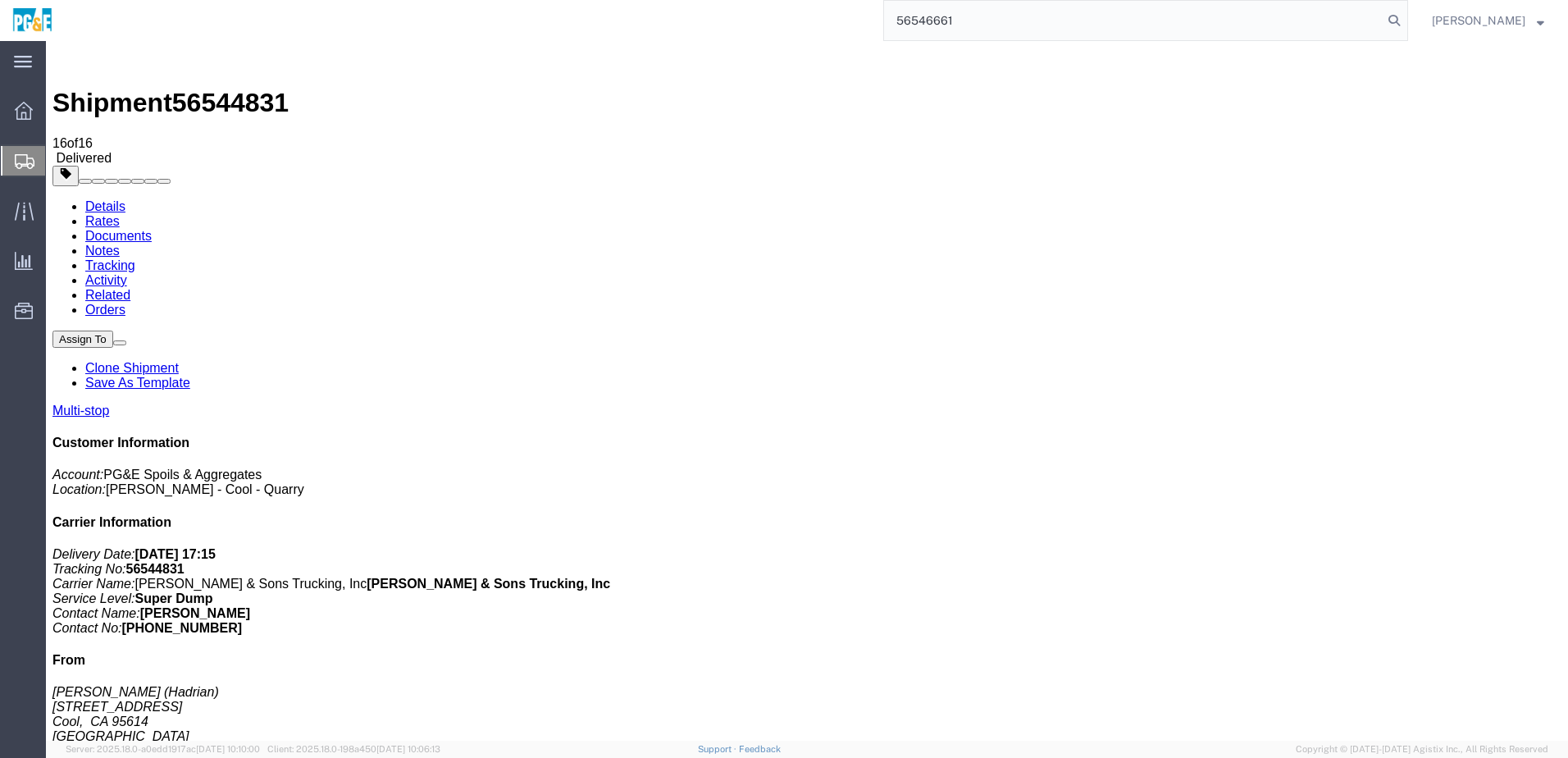
type input "56546661"
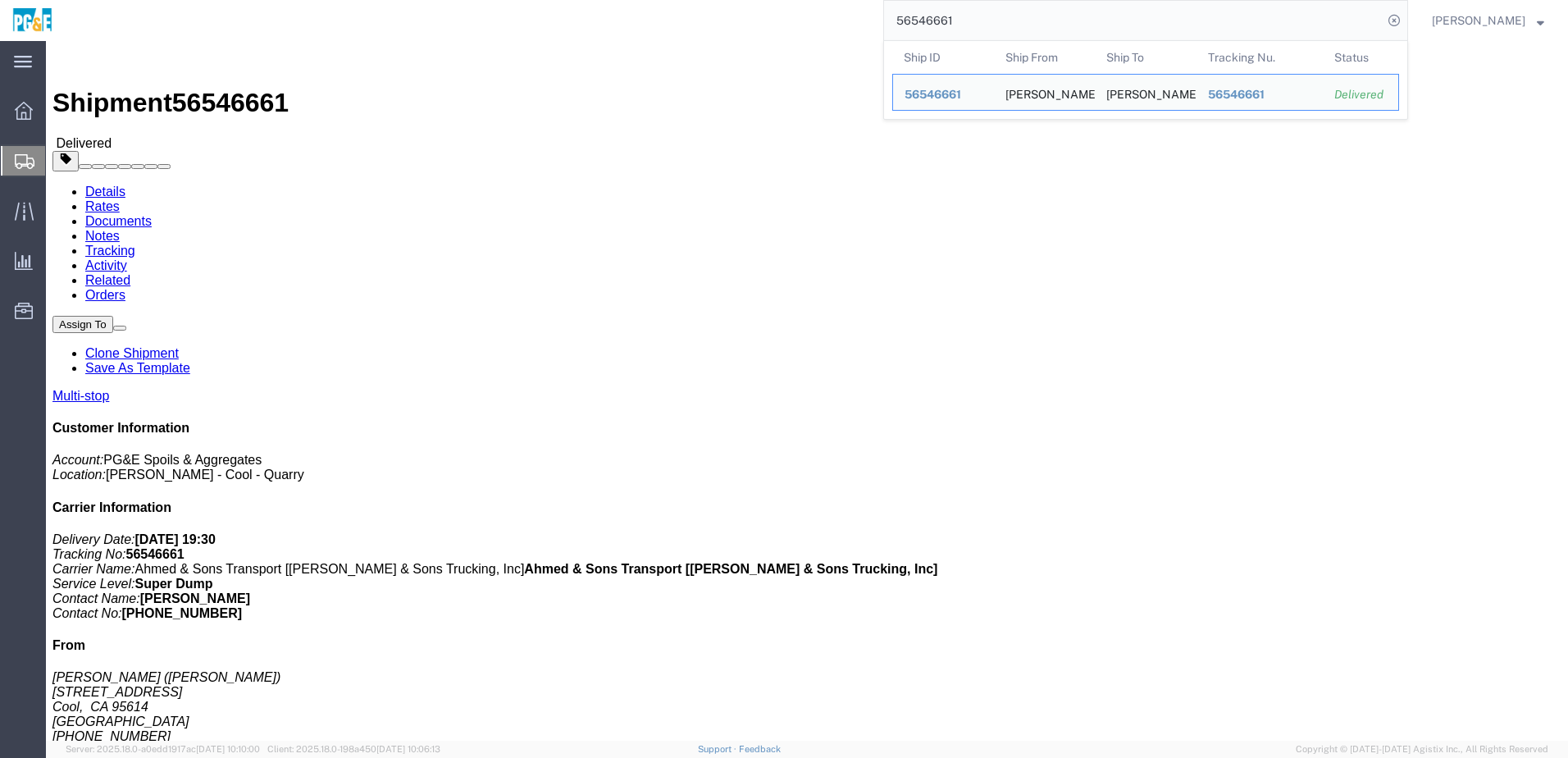
click div "Leg 1 - Truckload Vehicle 1: Super Dump Number of trucks: 1"
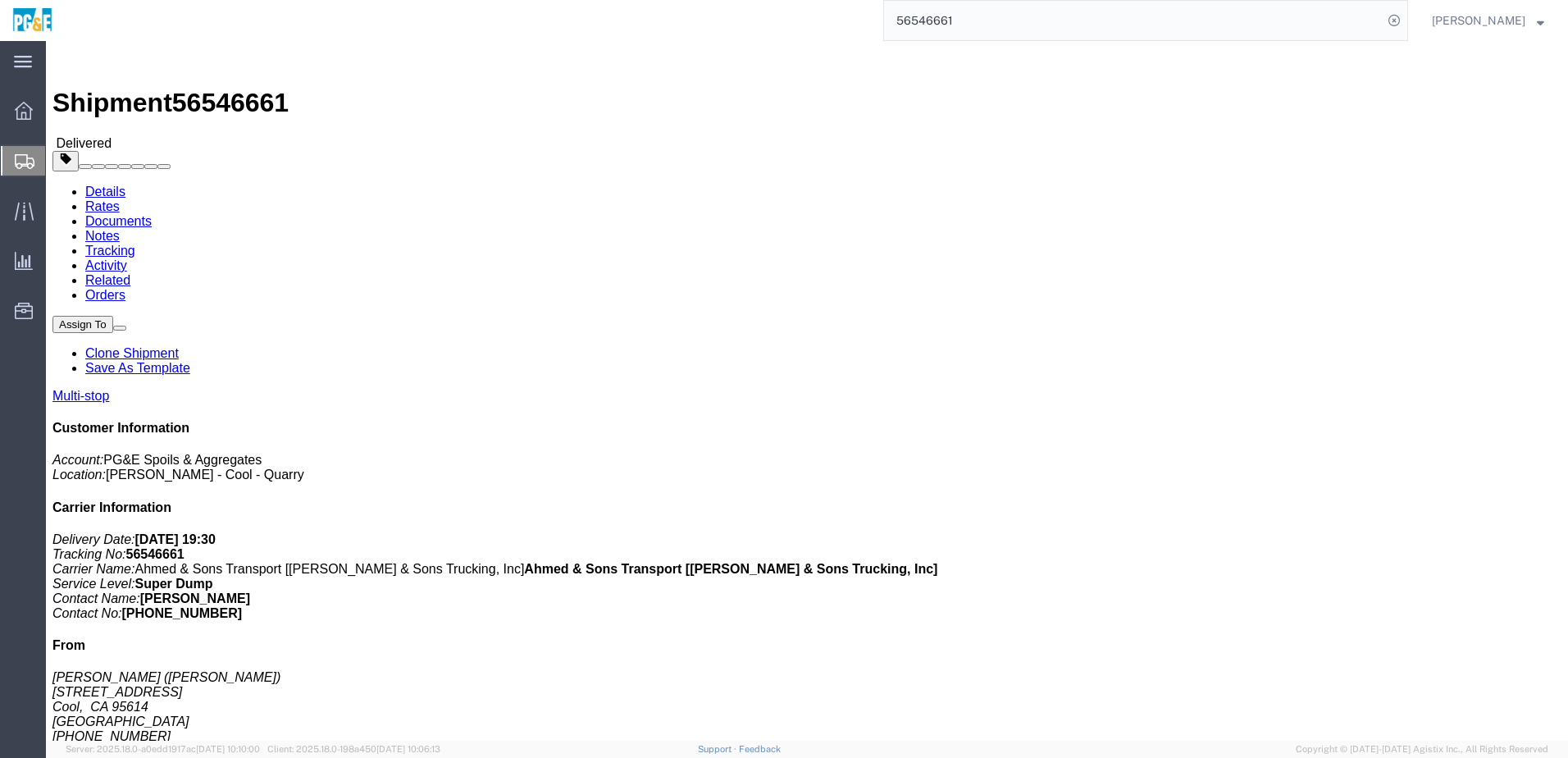
click div "Leg 1 - Truckload Vehicle 1: Super Dump Number of trucks: 1"
click link "Documents"
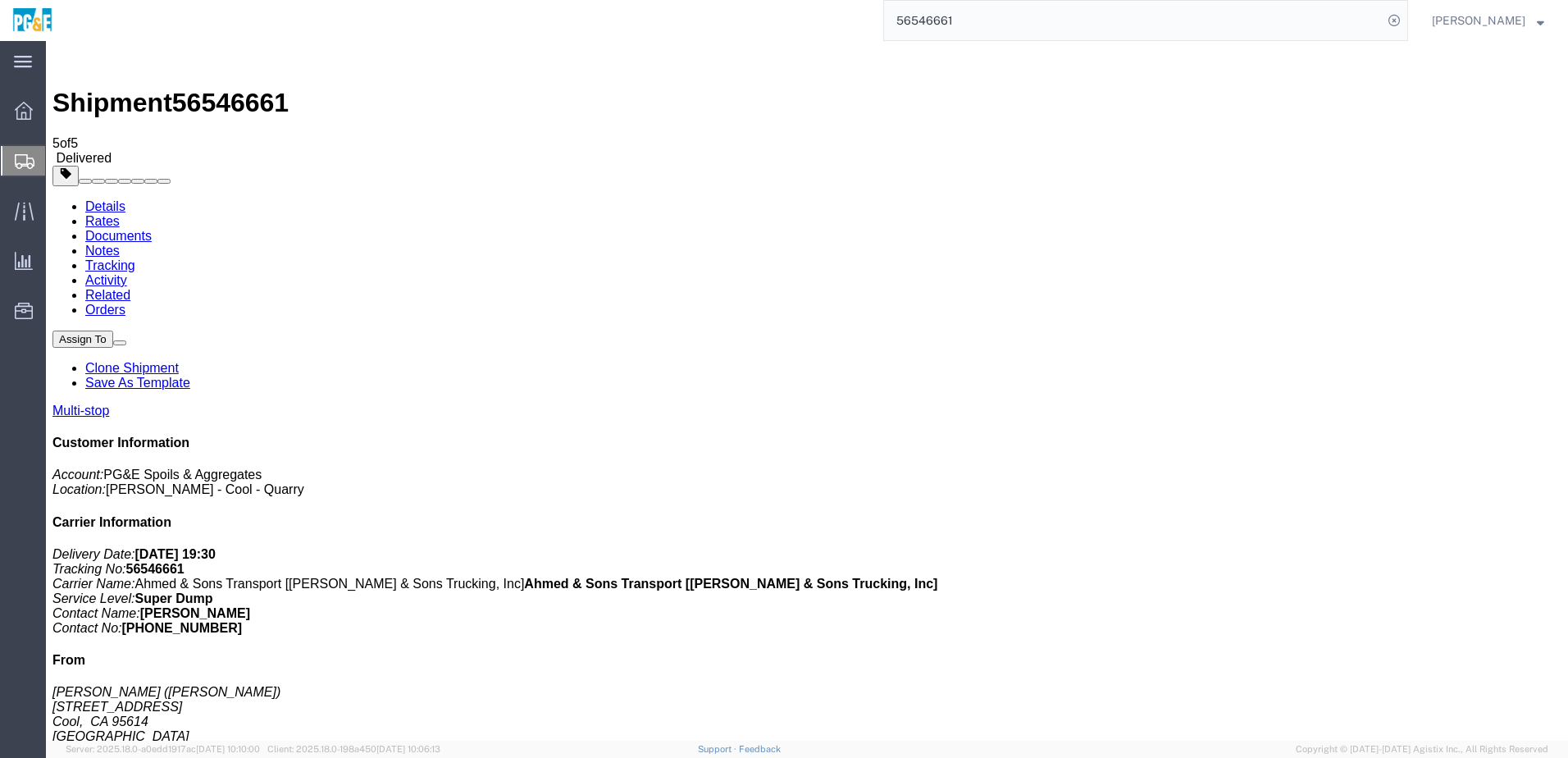
checkbox input "true"
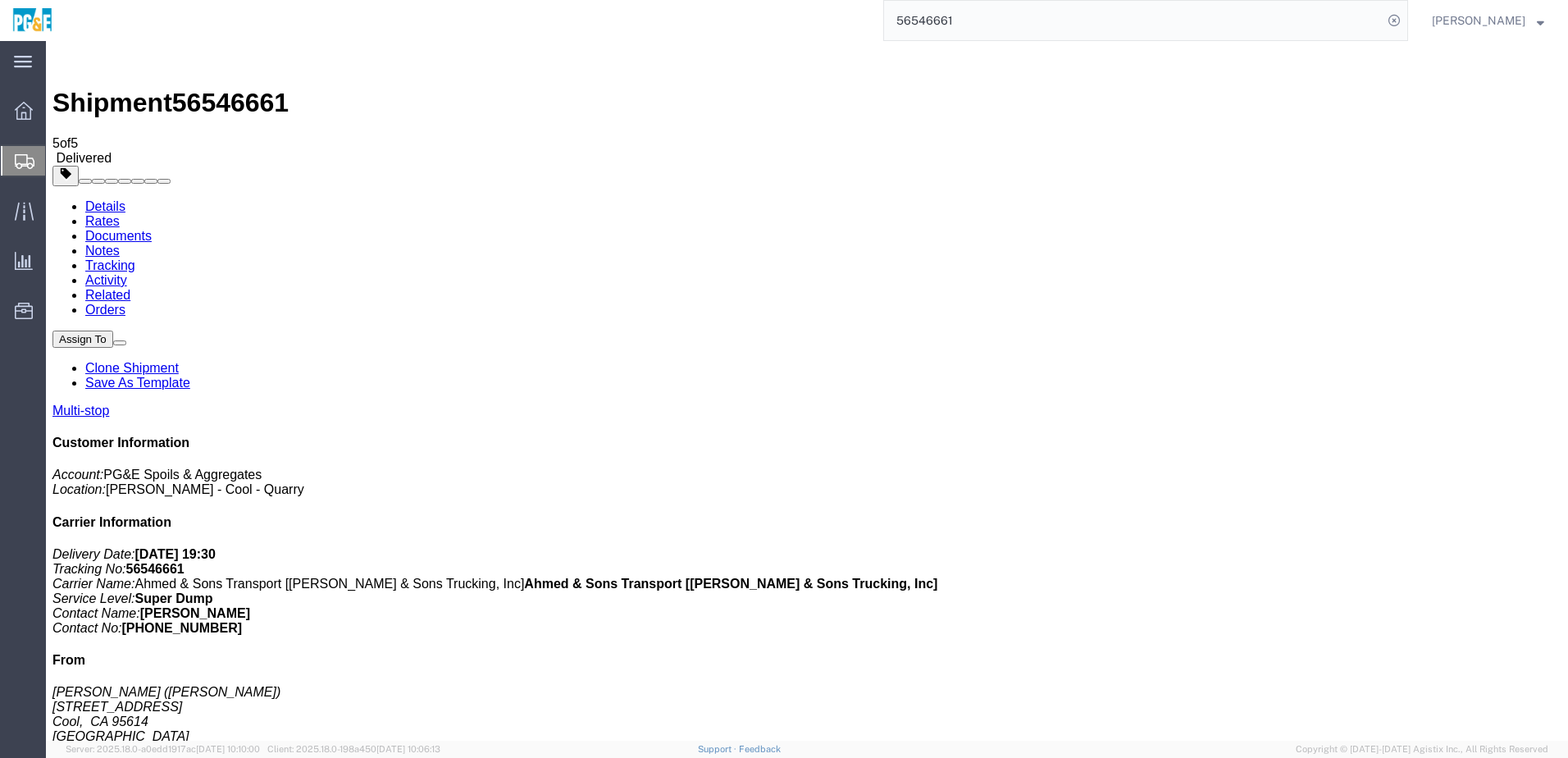
checkbox input "true"
drag, startPoint x: 365, startPoint y: 476, endPoint x: 357, endPoint y: 350, distance: 126.3
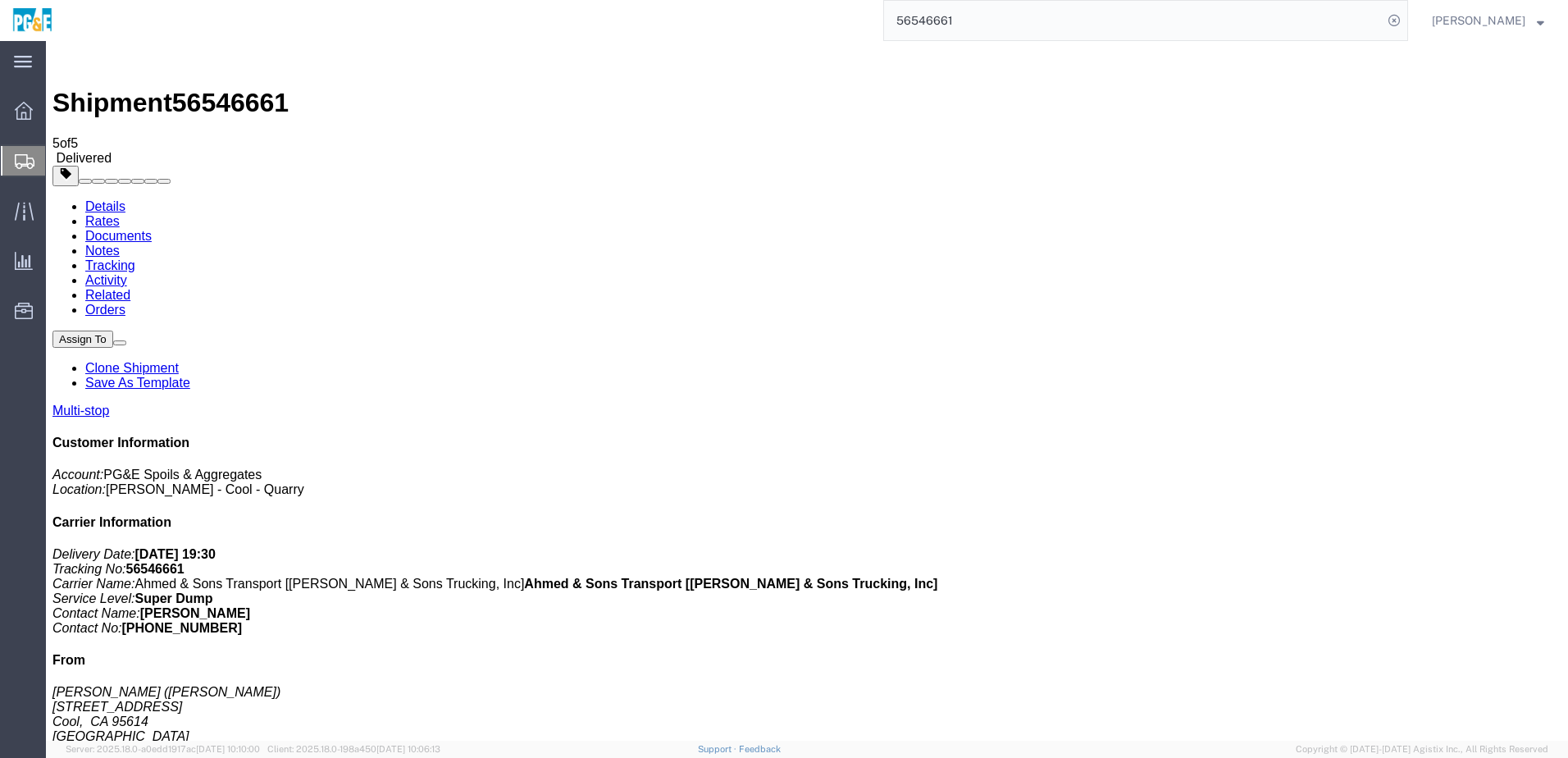
click at [135, 258] on link "Tracking" at bounding box center [110, 265] width 50 height 14
click at [928, 17] on input "56546661" at bounding box center [1133, 21] width 498 height 40
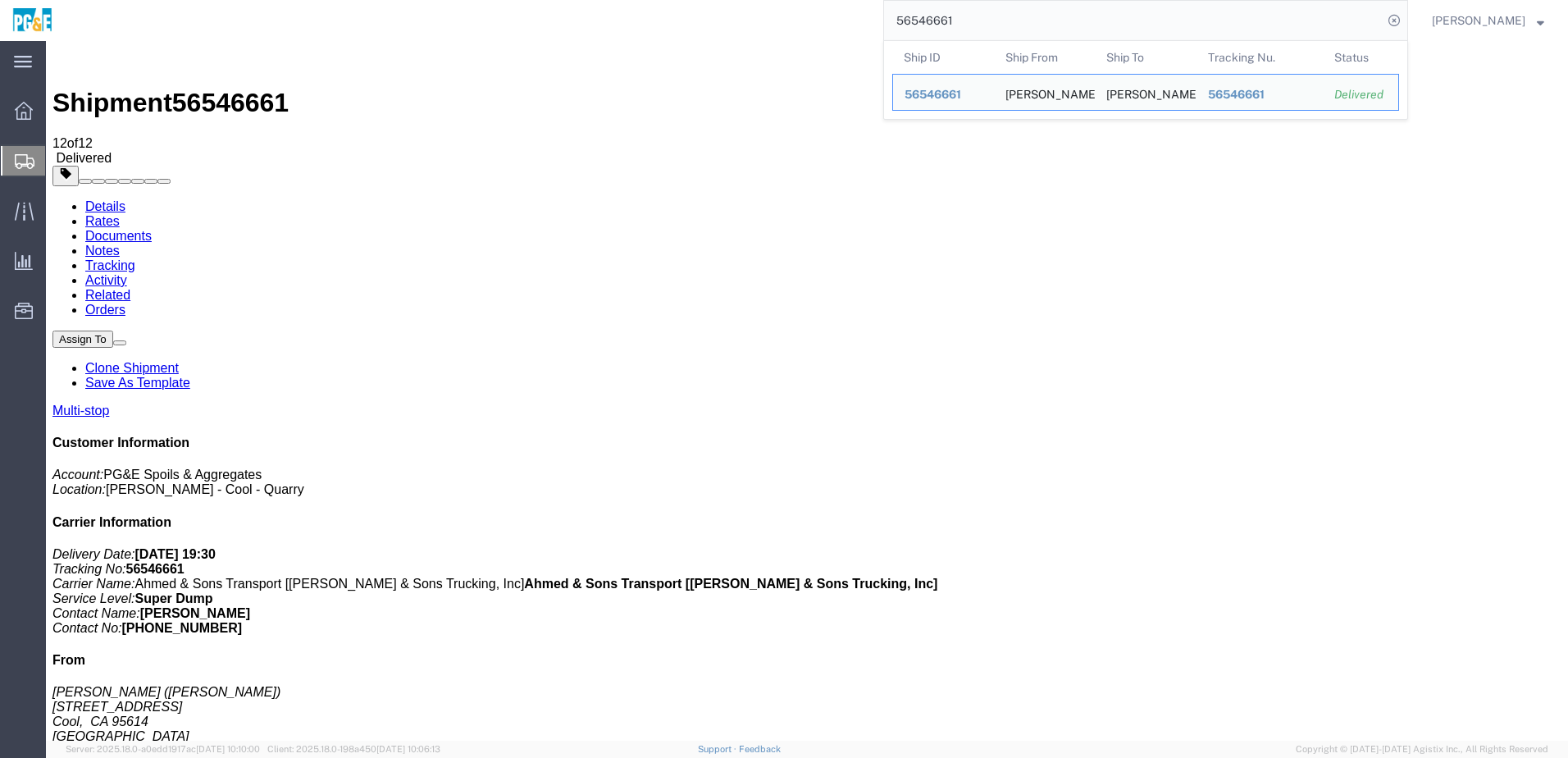
click at [928, 17] on input "56546661" at bounding box center [1133, 21] width 498 height 40
paste input "3"
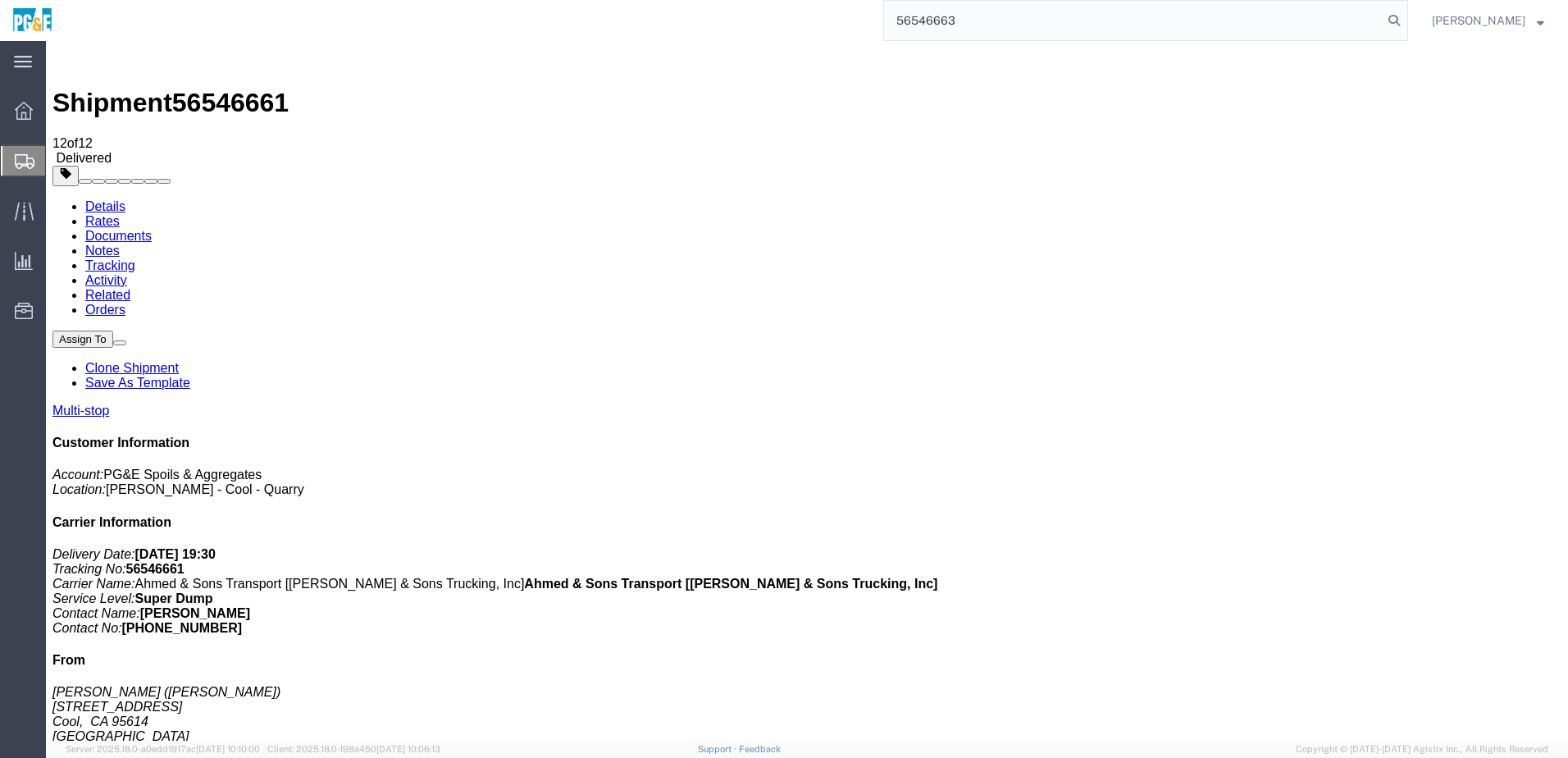
type input "56546663"
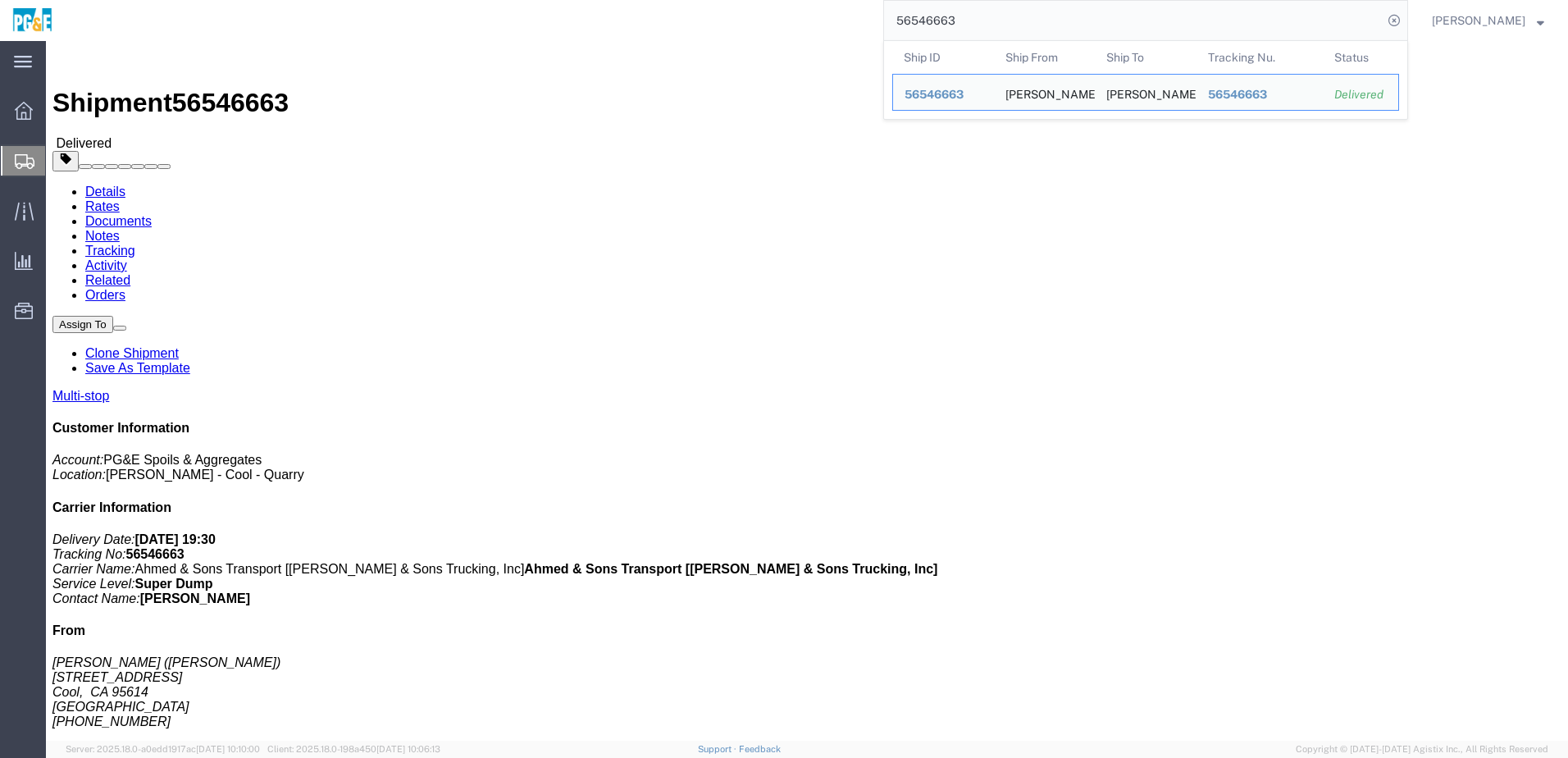
click link "Documents"
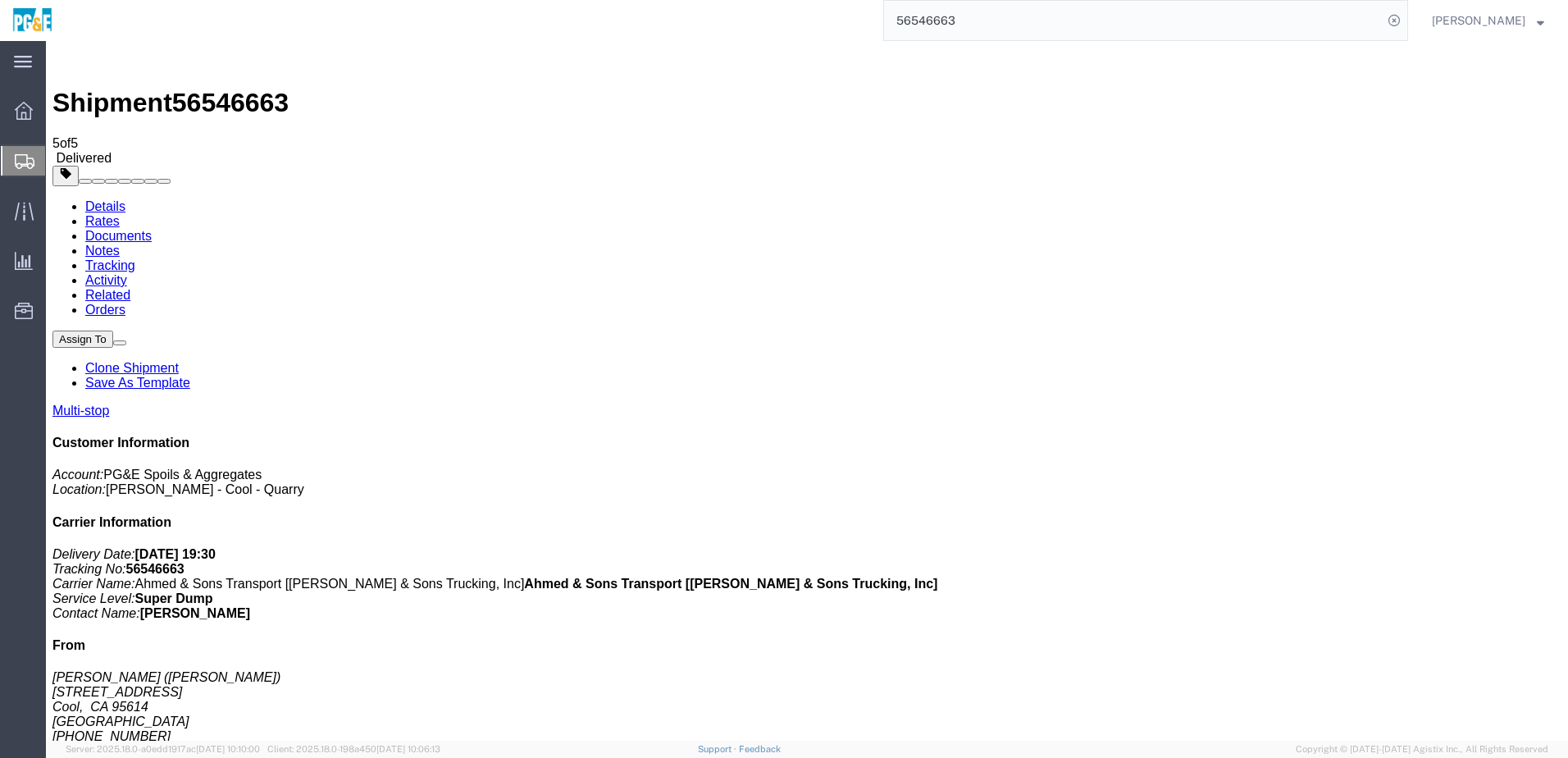
checkbox input "true"
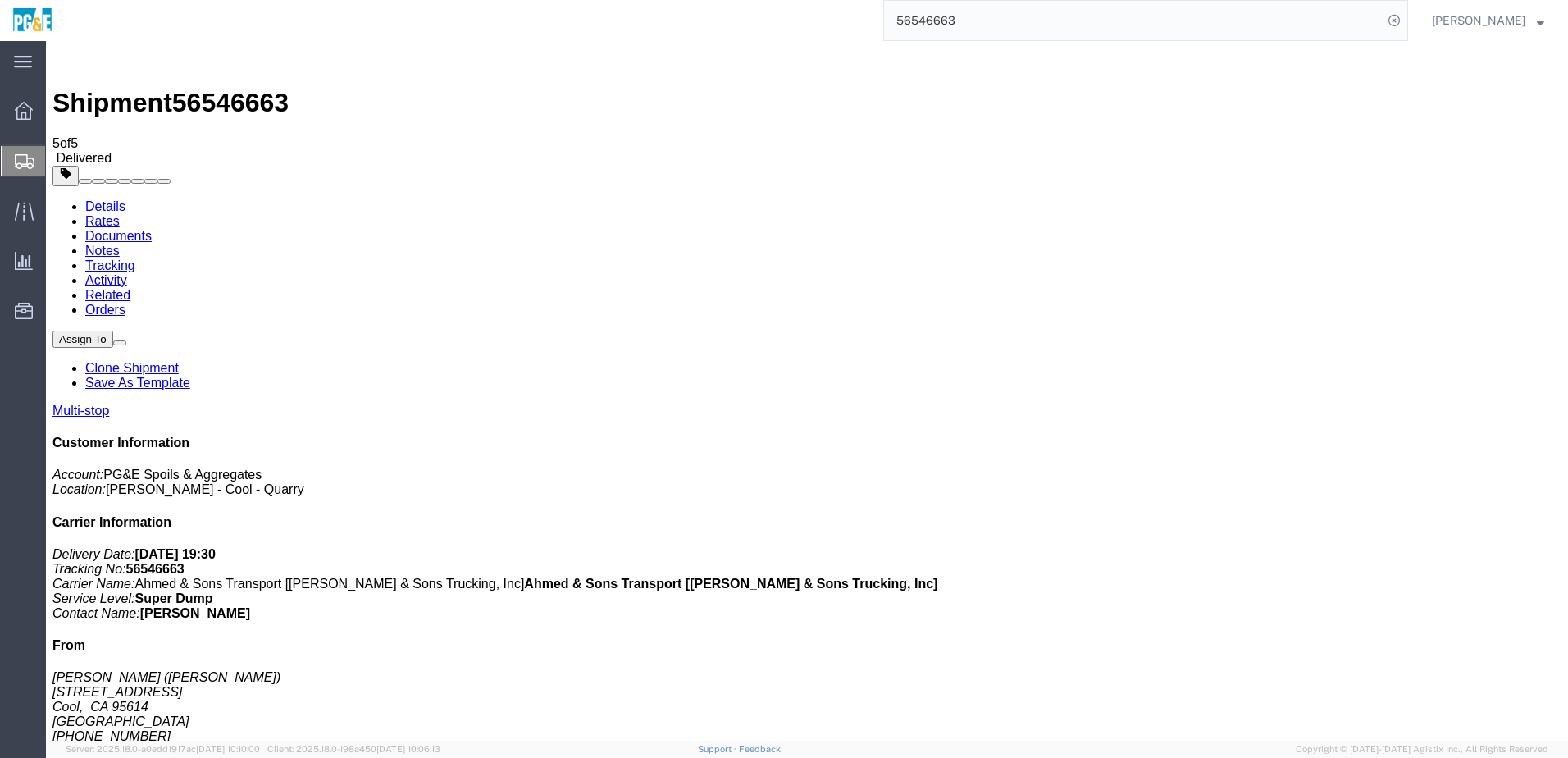
checkbox input "true"
click at [135, 258] on link "Tracking" at bounding box center [110, 265] width 50 height 14
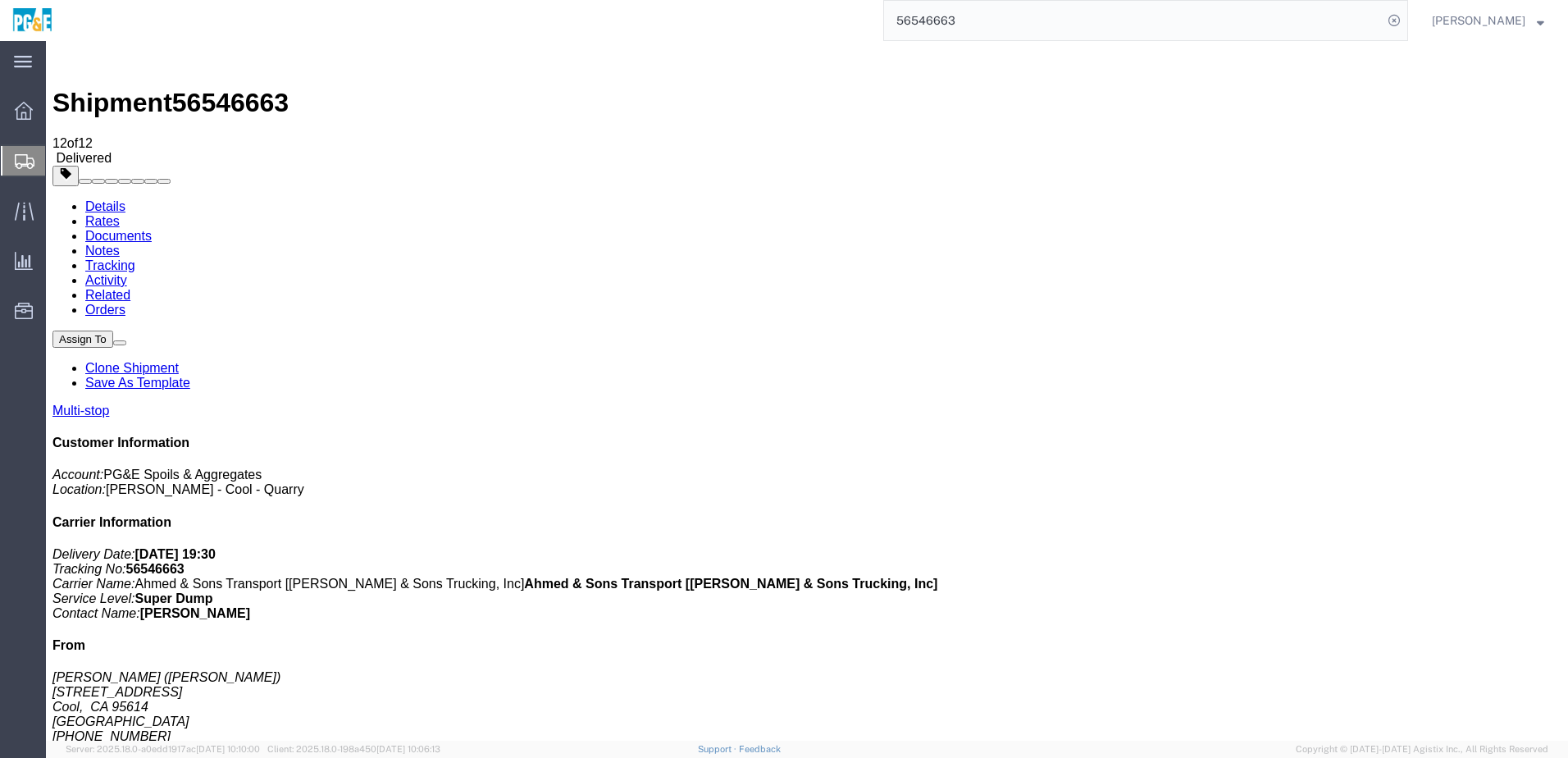
click at [968, 27] on input "56546663" at bounding box center [1133, 21] width 498 height 40
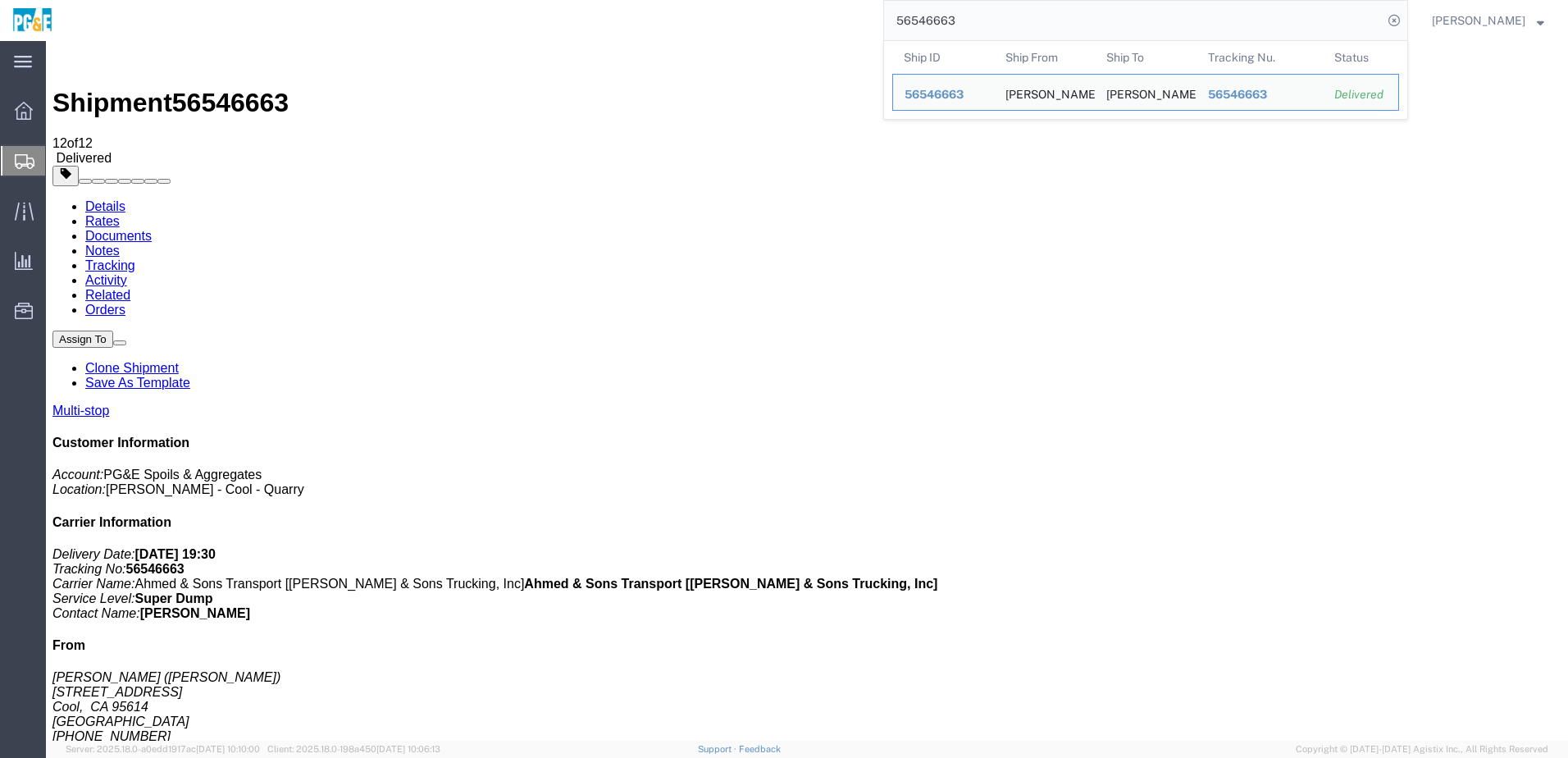
click at [968, 27] on input "56546663" at bounding box center [1133, 21] width 498 height 40
paste input "703"
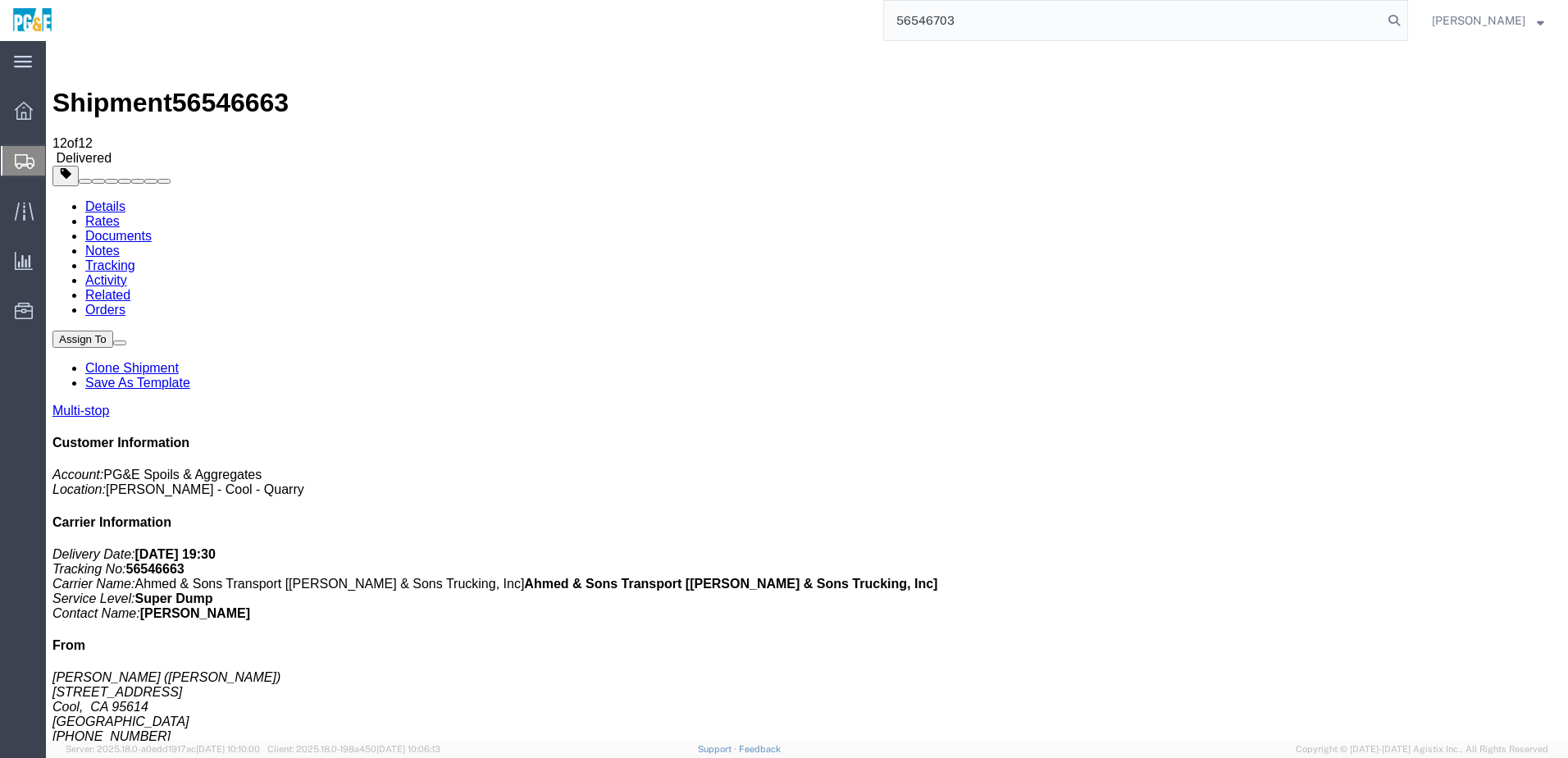
type input "56546703"
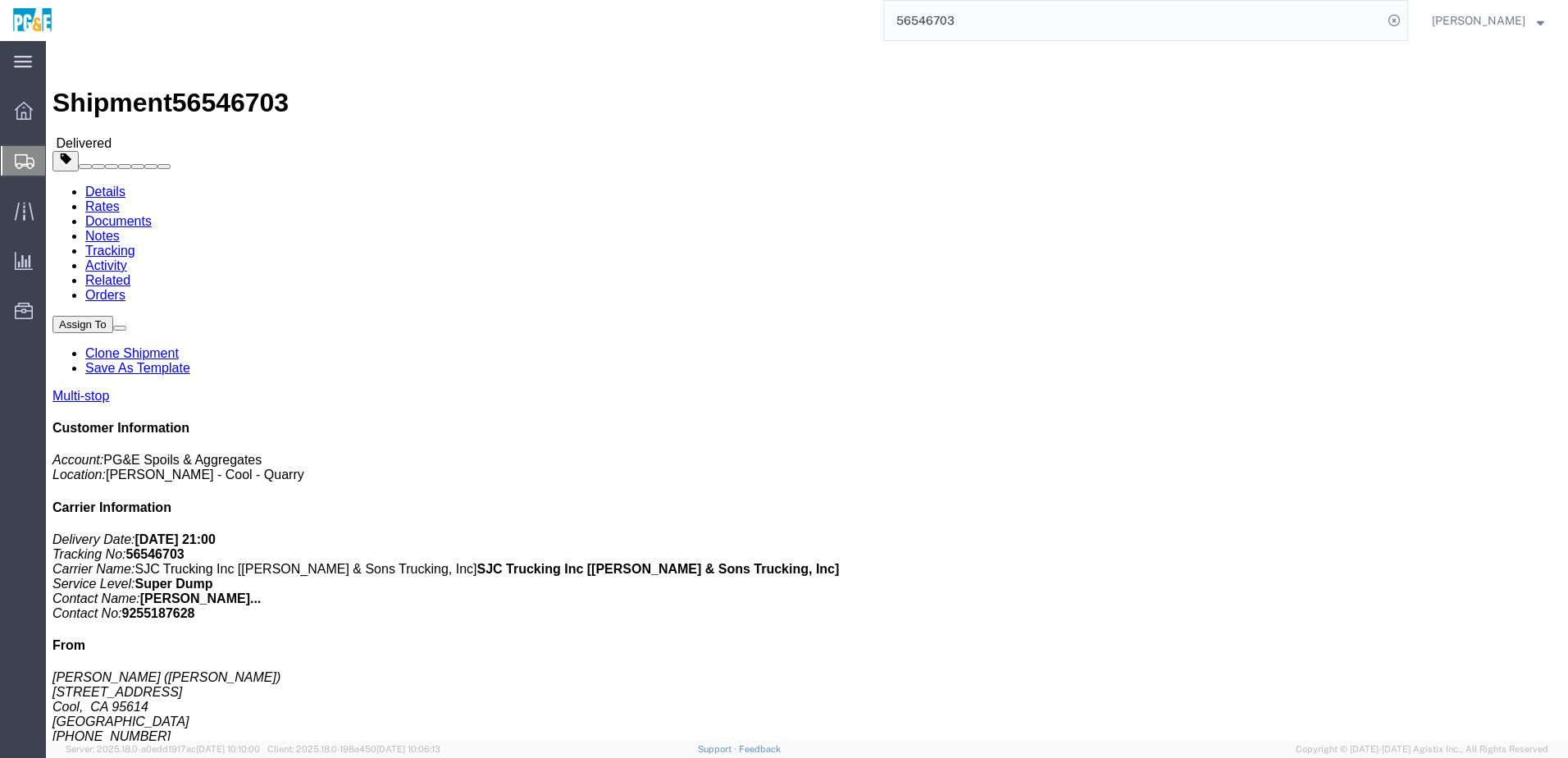
click div "Leg 1 - Truckload Vehicle 1: Super Dump Number of trucks: 1"
click link "Documents"
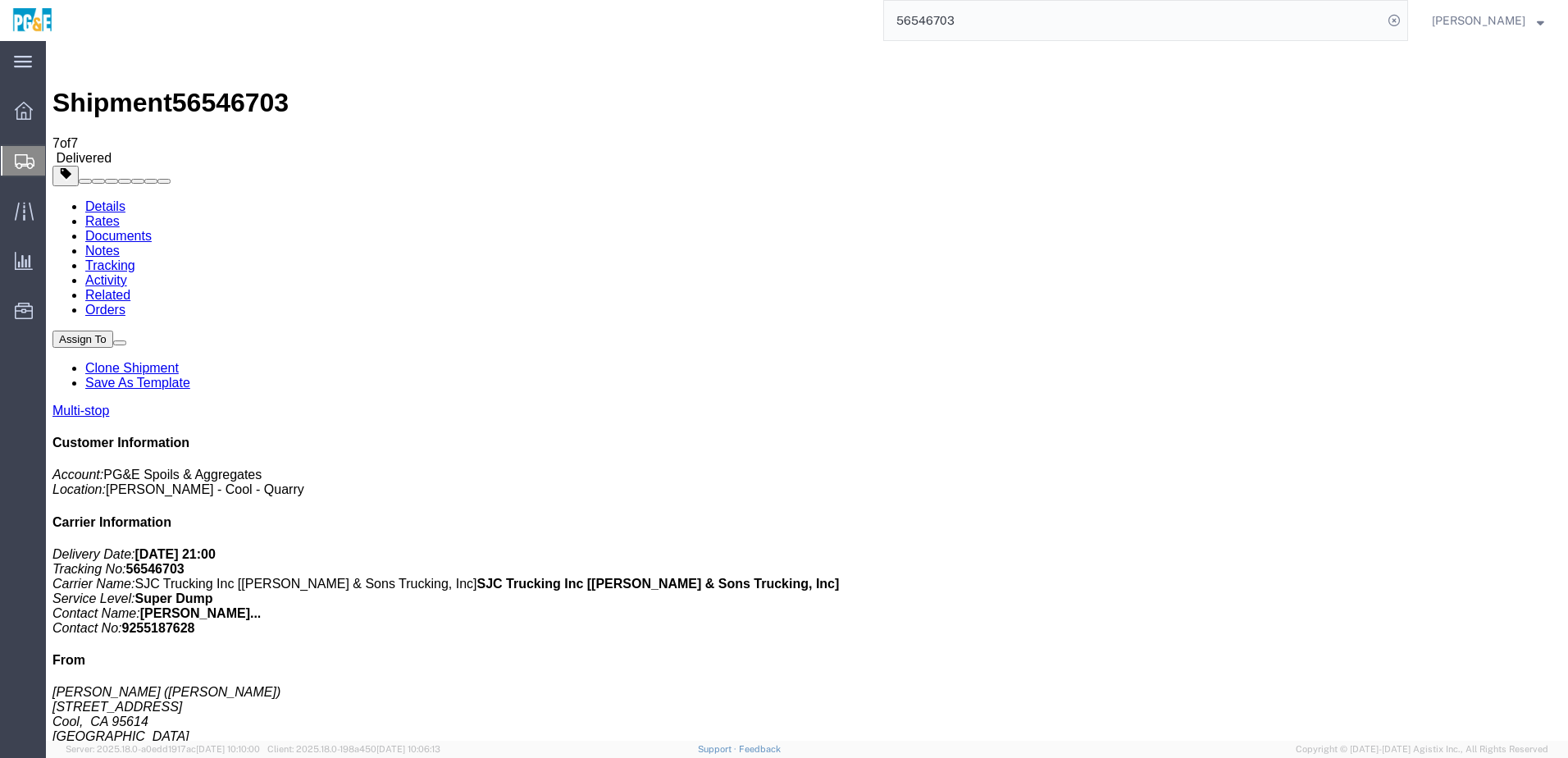
checkbox input "true"
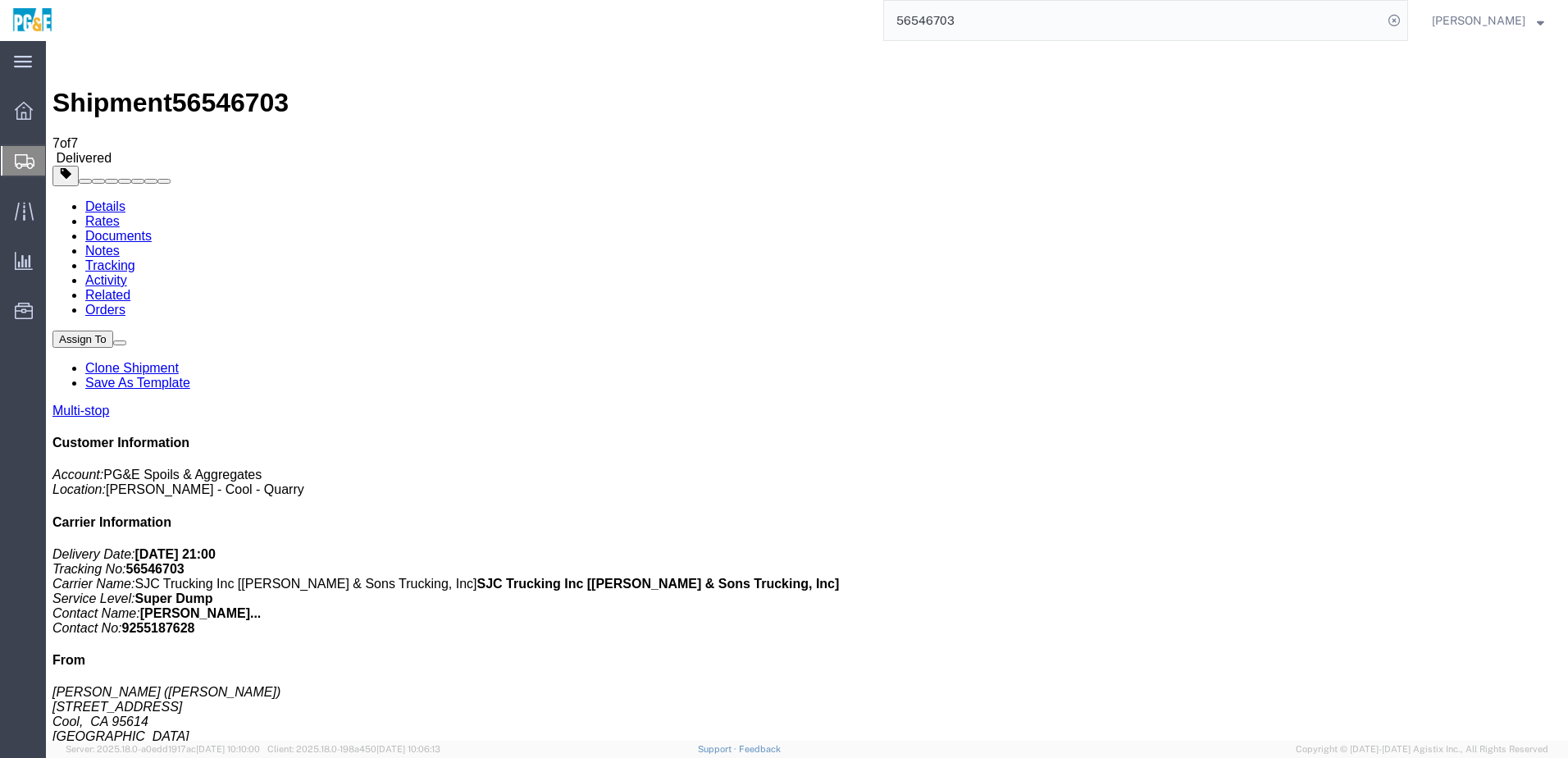
checkbox input "true"
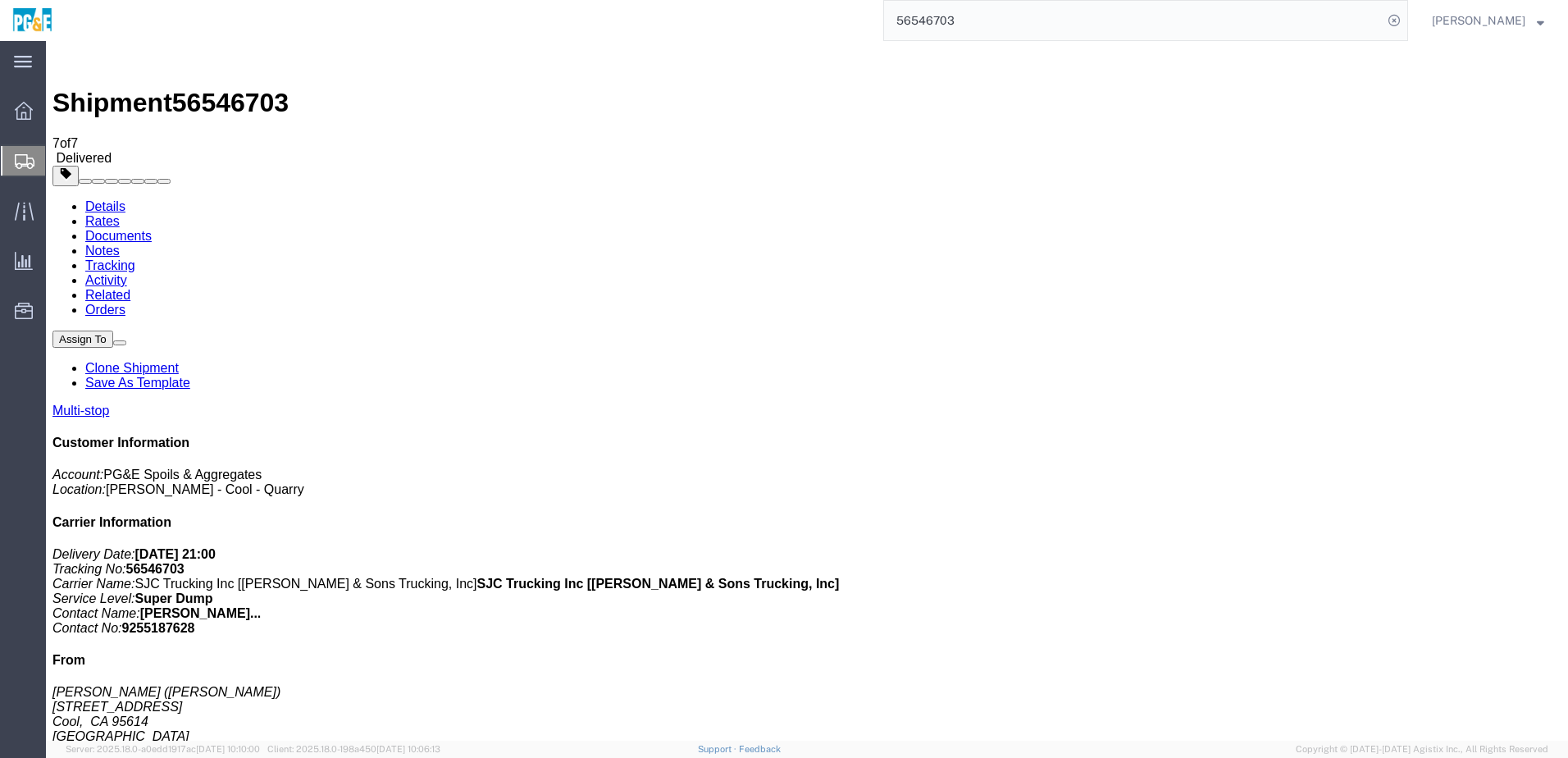
click at [135, 258] on link "Tracking" at bounding box center [110, 265] width 50 height 14
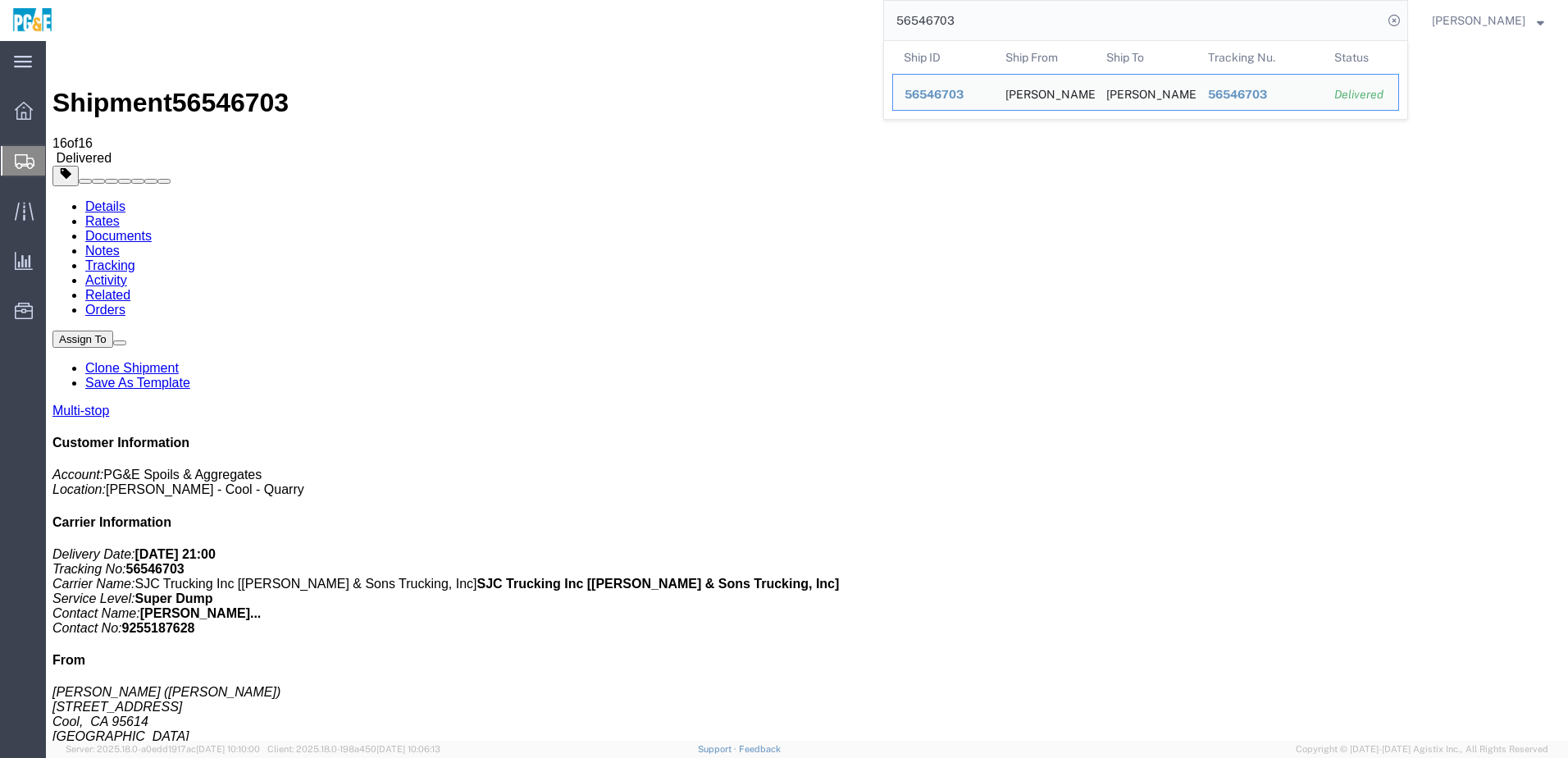
click at [933, 20] on input "56546703" at bounding box center [1133, 21] width 498 height 40
paste input "6"
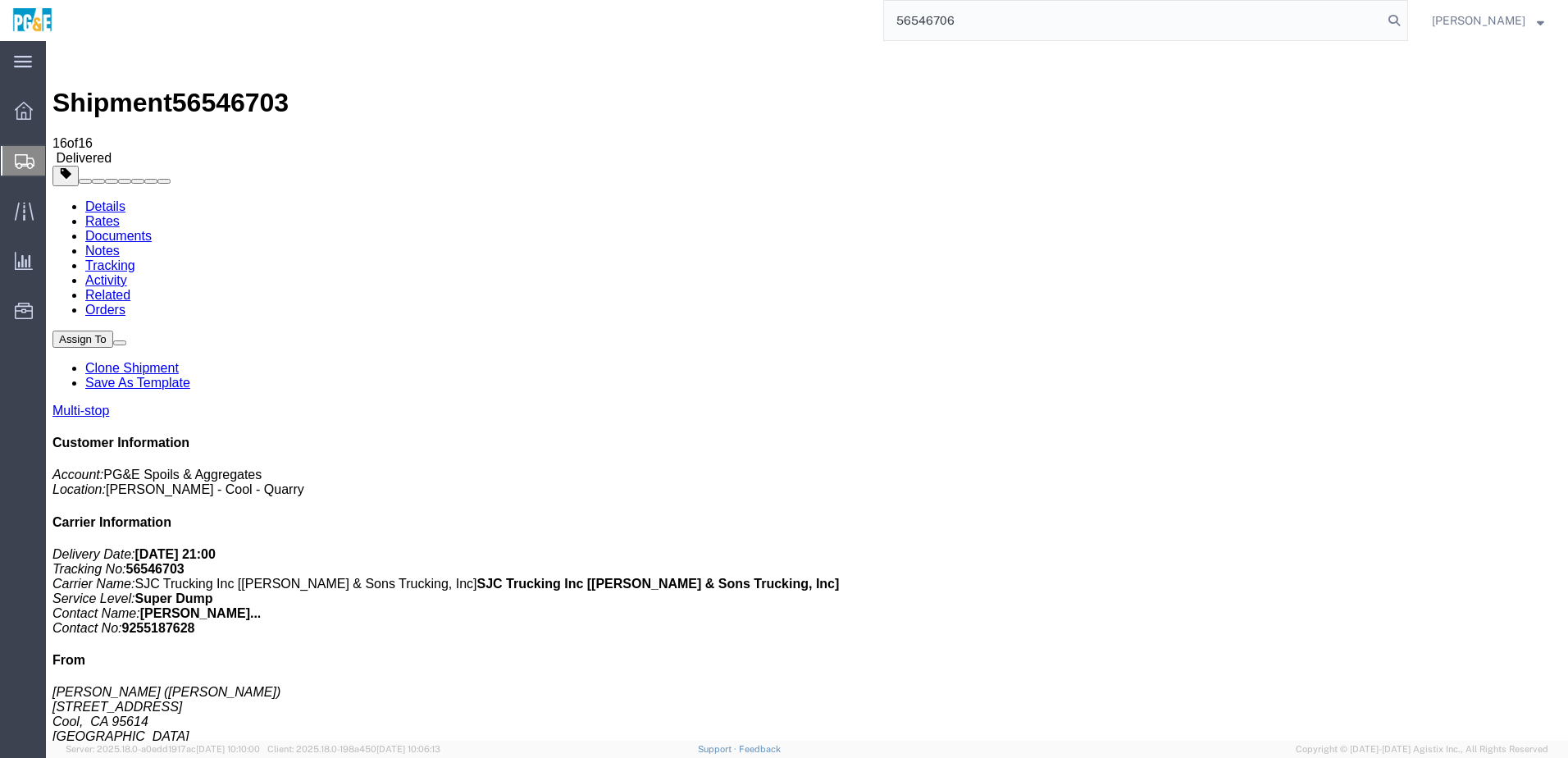
type input "56546706"
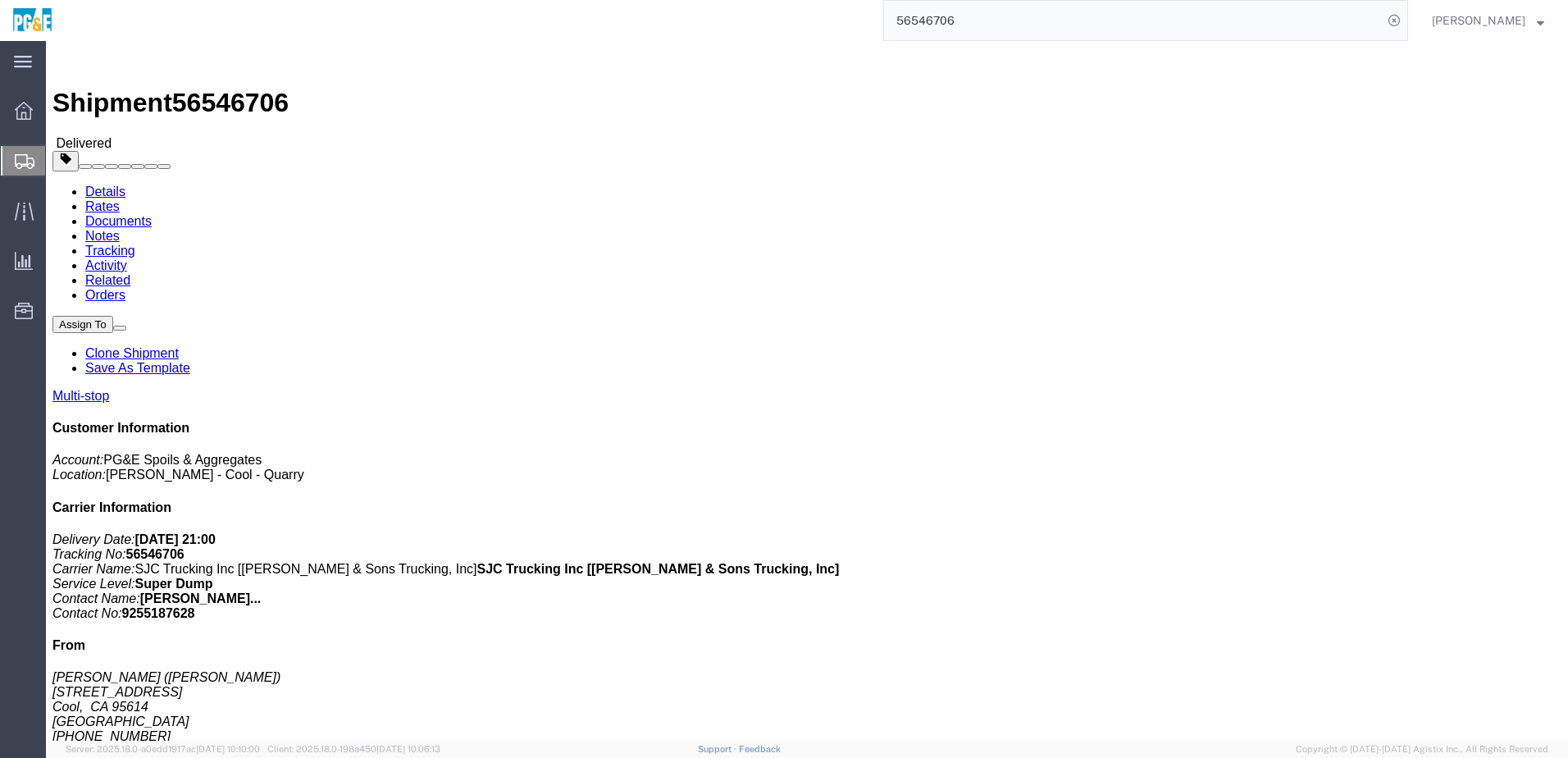
drag, startPoint x: 300, startPoint y: 439, endPoint x: 474, endPoint y: 443, distance: 174.0
click div "[STREET_ADDRESS]"
drag, startPoint x: 474, startPoint y: 443, endPoint x: 432, endPoint y: 445, distance: 42.0
copy div "[STREET_ADDRESS]"
drag, startPoint x: 299, startPoint y: 462, endPoint x: 484, endPoint y: 466, distance: 185.0
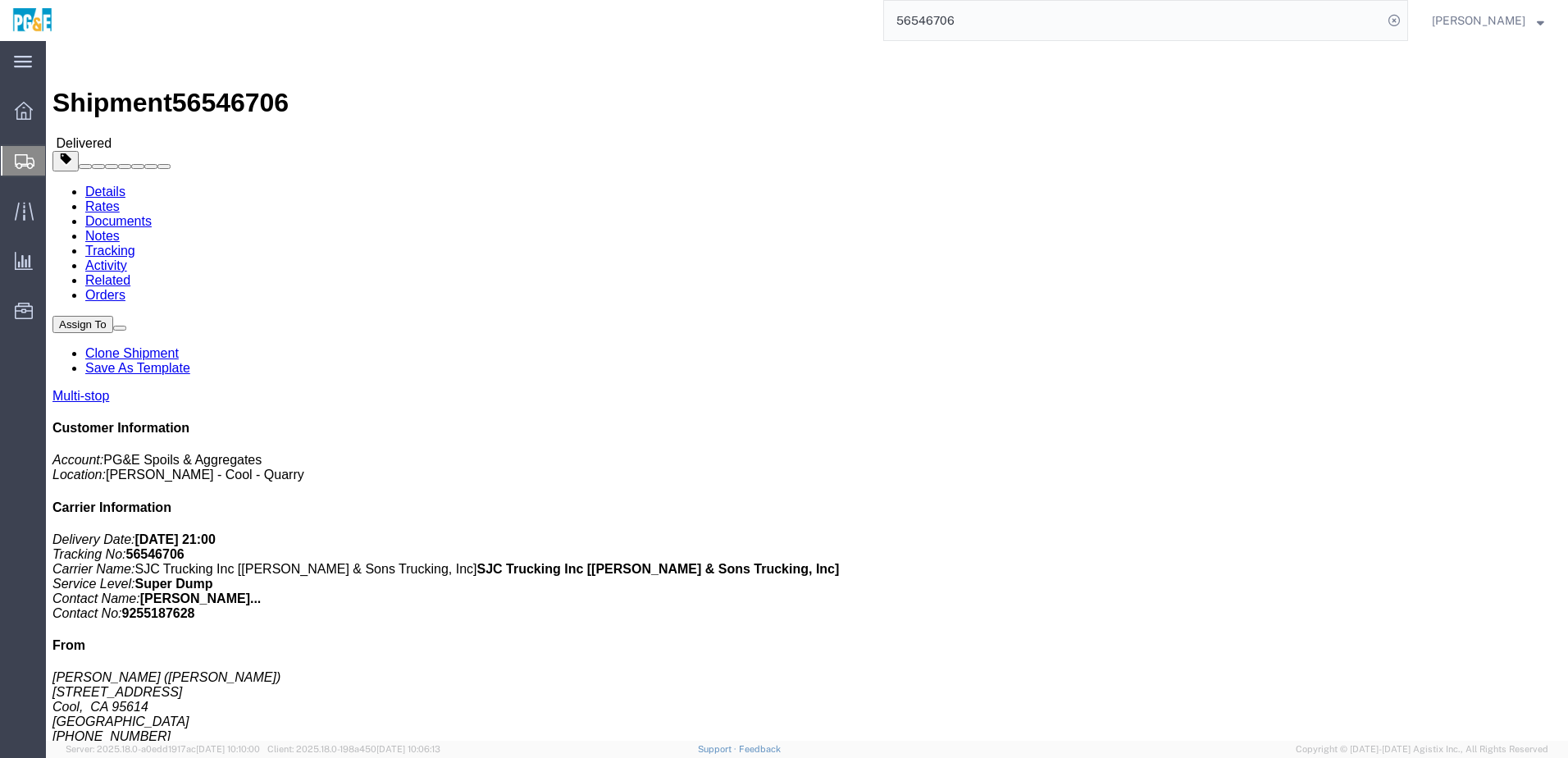
click td "[STREET_ADDRESS]"
drag, startPoint x: 484, startPoint y: 466, endPoint x: 450, endPoint y: 469, distance: 34.1
copy div "[STREET_ADDRESS]"
click div "Shipment Detail Multi-stop Ship From [GEOGRAPHIC_DATA] ([PERSON_NAME]) [STREET_…"
click link "Documents"
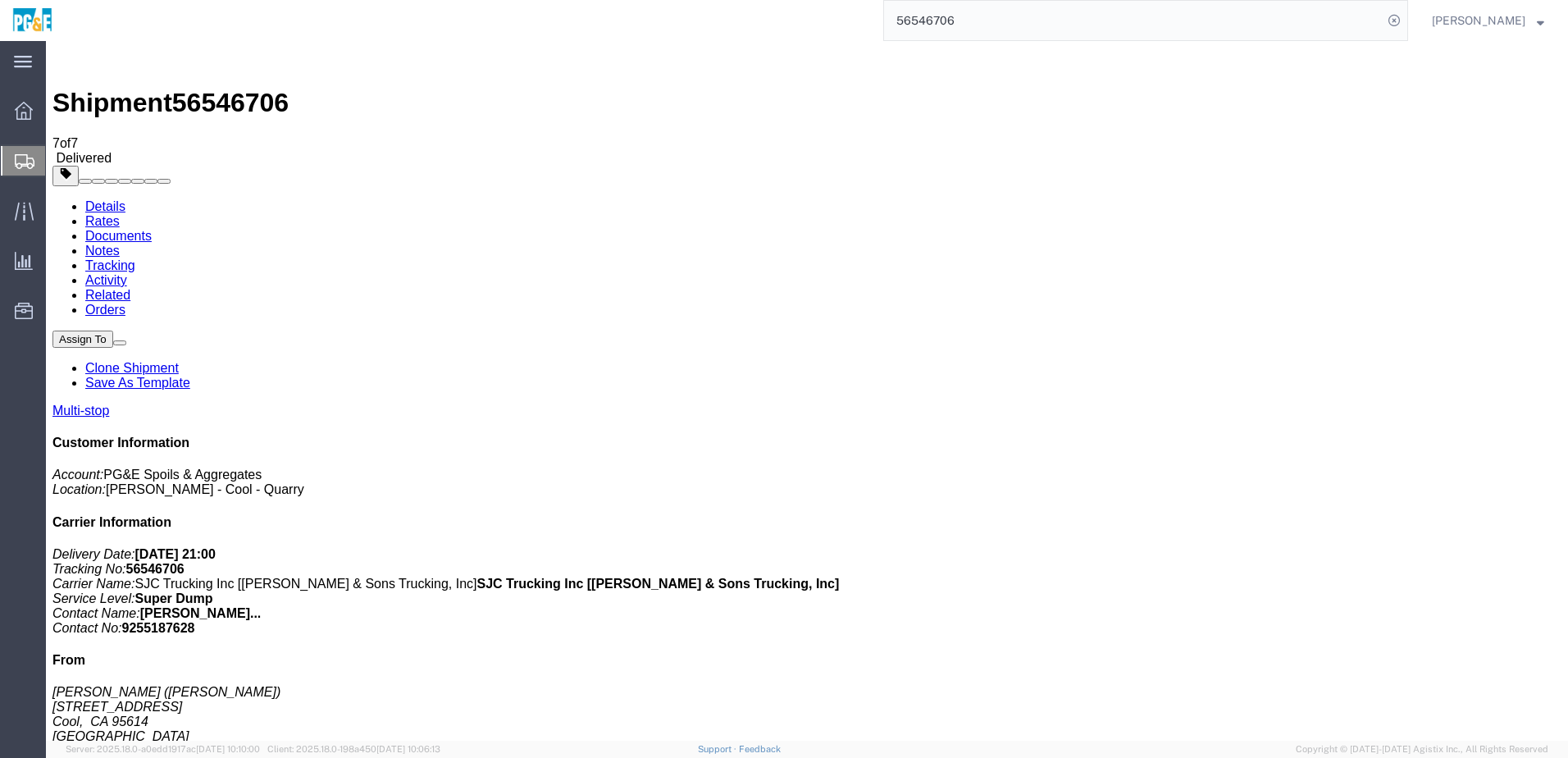
drag, startPoint x: 68, startPoint y: 420, endPoint x: 70, endPoint y: 405, distance: 15.1
checkbox input "true"
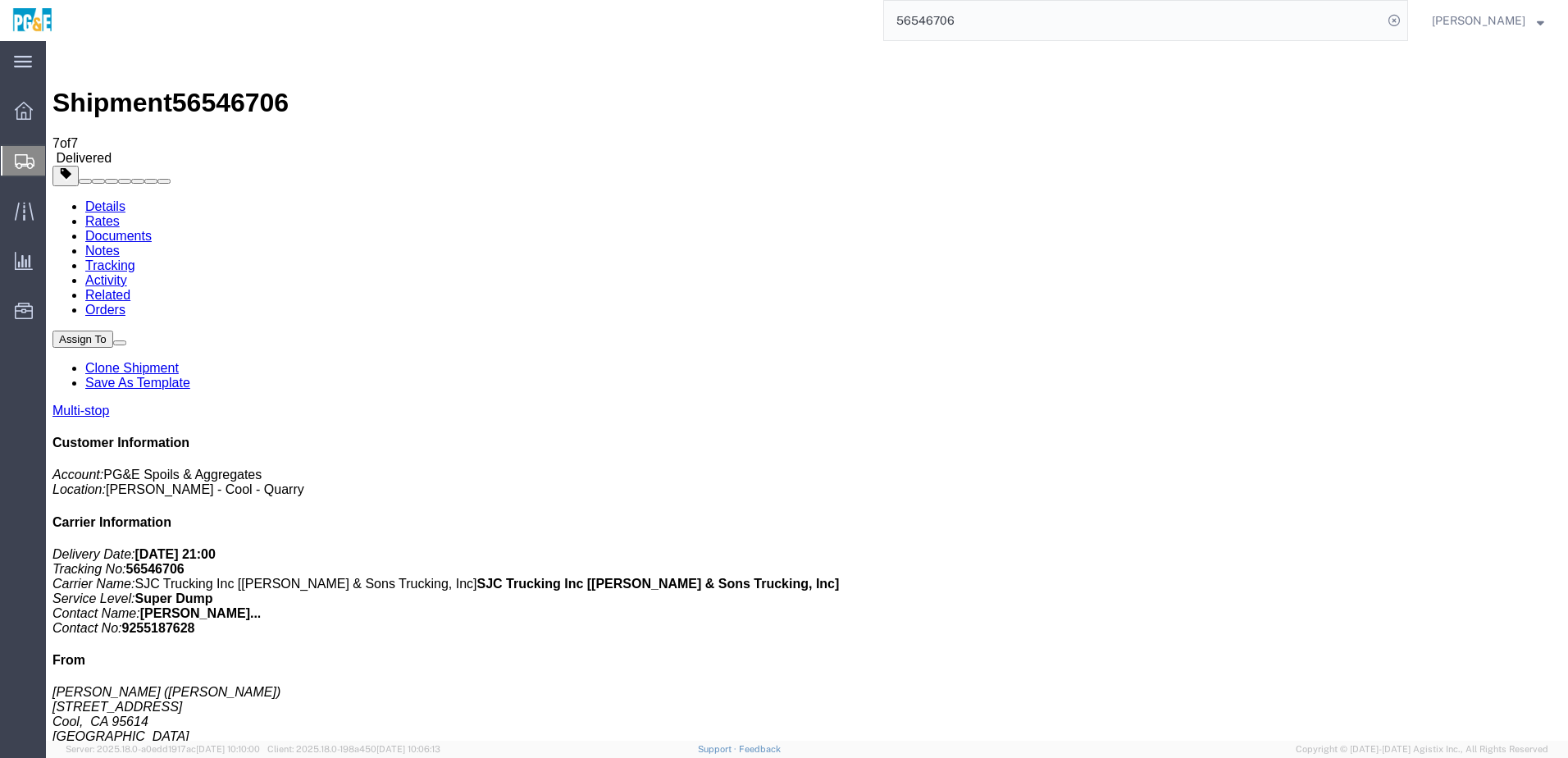
checkbox input "true"
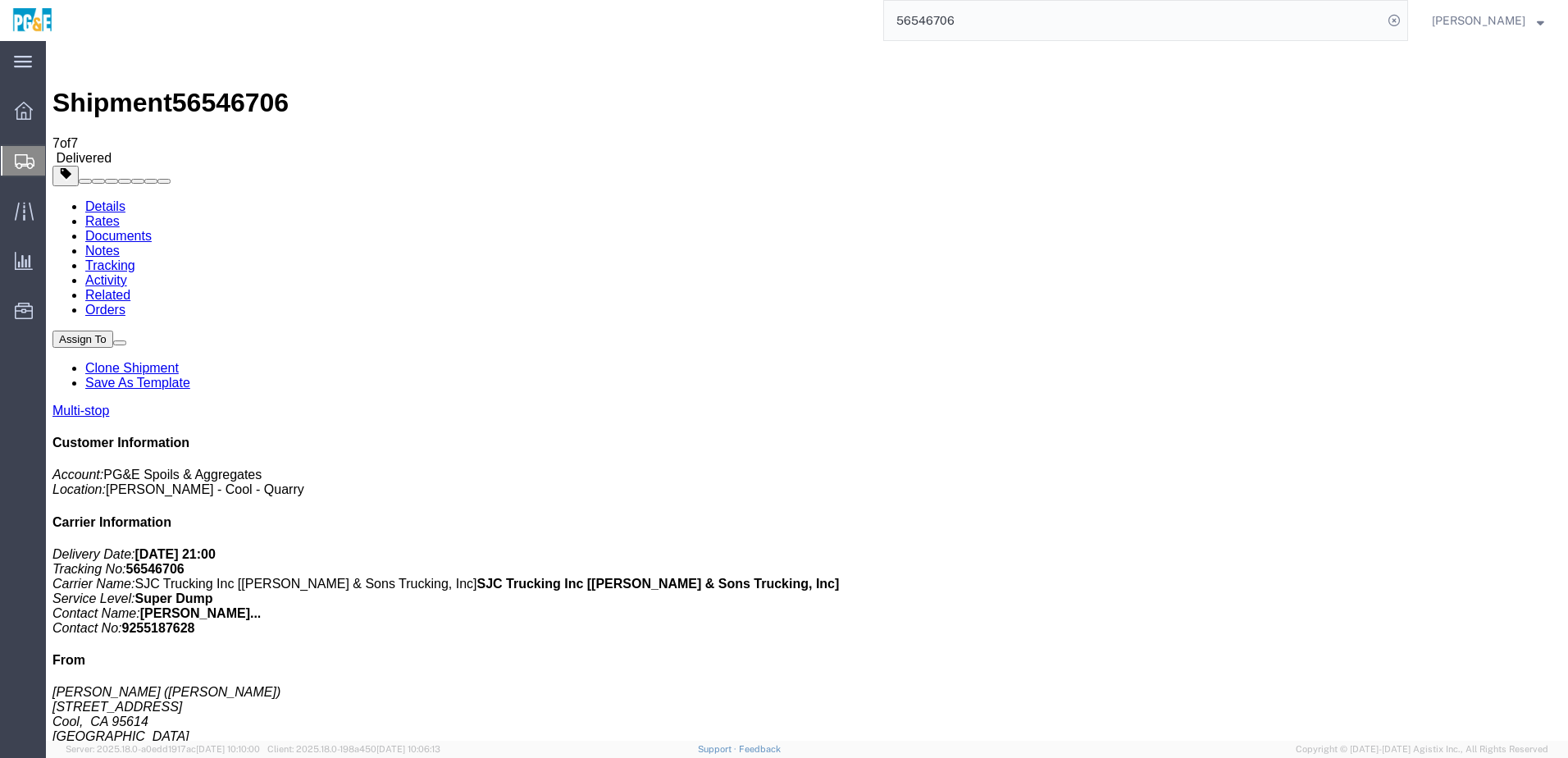
checkbox input "true"
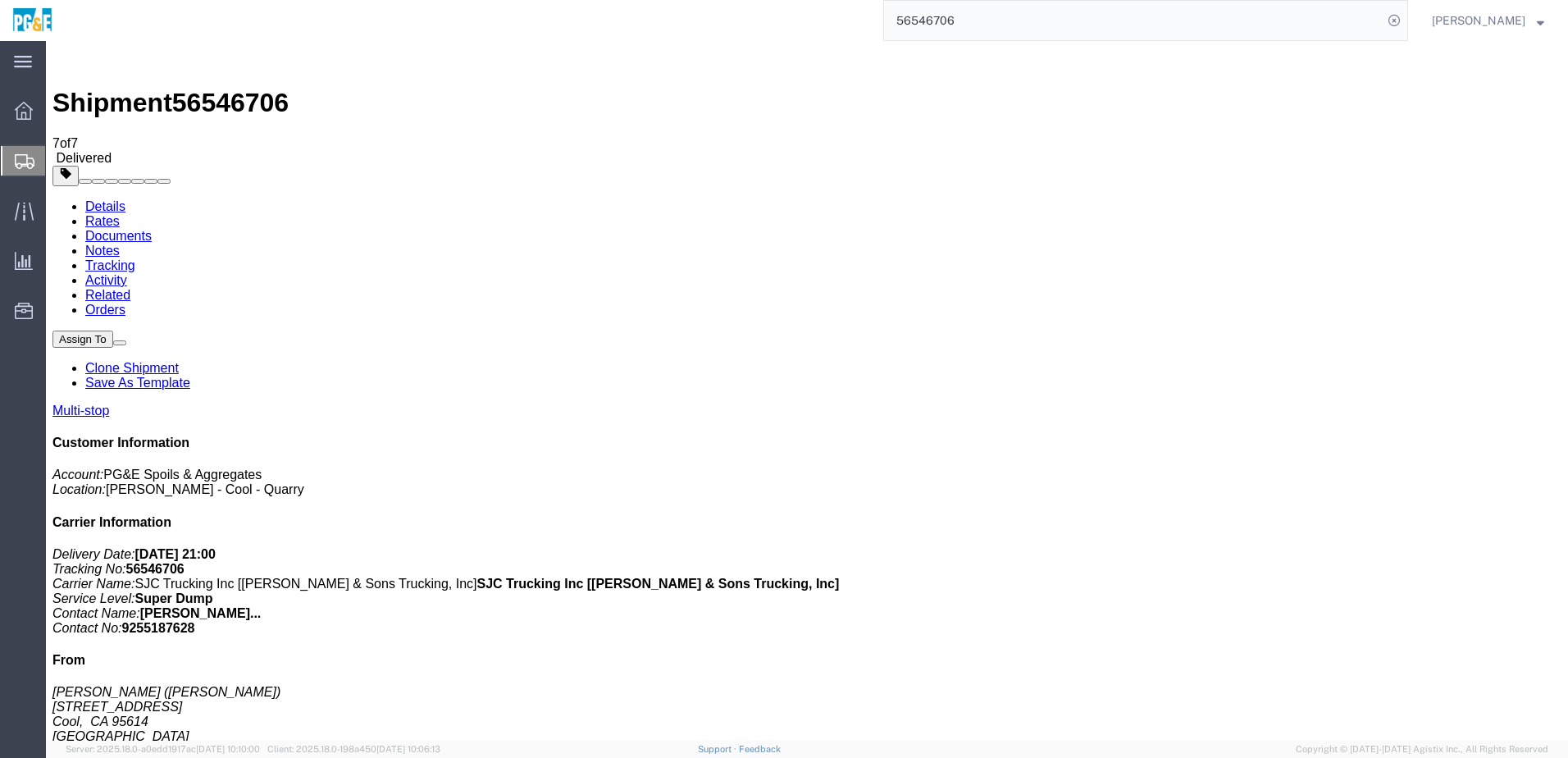
click at [135, 258] on link "Tracking" at bounding box center [110, 265] width 50 height 14
